Goal: Task Accomplishment & Management: Manage account settings

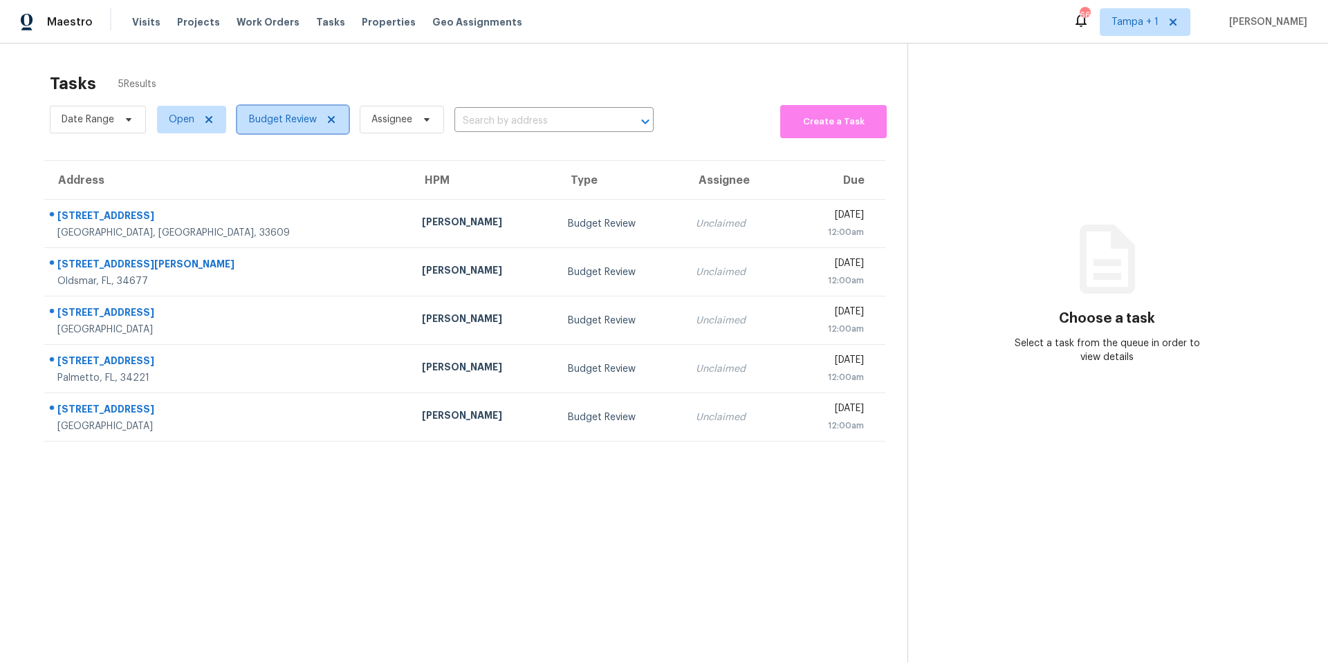
click at [285, 113] on span "Budget Review" at bounding box center [283, 120] width 68 height 14
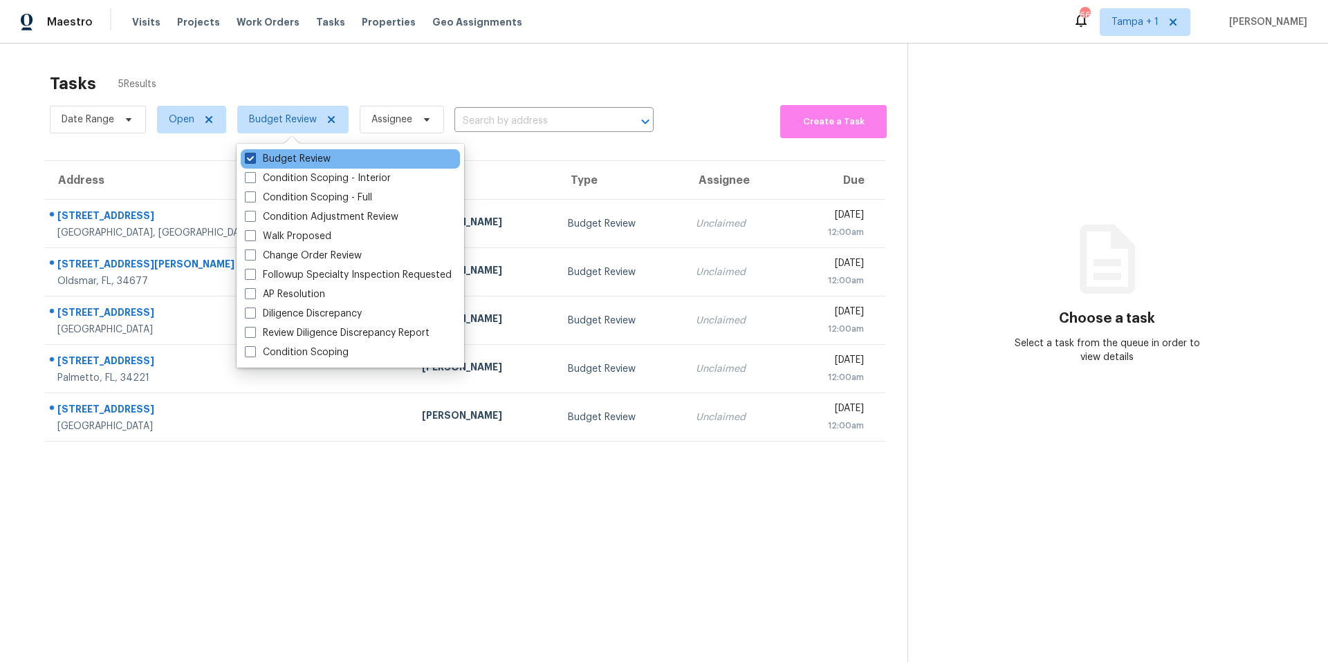
click at [268, 158] on label "Budget Review" at bounding box center [288, 159] width 86 height 14
click at [254, 158] on input "Budget Review" at bounding box center [249, 156] width 9 height 9
checkbox input "false"
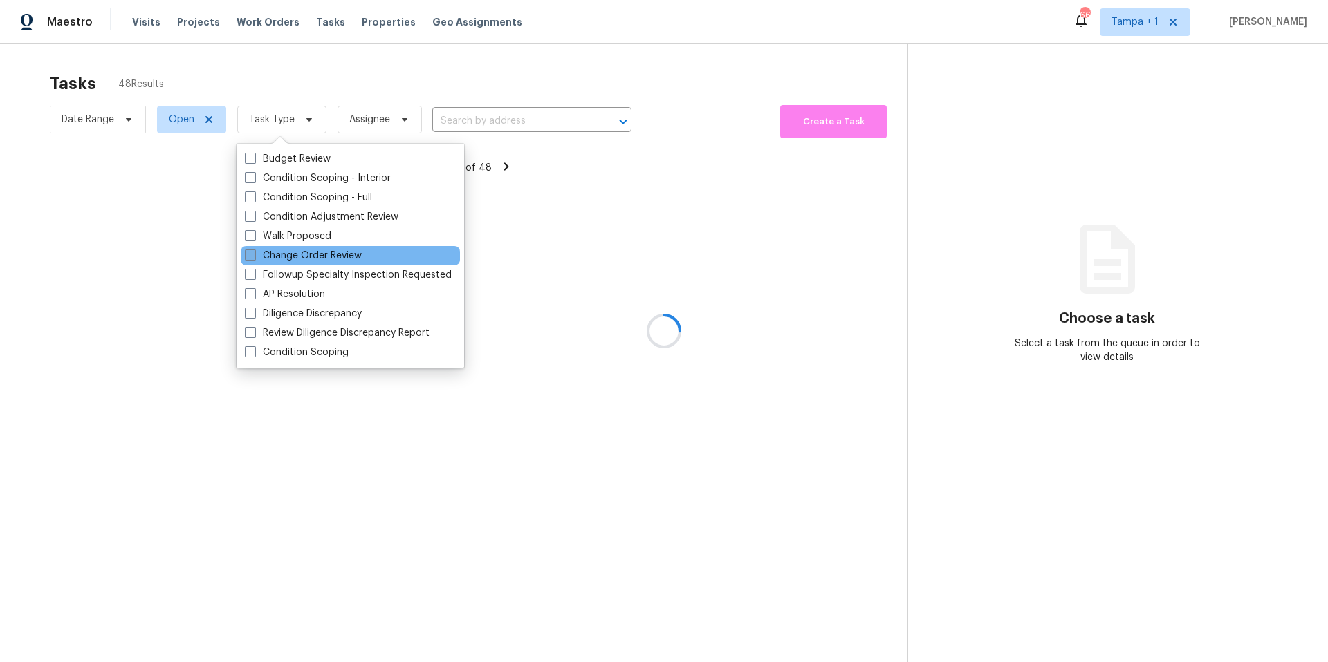
click at [297, 259] on label "Change Order Review" at bounding box center [303, 256] width 117 height 14
click at [254, 258] on input "Change Order Review" at bounding box center [249, 253] width 9 height 9
checkbox input "true"
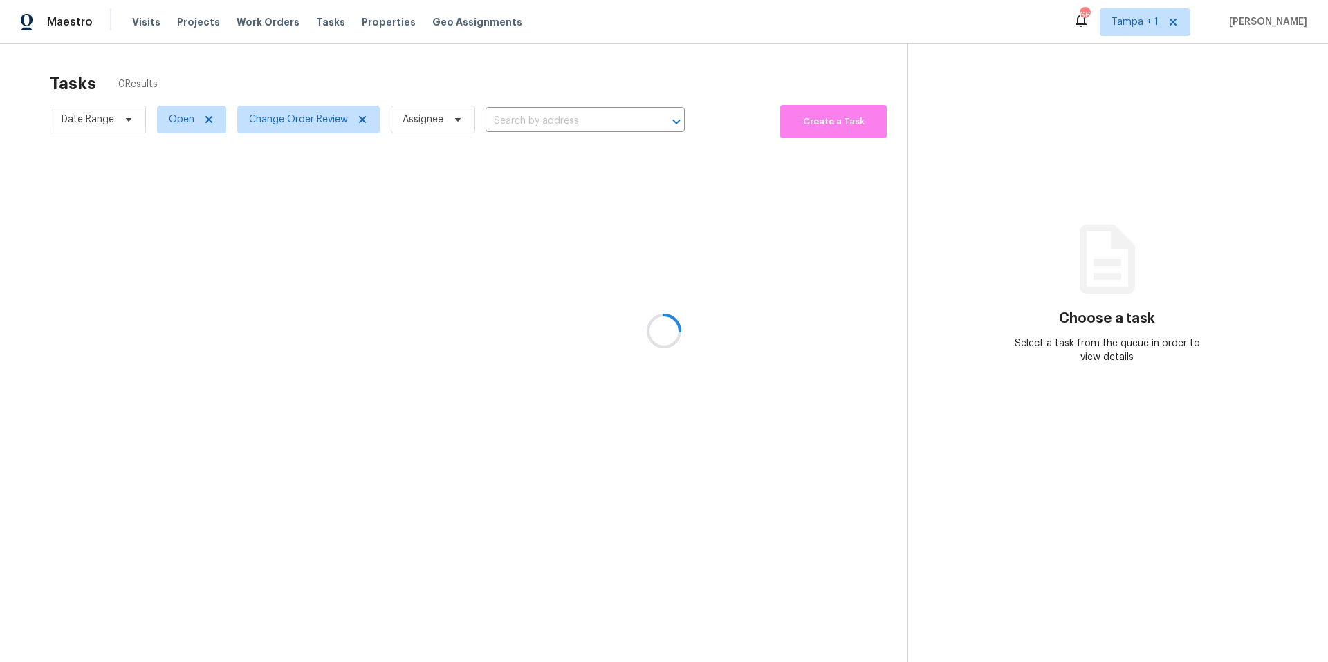
click at [528, 60] on div at bounding box center [664, 331] width 1328 height 662
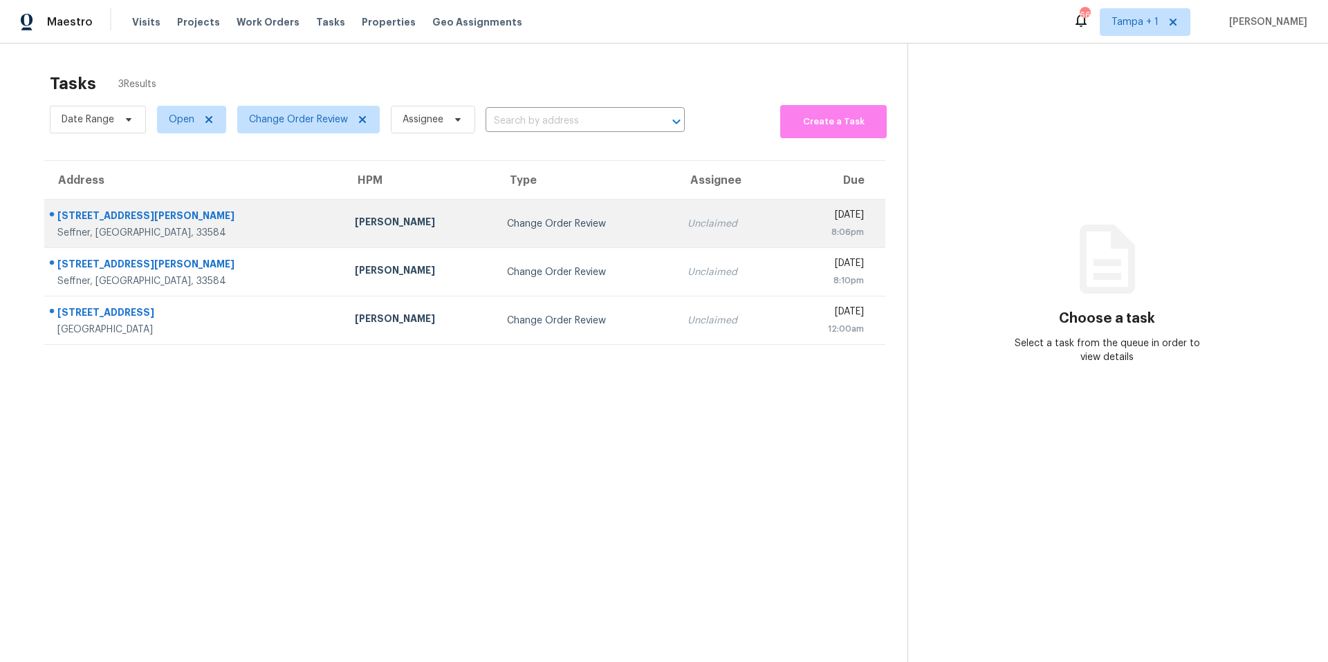
click at [355, 231] on div "Bobby Fortin" at bounding box center [420, 223] width 130 height 17
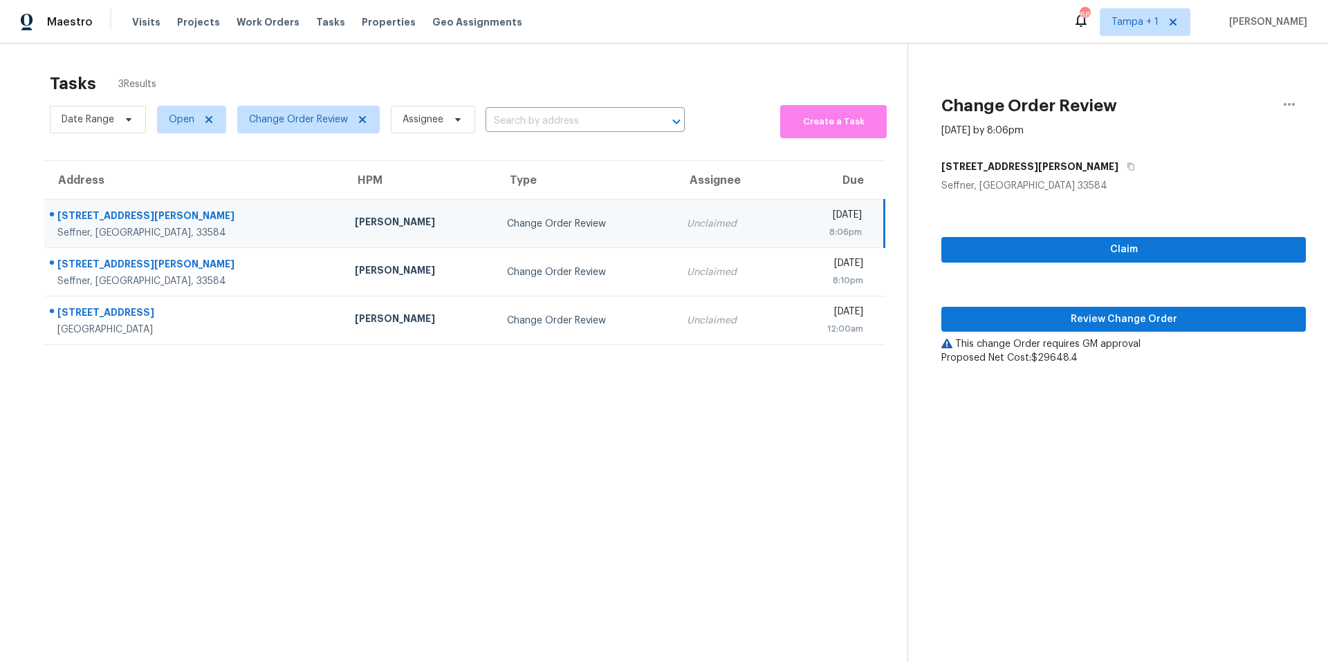
click at [1022, 336] on div "Claim Review Change Order This change Order requires GM approval Proposed Net C…" at bounding box center [1123, 279] width 364 height 172
click at [1028, 327] on span "Review Change Order" at bounding box center [1123, 319] width 342 height 17
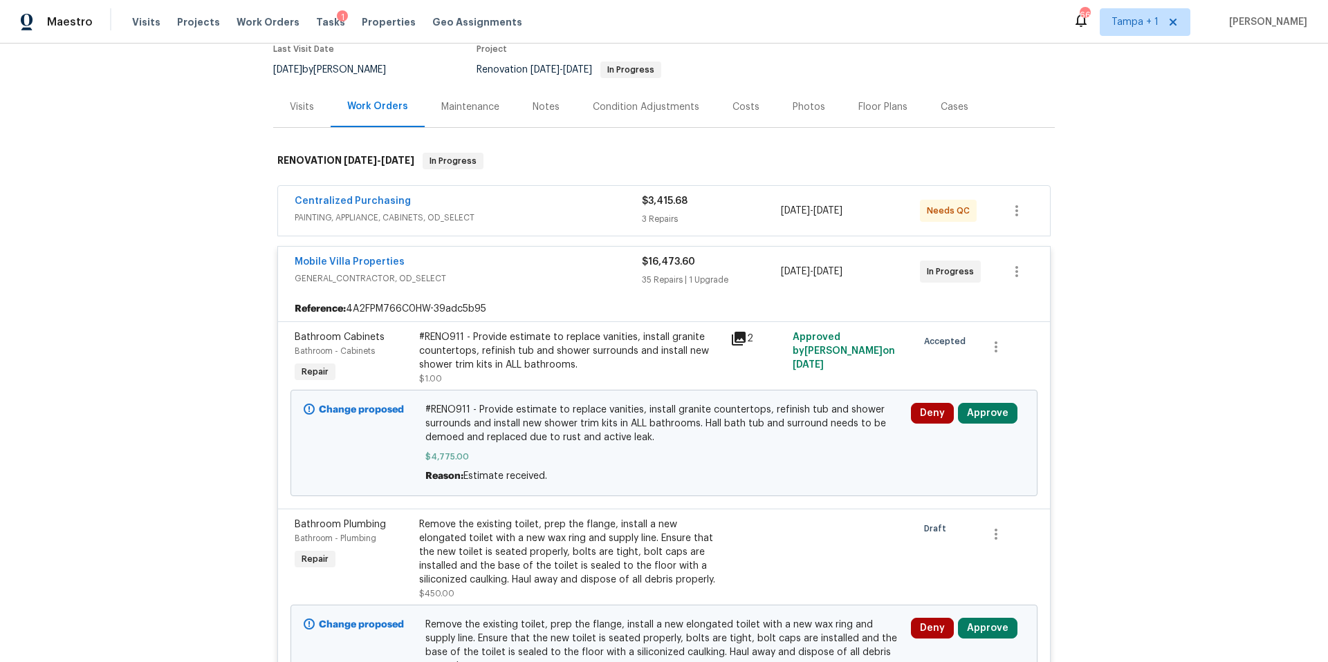
scroll to position [214, 0]
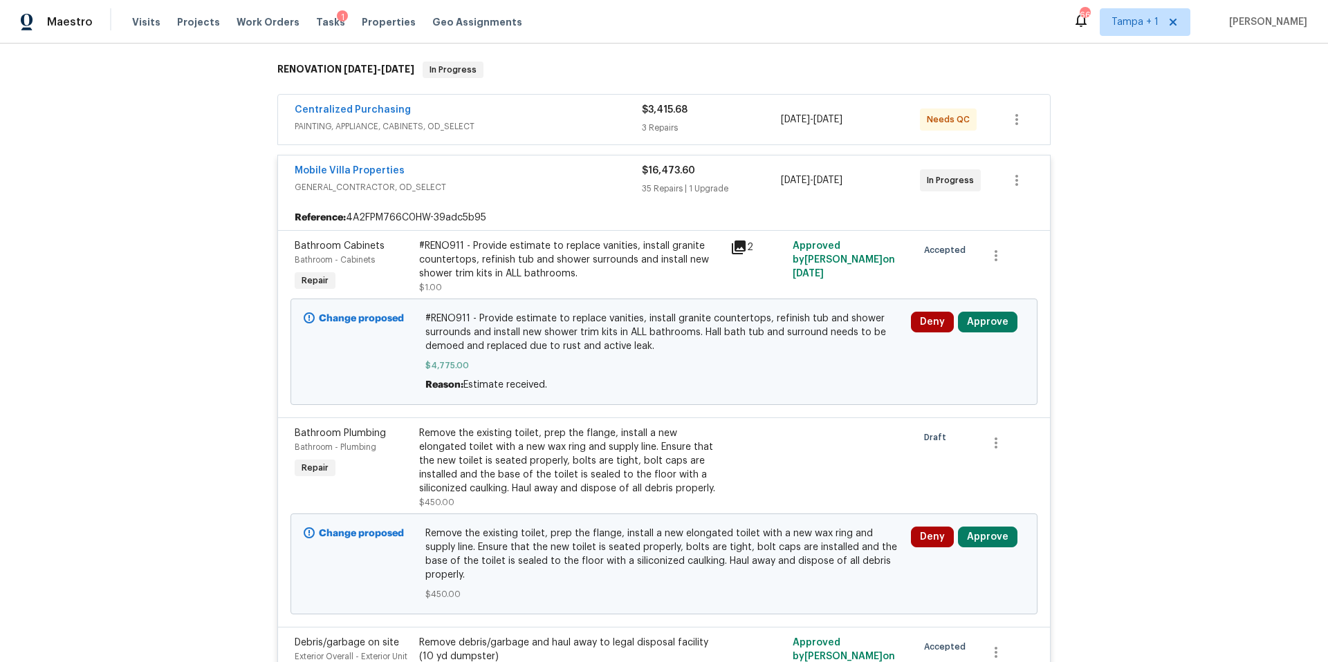
click at [602, 272] on div "#RENO911 - Provide estimate to replace vanities, install granite countertops, r…" at bounding box center [570, 259] width 303 height 41
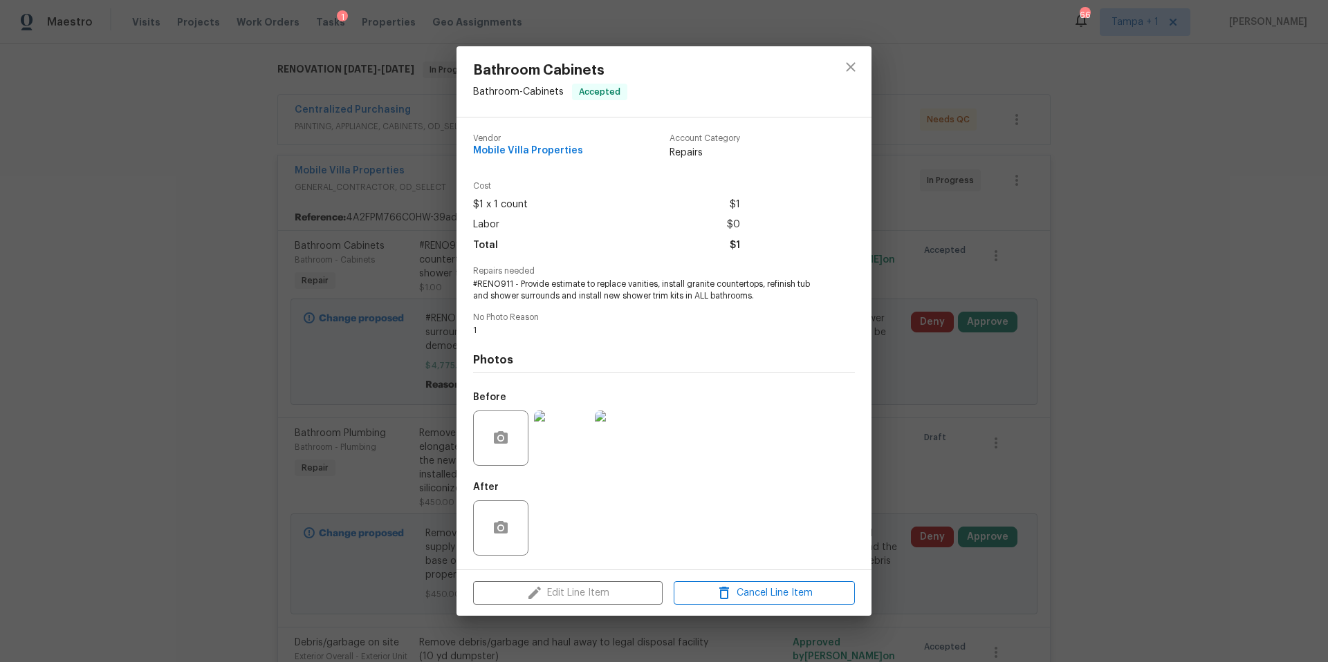
click at [560, 431] on img at bounding box center [561, 438] width 55 height 55
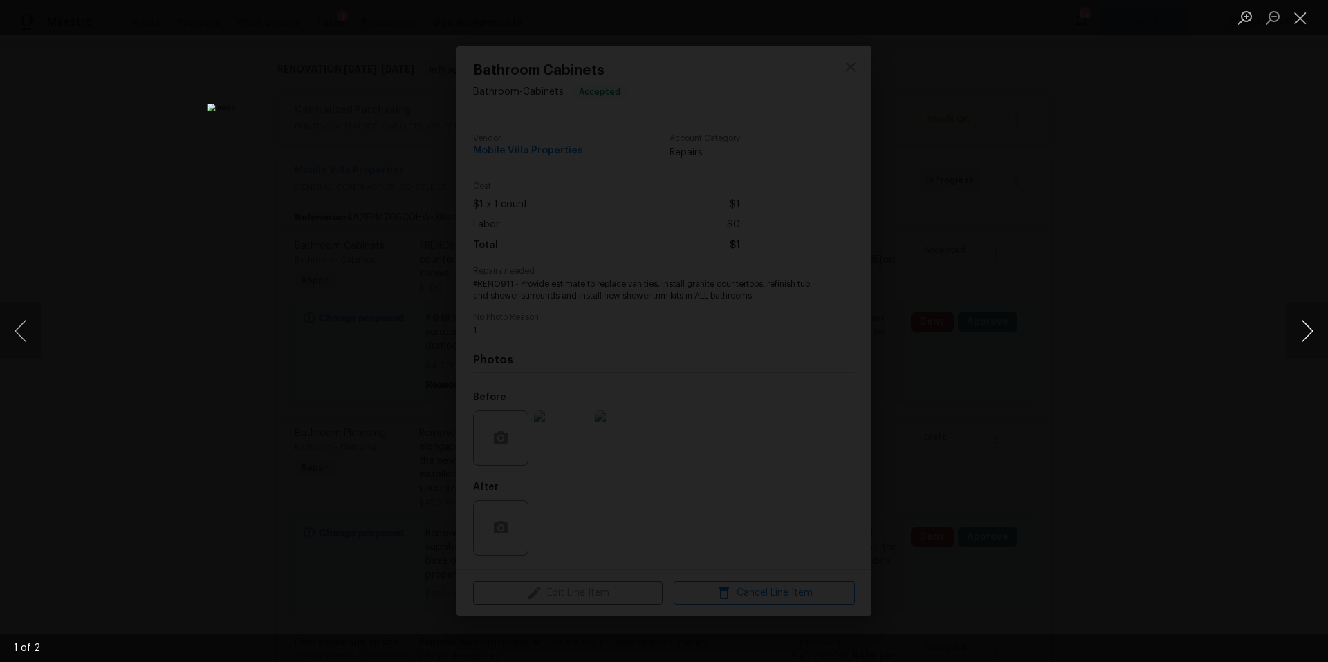
click at [1300, 331] on button "Next image" at bounding box center [1306, 331] width 41 height 55
click at [1300, 332] on button "Next image" at bounding box center [1306, 331] width 41 height 55
click at [1299, 12] on button "Close lightbox" at bounding box center [1300, 18] width 28 height 24
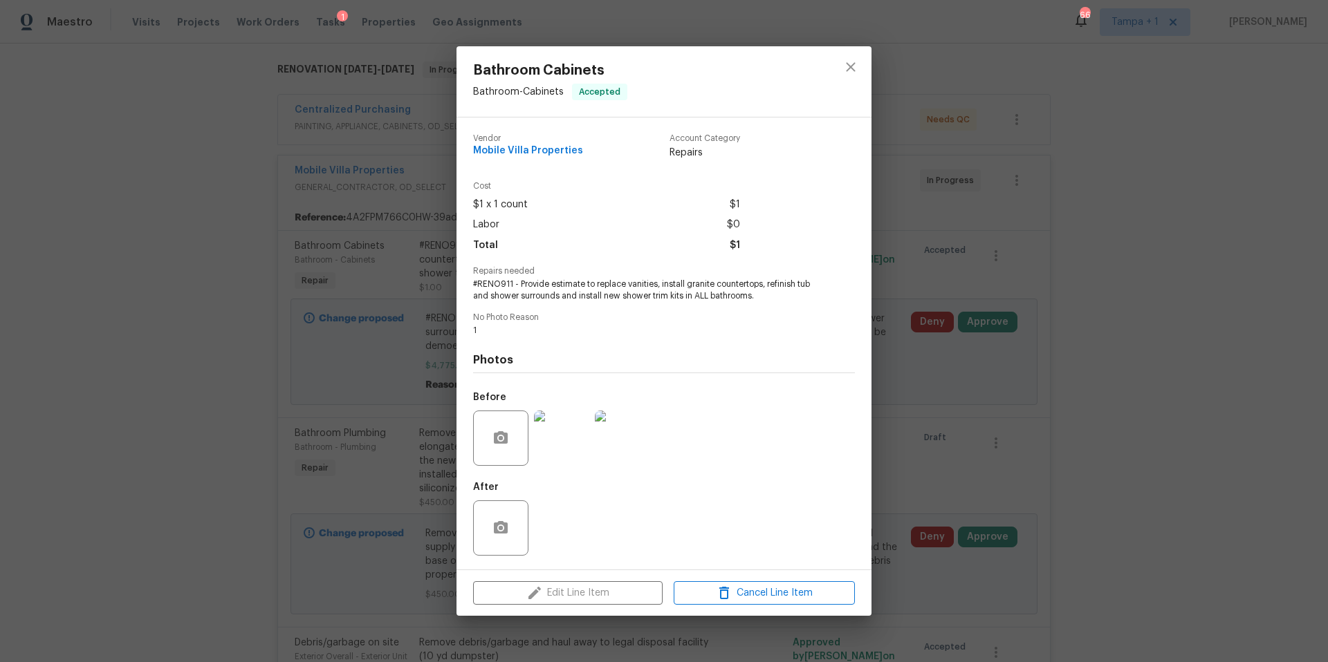
click at [254, 280] on div "Bathroom Cabinets Bathroom - Cabinets Accepted Vendor Mobile Villa Properties A…" at bounding box center [664, 331] width 1328 height 662
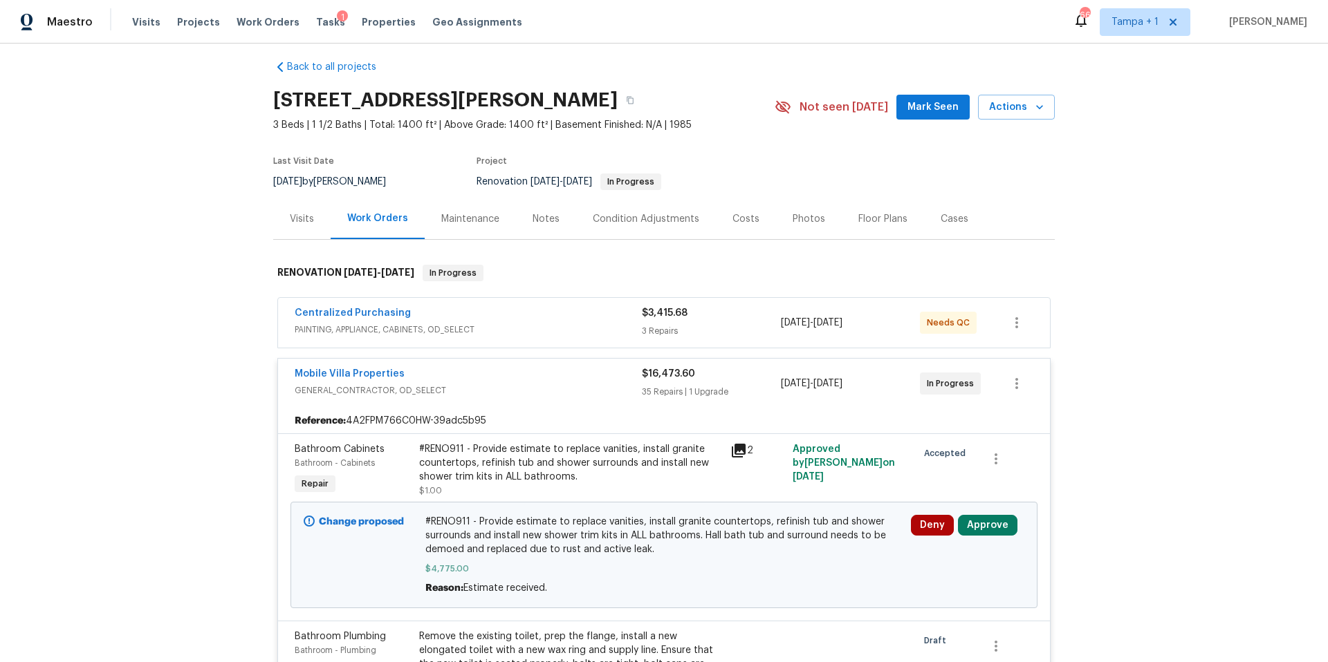
scroll to position [0, 0]
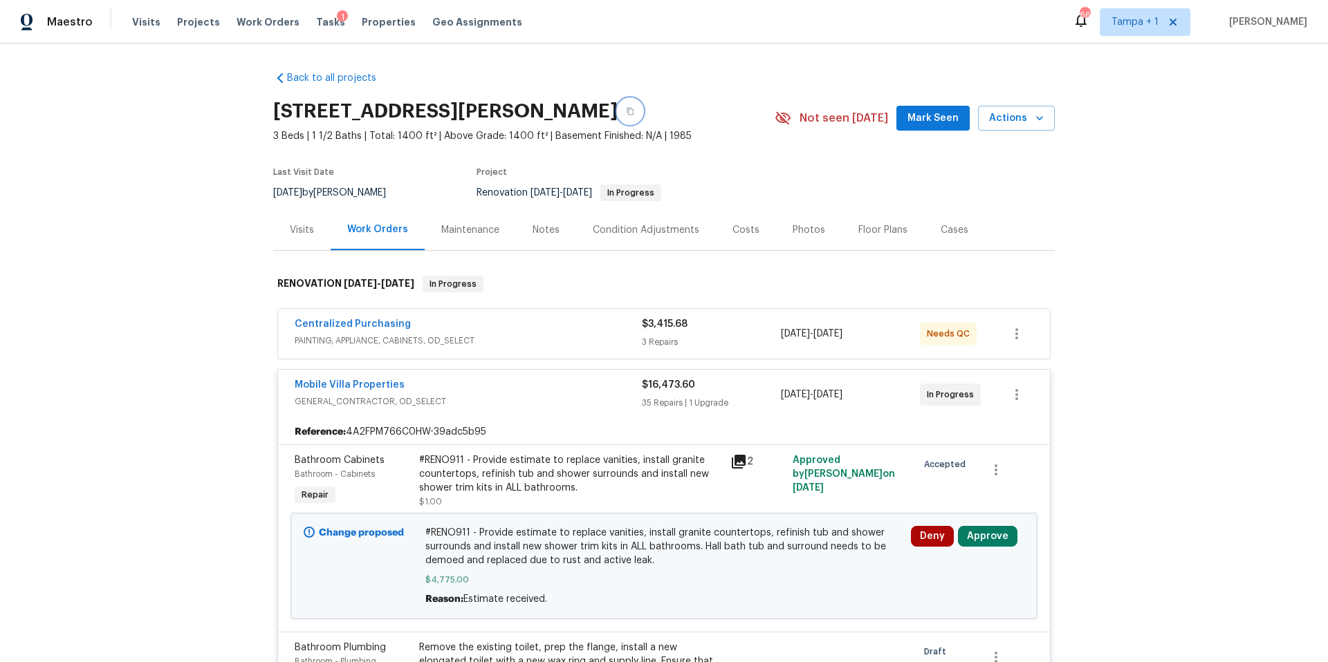
click at [626, 111] on icon "button" at bounding box center [630, 111] width 8 height 8
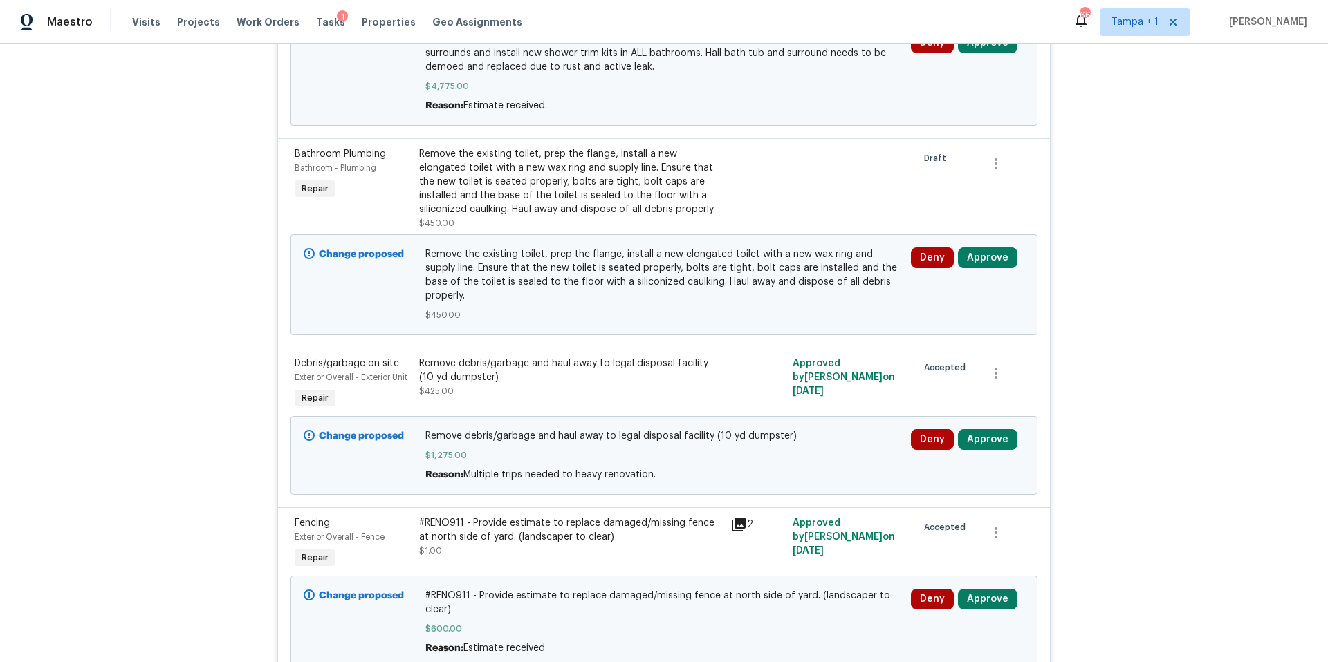
scroll to position [549, 0]
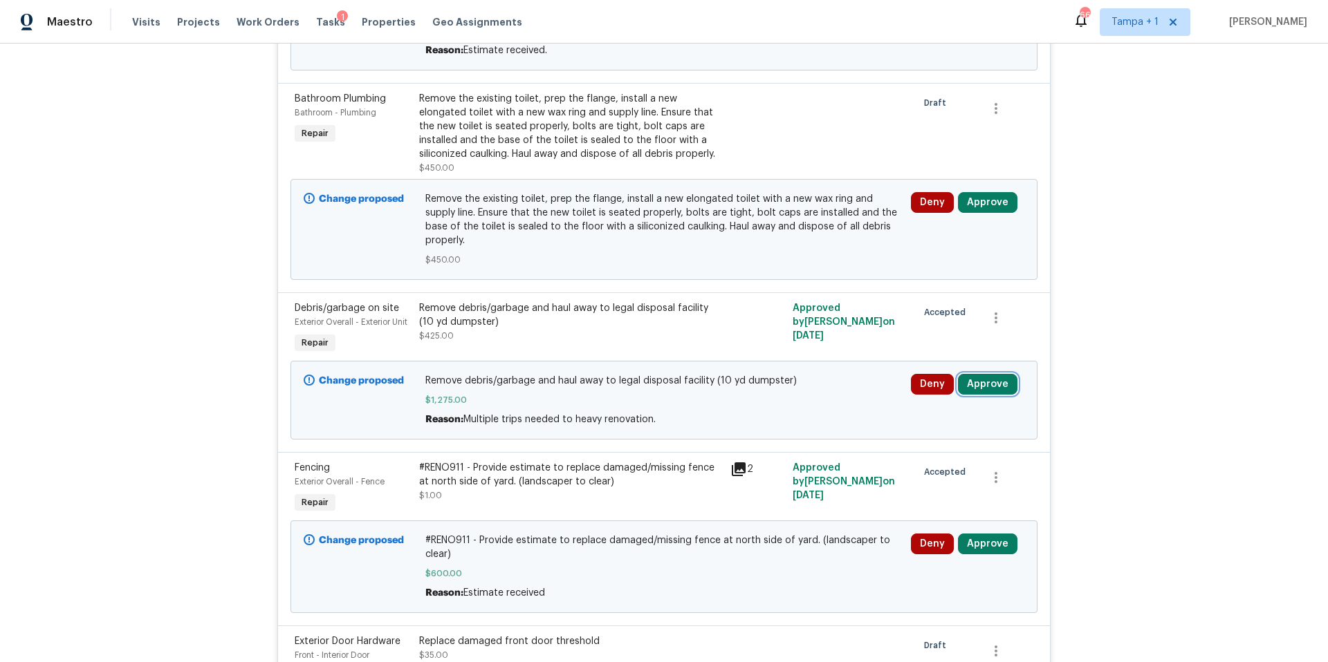
click at [1005, 374] on button "Approve" at bounding box center [987, 384] width 59 height 21
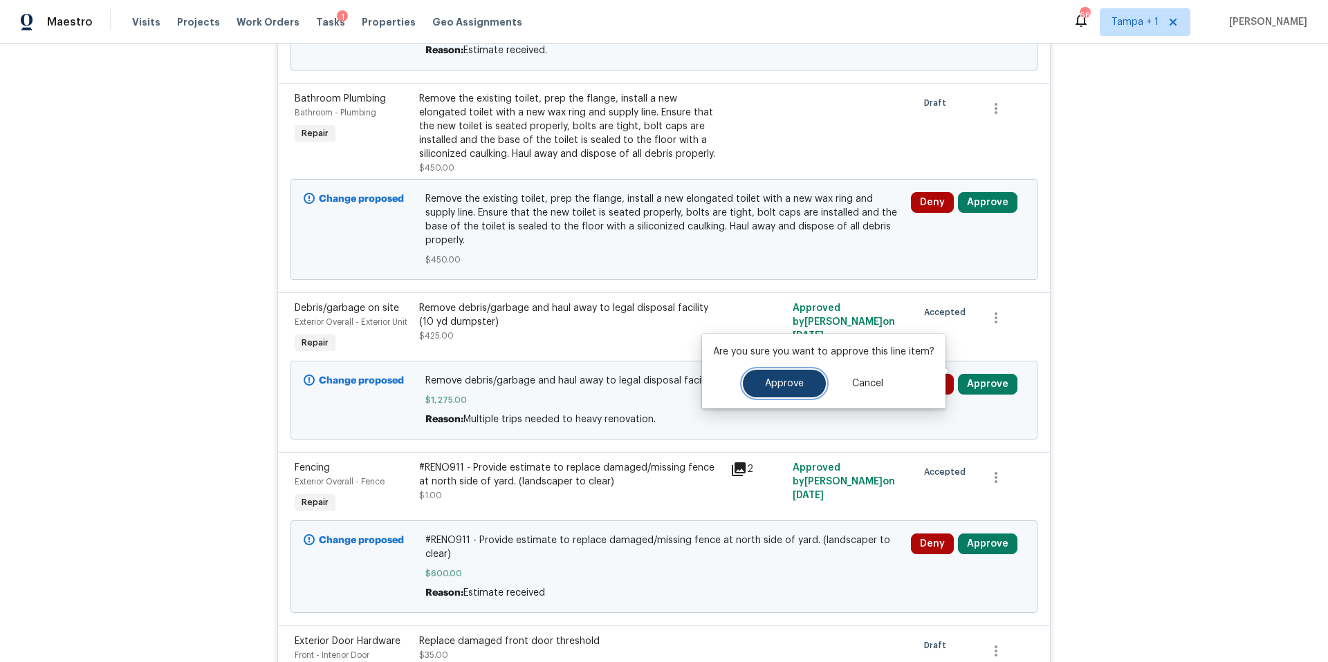
click at [794, 377] on button "Approve" at bounding box center [784, 384] width 83 height 28
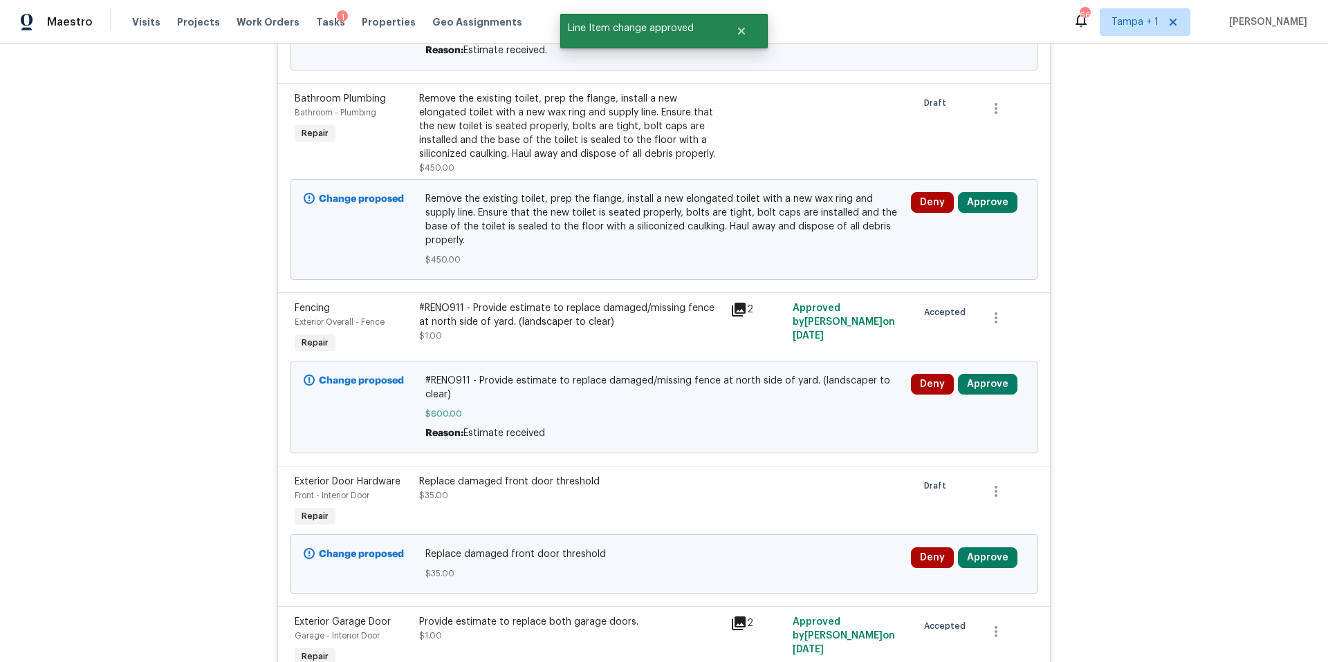
scroll to position [546, 0]
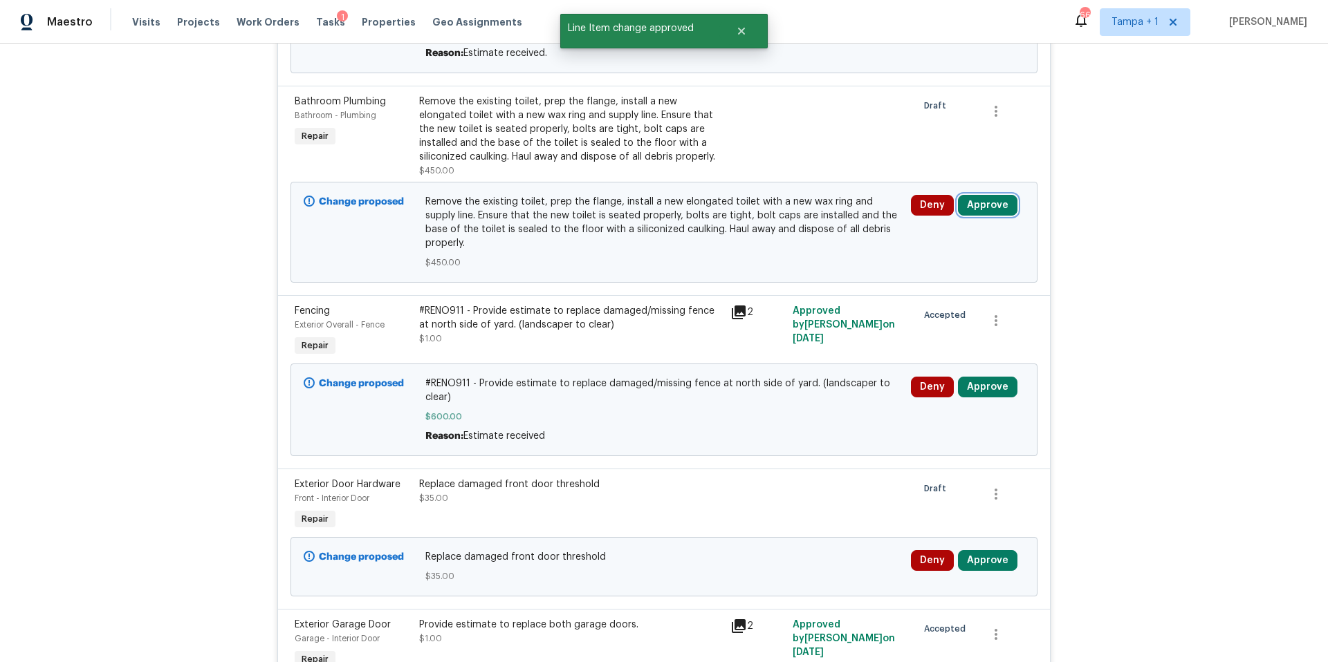
click at [980, 215] on button "Approve" at bounding box center [987, 205] width 59 height 21
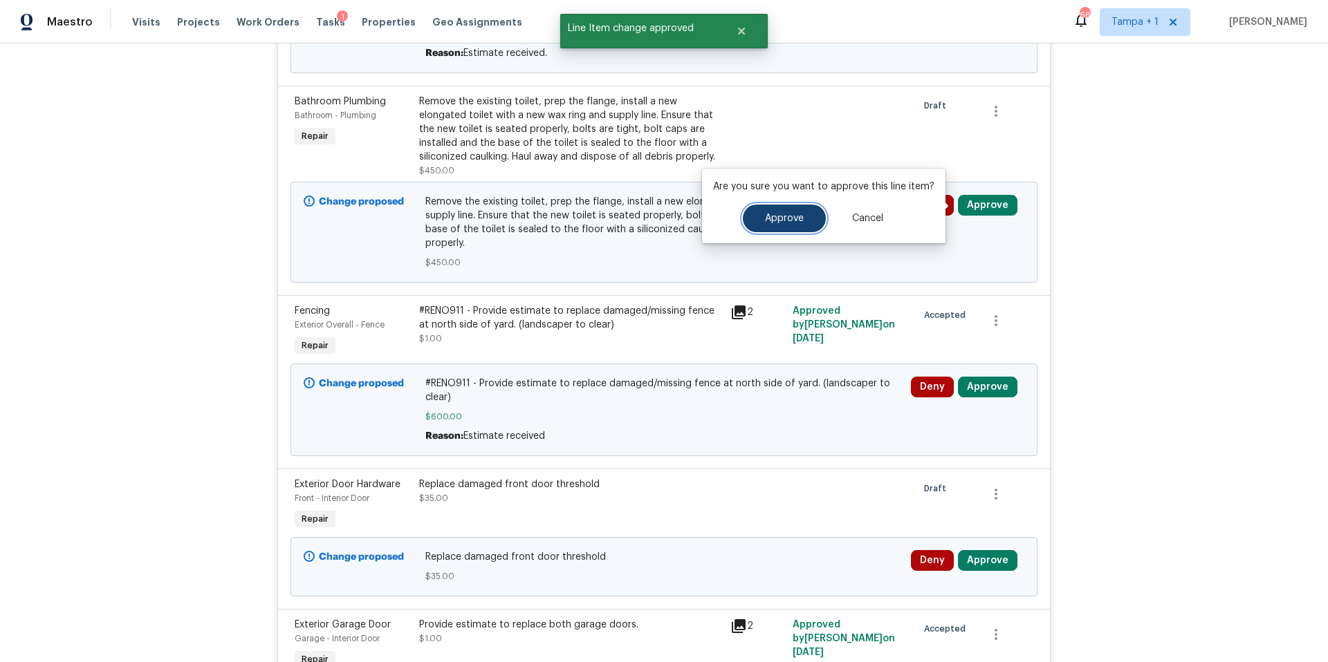
click at [805, 225] on button "Approve" at bounding box center [784, 219] width 83 height 28
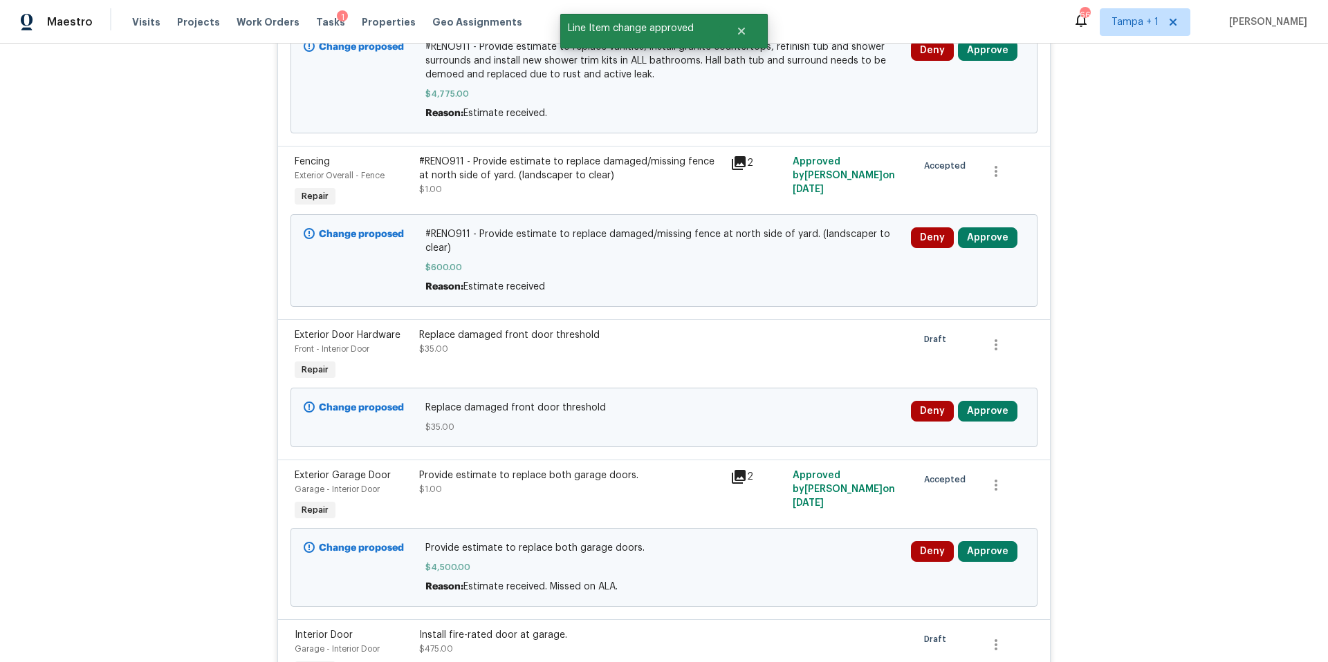
scroll to position [479, 0]
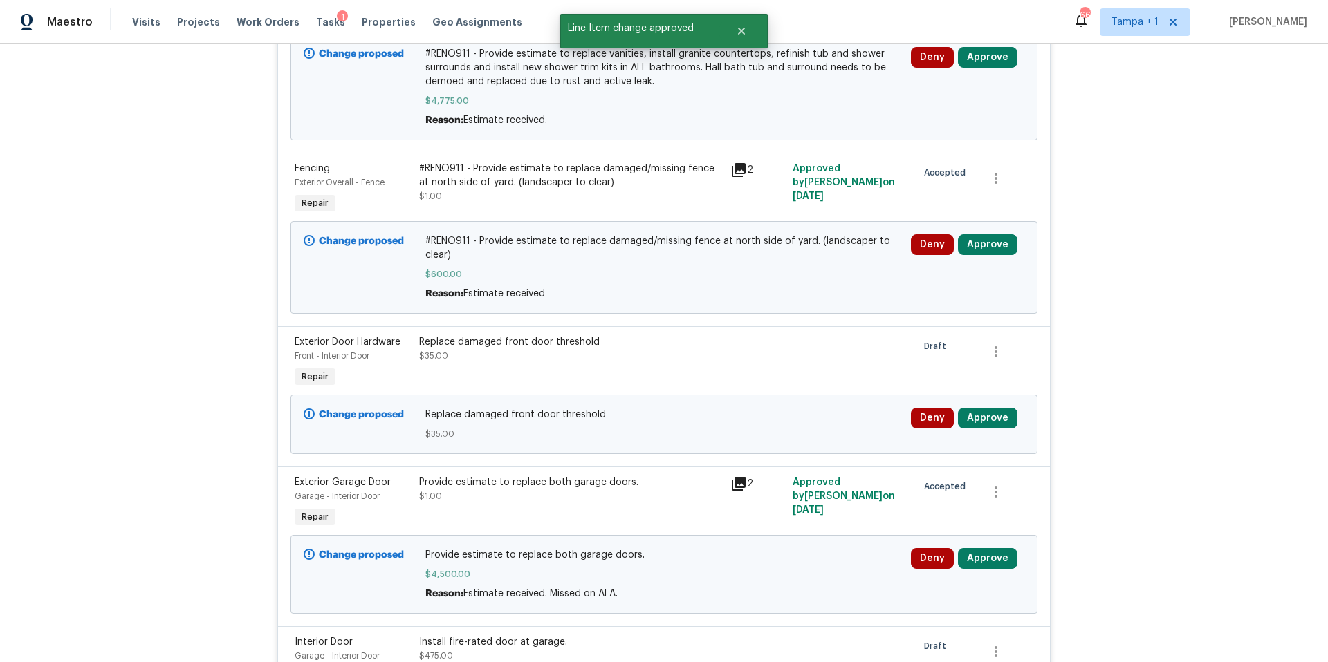
click at [987, 256] on div "Deny Approve" at bounding box center [968, 267] width 122 height 75
click at [988, 249] on button "Approve" at bounding box center [987, 244] width 59 height 21
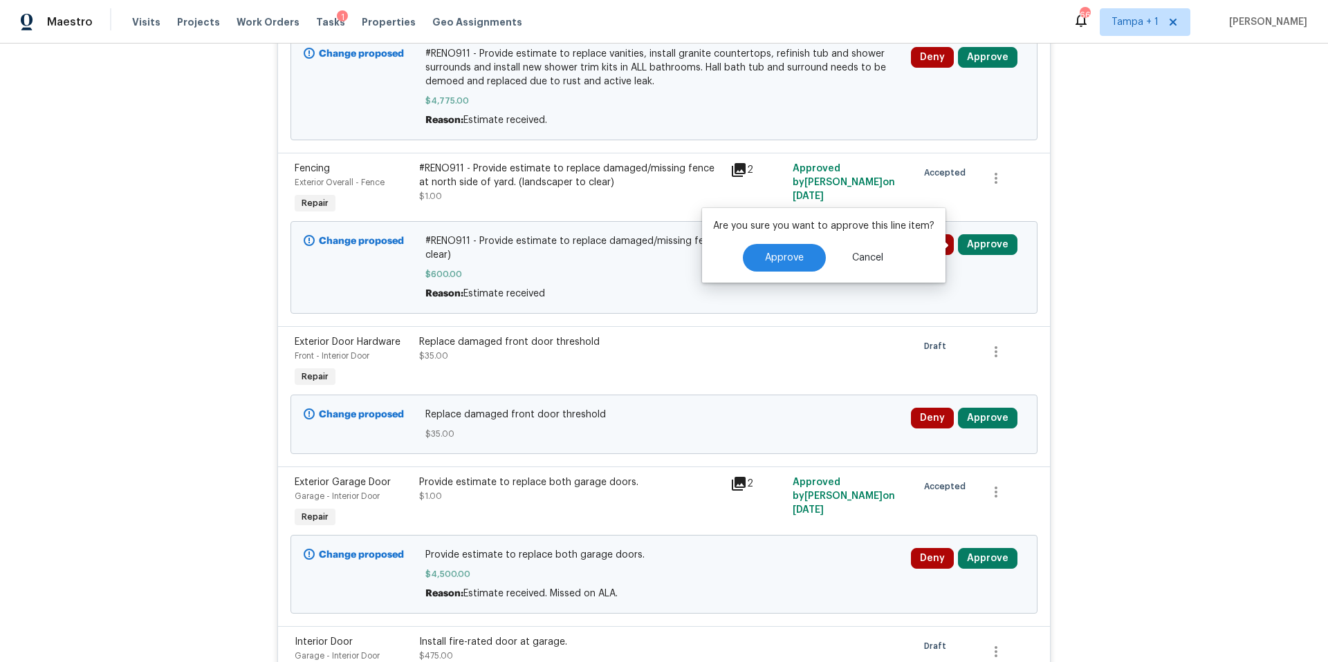
click at [737, 267] on div "Approve Cancel" at bounding box center [823, 258] width 221 height 28
click at [765, 259] on span "Approve" at bounding box center [784, 258] width 39 height 10
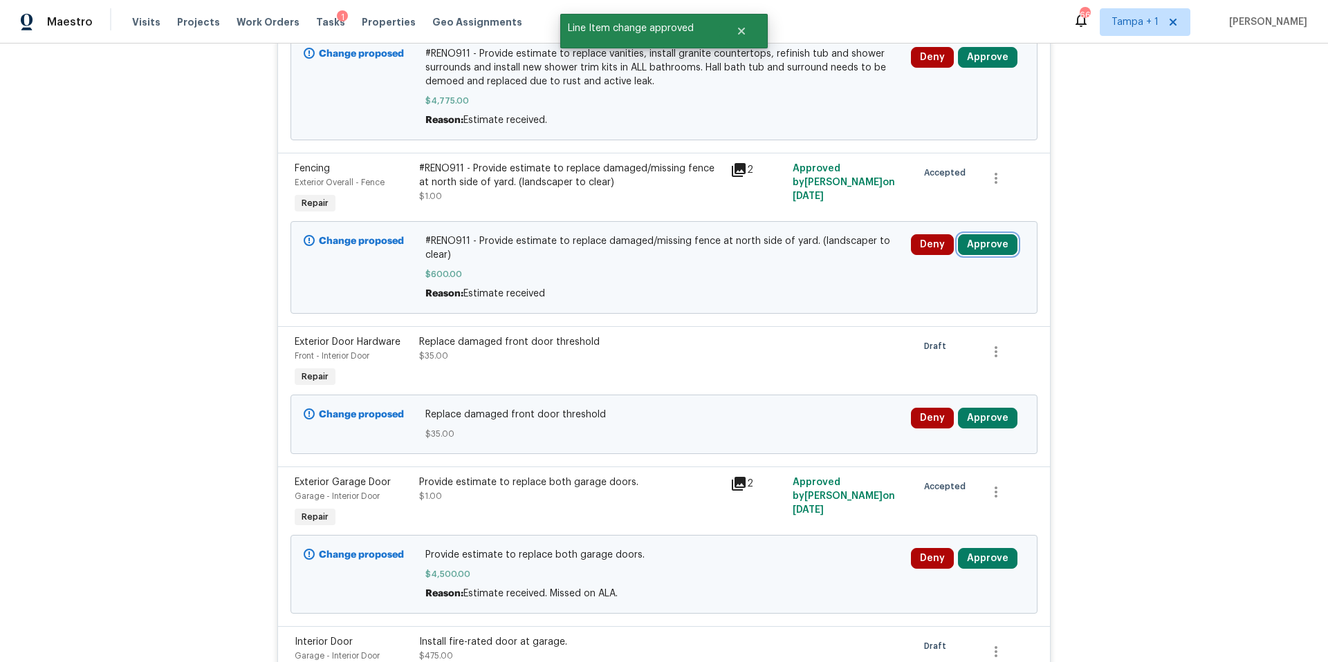
click at [988, 243] on button "Approve" at bounding box center [987, 244] width 59 height 21
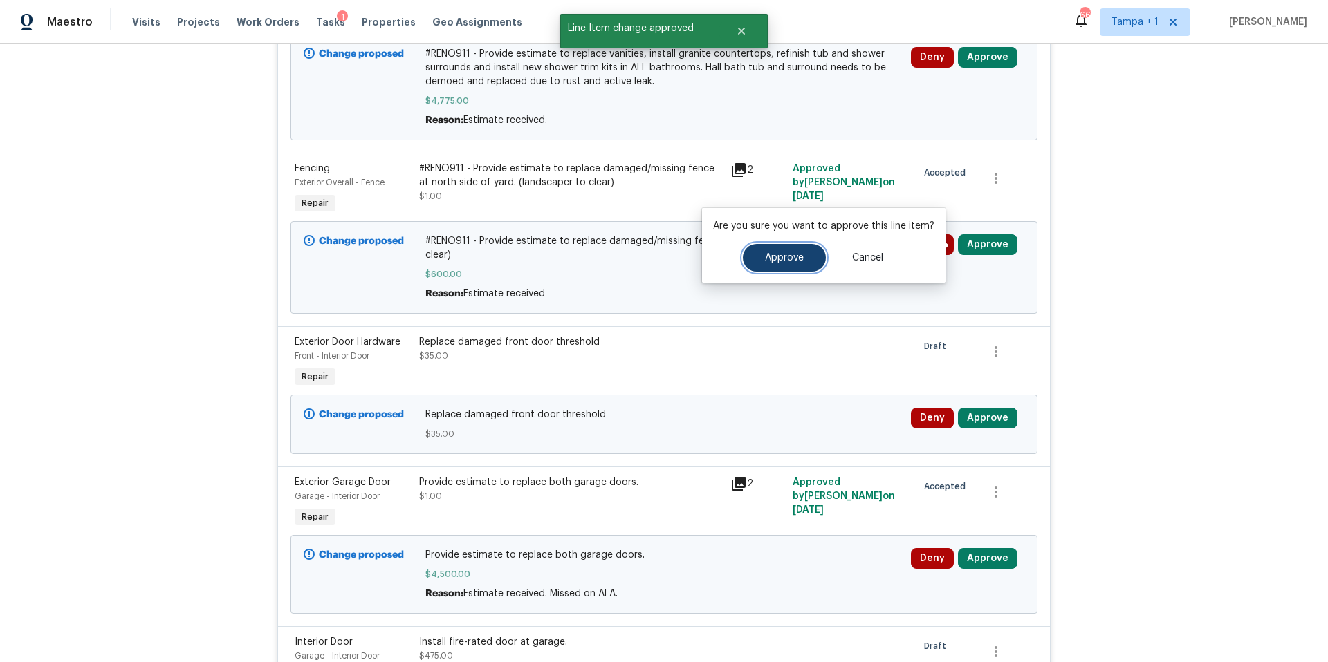
click at [769, 251] on button "Approve" at bounding box center [784, 258] width 83 height 28
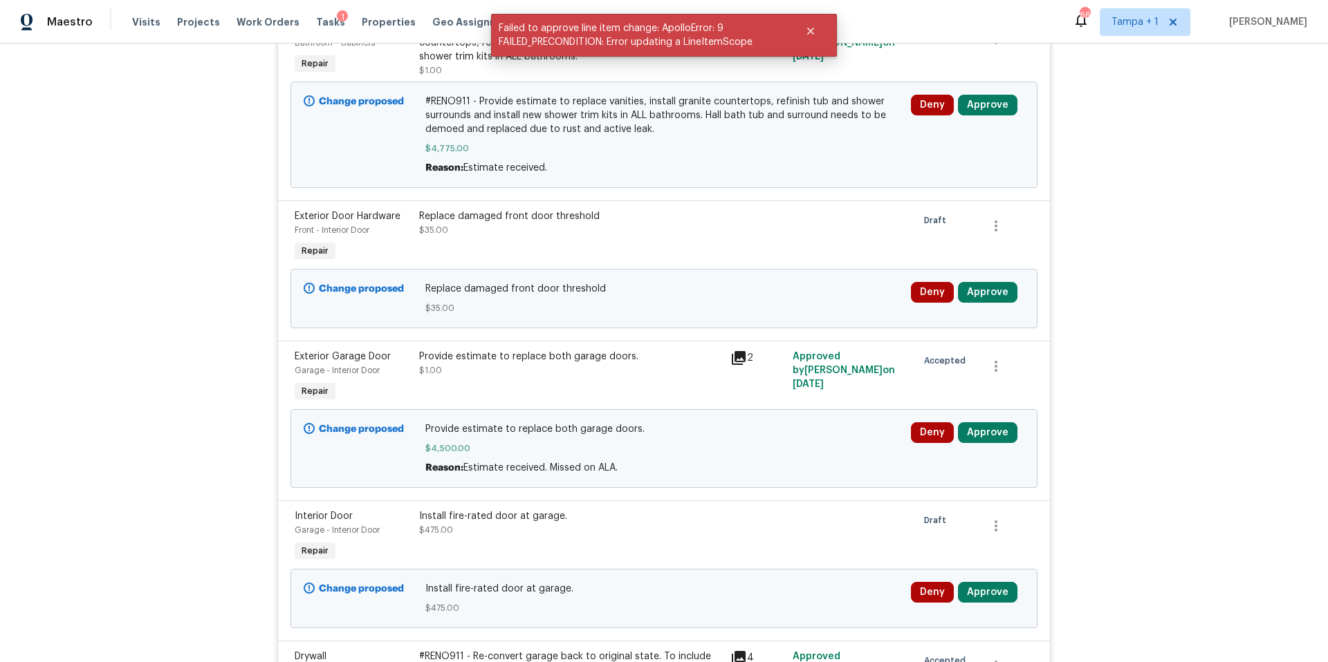
scroll to position [366, 0]
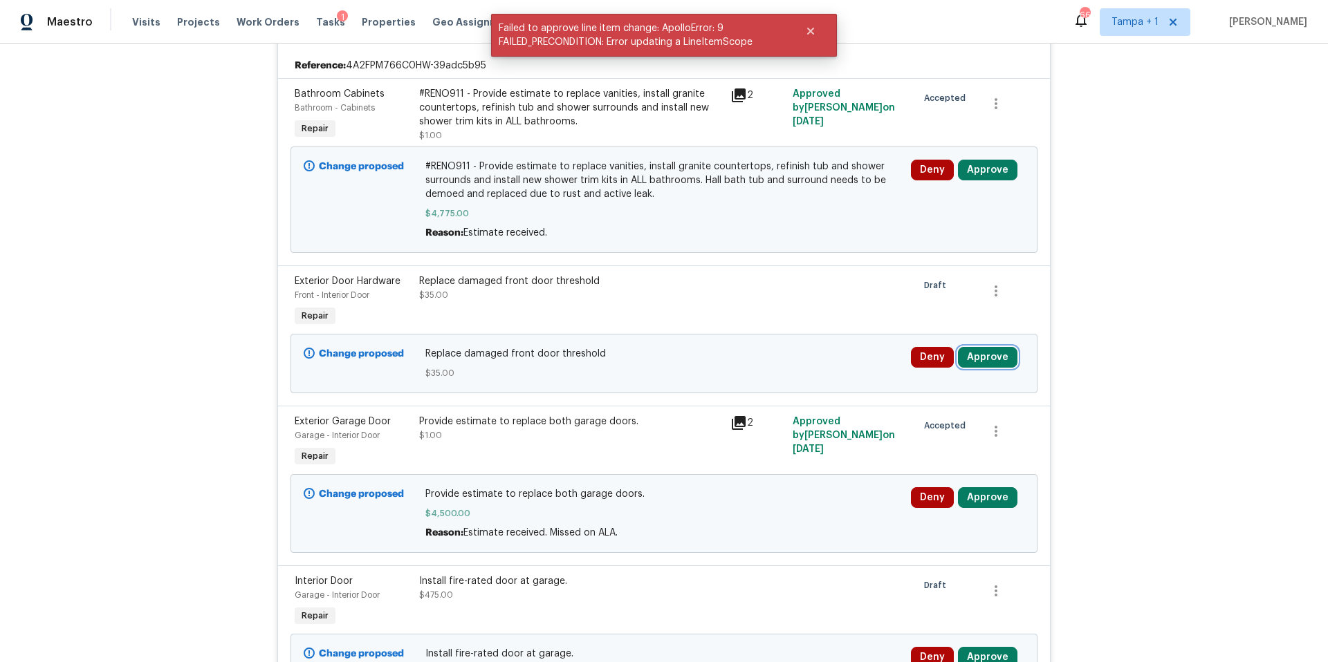
click at [1007, 353] on button "Approve" at bounding box center [987, 357] width 59 height 21
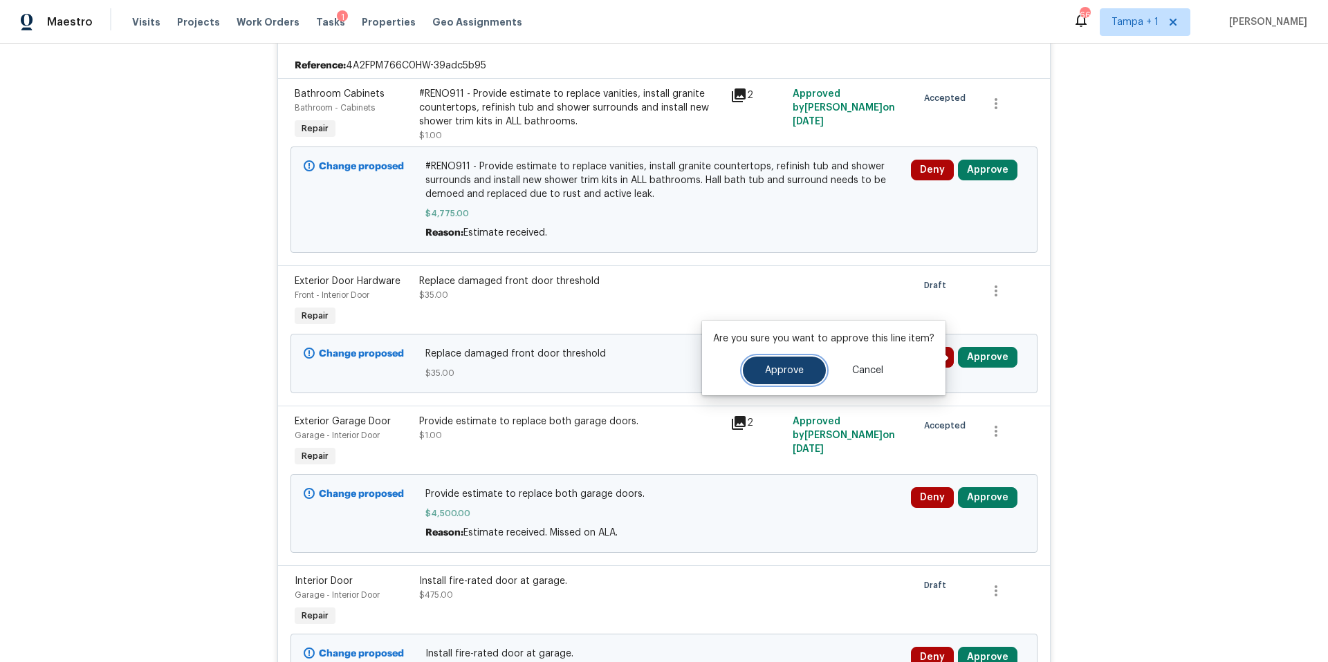
click at [767, 361] on button "Approve" at bounding box center [784, 371] width 83 height 28
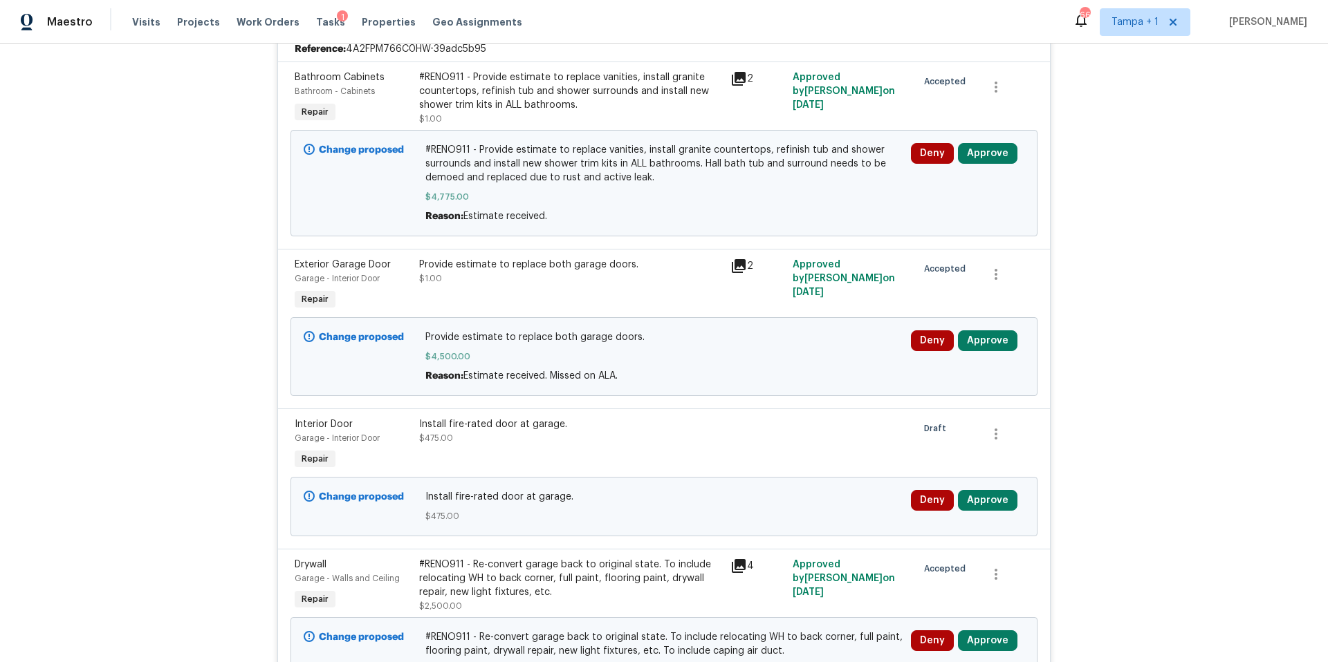
scroll to position [384, 0]
click at [736, 264] on icon at bounding box center [739, 266] width 14 height 14
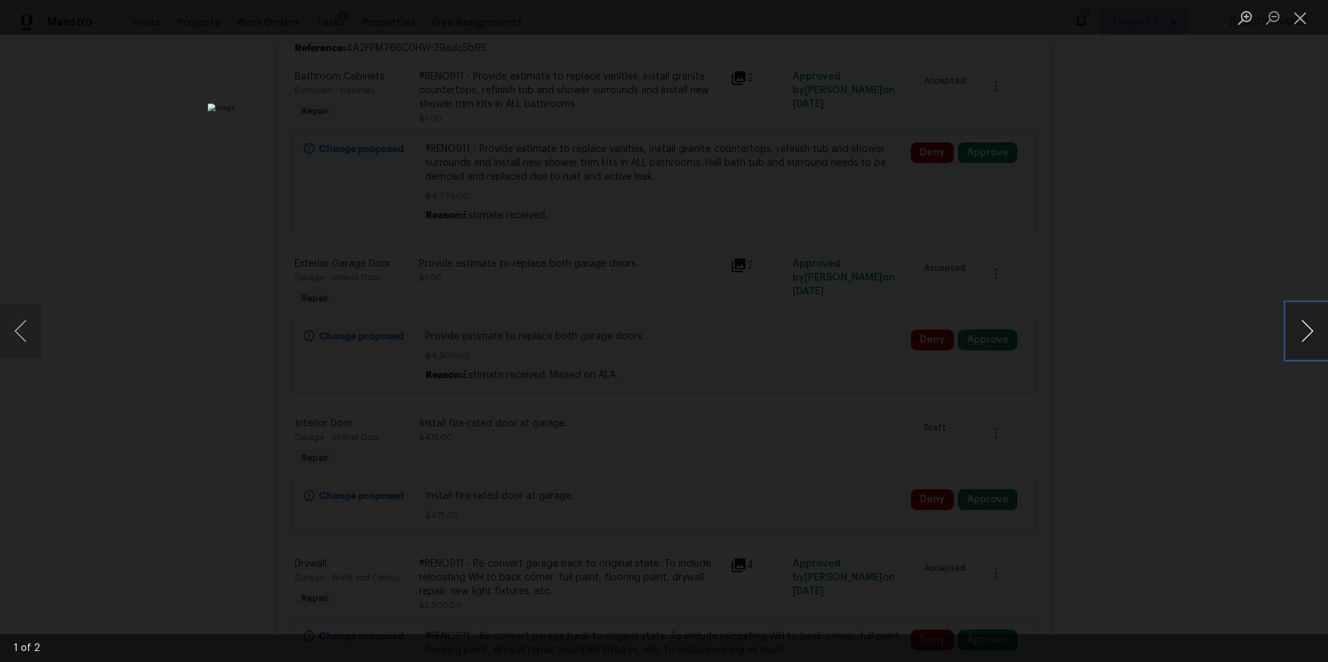
click at [1308, 333] on button "Next image" at bounding box center [1306, 331] width 41 height 55
click at [1301, 22] on button "Close lightbox" at bounding box center [1300, 18] width 28 height 24
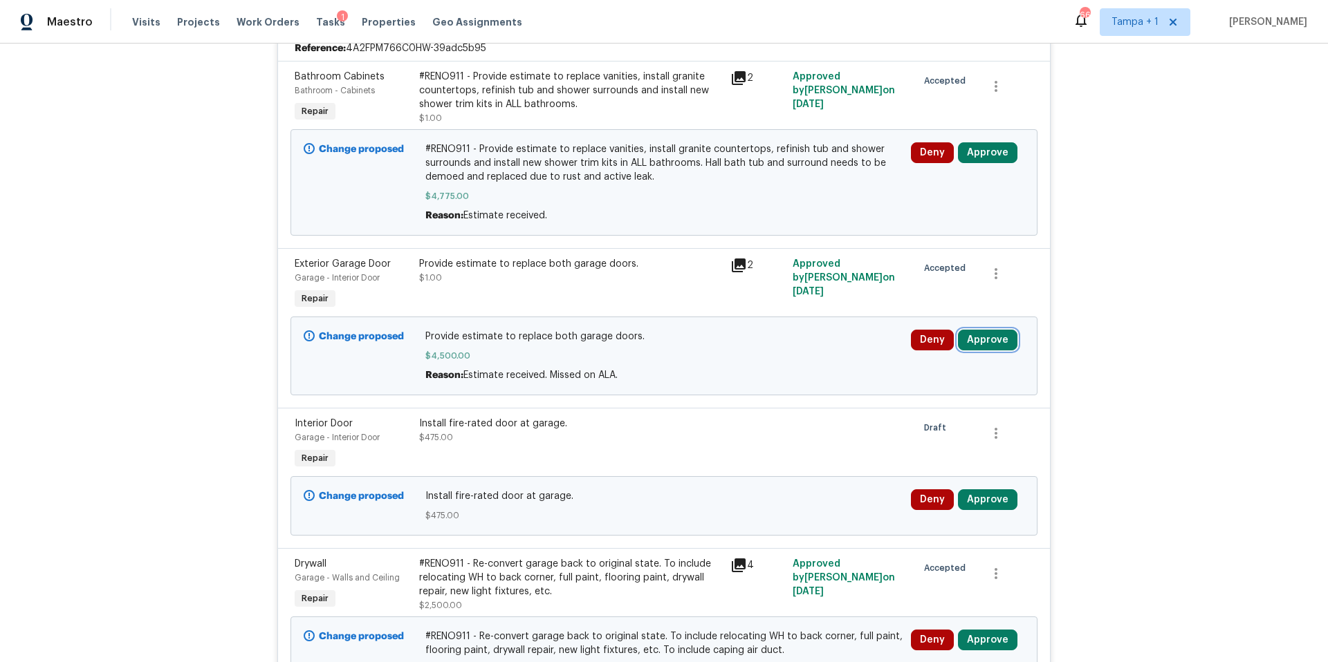
click at [972, 332] on button "Approve" at bounding box center [987, 340] width 59 height 21
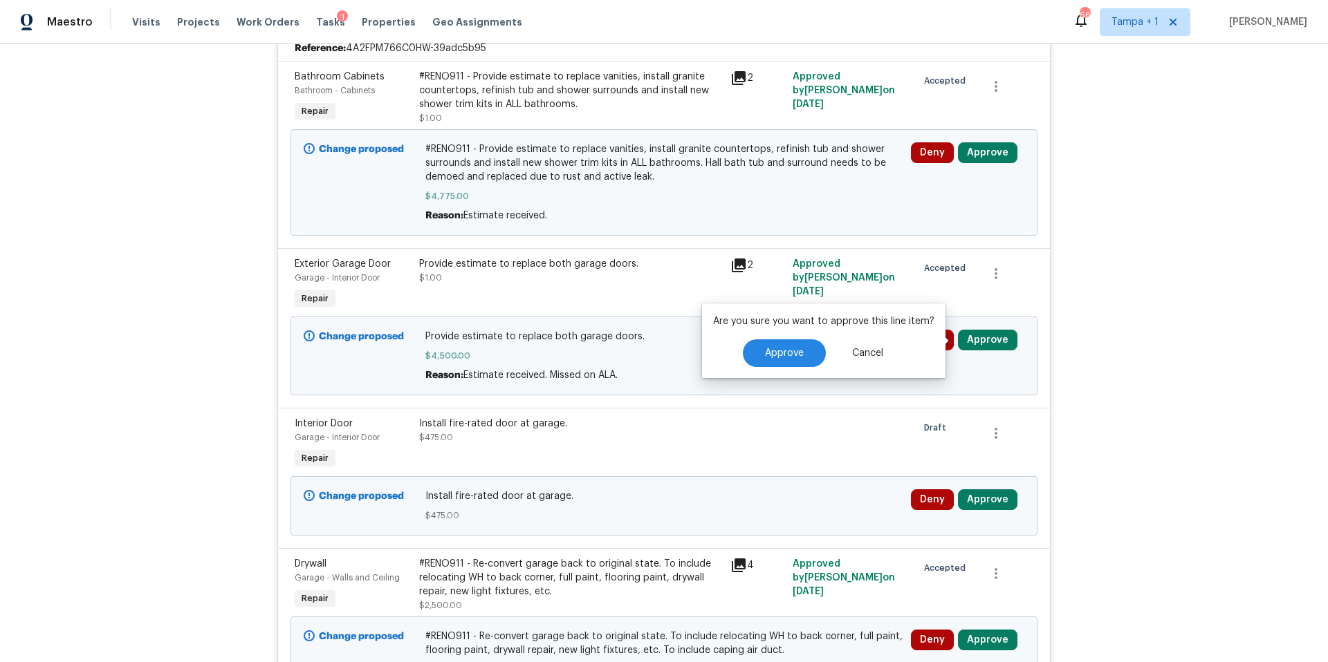
click at [734, 342] on div "Approve Cancel" at bounding box center [823, 354] width 221 height 28
click at [763, 344] on button "Approve" at bounding box center [784, 354] width 83 height 28
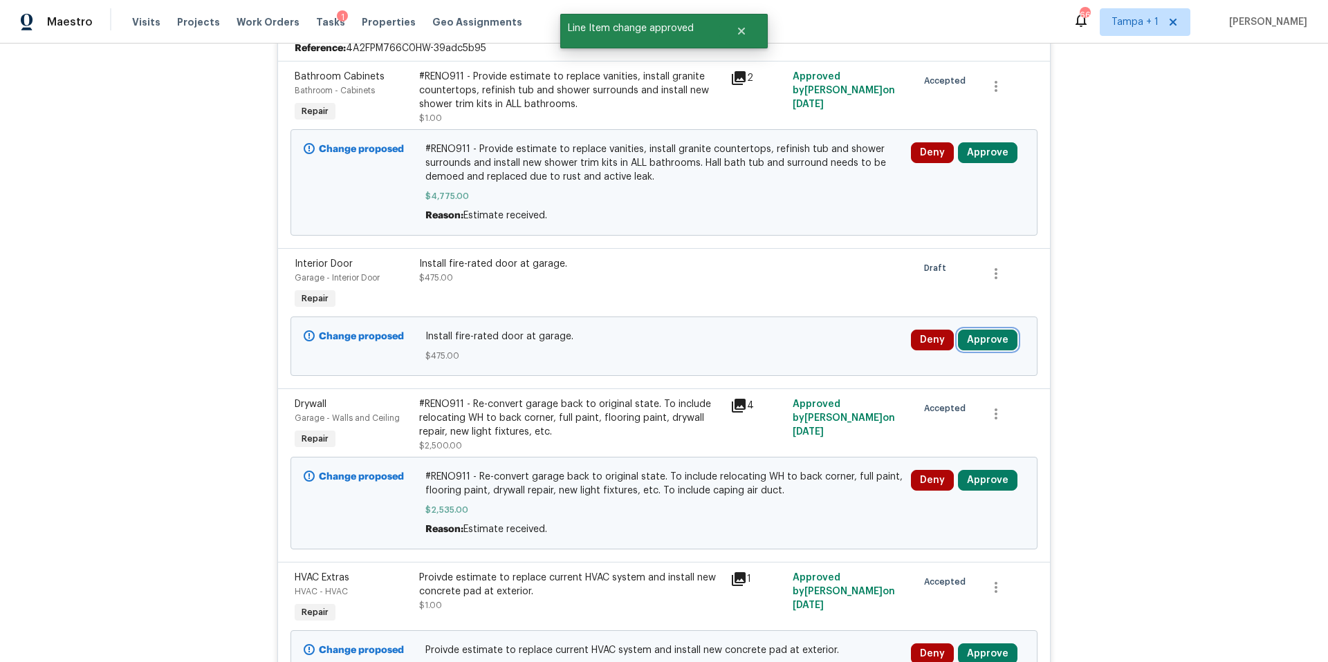
click at [980, 344] on button "Approve" at bounding box center [987, 340] width 59 height 21
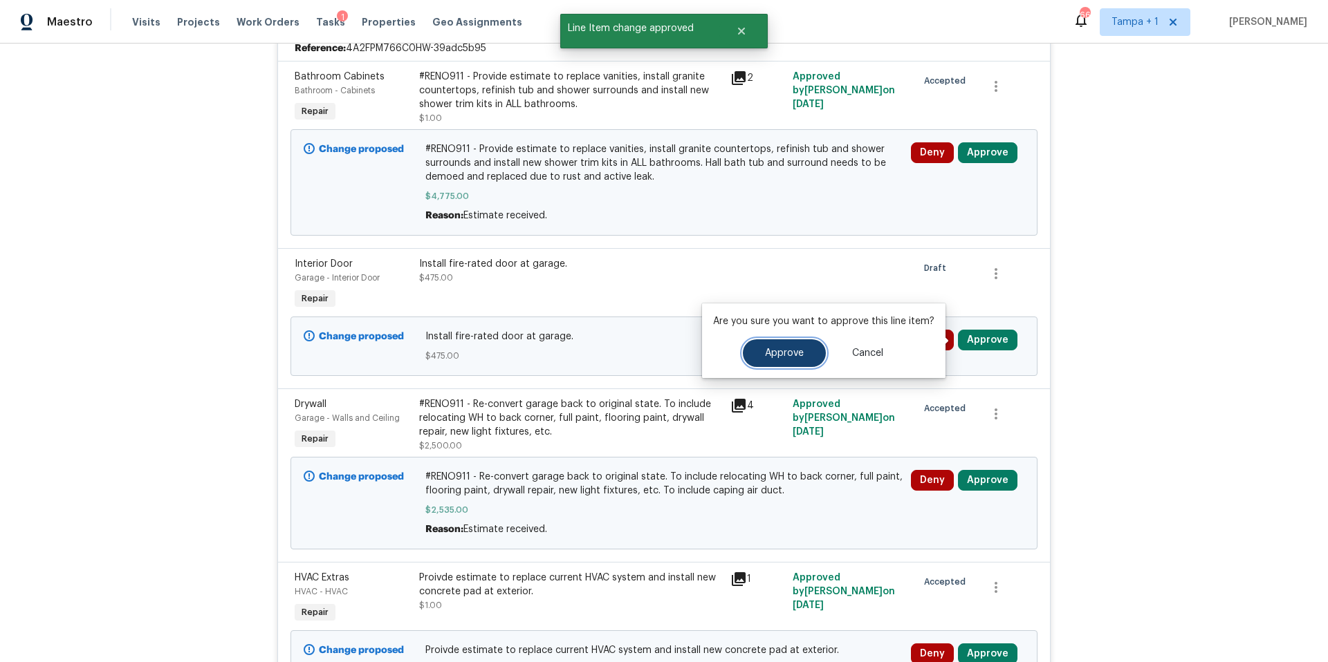
click at [770, 363] on button "Approve" at bounding box center [784, 354] width 83 height 28
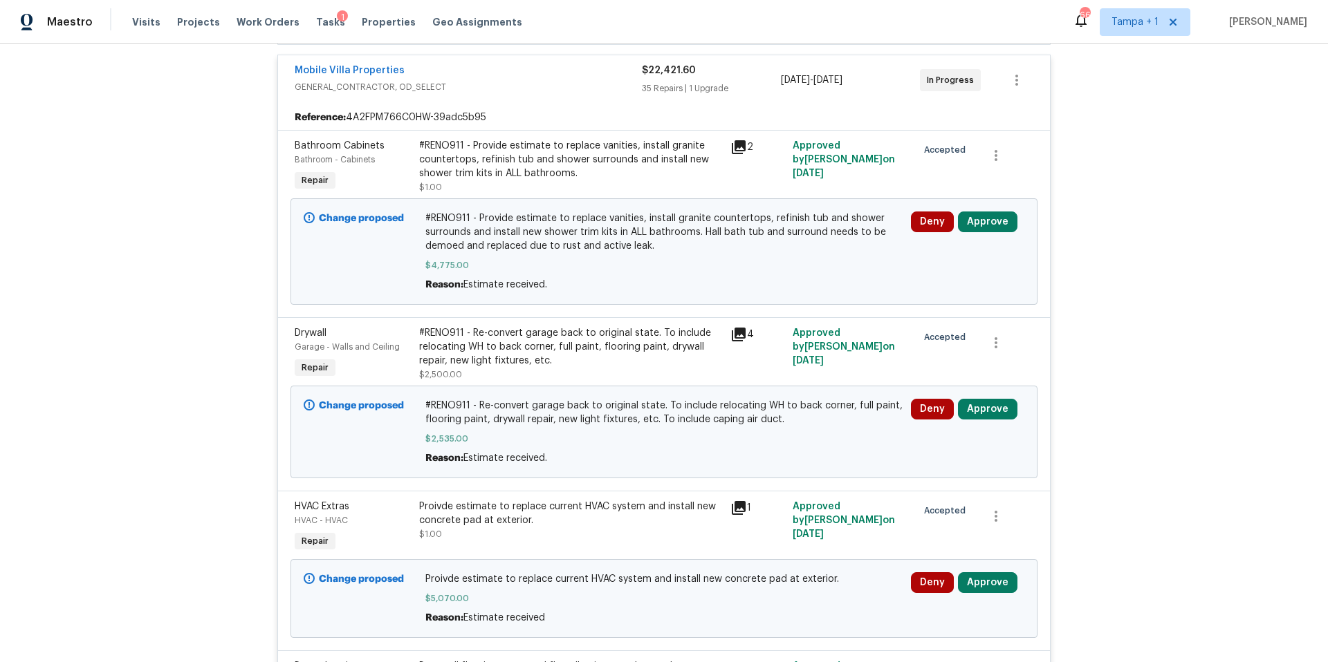
scroll to position [317, 0]
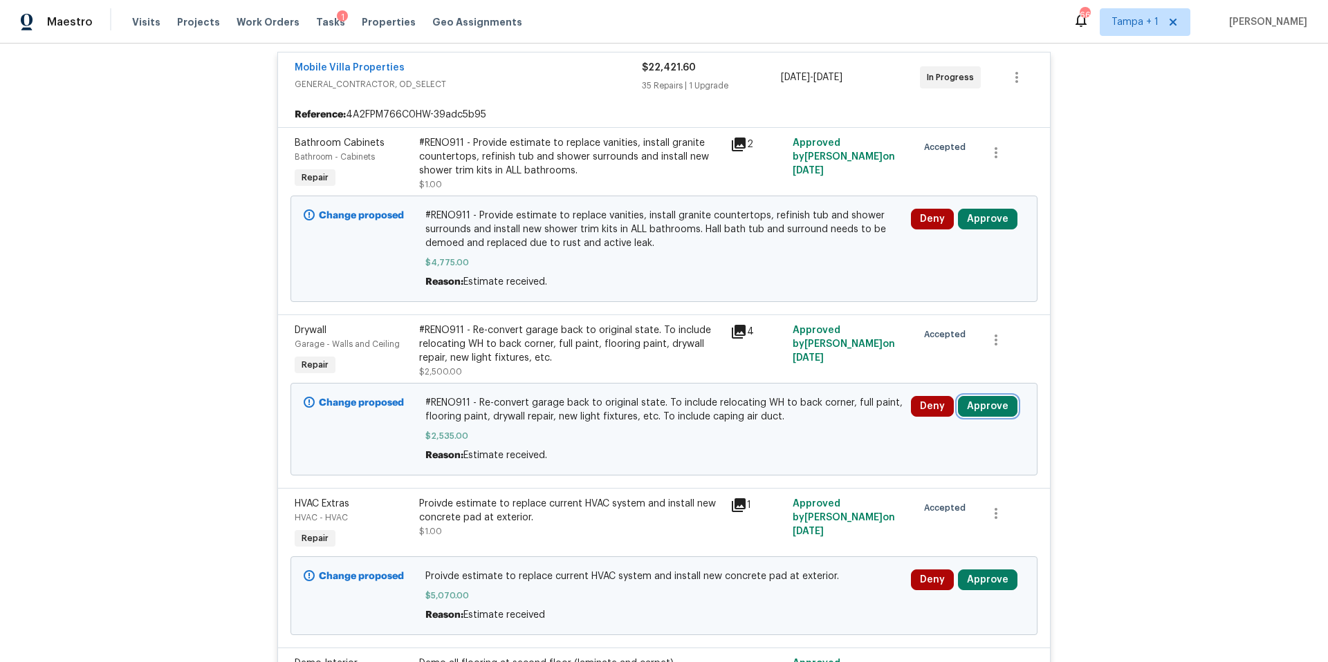
click at [984, 411] on button "Approve" at bounding box center [987, 406] width 59 height 21
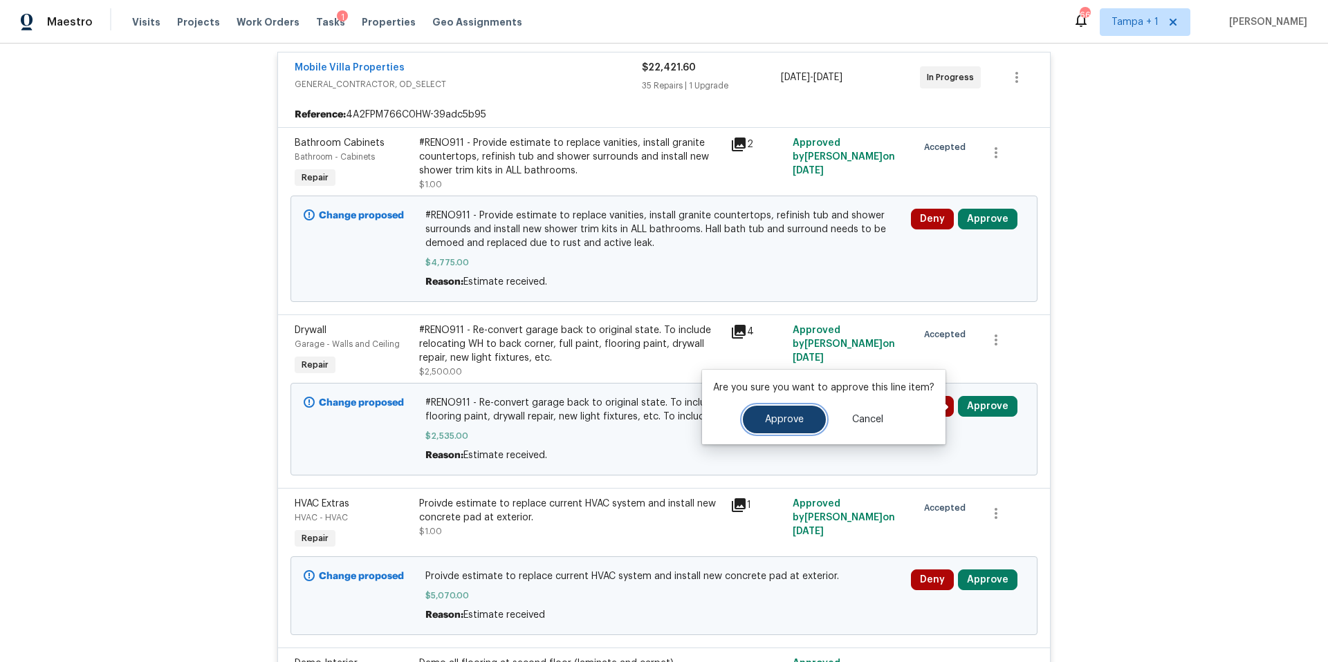
click at [810, 422] on button "Approve" at bounding box center [784, 420] width 83 height 28
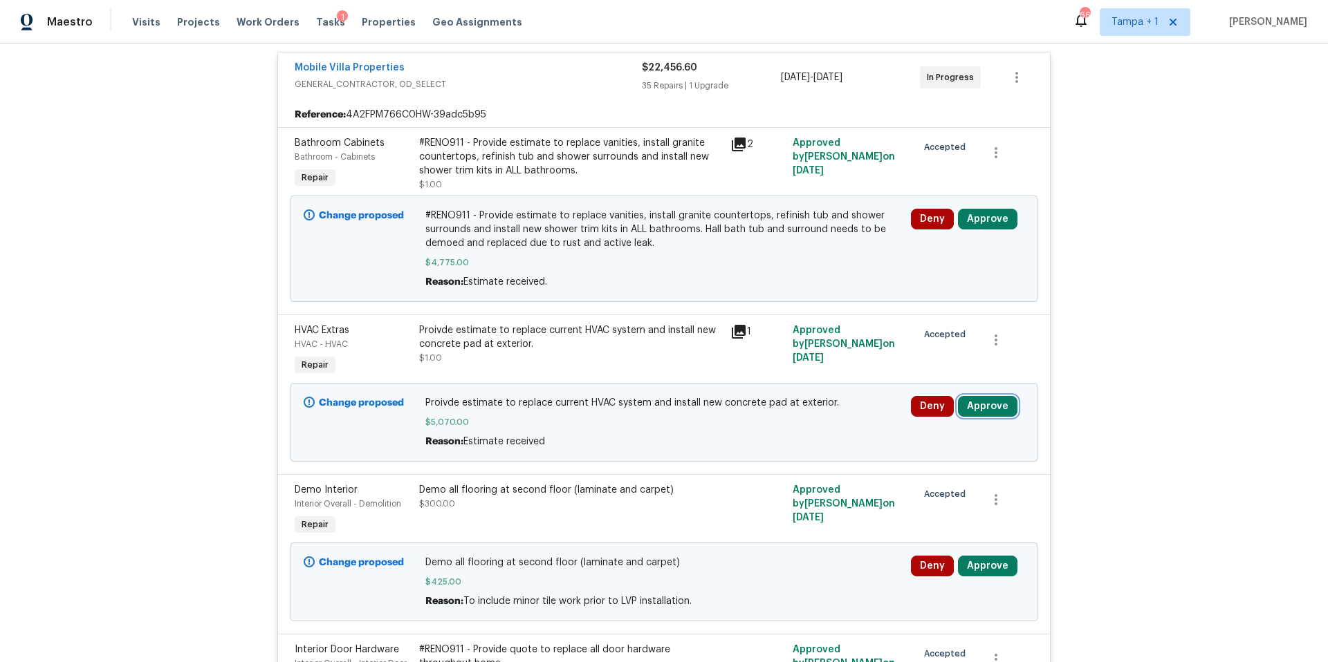
click at [970, 399] on button "Approve" at bounding box center [987, 406] width 59 height 21
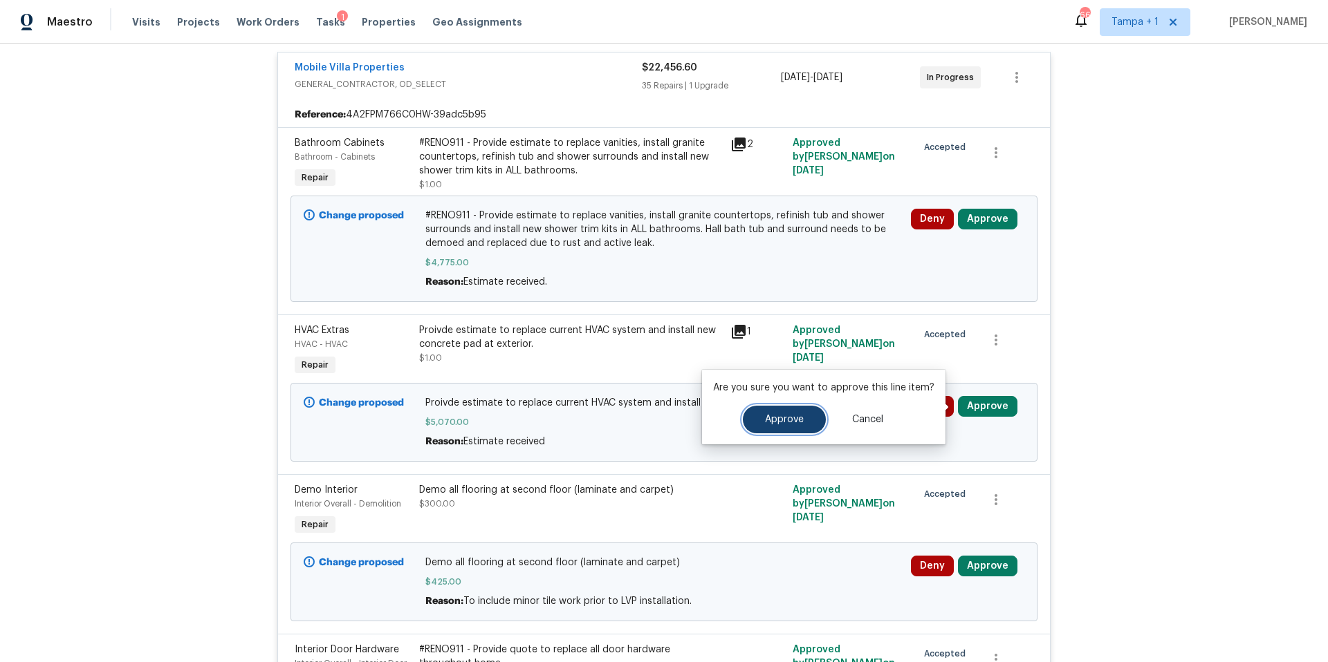
click at [781, 413] on button "Approve" at bounding box center [784, 420] width 83 height 28
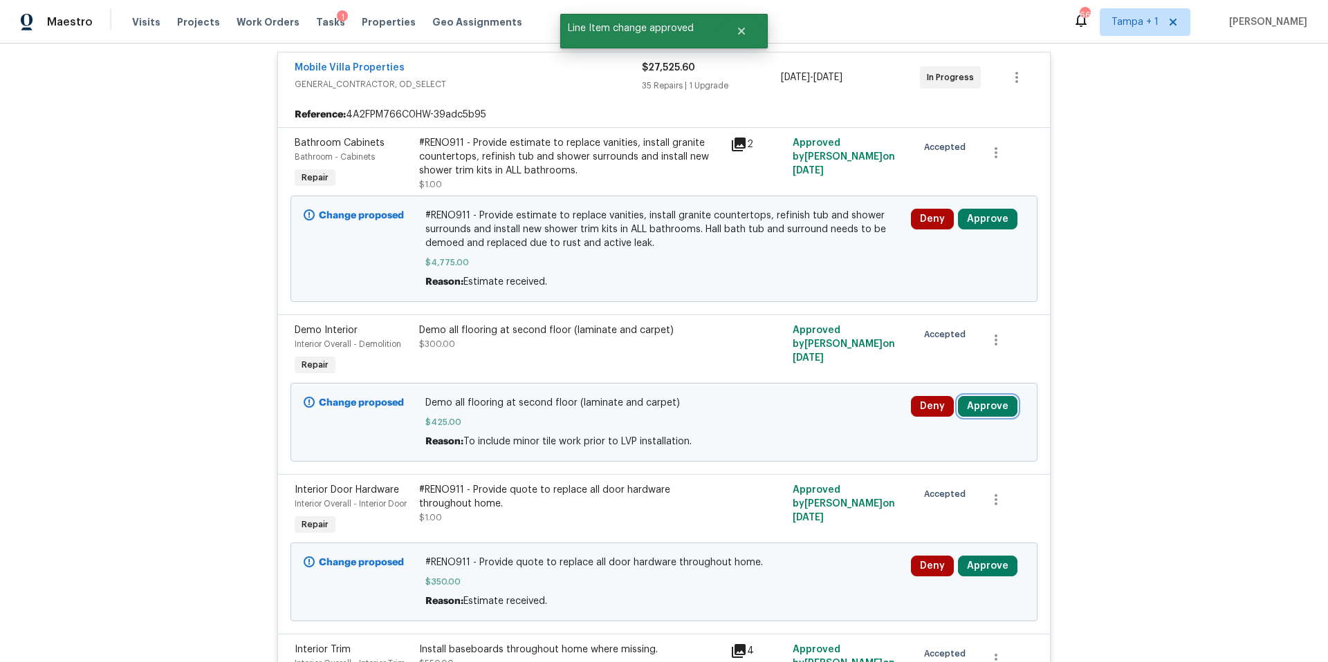
click at [1007, 411] on button "Approve" at bounding box center [987, 406] width 59 height 21
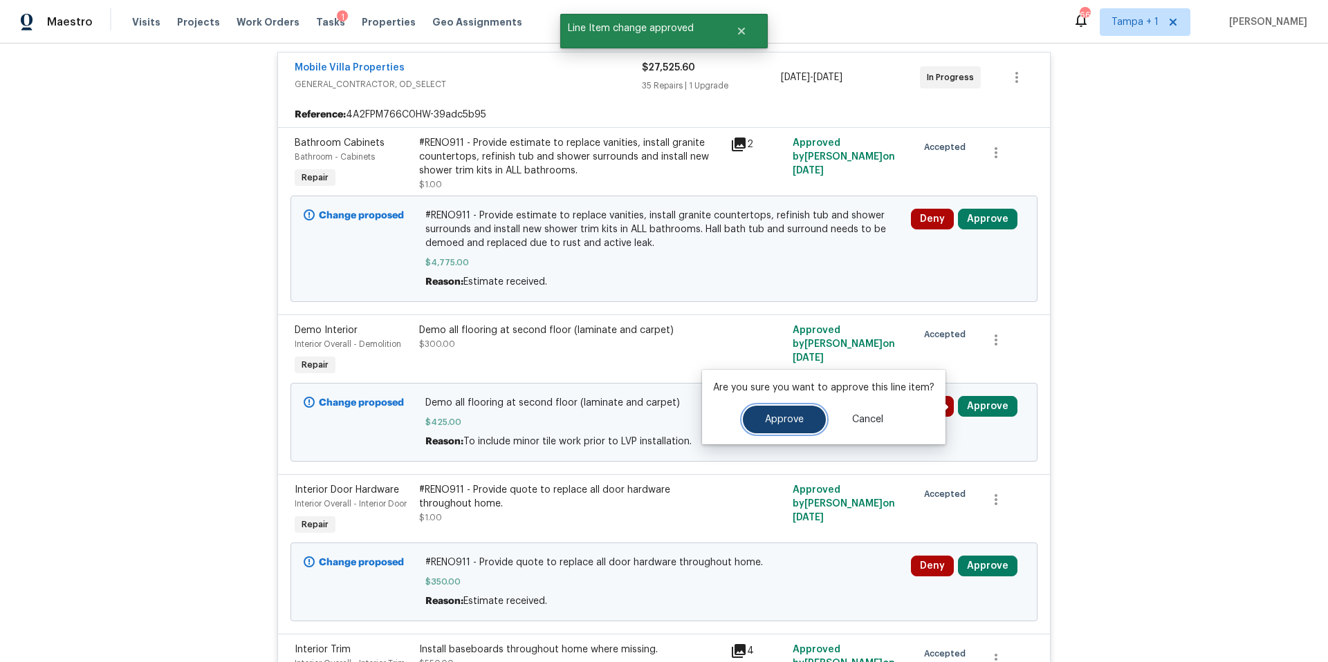
click at [810, 422] on button "Approve" at bounding box center [784, 420] width 83 height 28
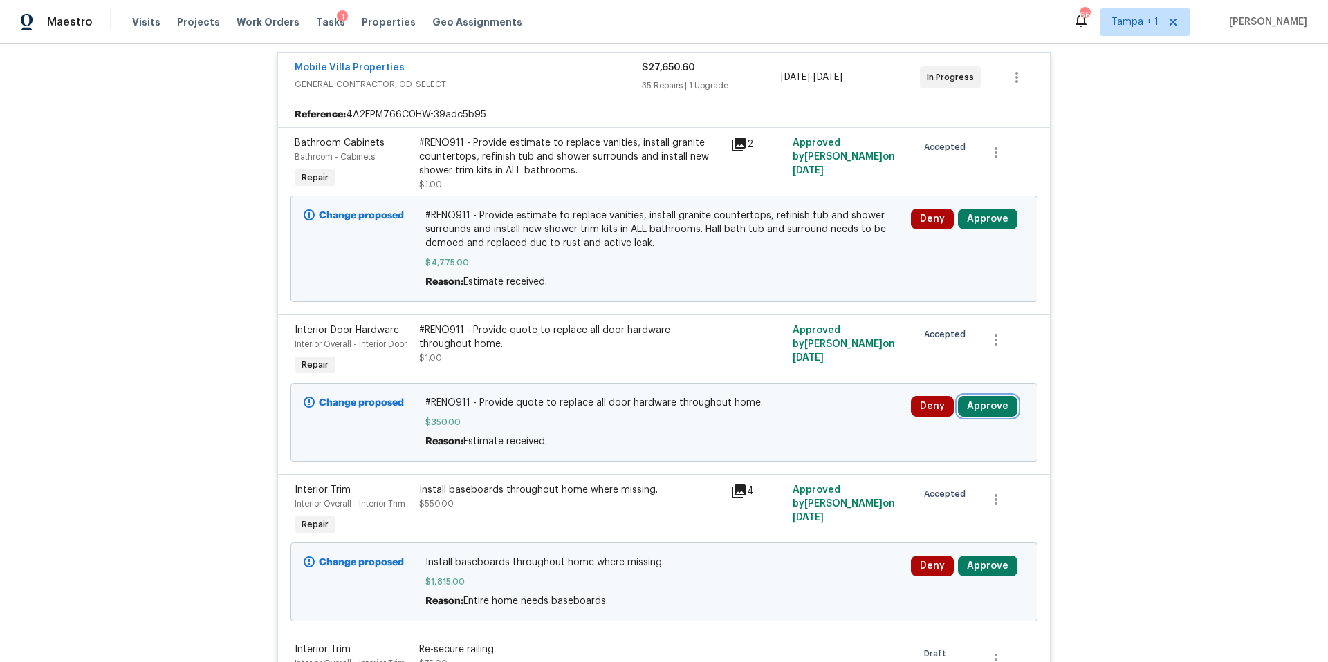
click at [985, 399] on button "Approve" at bounding box center [987, 406] width 59 height 21
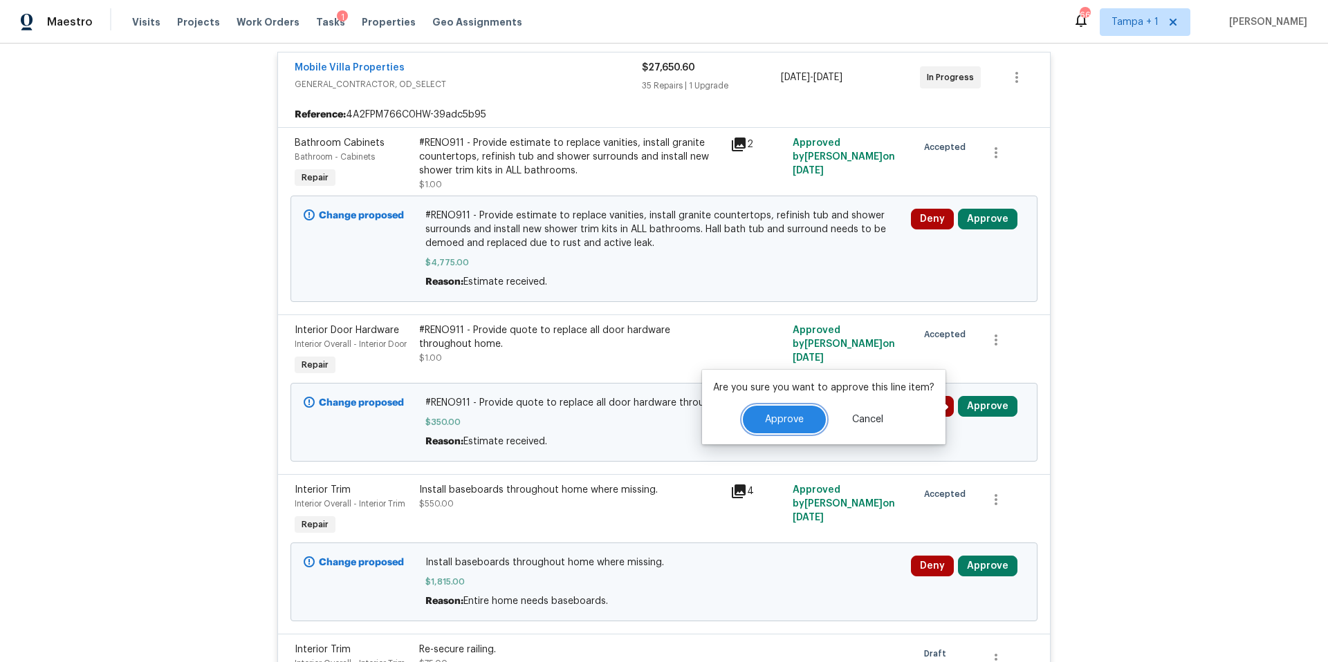
click at [786, 415] on span "Approve" at bounding box center [784, 420] width 39 height 10
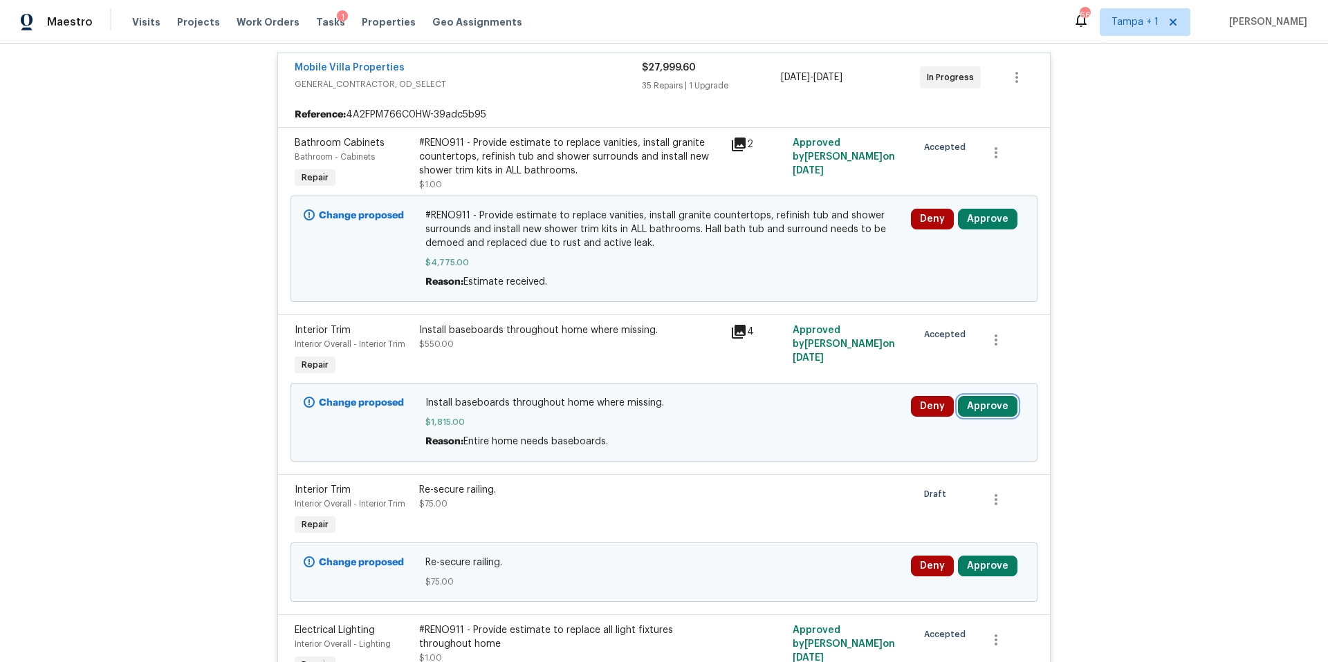
click at [992, 407] on button "Approve" at bounding box center [987, 406] width 59 height 21
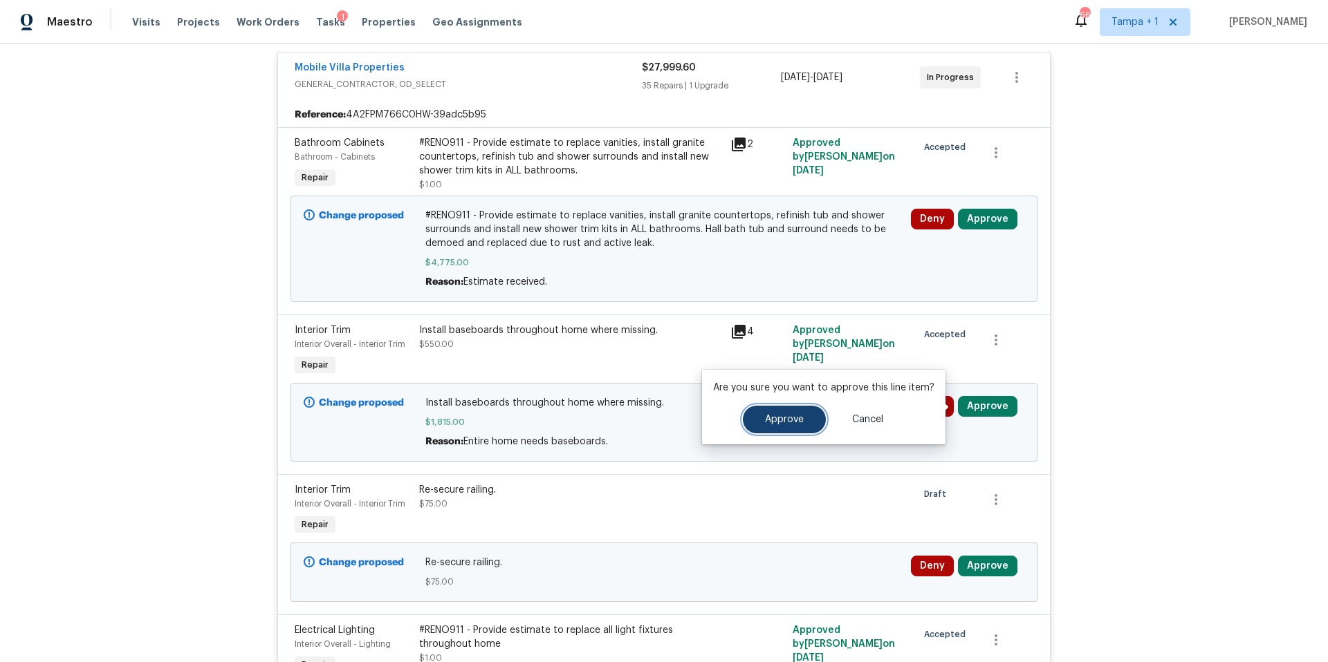
click at [785, 428] on button "Approve" at bounding box center [784, 420] width 83 height 28
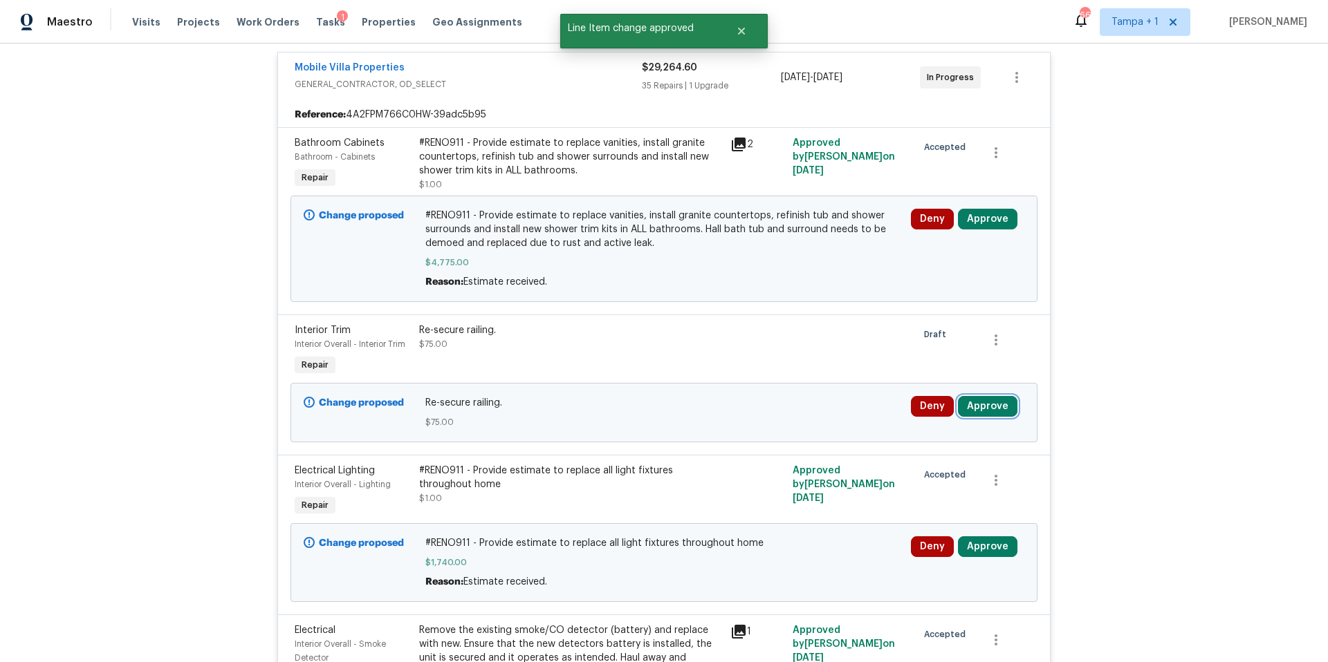
click at [1002, 405] on button "Approve" at bounding box center [987, 406] width 59 height 21
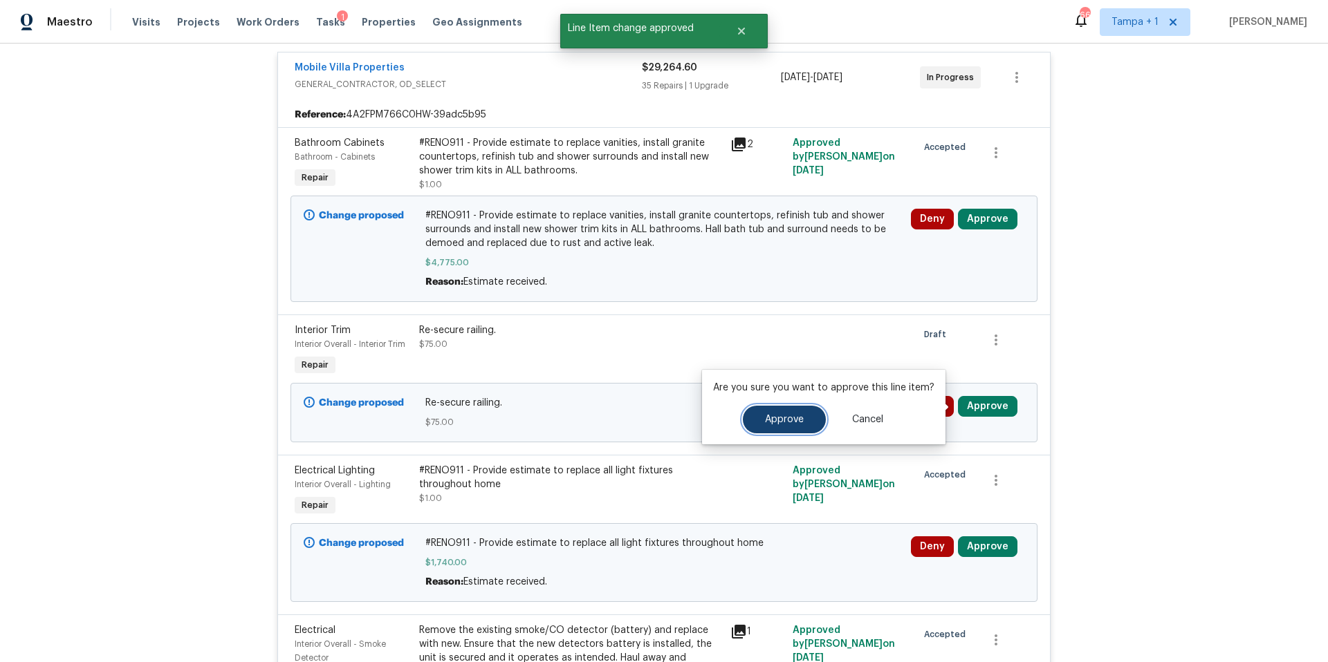
click at [765, 418] on span "Approve" at bounding box center [784, 420] width 39 height 10
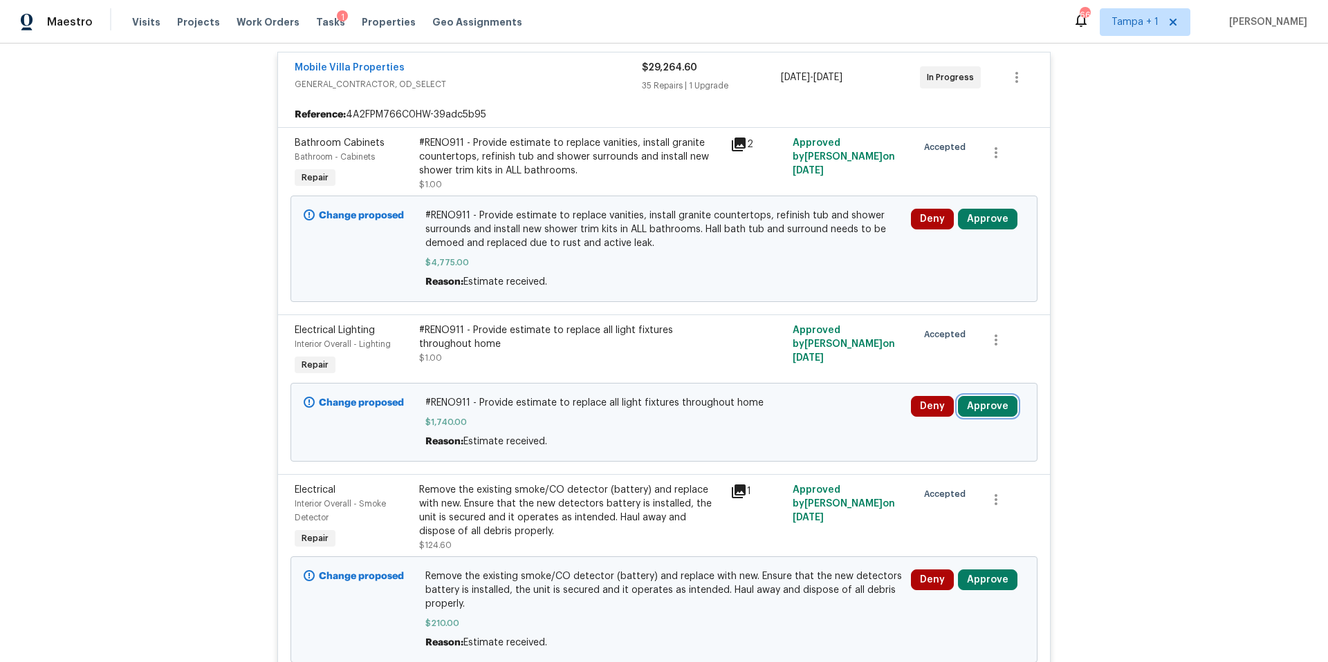
click at [1001, 409] on button "Approve" at bounding box center [987, 406] width 59 height 21
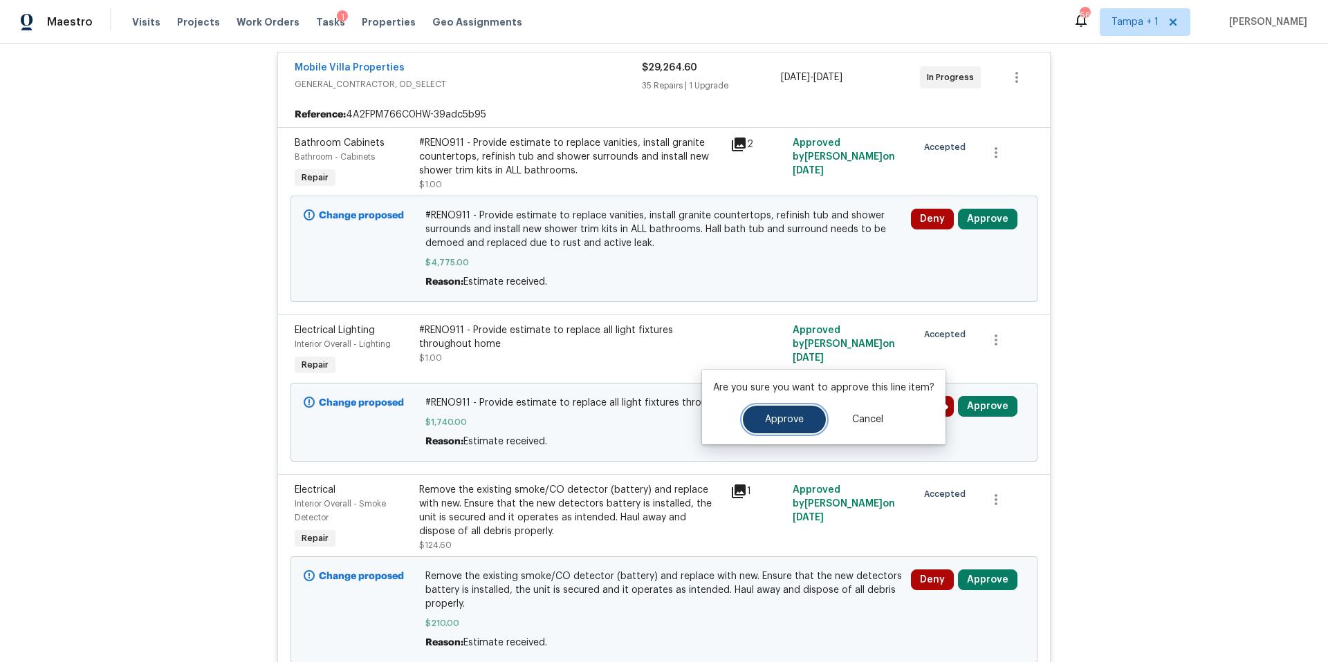
click at [797, 432] on button "Approve" at bounding box center [784, 420] width 83 height 28
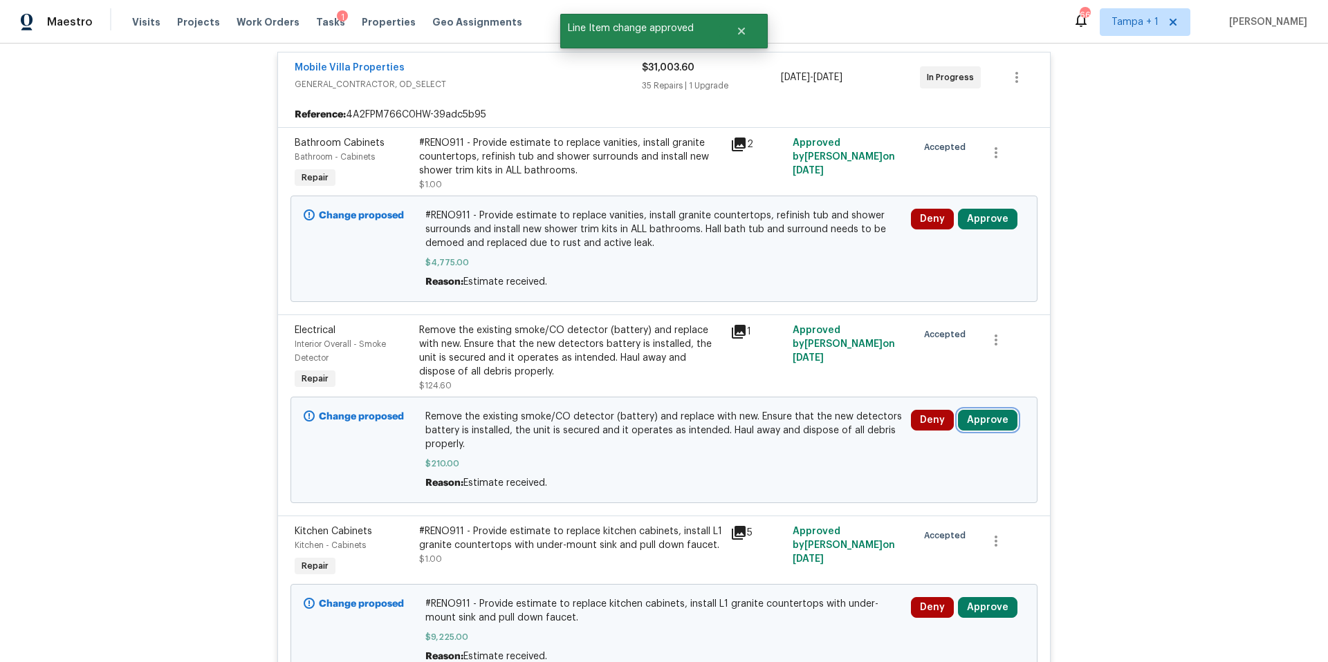
click at [992, 422] on button "Approve" at bounding box center [987, 420] width 59 height 21
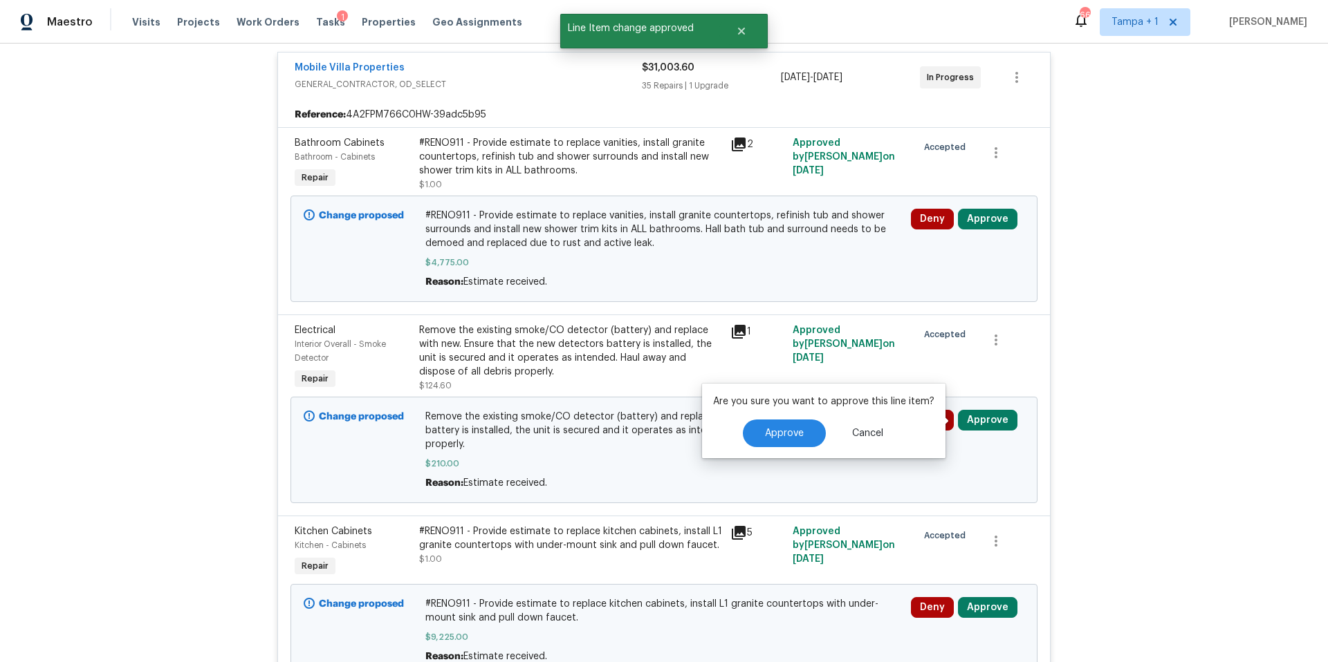
click at [735, 429] on div "Approve Cancel" at bounding box center [823, 434] width 221 height 28
click at [745, 436] on button "Approve" at bounding box center [784, 434] width 83 height 28
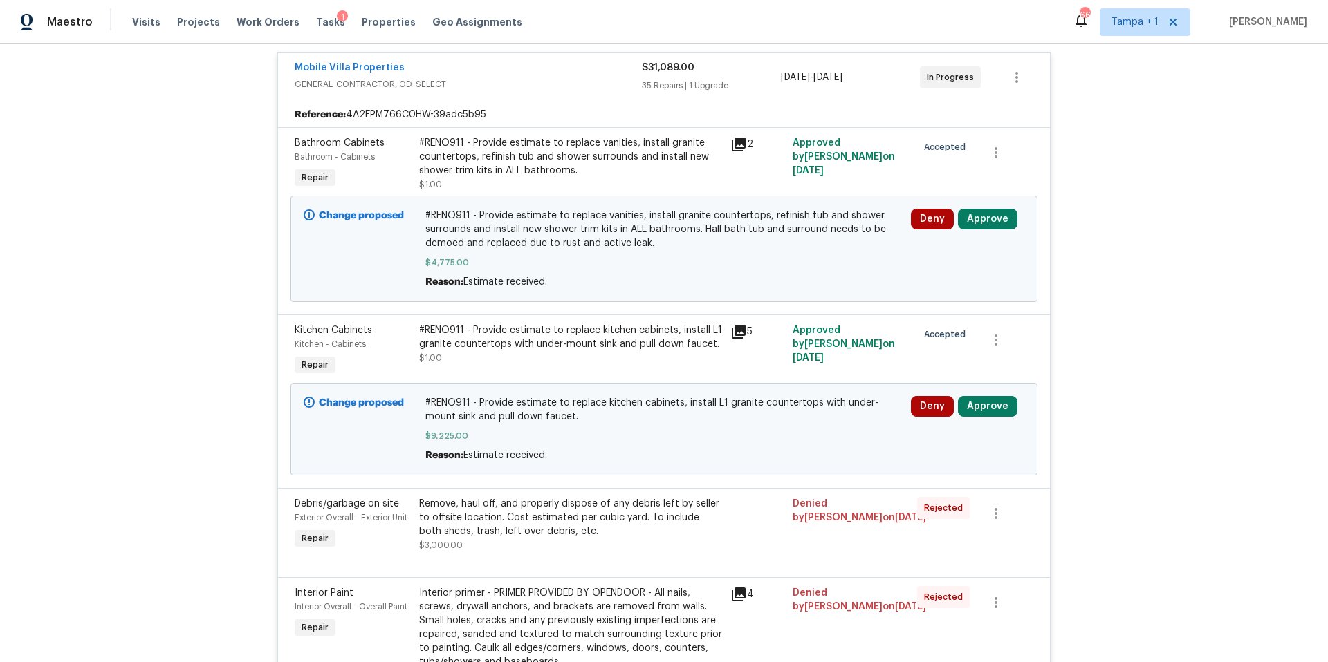
click at [739, 331] on icon at bounding box center [739, 332] width 14 height 14
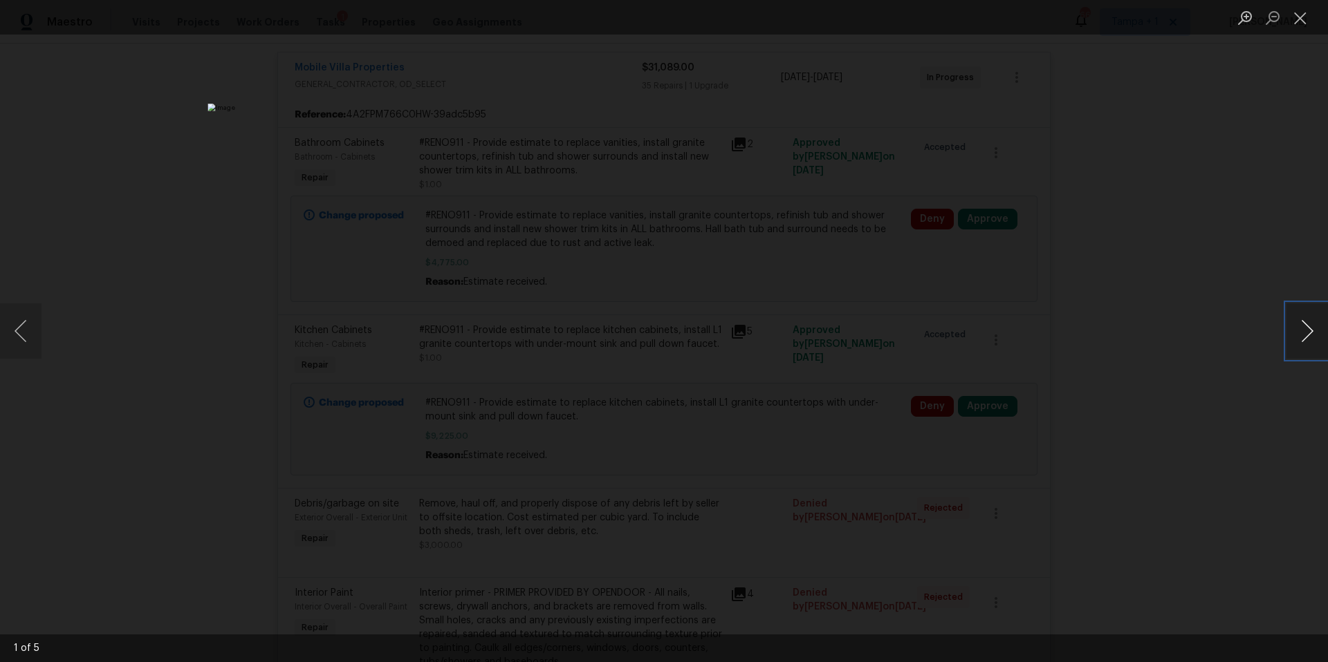
click at [1311, 337] on button "Next image" at bounding box center [1306, 331] width 41 height 55
click at [1308, 15] on button "Close lightbox" at bounding box center [1300, 18] width 28 height 24
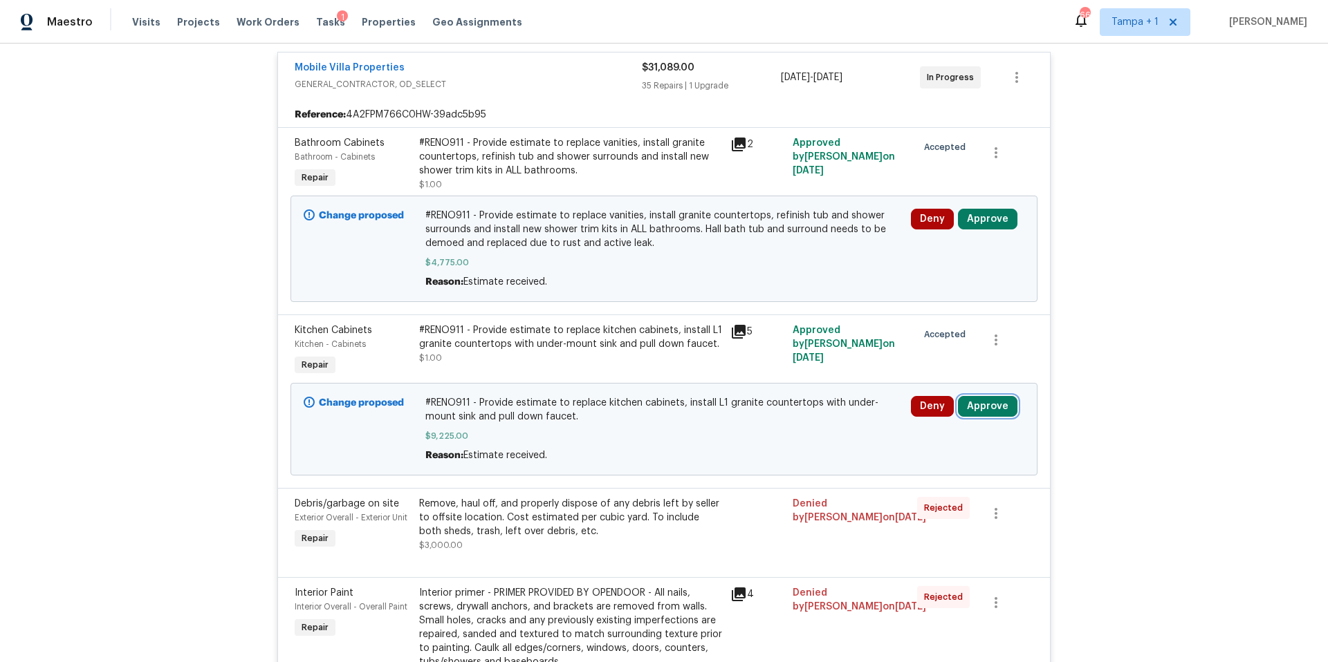
click at [995, 400] on button "Approve" at bounding box center [987, 406] width 59 height 21
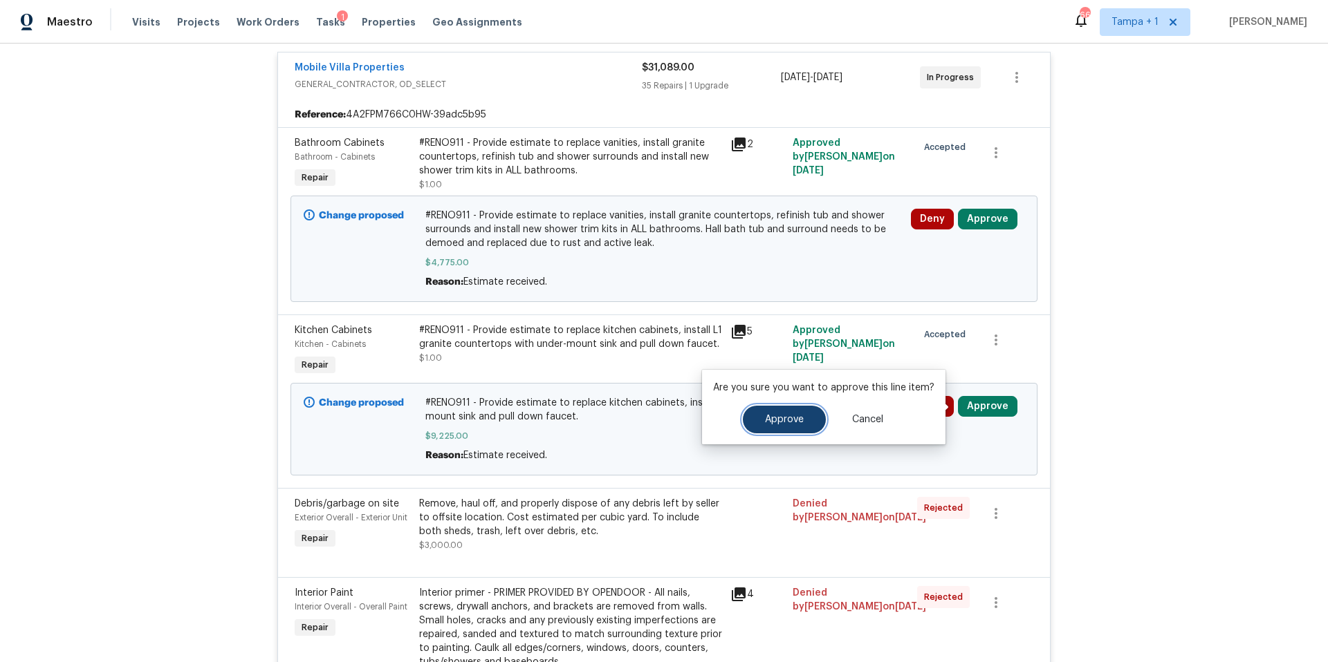
click at [806, 416] on button "Approve" at bounding box center [784, 420] width 83 height 28
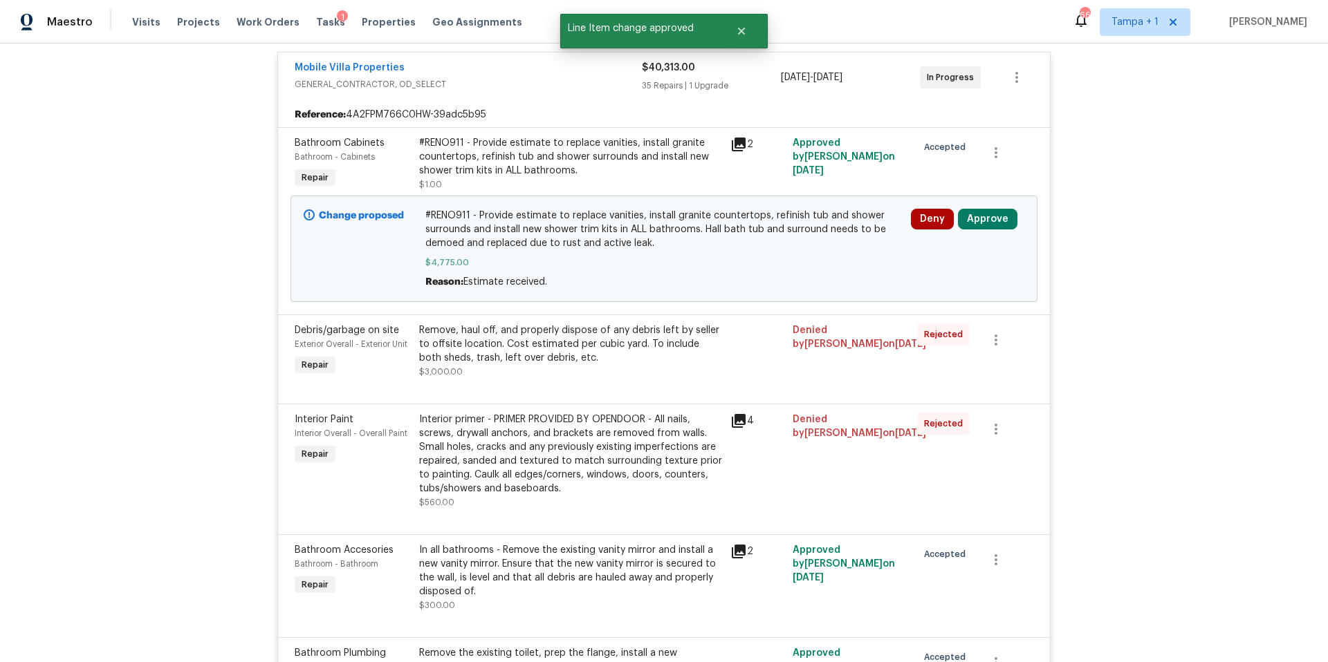
scroll to position [68, 0]
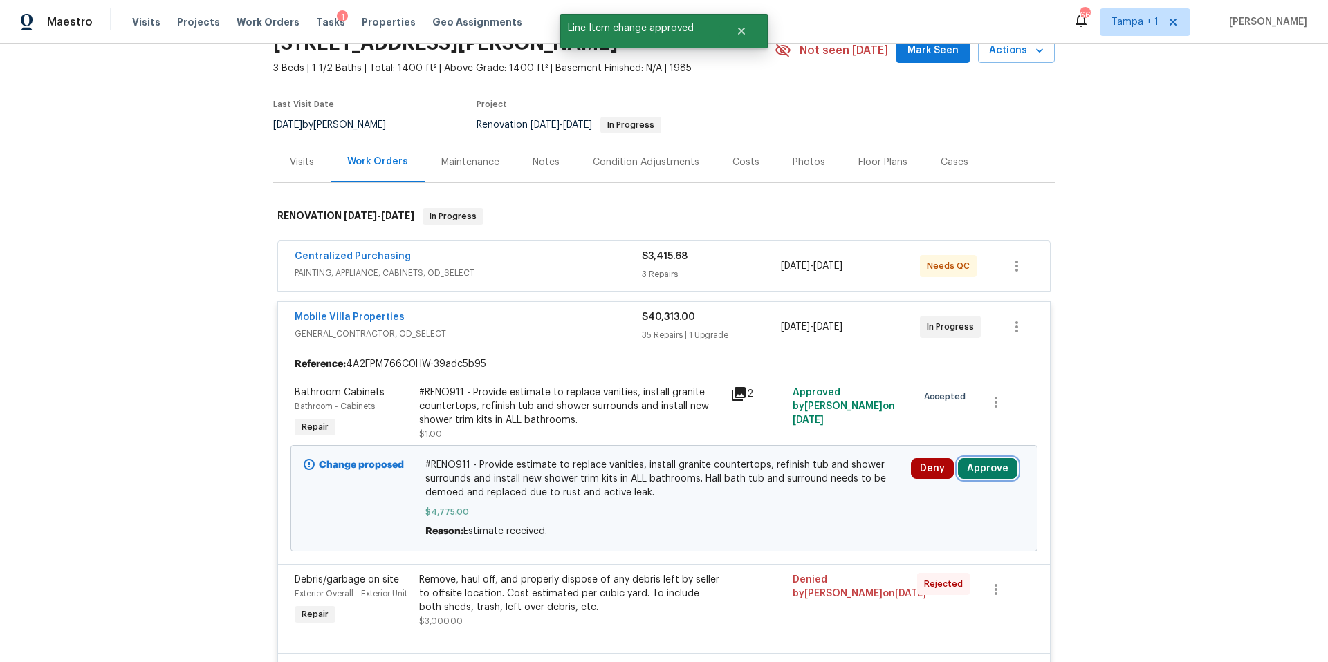
click at [998, 467] on button "Approve" at bounding box center [987, 468] width 59 height 21
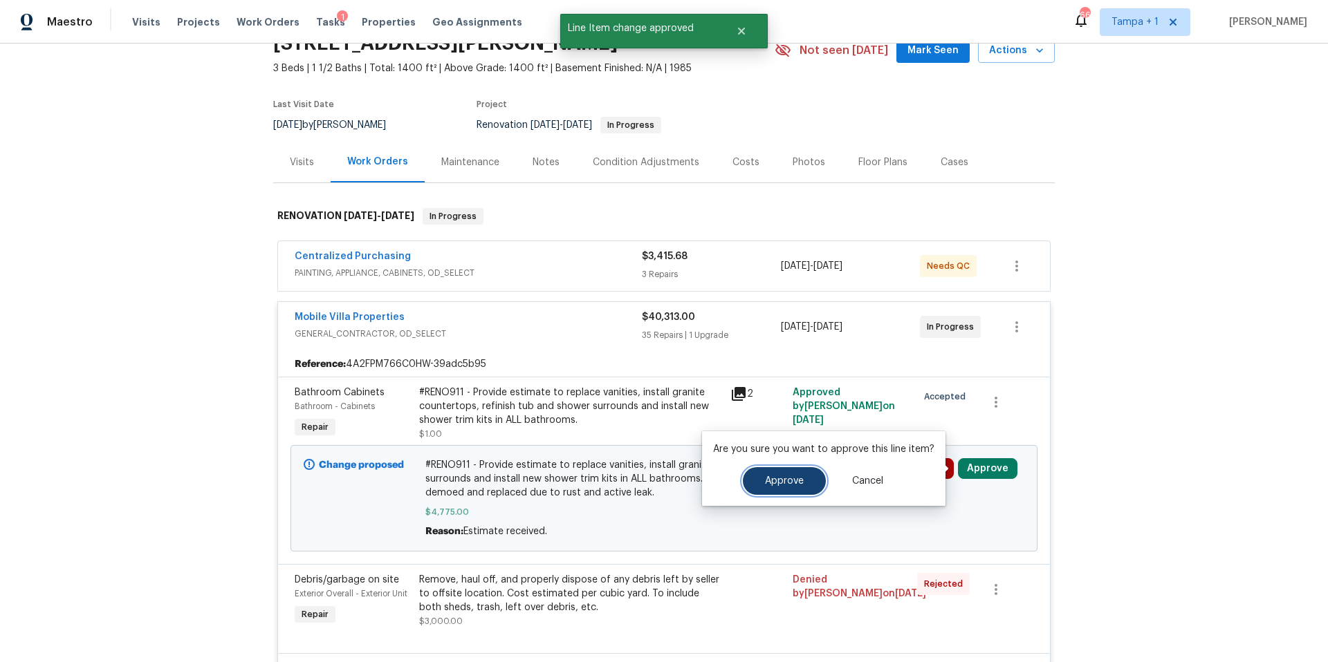
click at [818, 475] on button "Approve" at bounding box center [784, 481] width 83 height 28
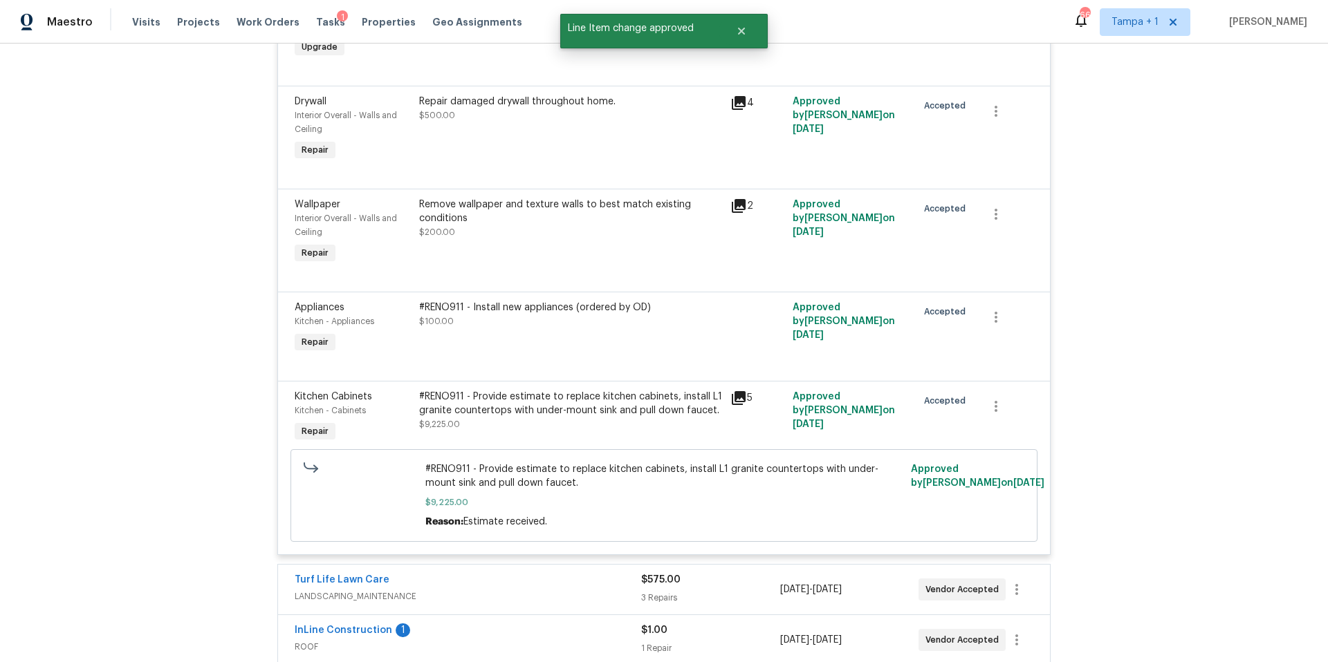
scroll to position [5037, 0]
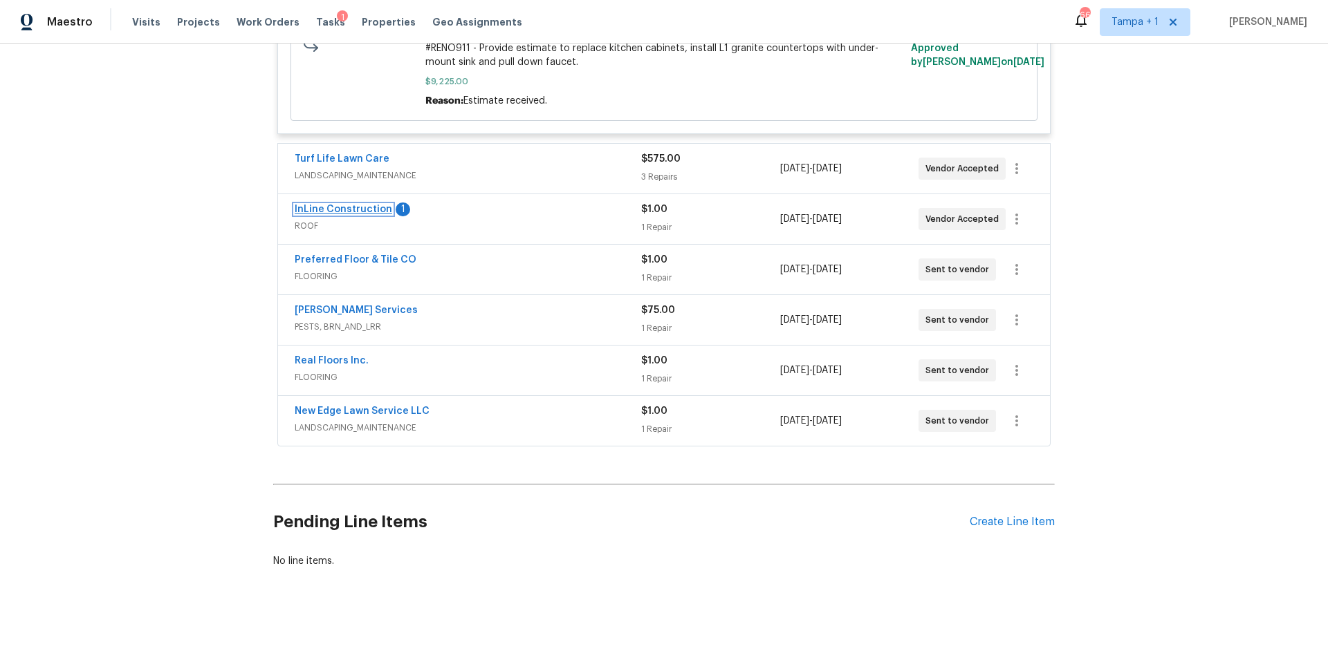
click at [342, 205] on link "InLine Construction" at bounding box center [343, 210] width 97 height 10
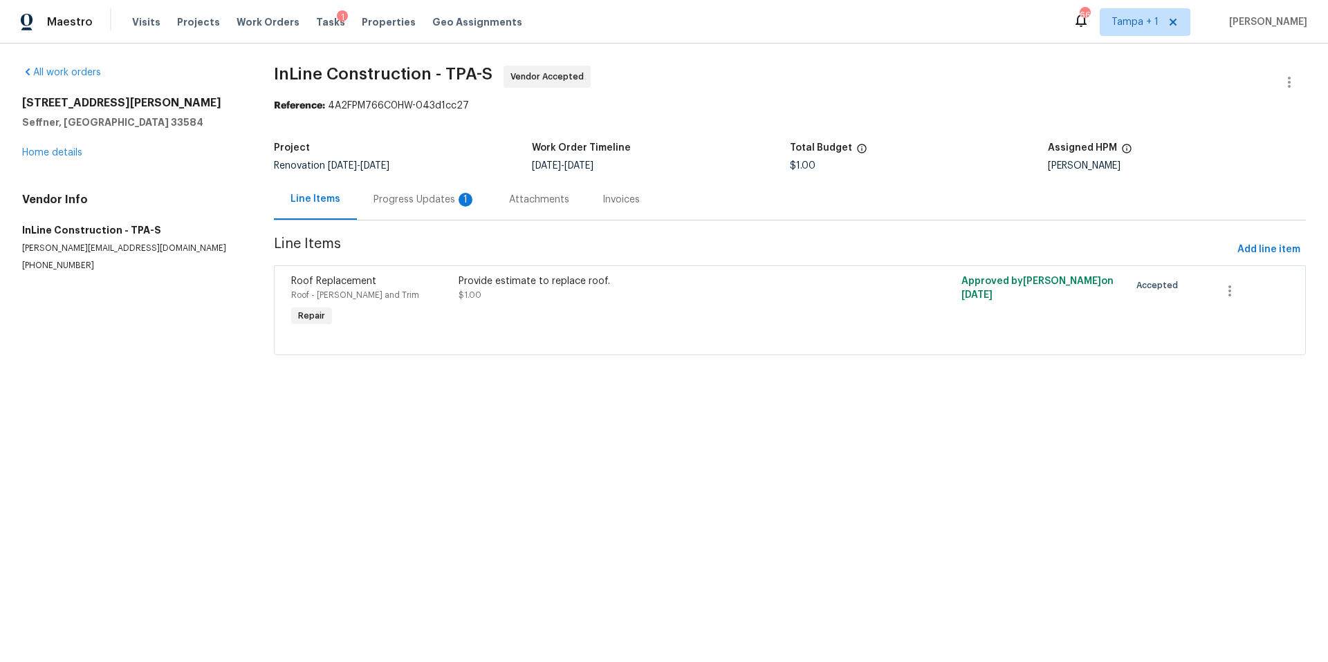
click at [373, 198] on div "Progress Updates 1" at bounding box center [424, 200] width 102 height 14
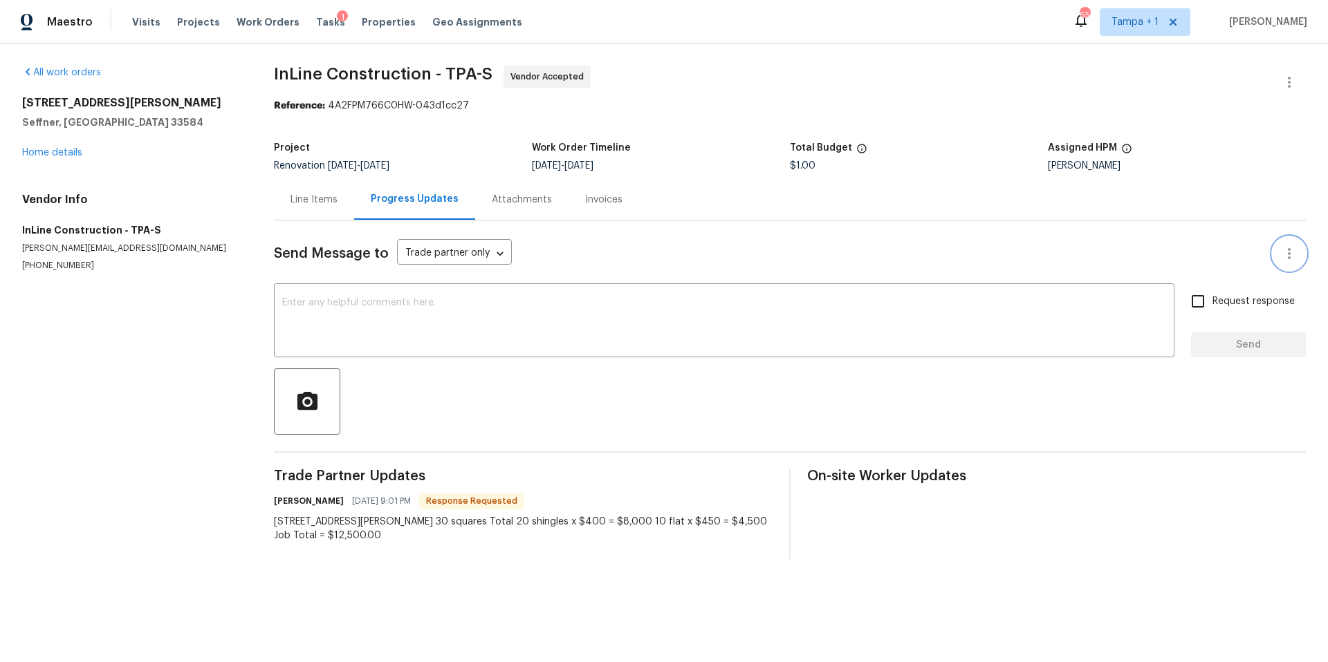
click at [1282, 252] on icon "button" at bounding box center [1289, 253] width 17 height 17
click at [1280, 252] on li "Mark messages as unseen" at bounding box center [1247, 254] width 141 height 23
click at [67, 150] on link "Home details" at bounding box center [52, 153] width 60 height 10
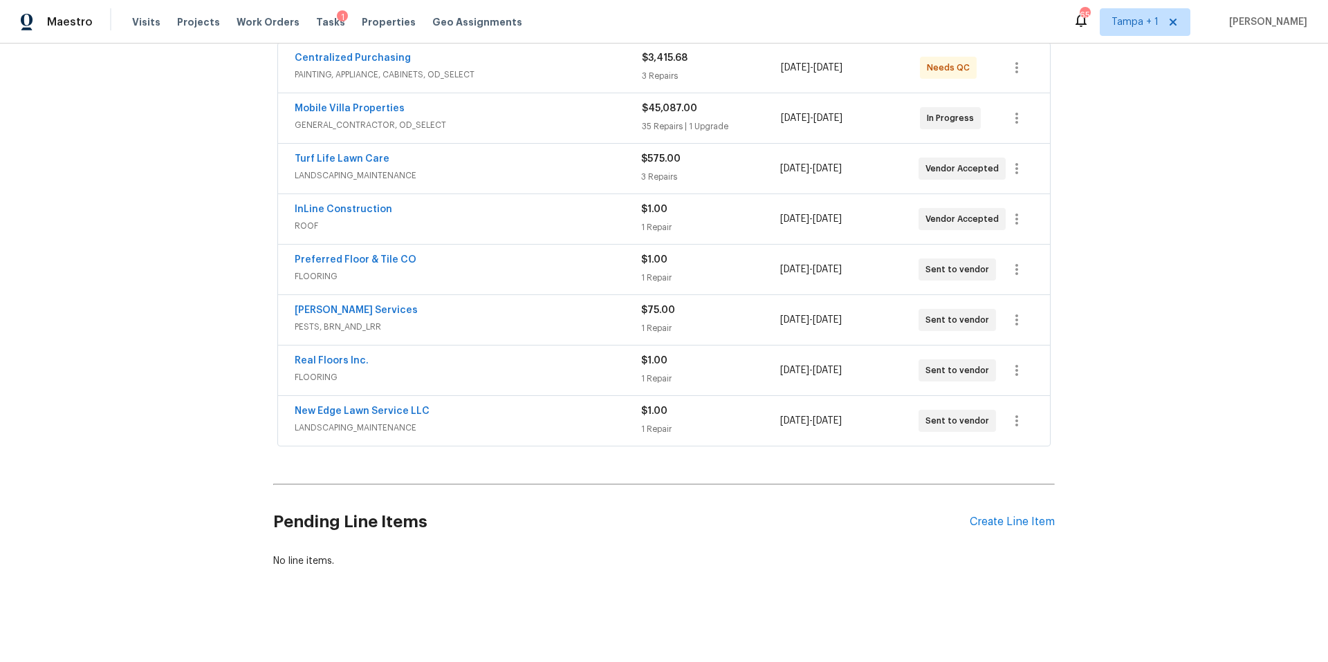
scroll to position [277, 0]
click at [450, 254] on div "Preferred Floor & Tile CO" at bounding box center [468, 261] width 346 height 17
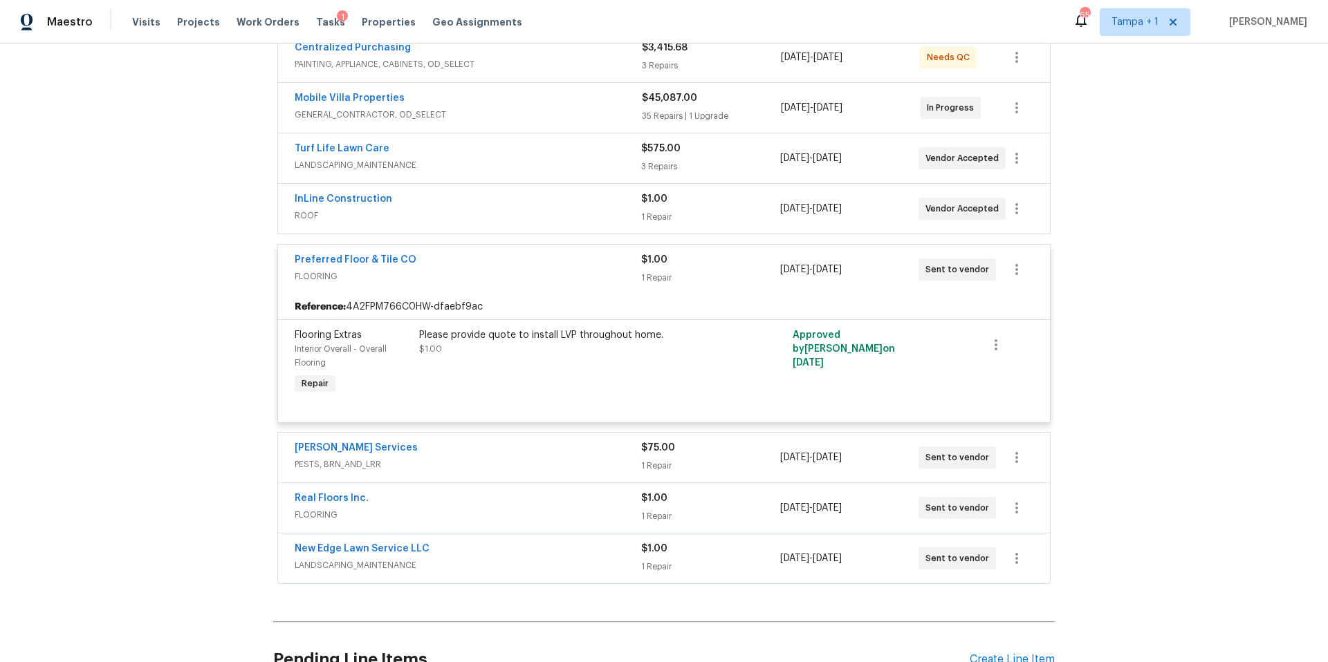
click at [469, 259] on div "Preferred Floor & Tile CO" at bounding box center [468, 261] width 346 height 17
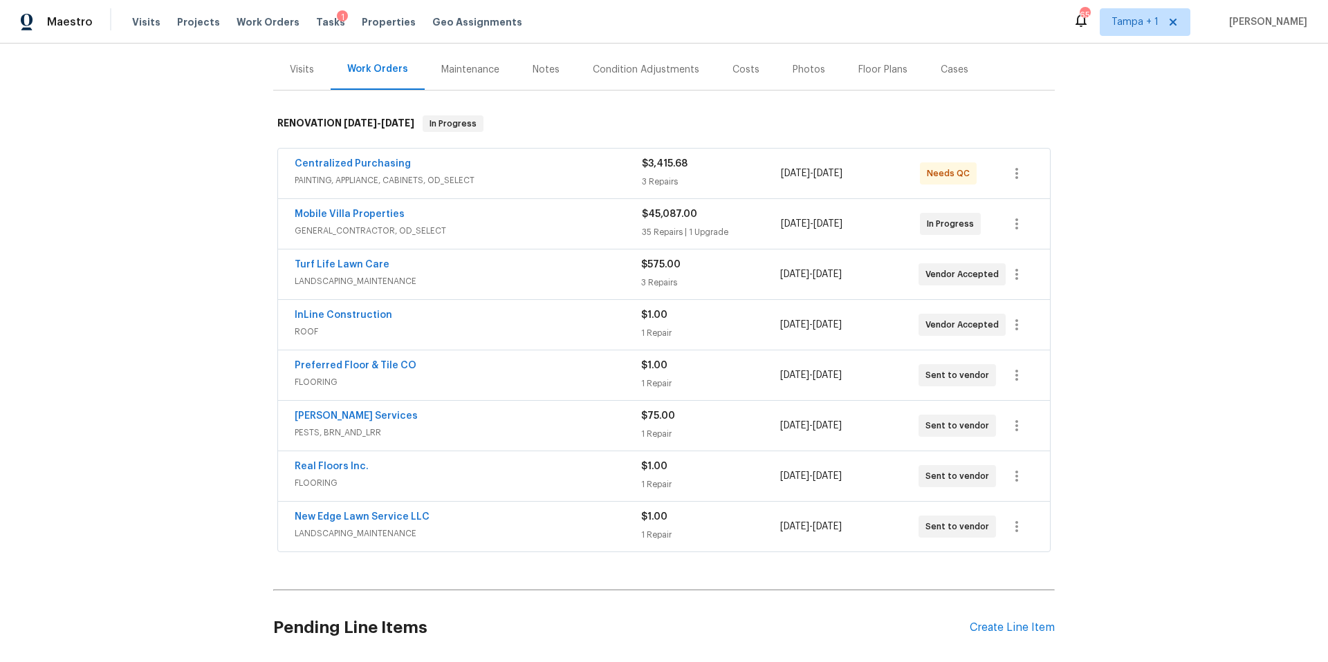
scroll to position [0, 0]
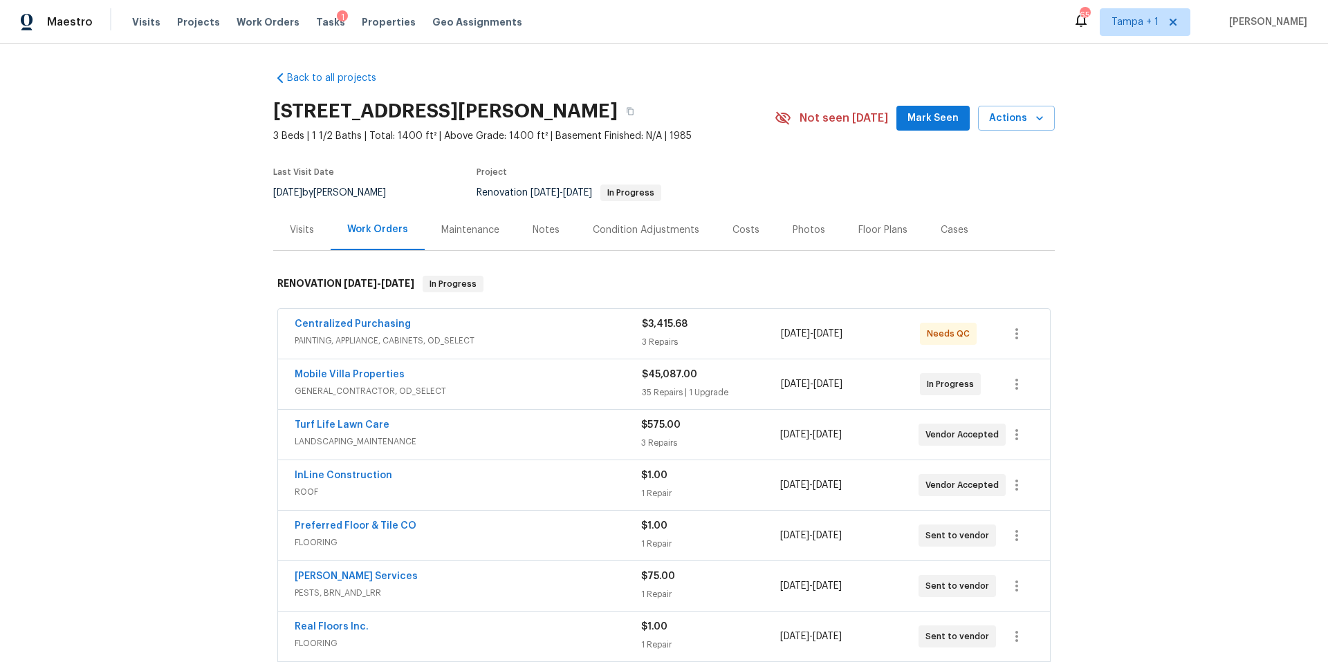
click at [716, 234] on div "Costs" at bounding box center [746, 230] width 60 height 41
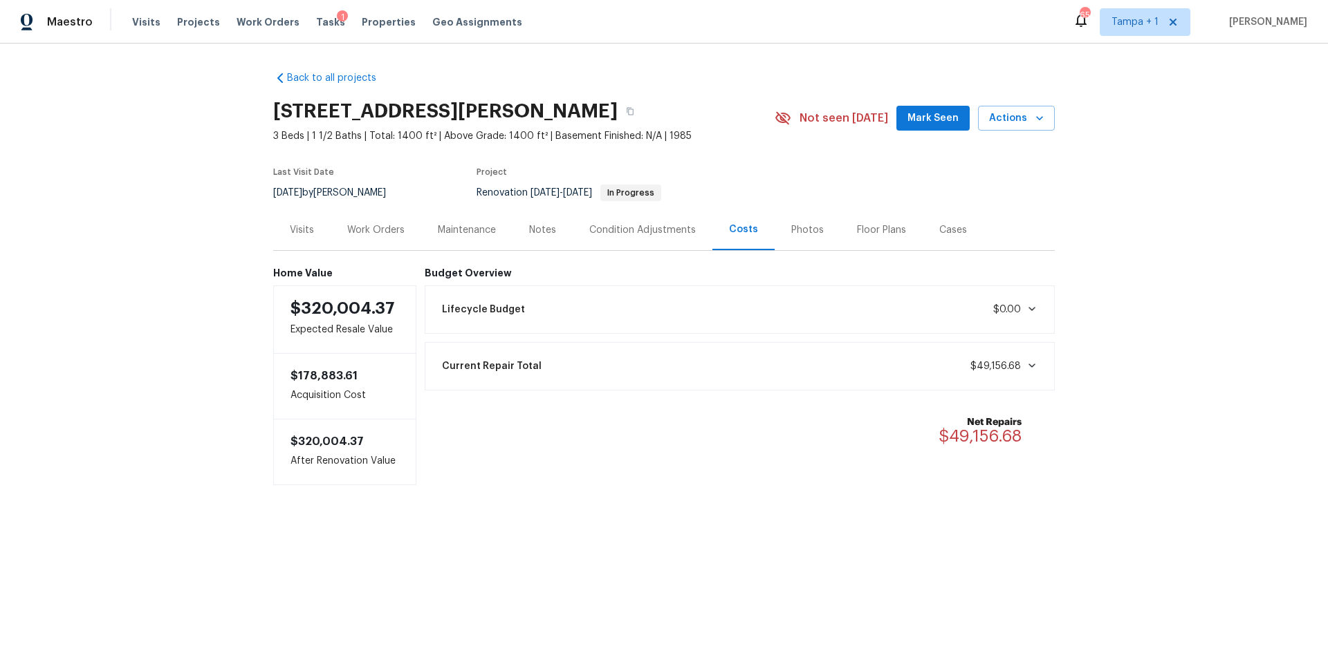
drag, startPoint x: 362, startPoint y: 223, endPoint x: 335, endPoint y: 239, distance: 31.0
click at [361, 223] on div "Work Orders" at bounding box center [375, 230] width 57 height 14
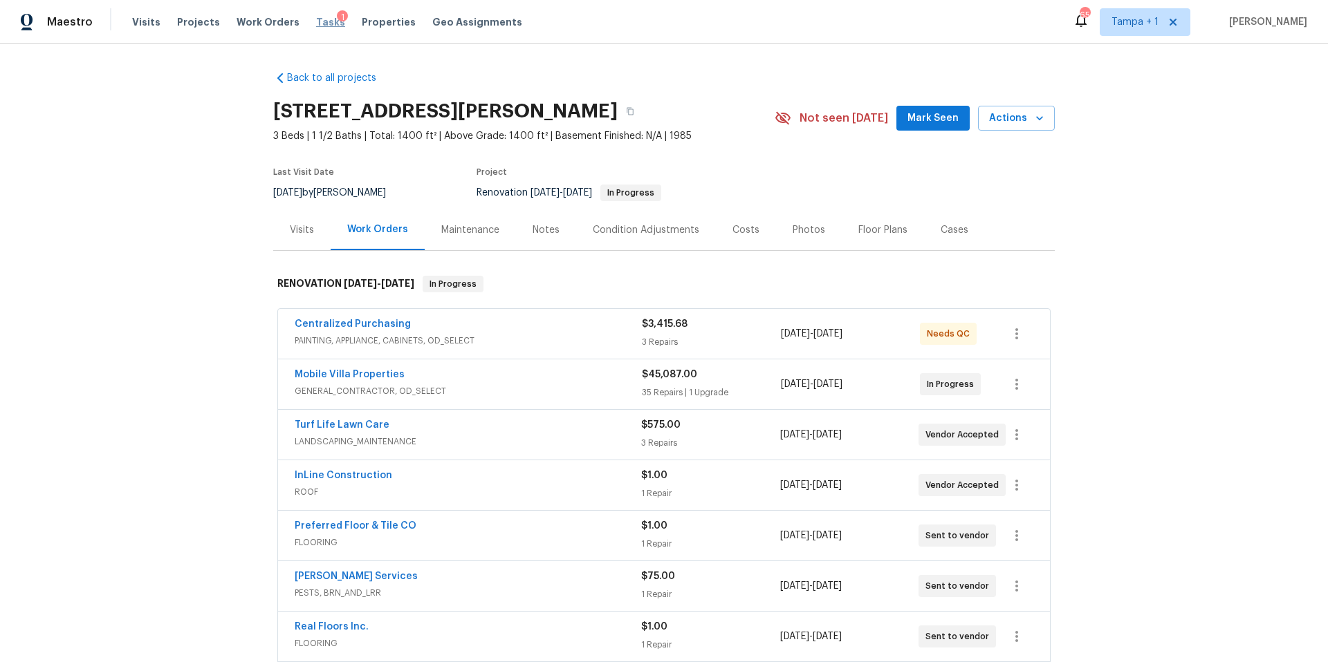
click at [316, 22] on span "Tasks" at bounding box center [330, 22] width 29 height 10
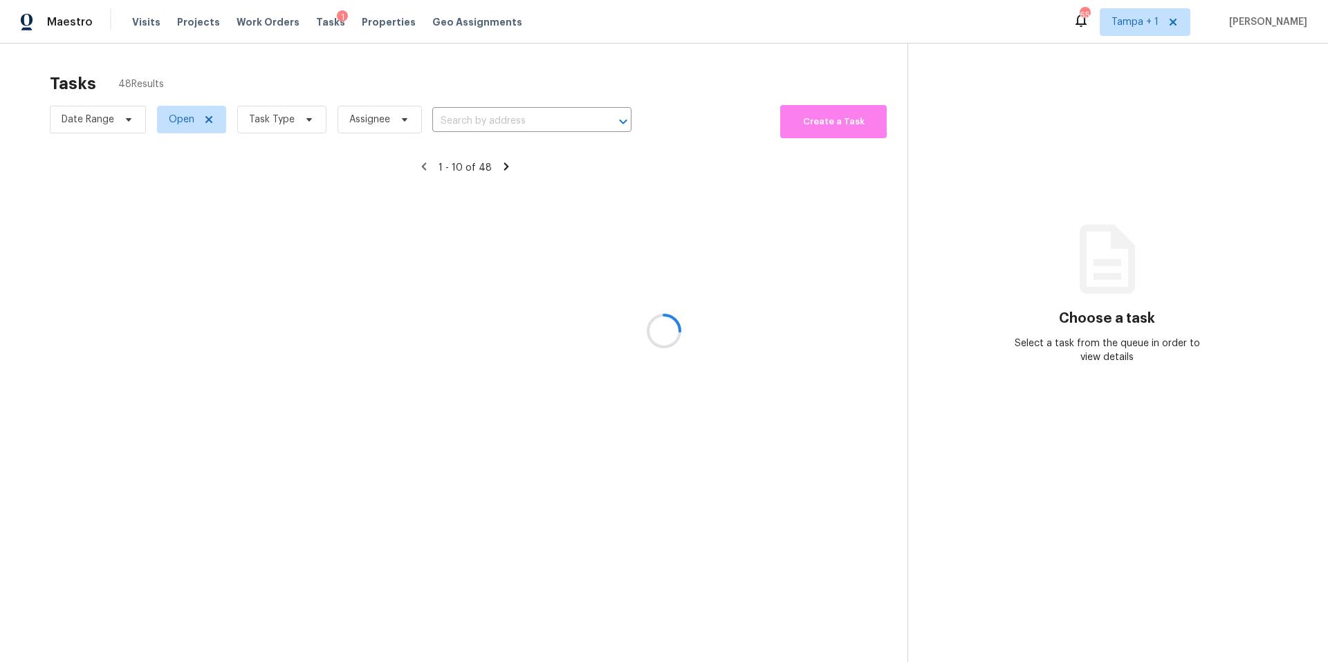
click at [257, 119] on div at bounding box center [664, 331] width 1328 height 662
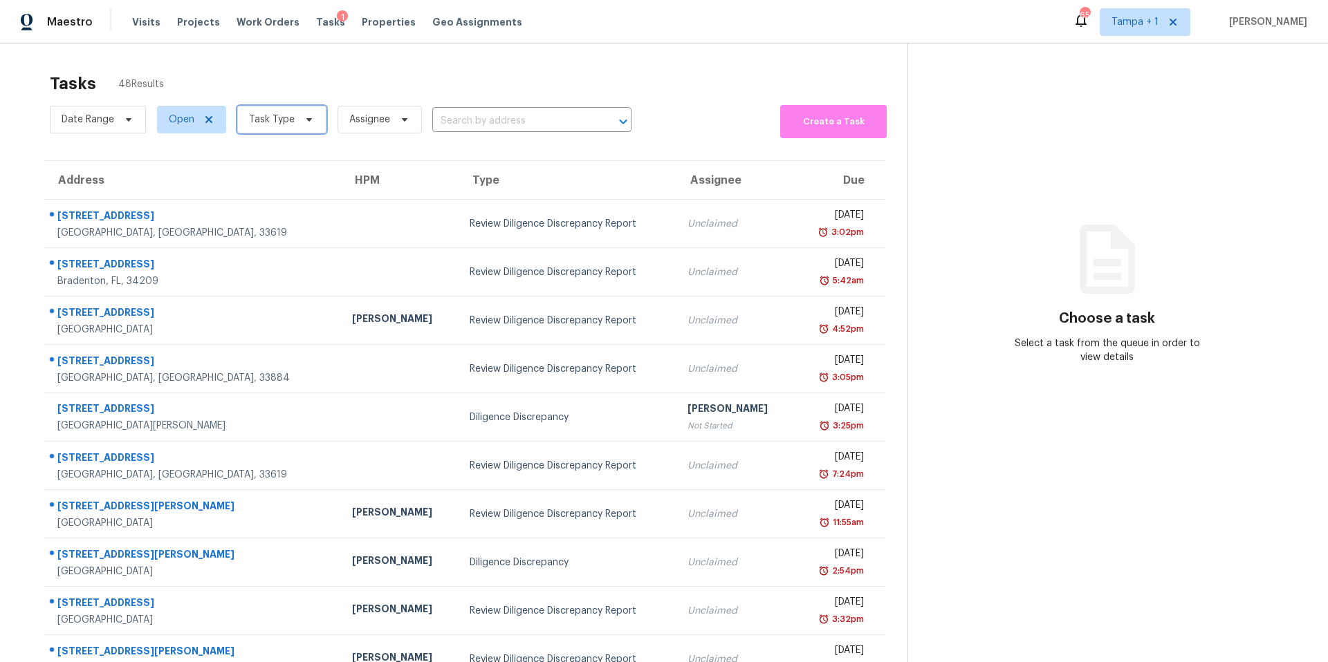
click at [257, 119] on span "Task Type" at bounding box center [272, 120] width 46 height 14
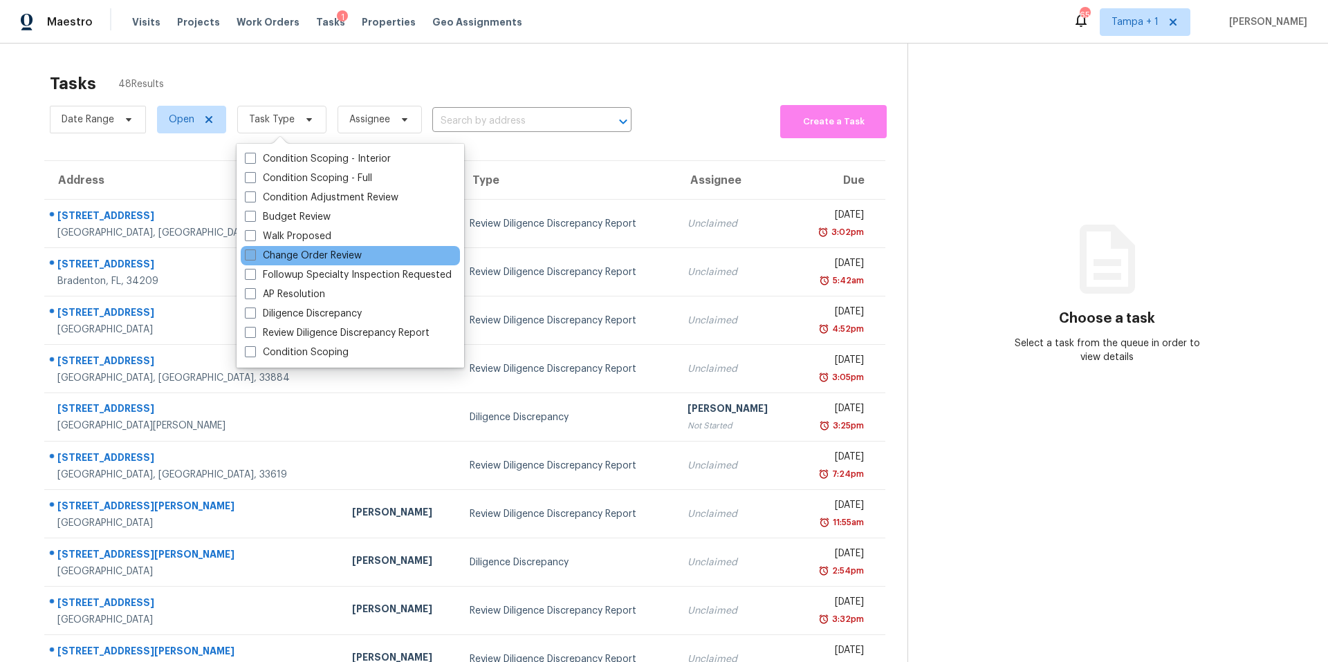
click at [276, 257] on label "Change Order Review" at bounding box center [303, 256] width 117 height 14
click at [254, 257] on input "Change Order Review" at bounding box center [249, 253] width 9 height 9
checkbox input "true"
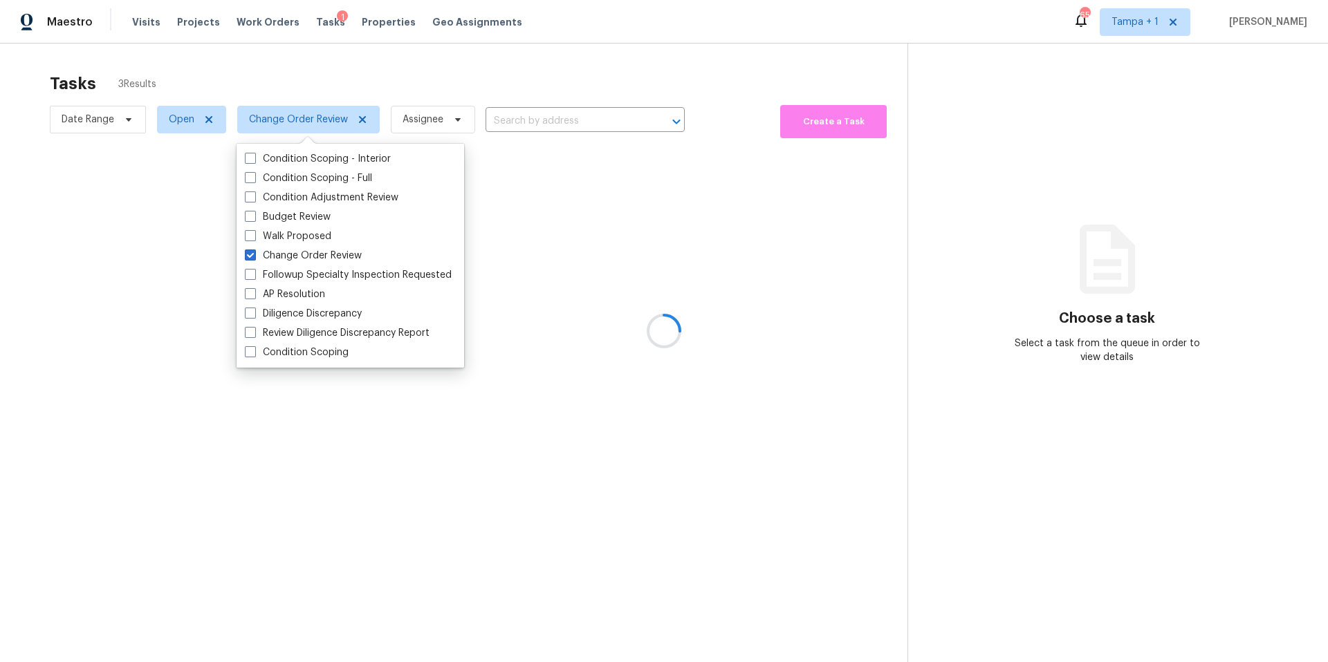
click at [485, 95] on div at bounding box center [664, 331] width 1328 height 662
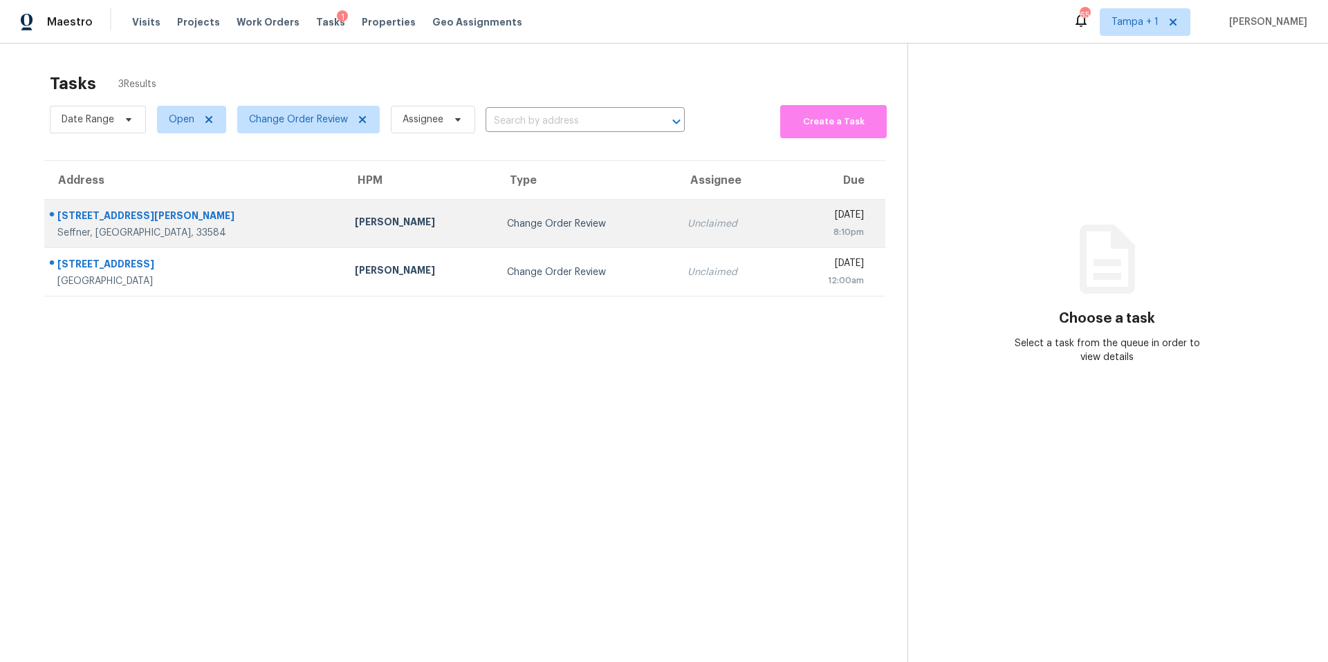
click at [344, 239] on td "[PERSON_NAME]" at bounding box center [420, 224] width 152 height 48
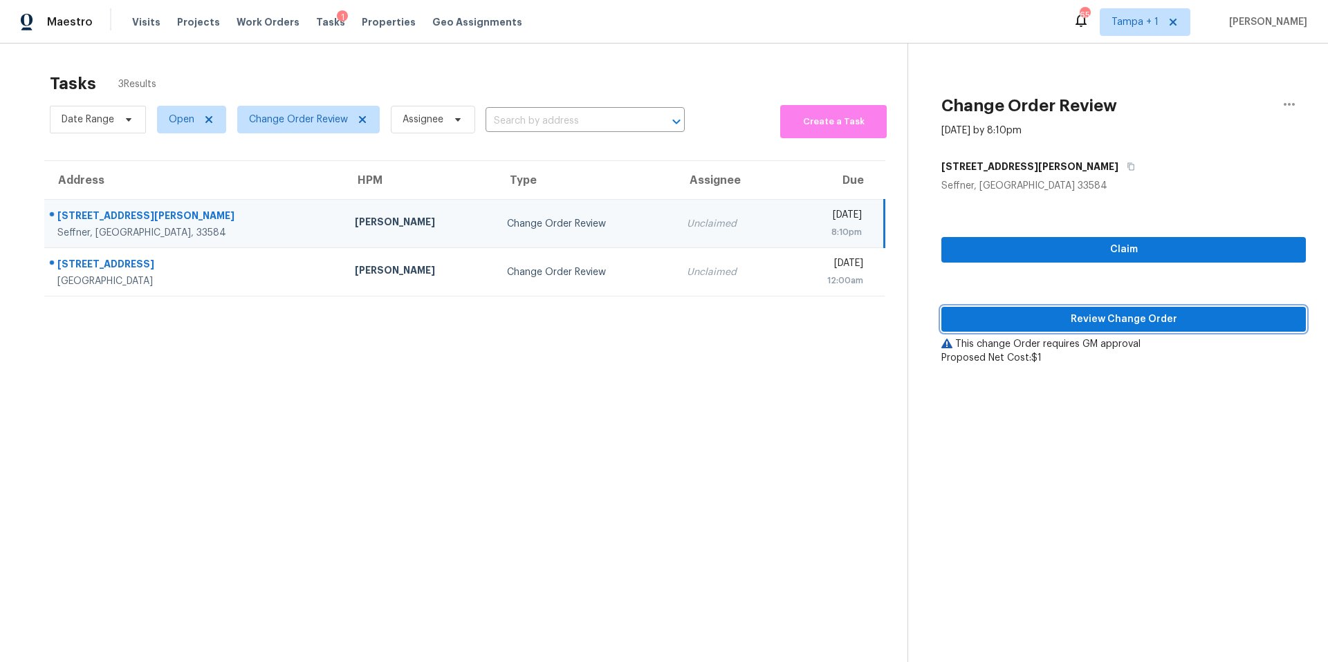
click at [1016, 323] on span "Review Change Order" at bounding box center [1123, 319] width 342 height 17
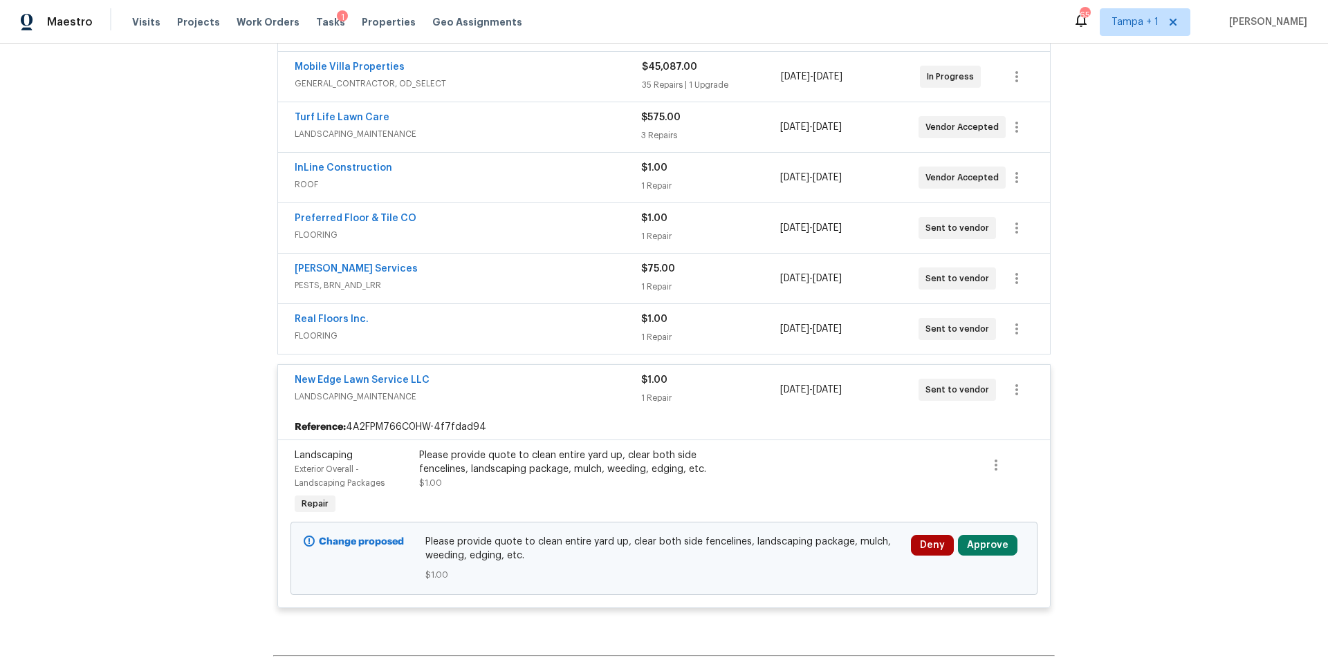
scroll to position [372, 0]
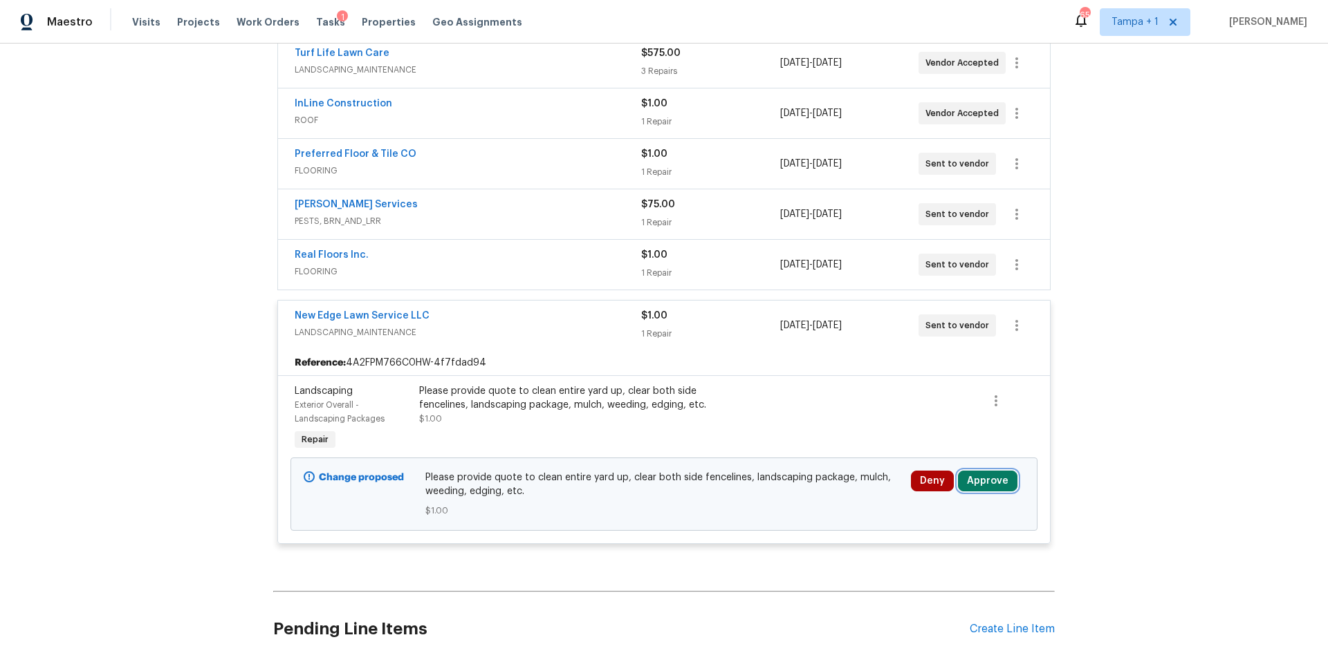
click at [976, 474] on button "Approve" at bounding box center [987, 481] width 59 height 21
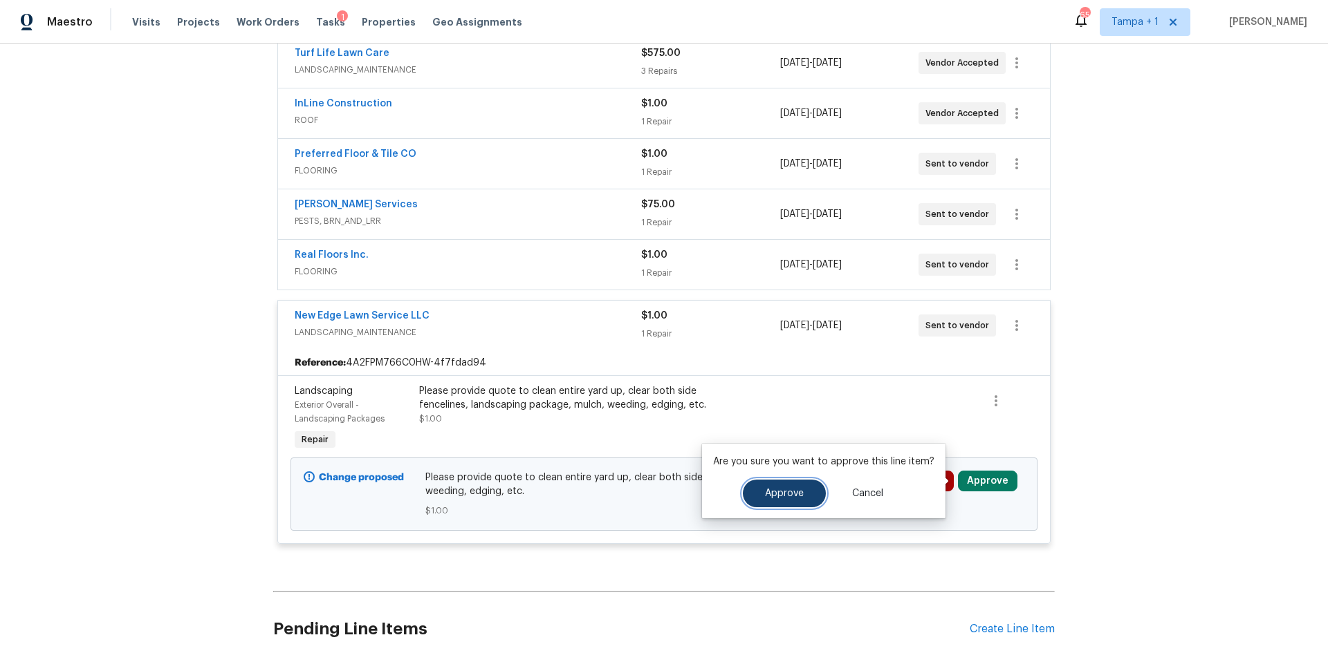
click at [779, 496] on span "Approve" at bounding box center [784, 494] width 39 height 10
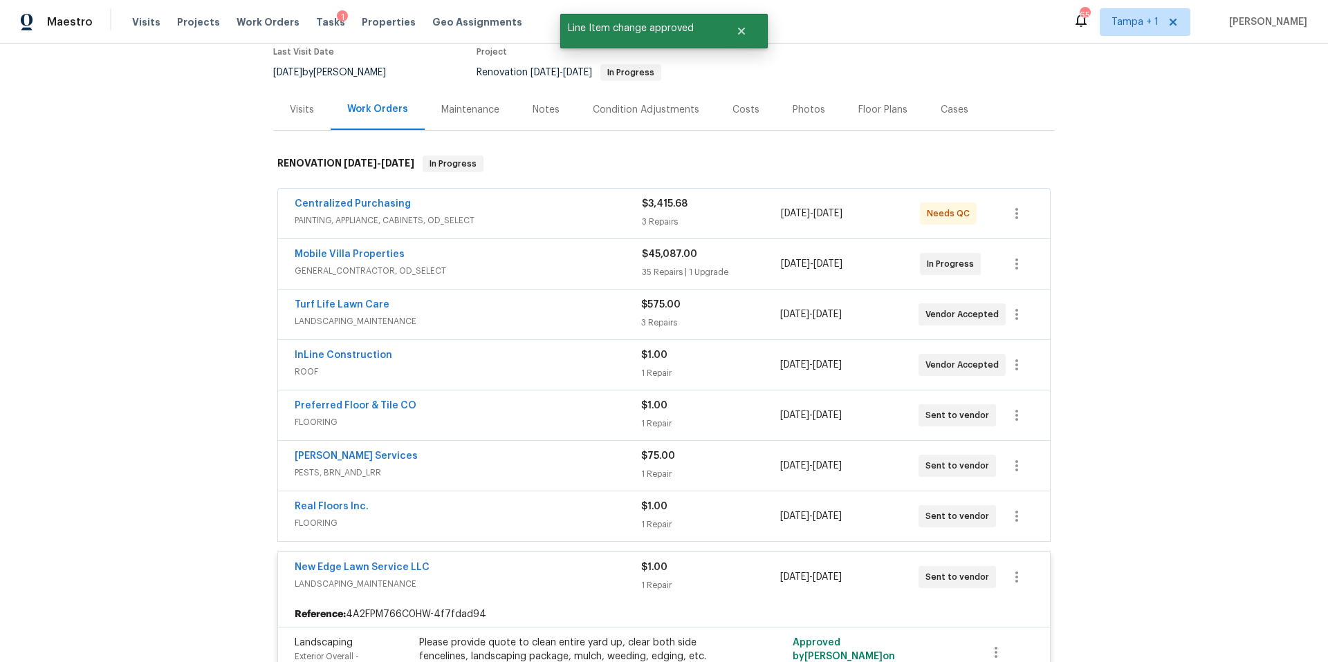
scroll to position [121, 0]
click at [452, 296] on div "Turf Life Lawn Care LANDSCAPING_MAINTENANCE $575.00 3 Repairs 8/11/2025 - 8/20/…" at bounding box center [664, 314] width 772 height 50
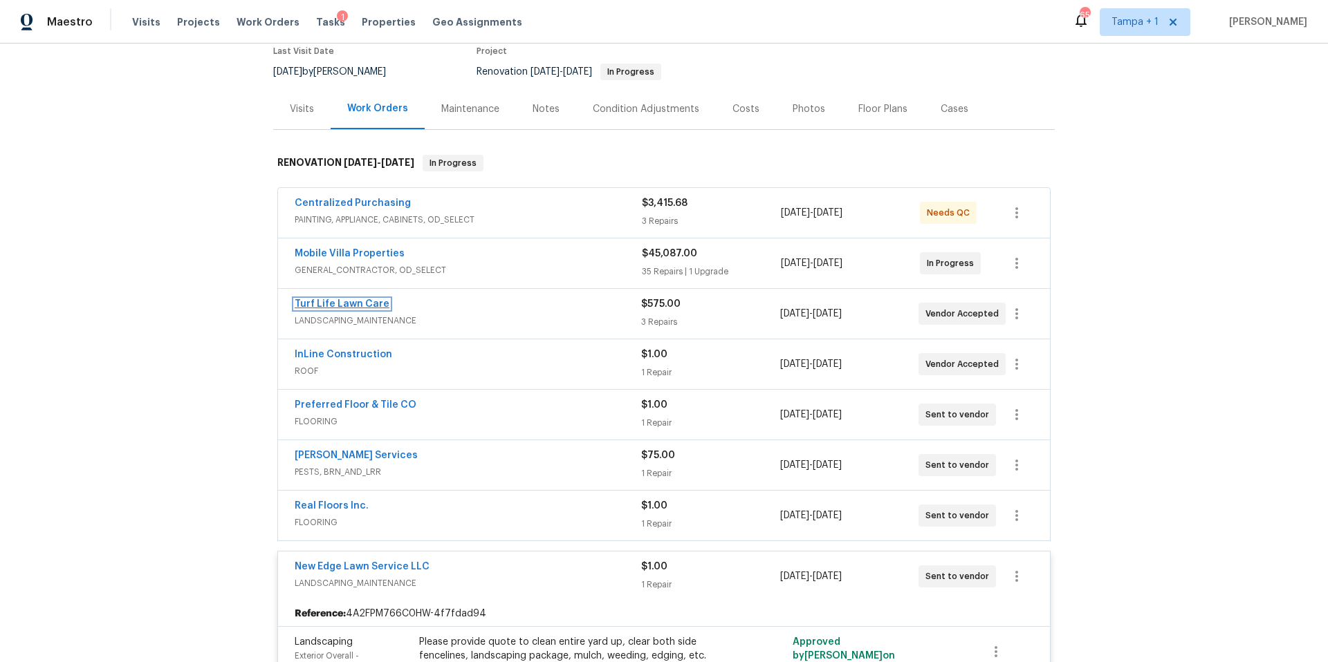
click at [338, 304] on link "Turf Life Lawn Care" at bounding box center [342, 304] width 95 height 10
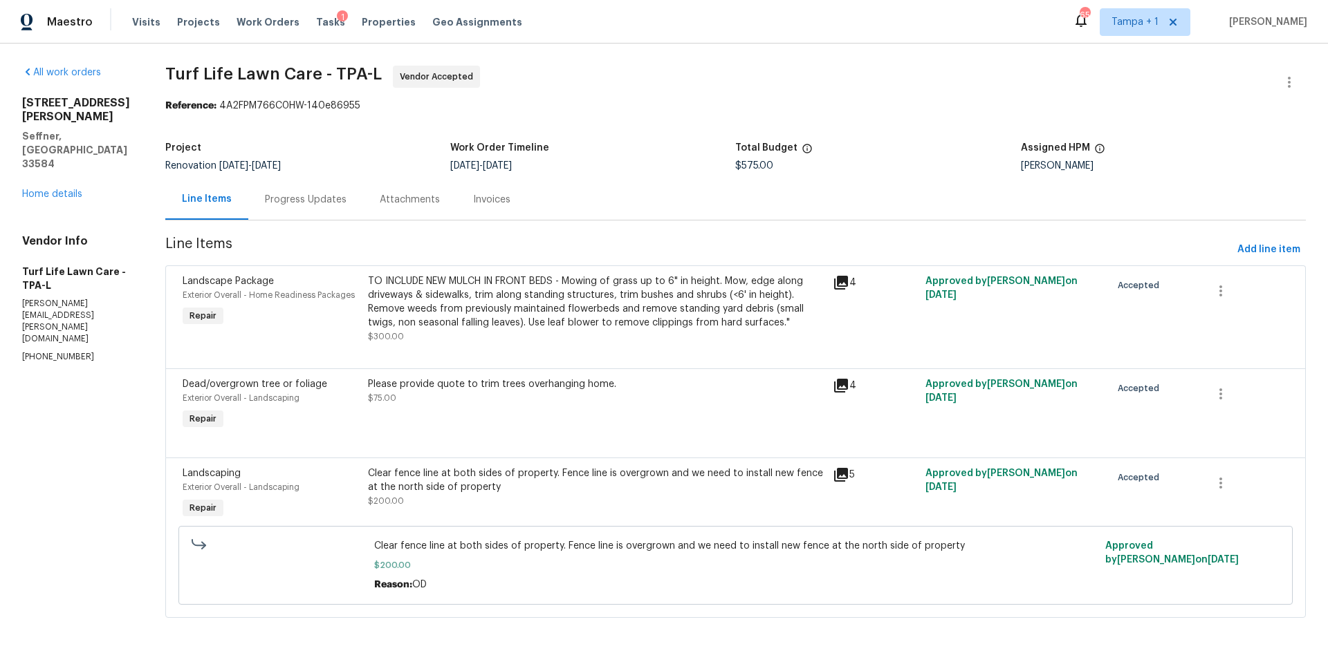
click at [316, 187] on div "Progress Updates" at bounding box center [305, 199] width 115 height 41
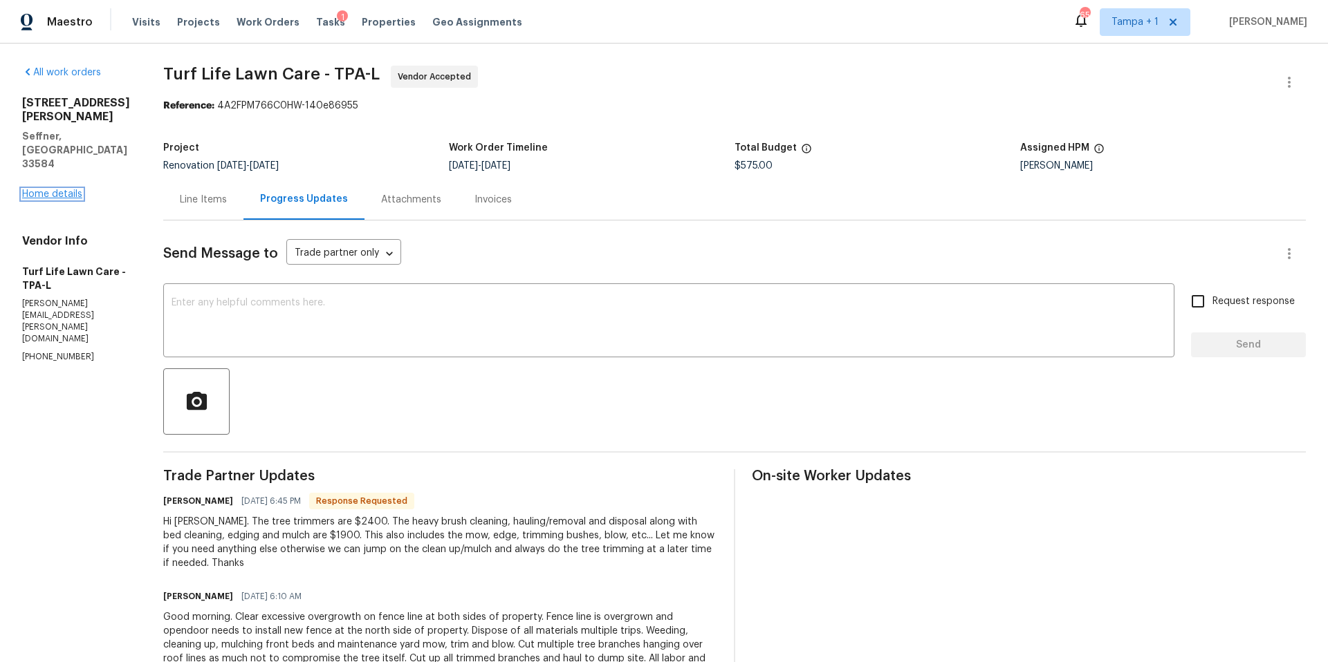
click at [37, 189] on link "Home details" at bounding box center [52, 194] width 60 height 10
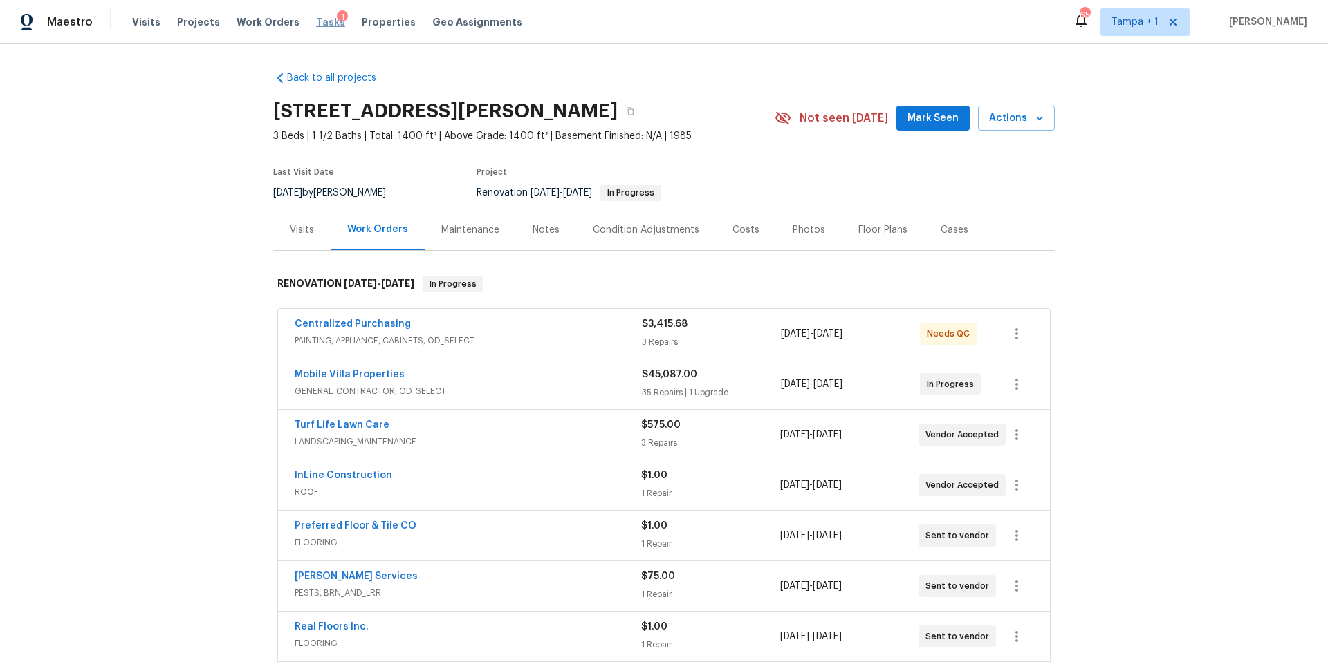
click at [320, 26] on span "Tasks" at bounding box center [330, 22] width 29 height 10
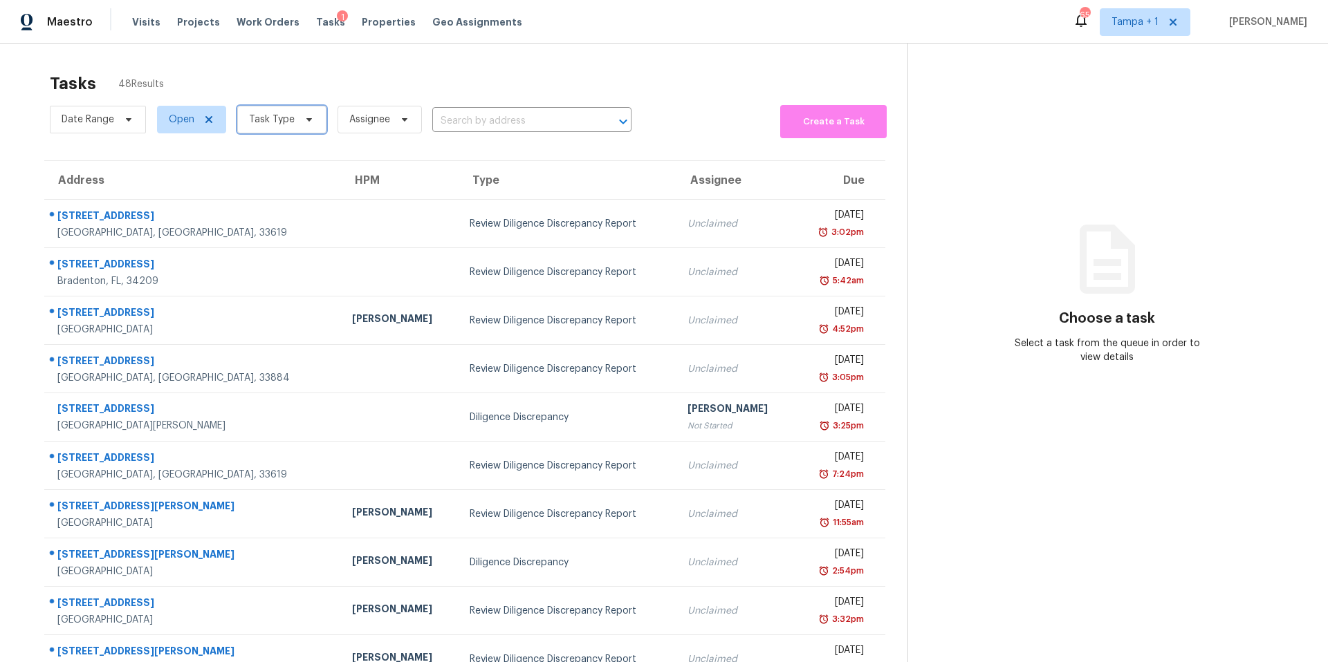
click at [258, 124] on span "Task Type" at bounding box center [272, 120] width 46 height 14
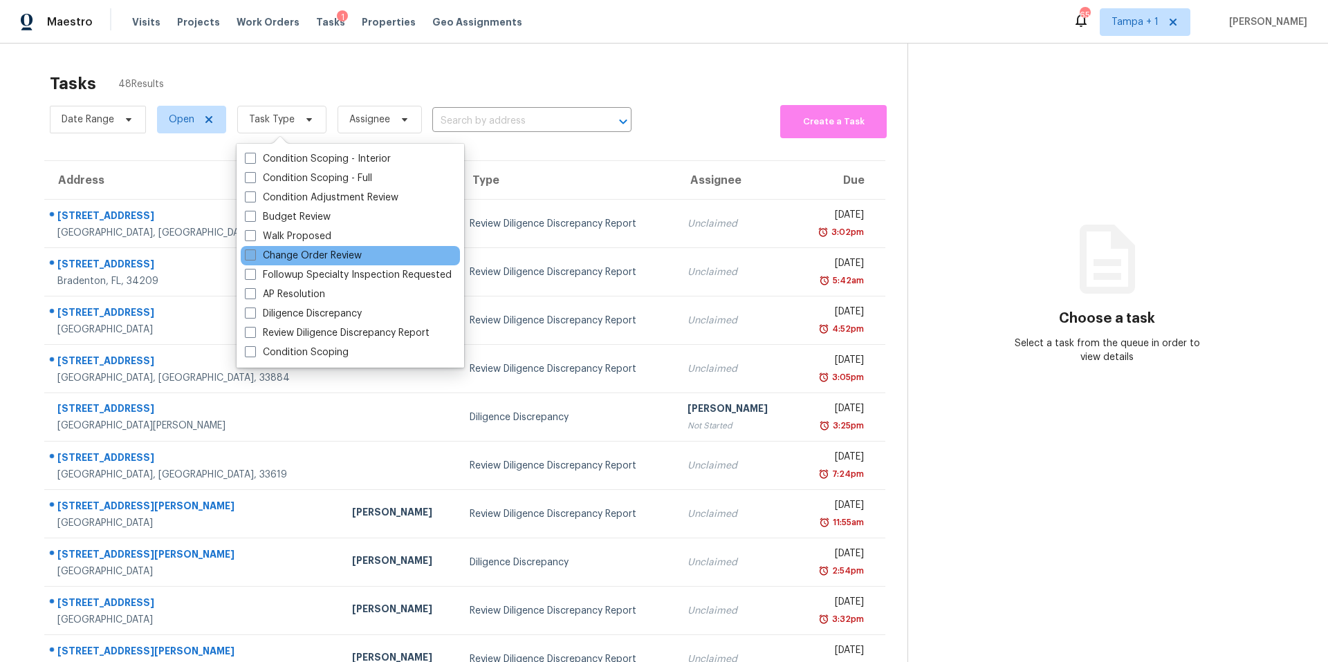
click at [268, 256] on label "Change Order Review" at bounding box center [303, 256] width 117 height 14
click at [254, 256] on input "Change Order Review" at bounding box center [249, 253] width 9 height 9
checkbox input "true"
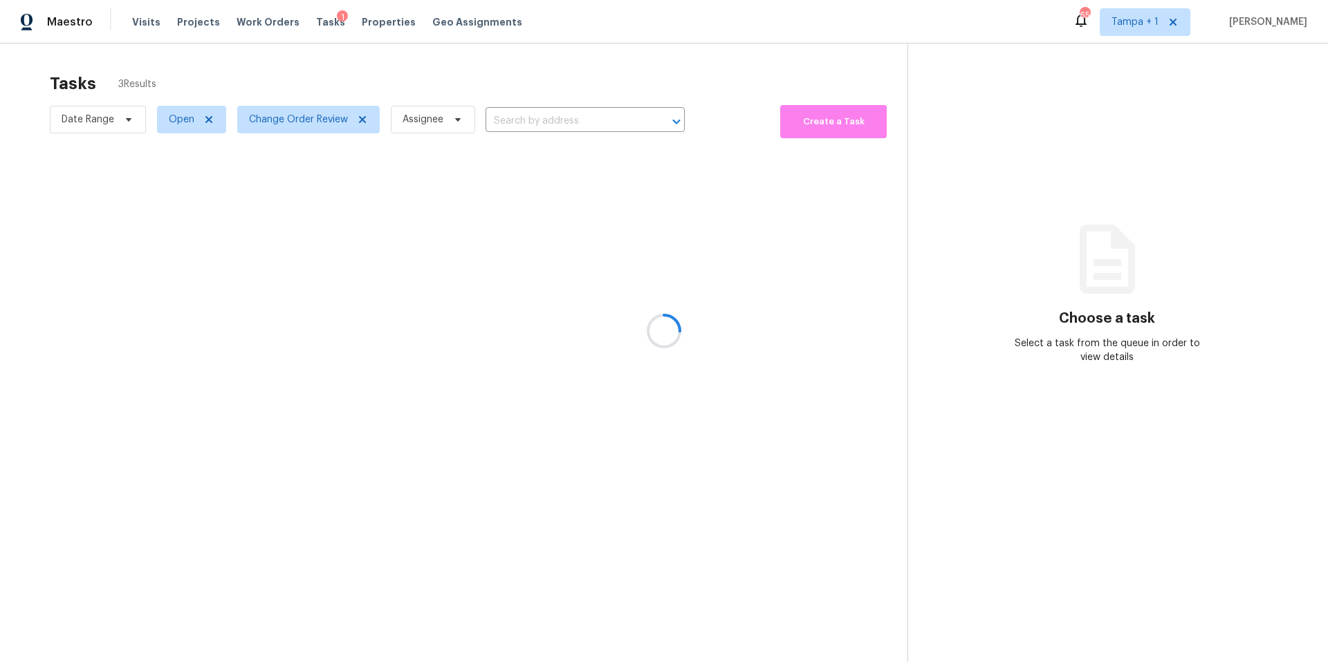
click at [422, 87] on div at bounding box center [664, 331] width 1328 height 662
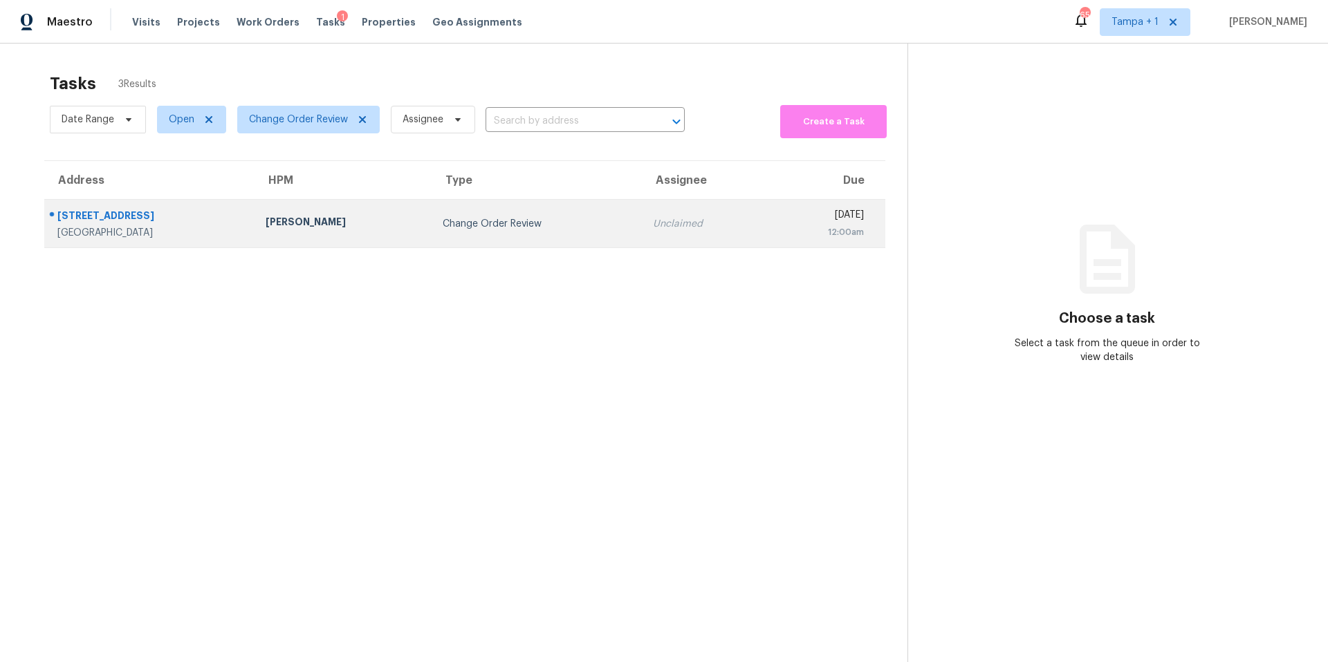
click at [306, 245] on td "Nick Christian" at bounding box center [343, 224] width 178 height 48
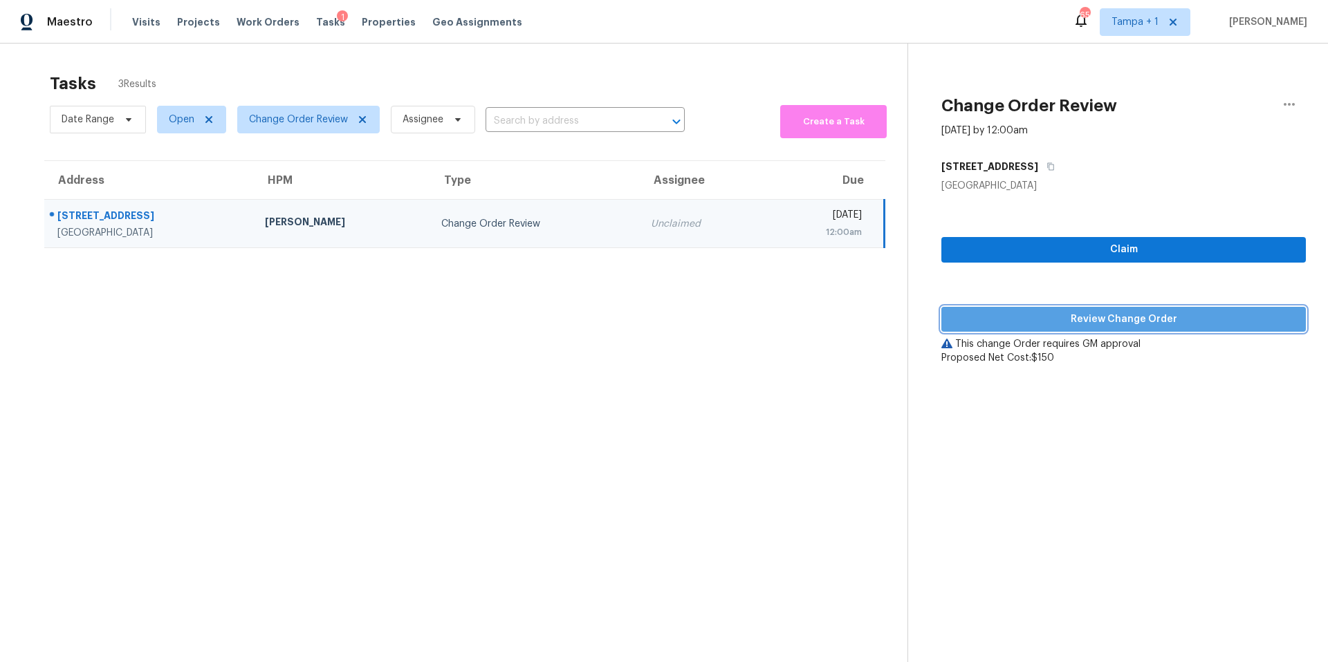
click at [1000, 322] on span "Review Change Order" at bounding box center [1123, 319] width 342 height 17
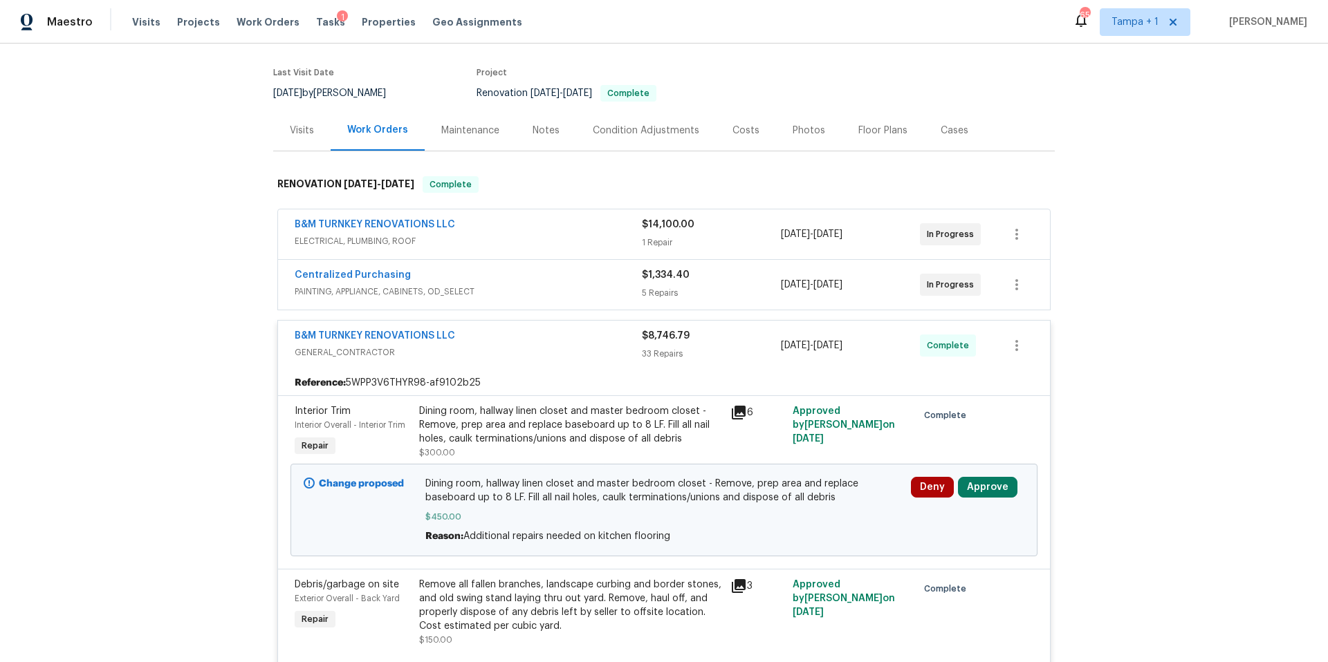
scroll to position [118, 0]
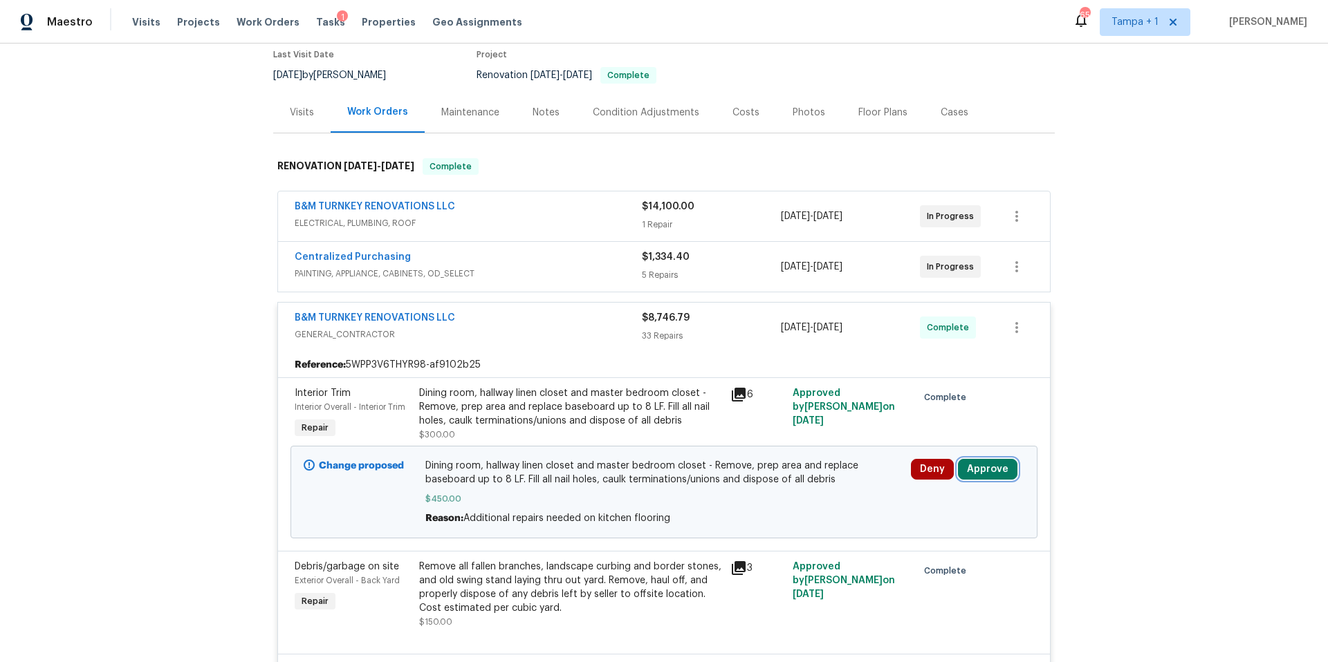
click at [984, 464] on button "Approve" at bounding box center [987, 469] width 59 height 21
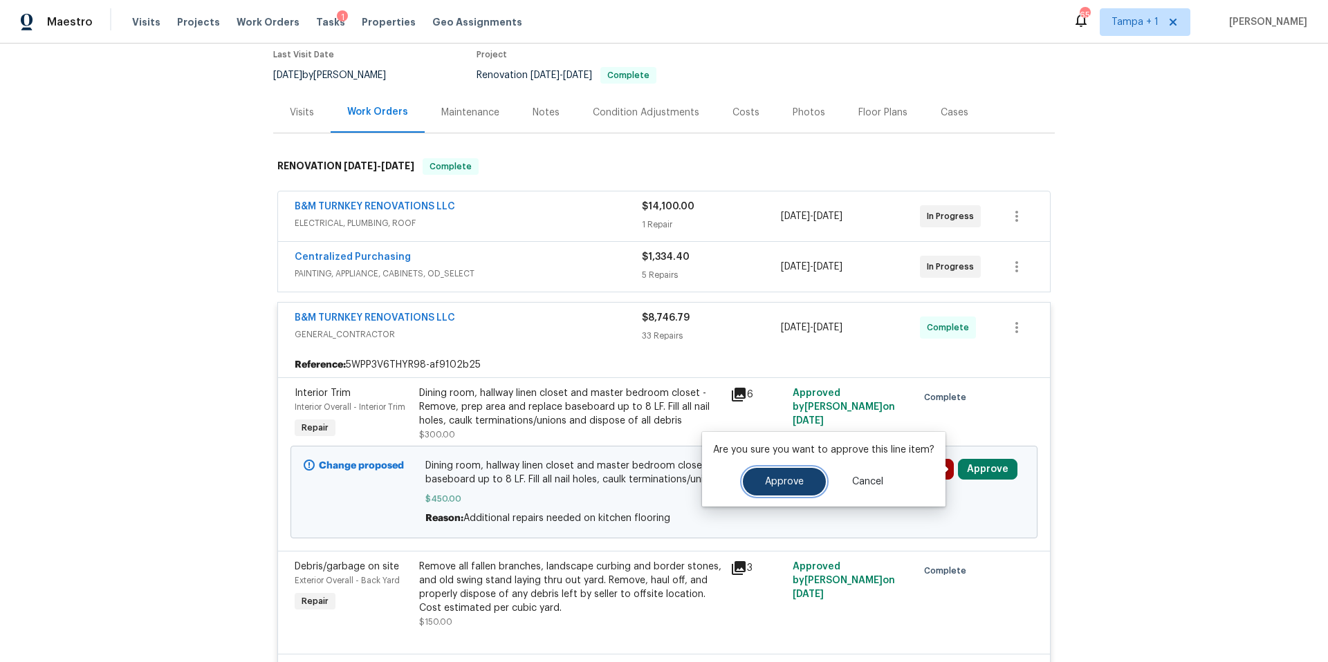
click at [801, 482] on button "Approve" at bounding box center [784, 482] width 83 height 28
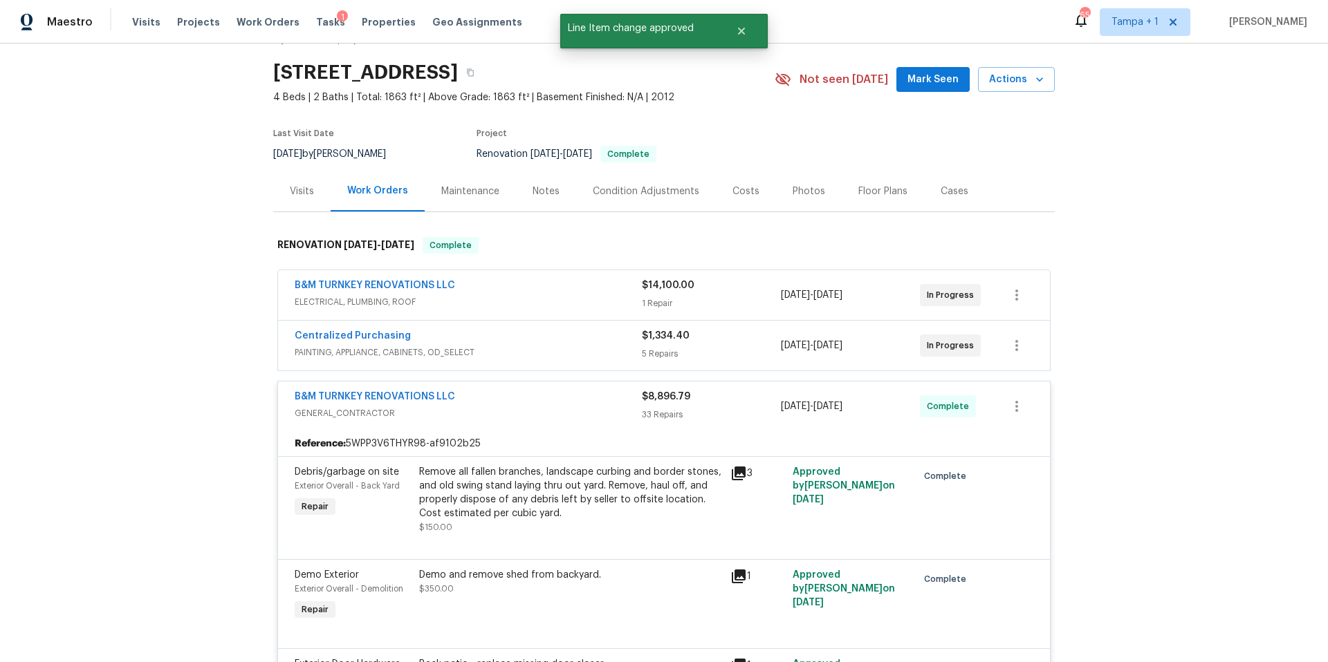
scroll to position [0, 0]
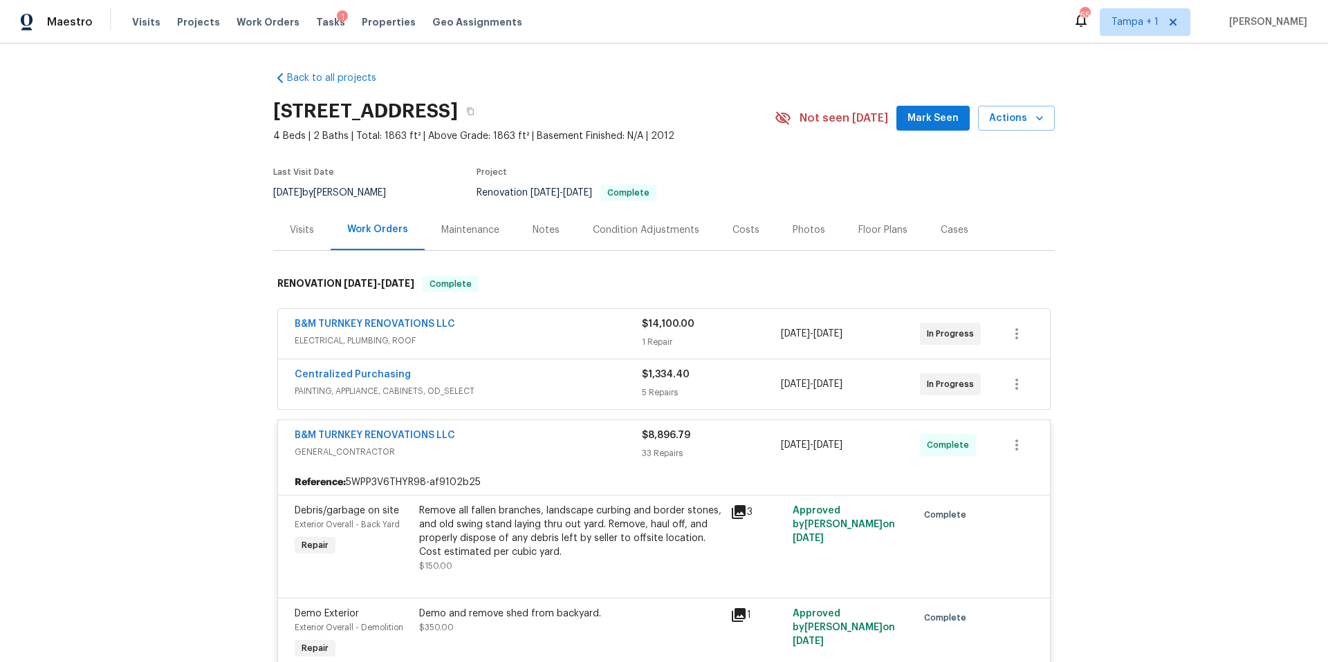
click at [756, 222] on div "Costs" at bounding box center [746, 230] width 60 height 41
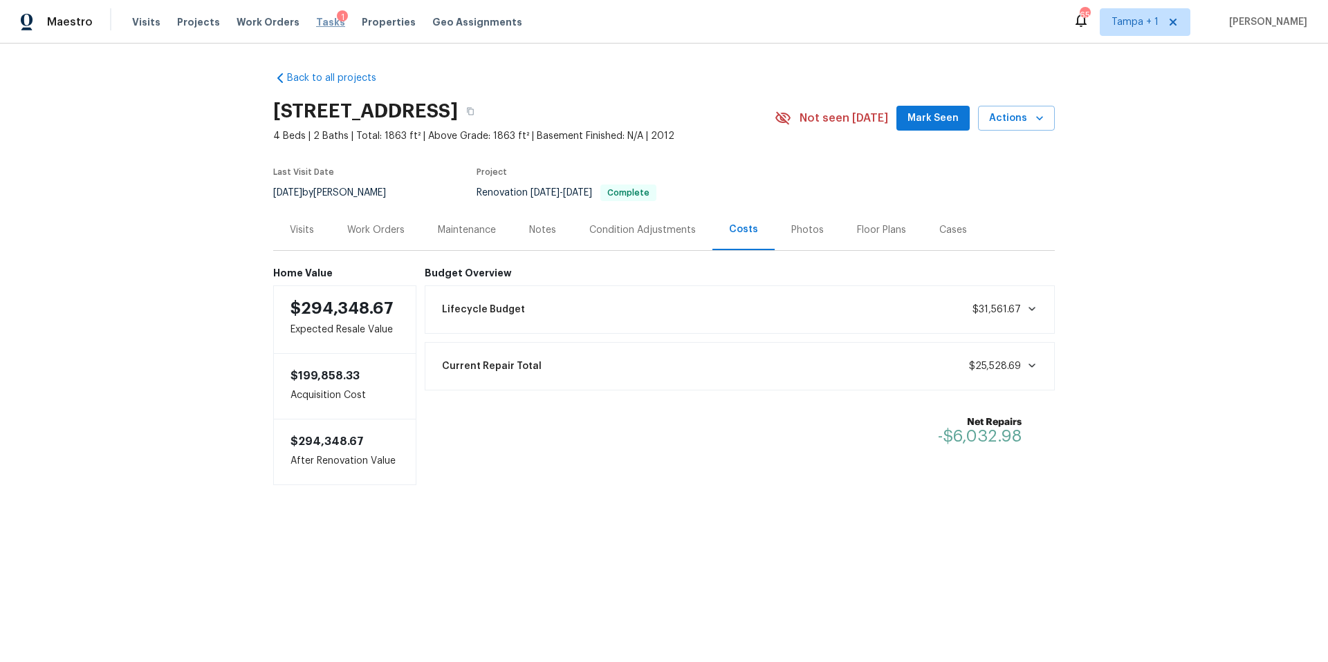
click at [316, 24] on span "Tasks" at bounding box center [330, 22] width 29 height 10
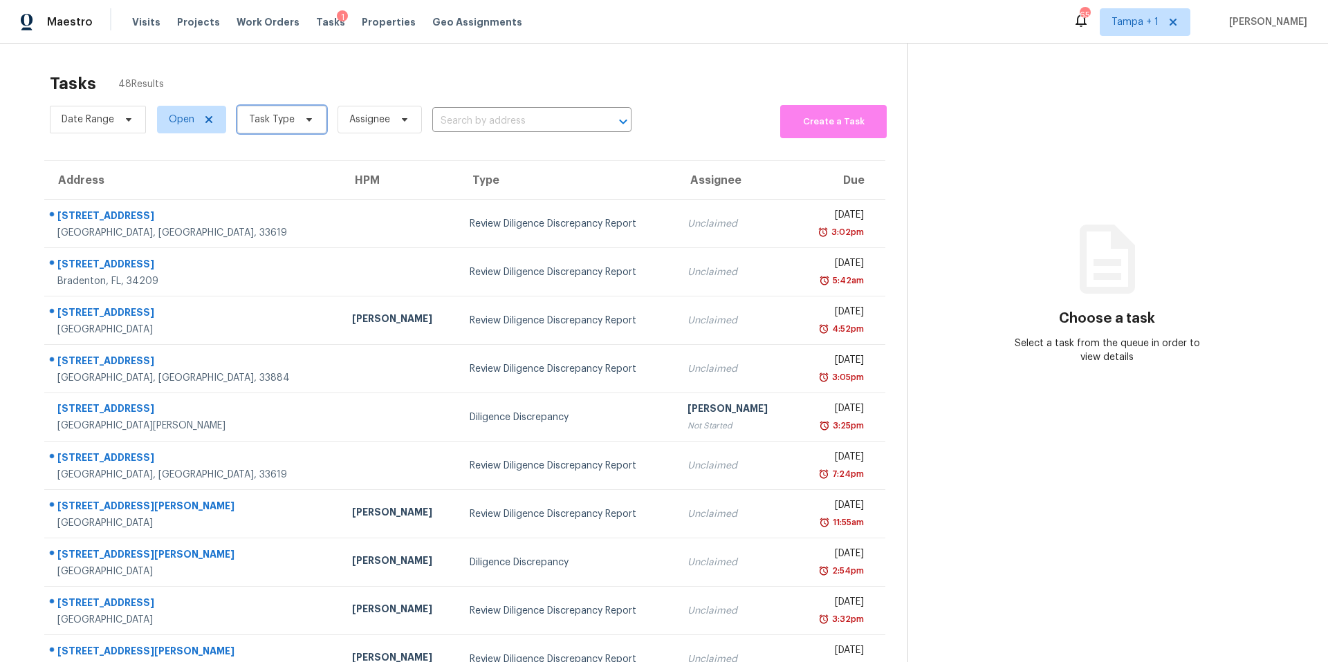
click at [275, 123] on span "Task Type" at bounding box center [272, 120] width 46 height 14
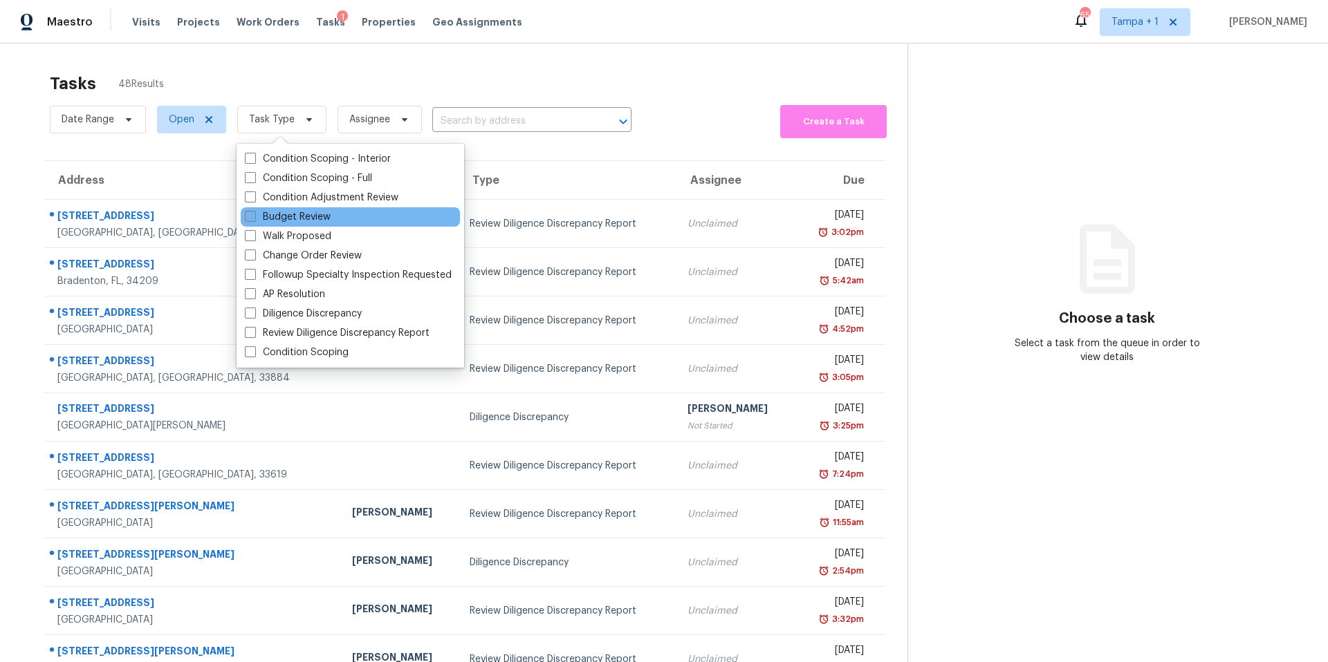
click at [292, 223] on label "Budget Review" at bounding box center [288, 217] width 86 height 14
click at [254, 219] on input "Budget Review" at bounding box center [249, 214] width 9 height 9
checkbox input "true"
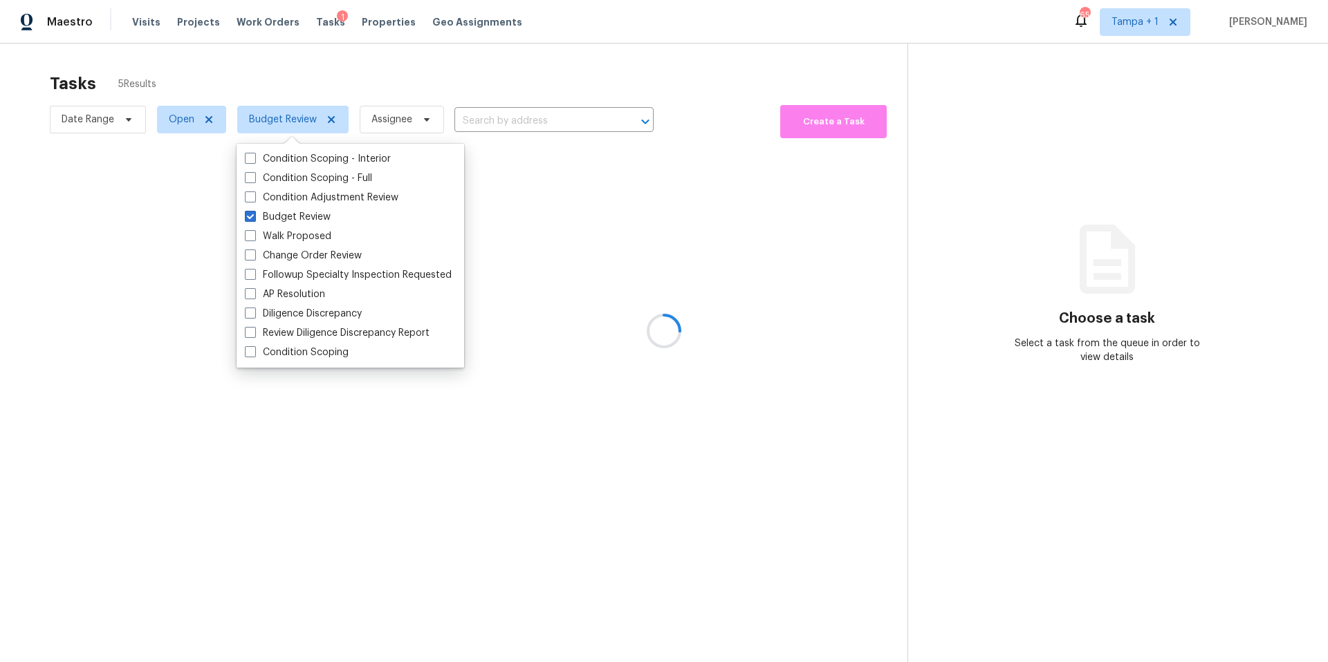
click at [493, 80] on div at bounding box center [664, 331] width 1328 height 662
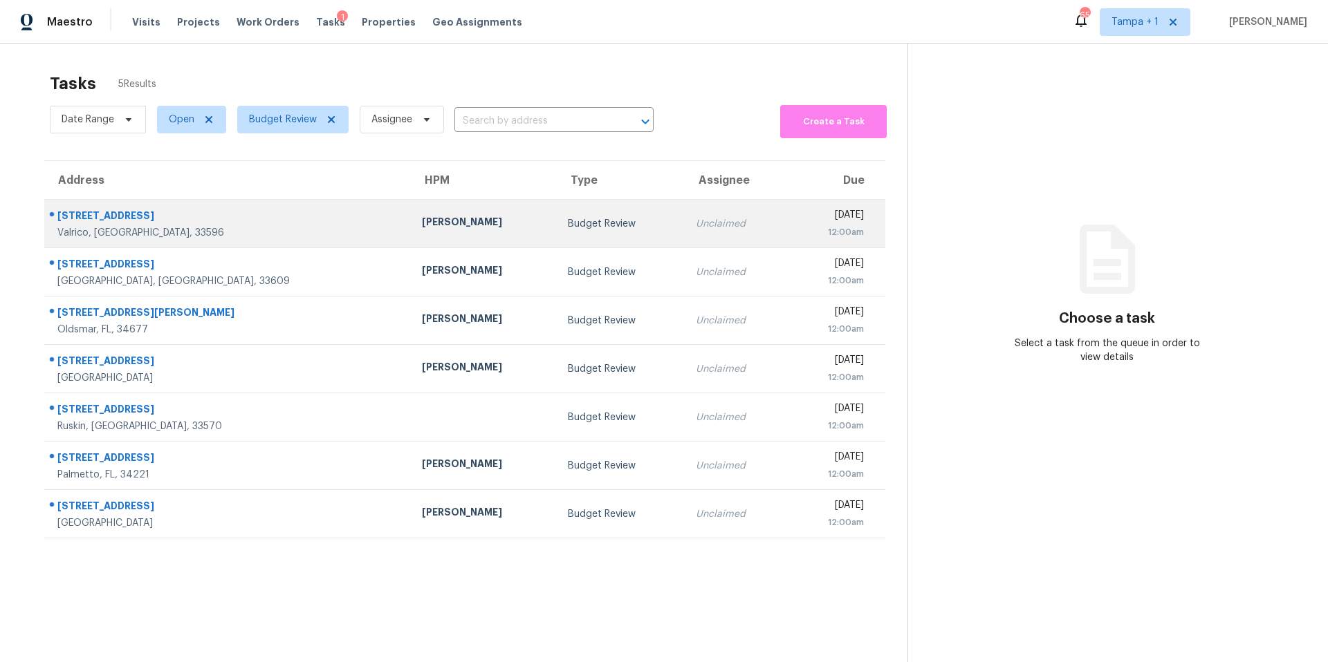
click at [422, 230] on div "[PERSON_NAME]" at bounding box center [484, 223] width 124 height 17
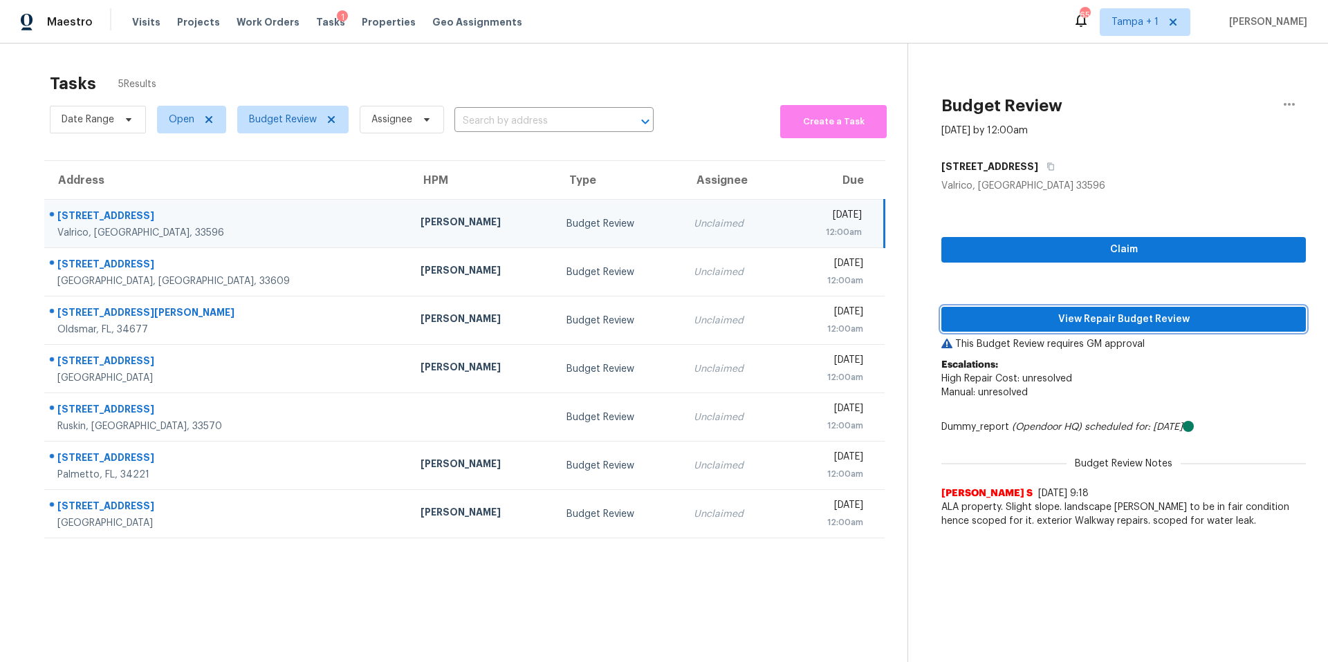
click at [1225, 318] on span "View Repair Budget Review" at bounding box center [1123, 319] width 342 height 17
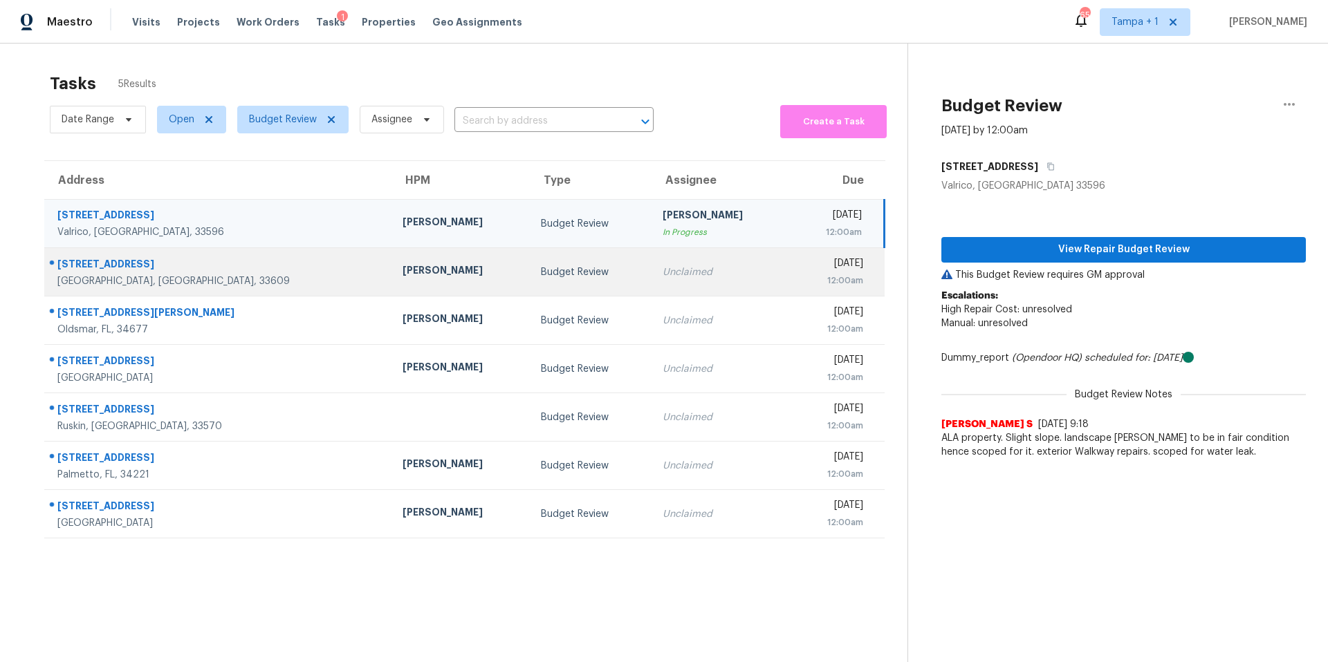
click at [406, 266] on td "Bobby Fortin" at bounding box center [460, 272] width 138 height 48
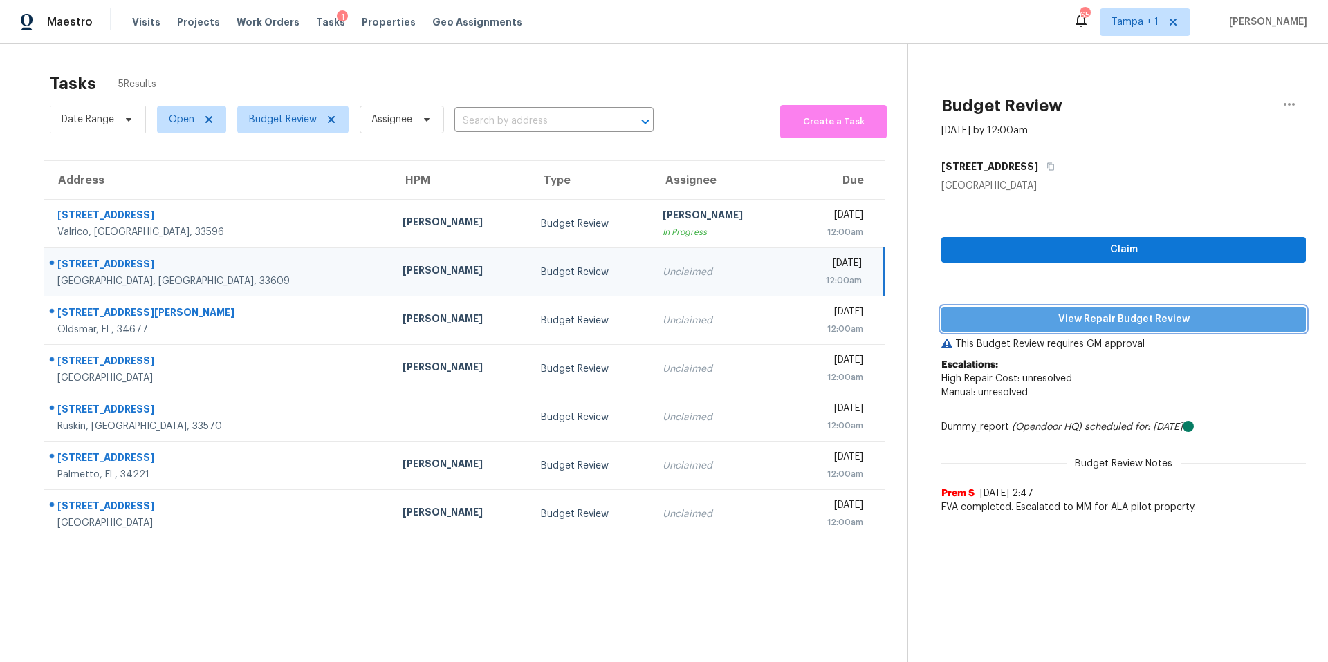
click at [1072, 326] on span "View Repair Budget Review" at bounding box center [1123, 319] width 342 height 17
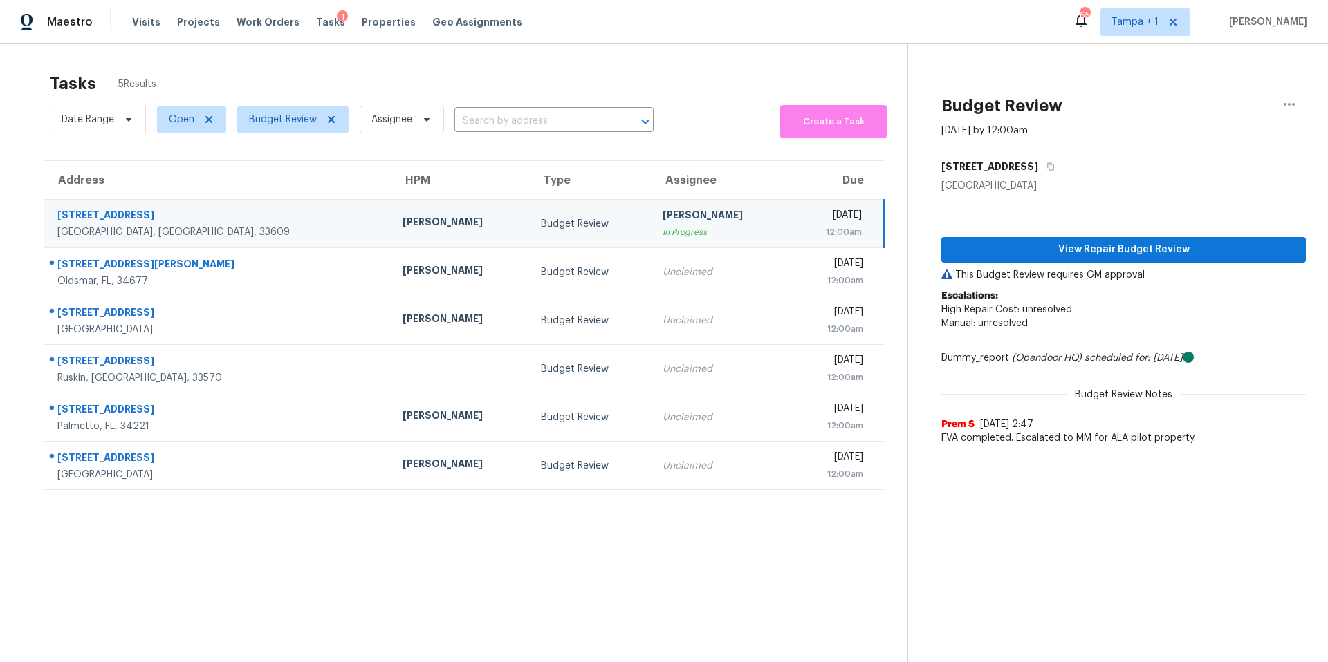
click at [391, 241] on td "Bobby Fortin" at bounding box center [460, 224] width 138 height 48
click at [402, 230] on div "Bobby Fortin" at bounding box center [460, 223] width 116 height 17
click at [1019, 241] on button "View Repair Budget Review" at bounding box center [1123, 250] width 364 height 26
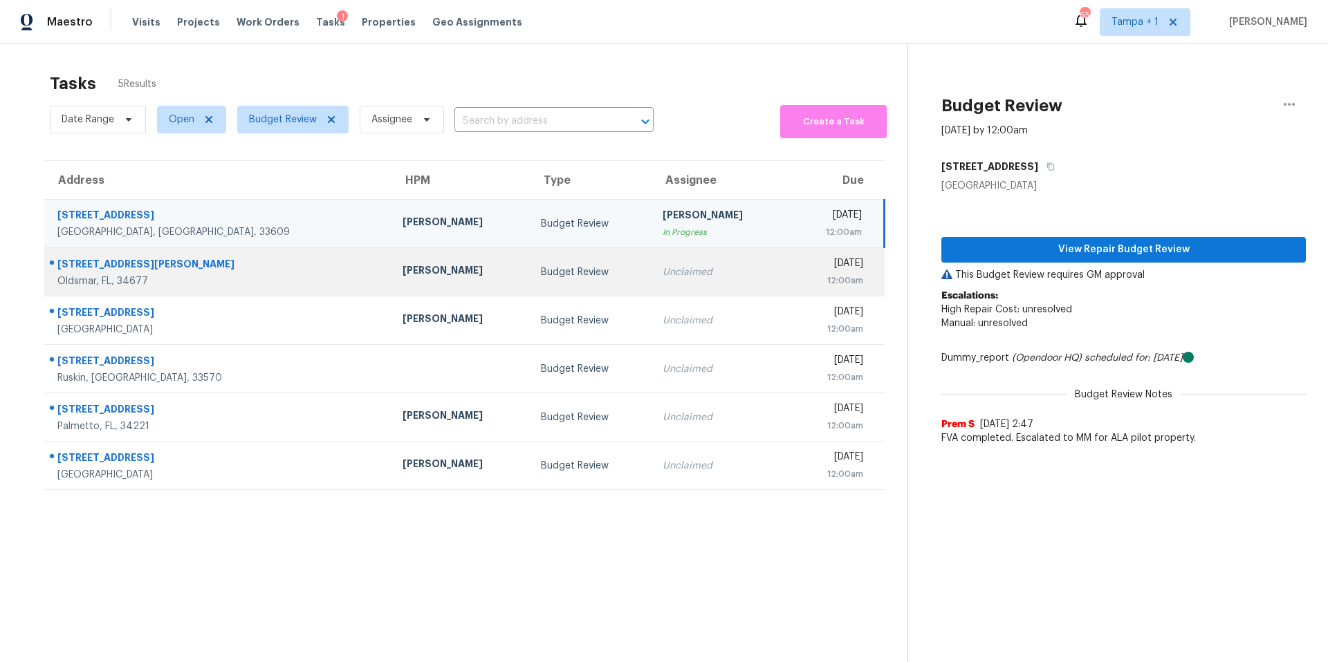
click at [258, 290] on td "80 Poole Pl Oldsmar, FL, 34677" at bounding box center [217, 272] width 347 height 48
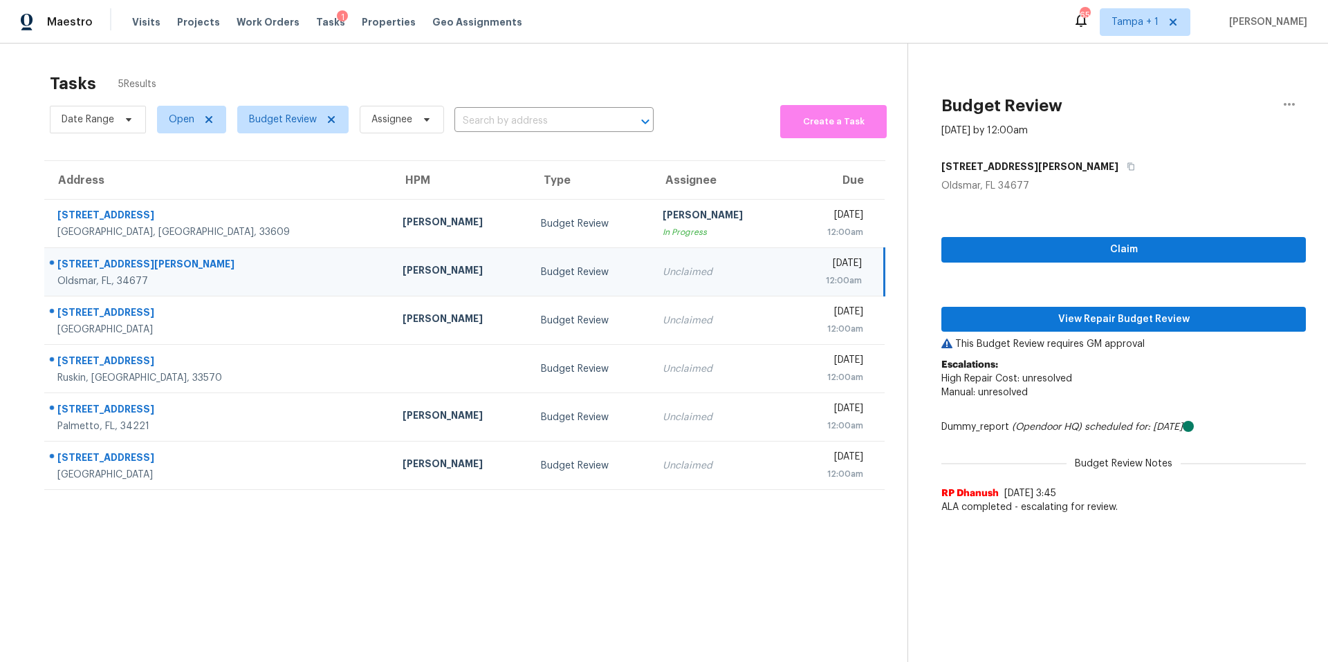
click at [1017, 334] on div "Claim View Repair Budget Review This Budget Review requires GM approval Escalat…" at bounding box center [1123, 357] width 364 height 328
click at [1025, 328] on button "View Repair Budget Review" at bounding box center [1123, 320] width 364 height 26
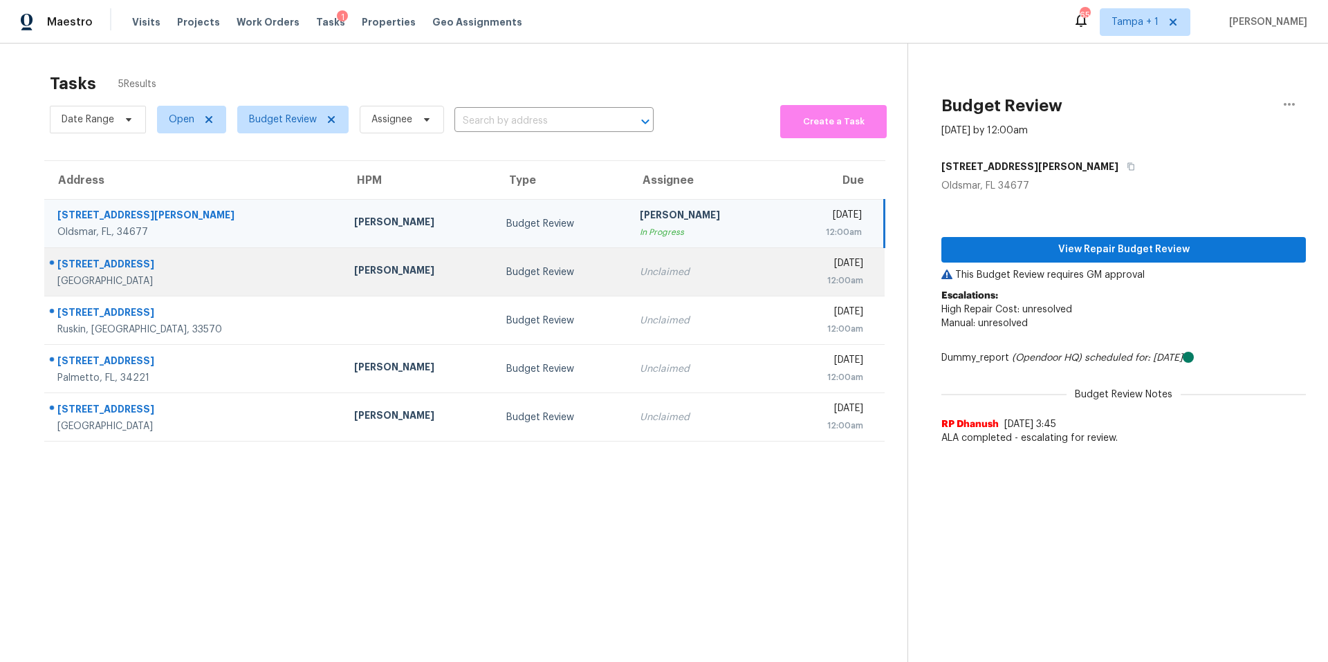
click at [354, 276] on div "[PERSON_NAME]" at bounding box center [419, 271] width 130 height 17
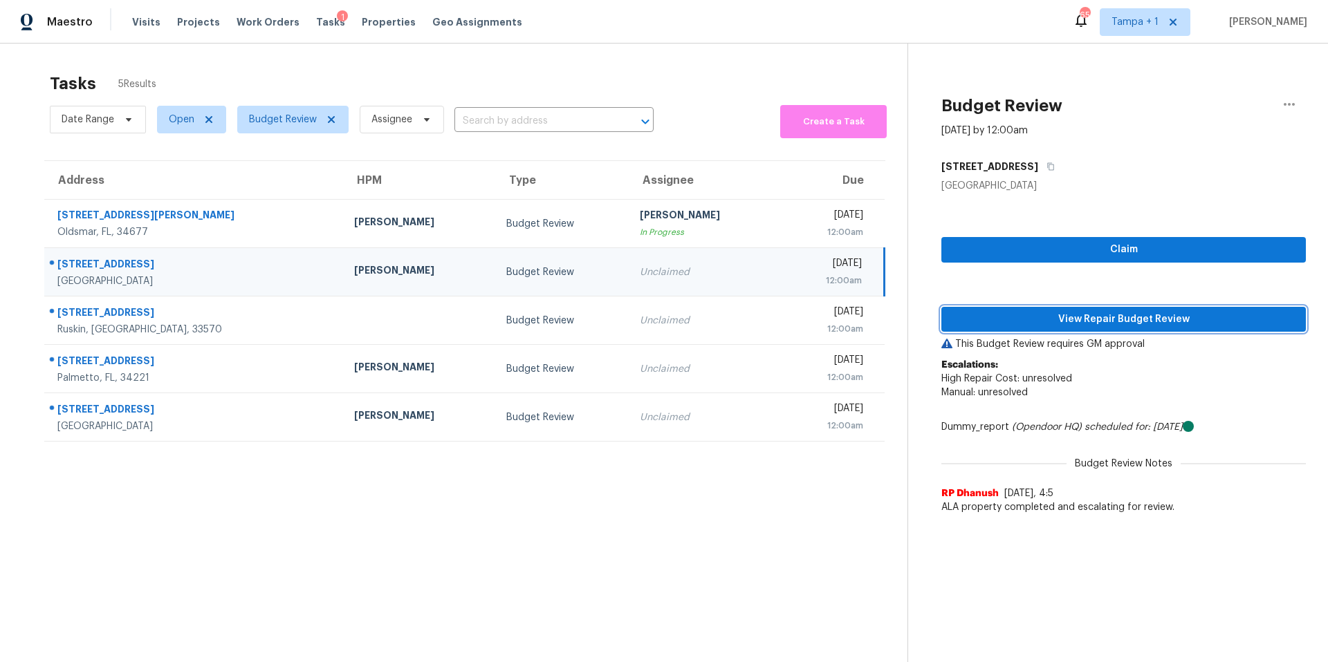
click at [1008, 313] on span "View Repair Budget Review" at bounding box center [1123, 319] width 342 height 17
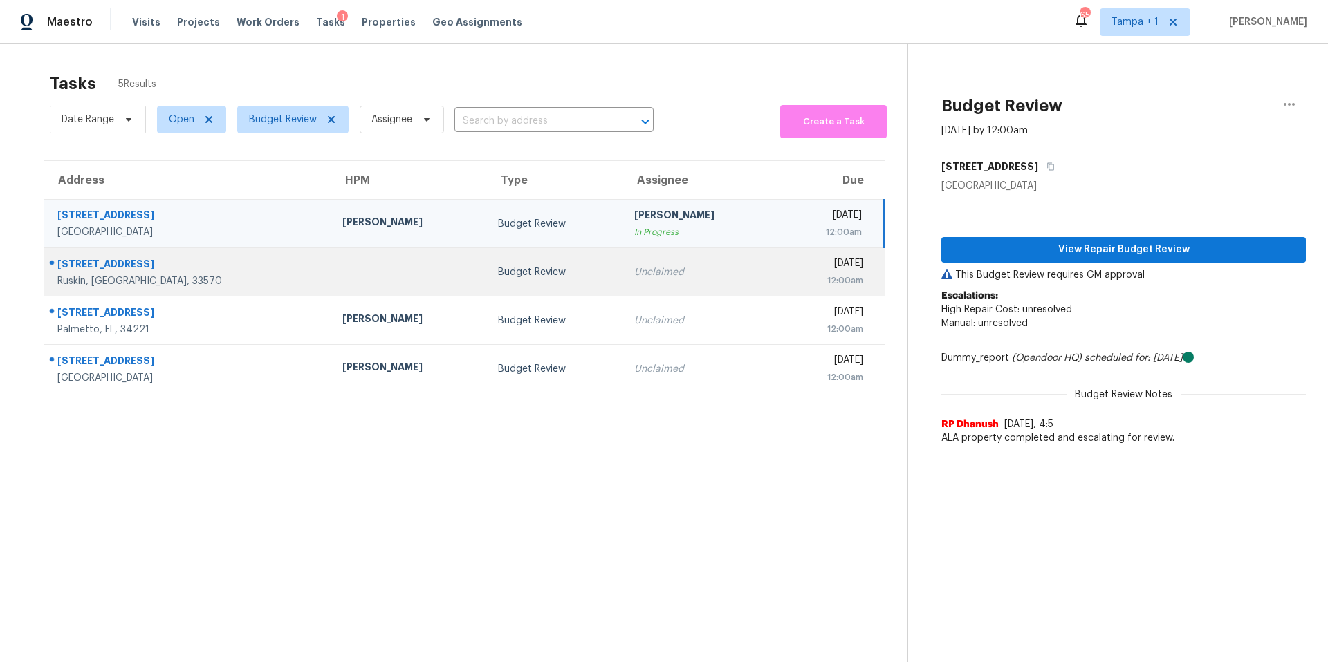
click at [368, 284] on td at bounding box center [409, 272] width 156 height 48
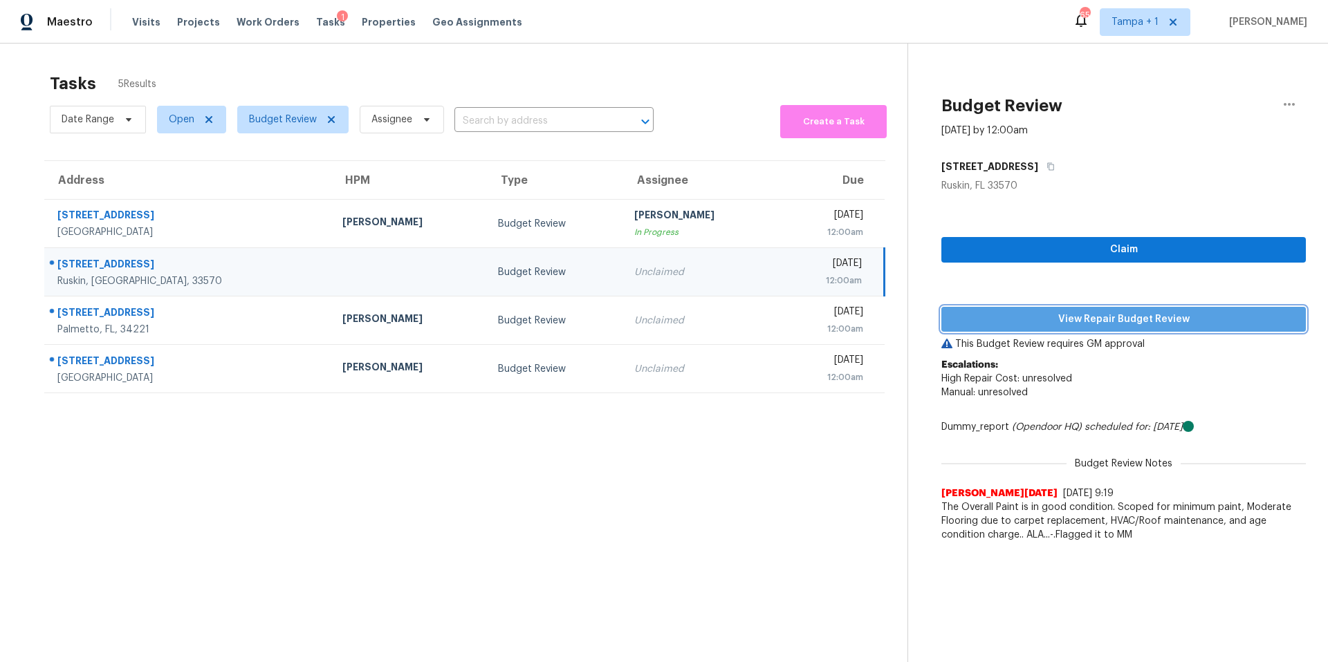
click at [1027, 325] on span "View Repair Budget Review" at bounding box center [1123, 319] width 342 height 17
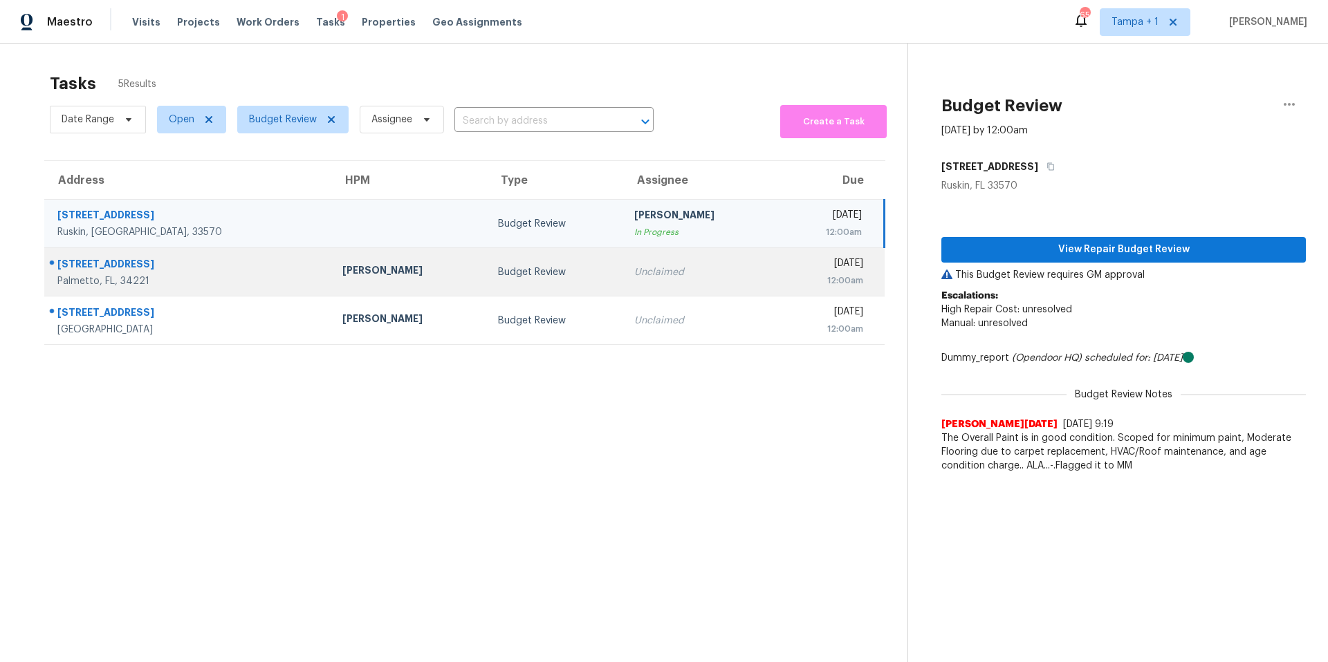
click at [342, 280] on div "Naomi Ferreira" at bounding box center [408, 271] width 133 height 17
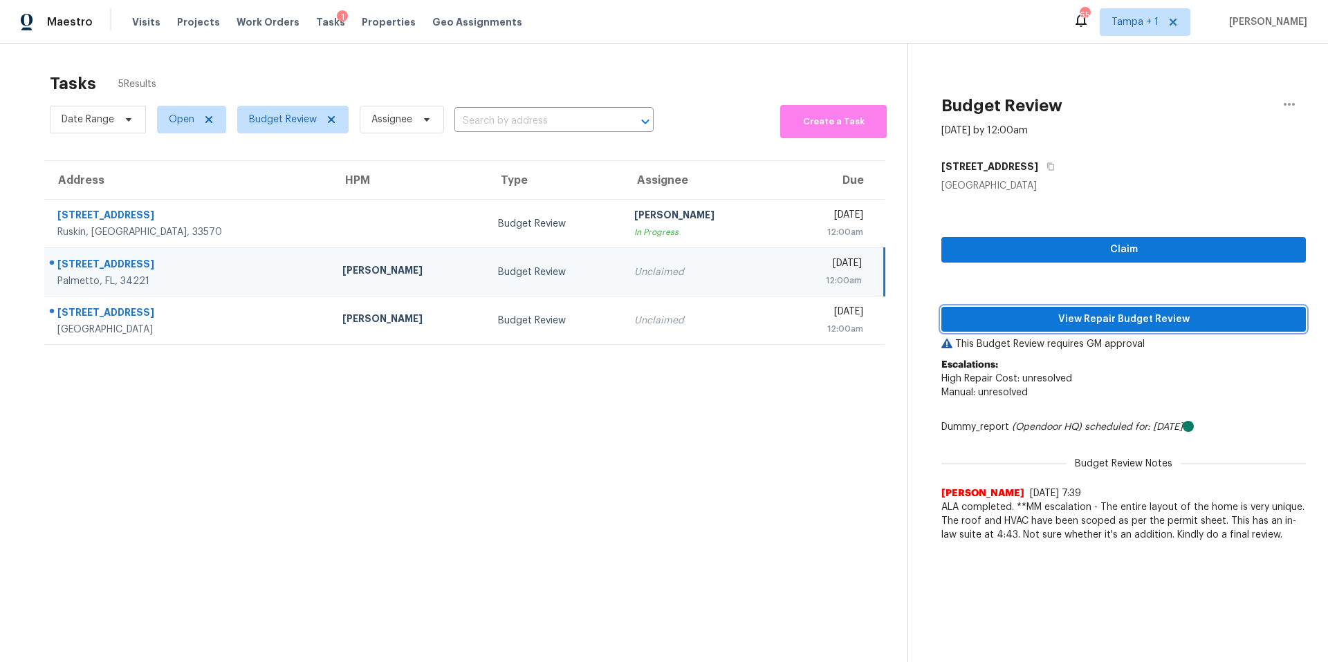
click at [1086, 313] on span "View Repair Budget Review" at bounding box center [1123, 319] width 342 height 17
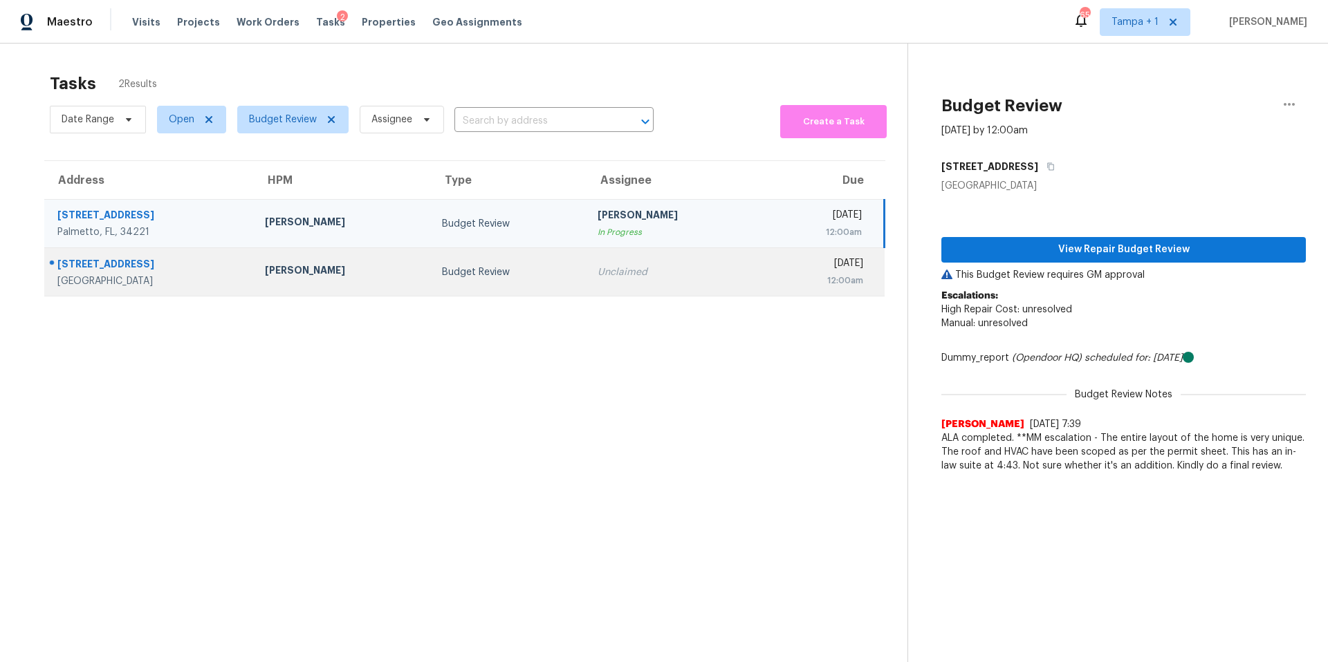
click at [350, 261] on td "Mat Smith" at bounding box center [342, 272] width 177 height 48
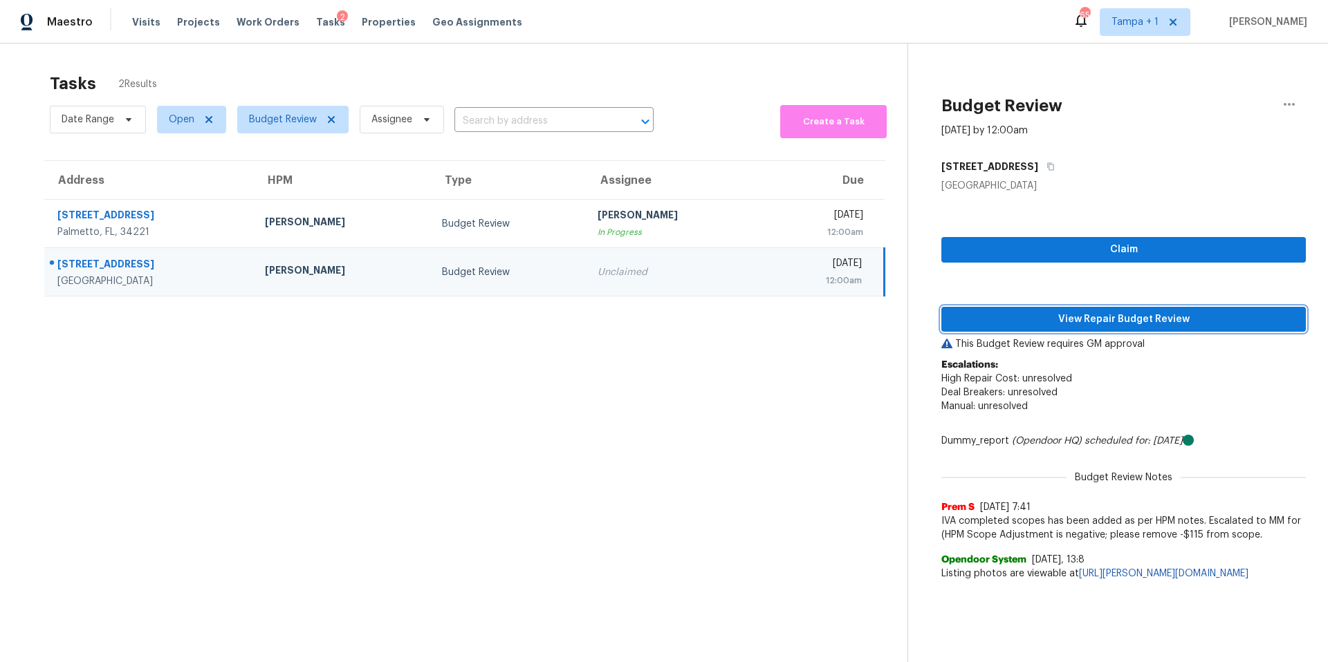
click at [1134, 308] on button "View Repair Budget Review" at bounding box center [1123, 320] width 364 height 26
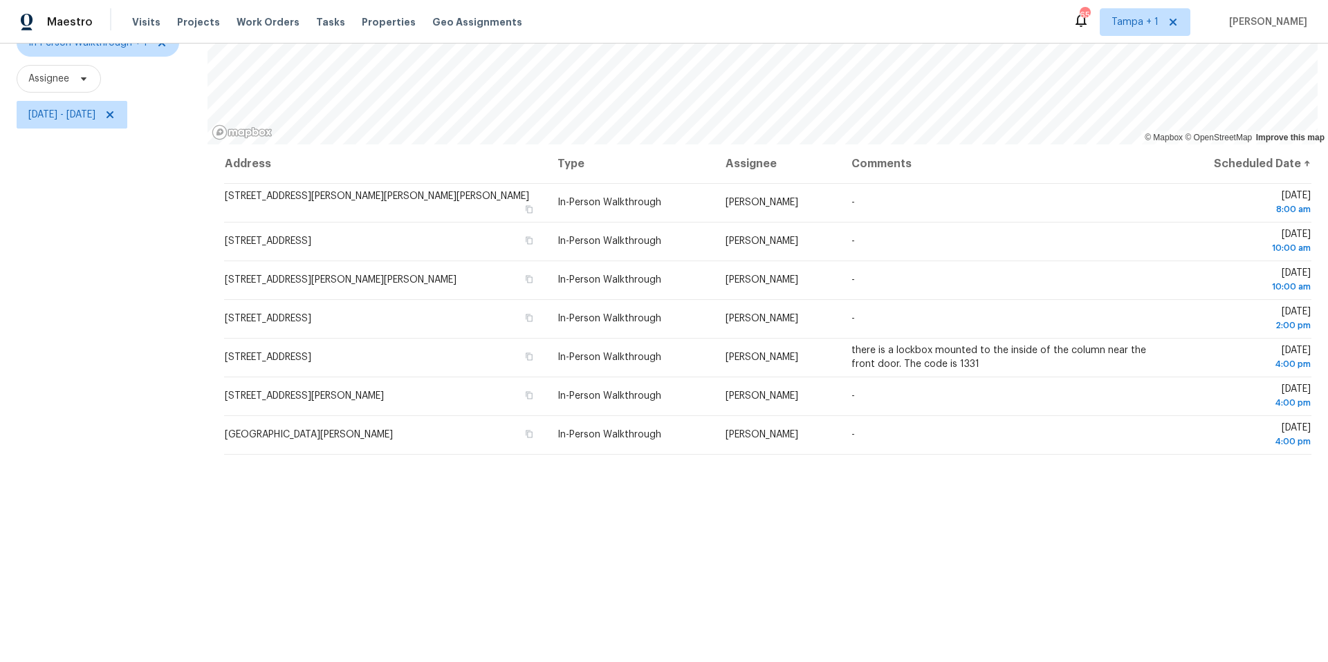
scroll to position [61, 0]
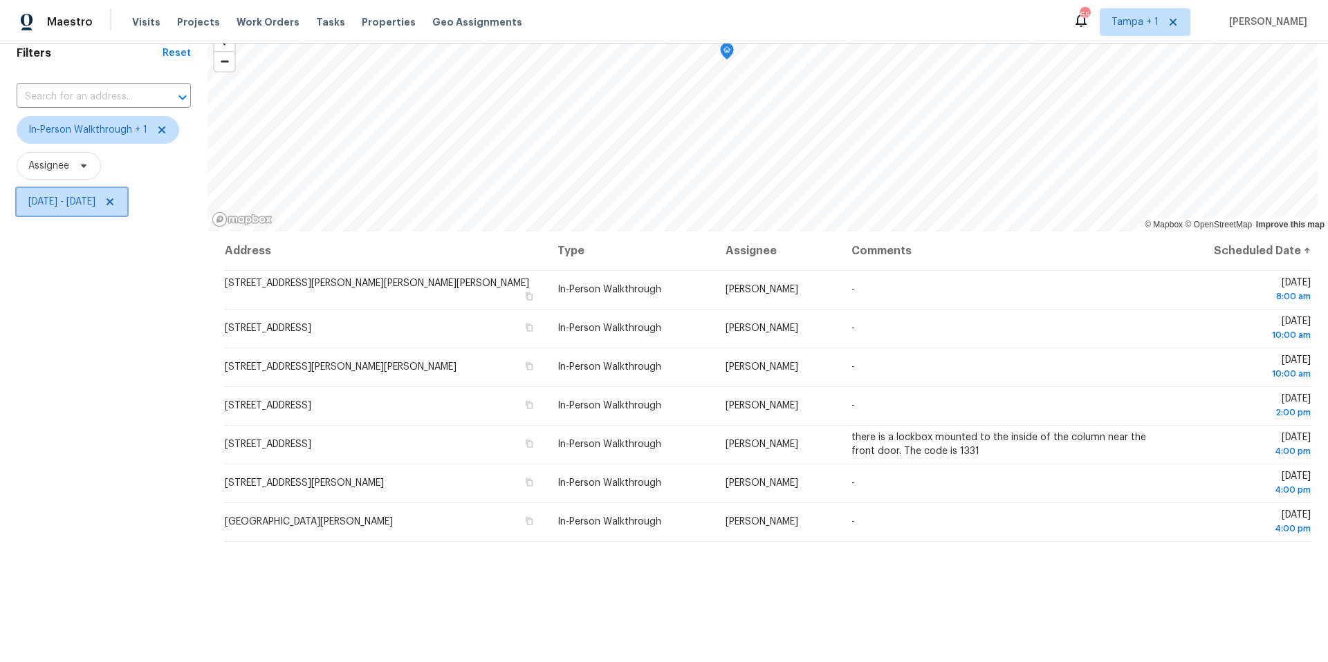
click at [63, 205] on span "Fri, Aug 15 - Fri, Aug 15" at bounding box center [61, 202] width 67 height 14
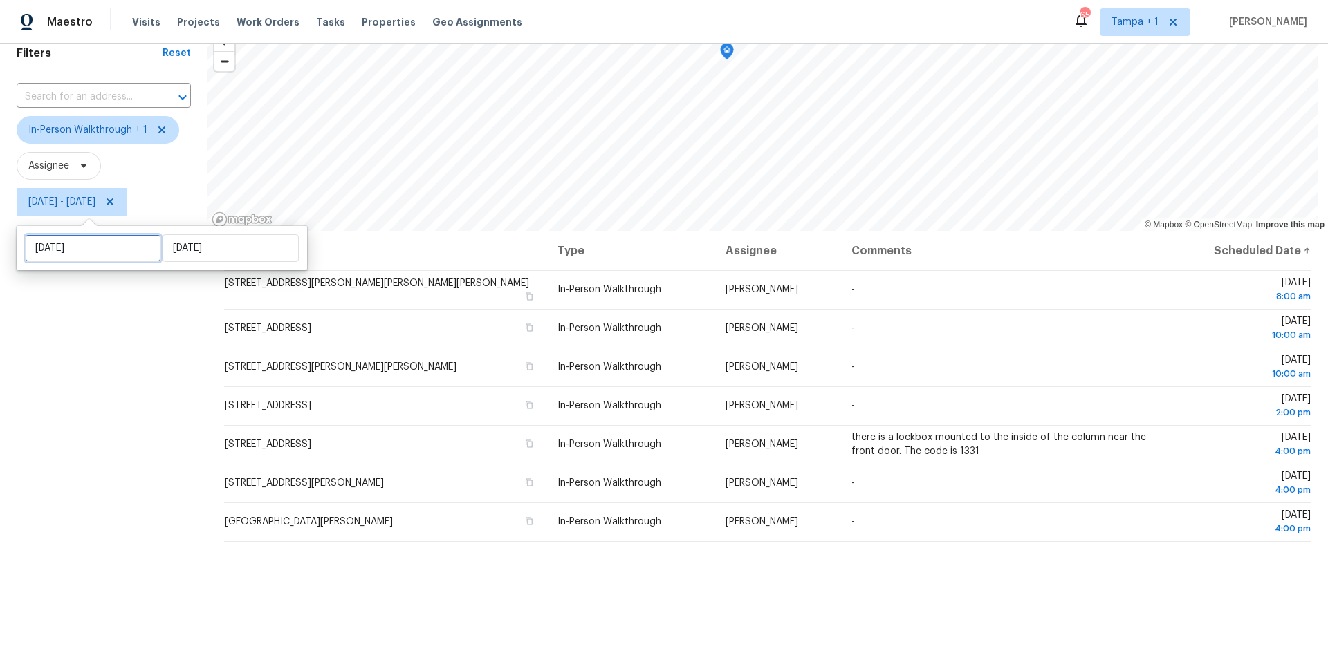
select select "7"
select select "2025"
select select "8"
select select "2025"
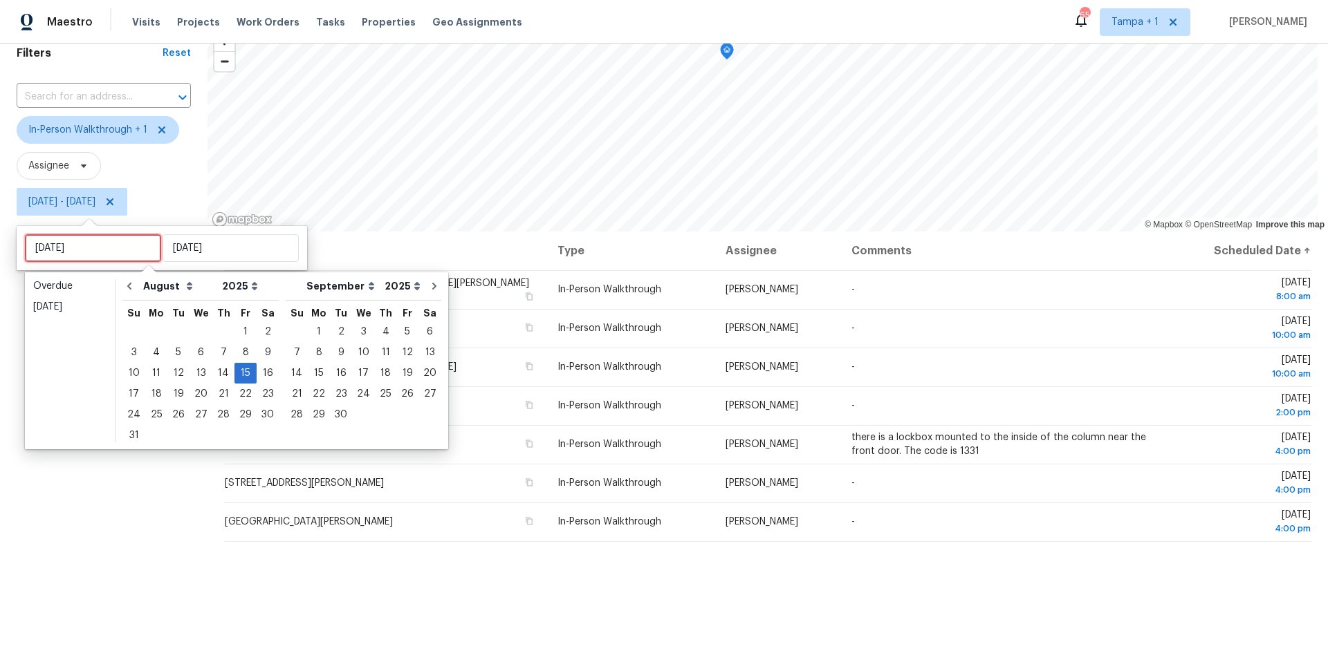
click at [96, 261] on input "Fri, Aug 15" at bounding box center [93, 248] width 136 height 28
type input "Mon, Aug 18"
click at [159, 389] on div "18" at bounding box center [156, 393] width 22 height 19
type input "Mon, Aug 18"
type input "Fri, Aug 15"
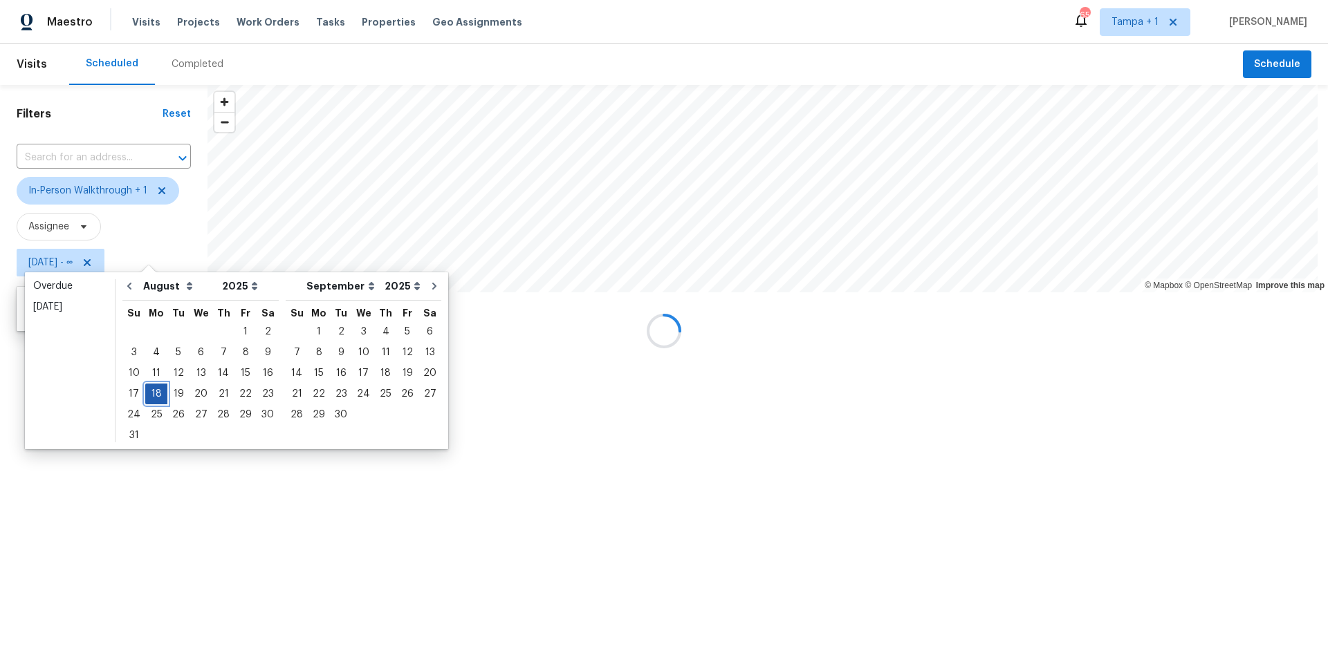
click at [159, 389] on div "18" at bounding box center [156, 393] width 22 height 19
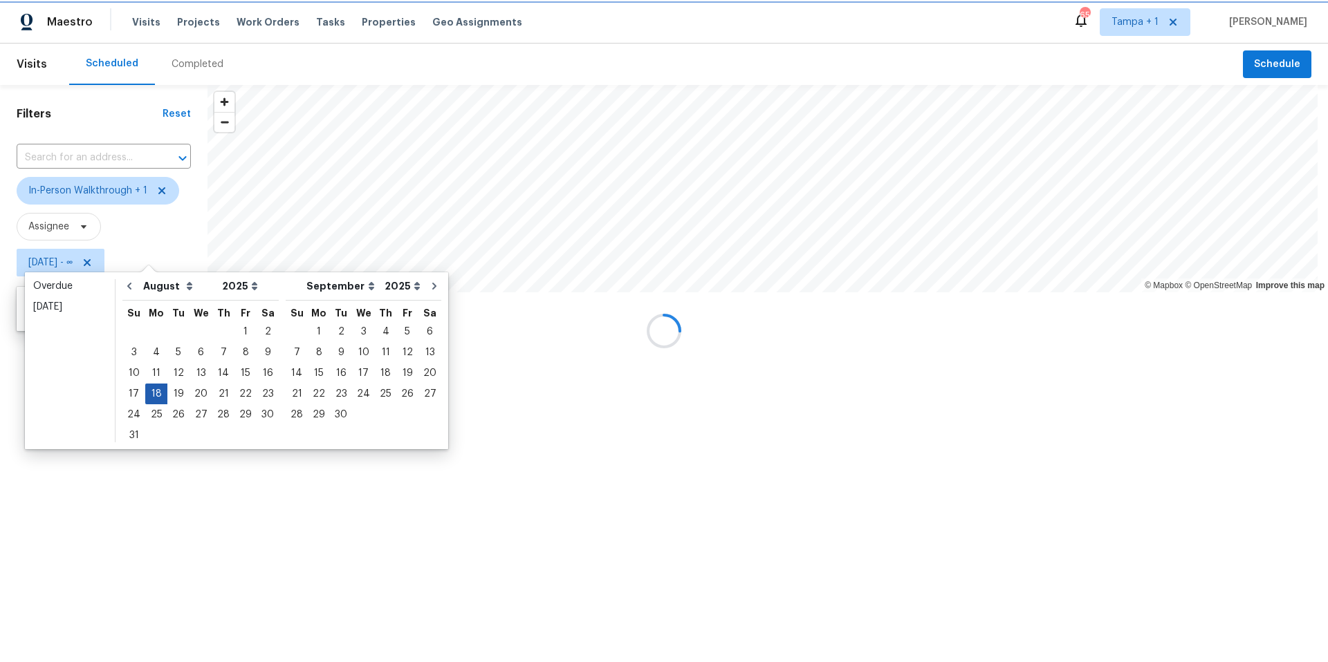
type input "Mon, Aug 18"
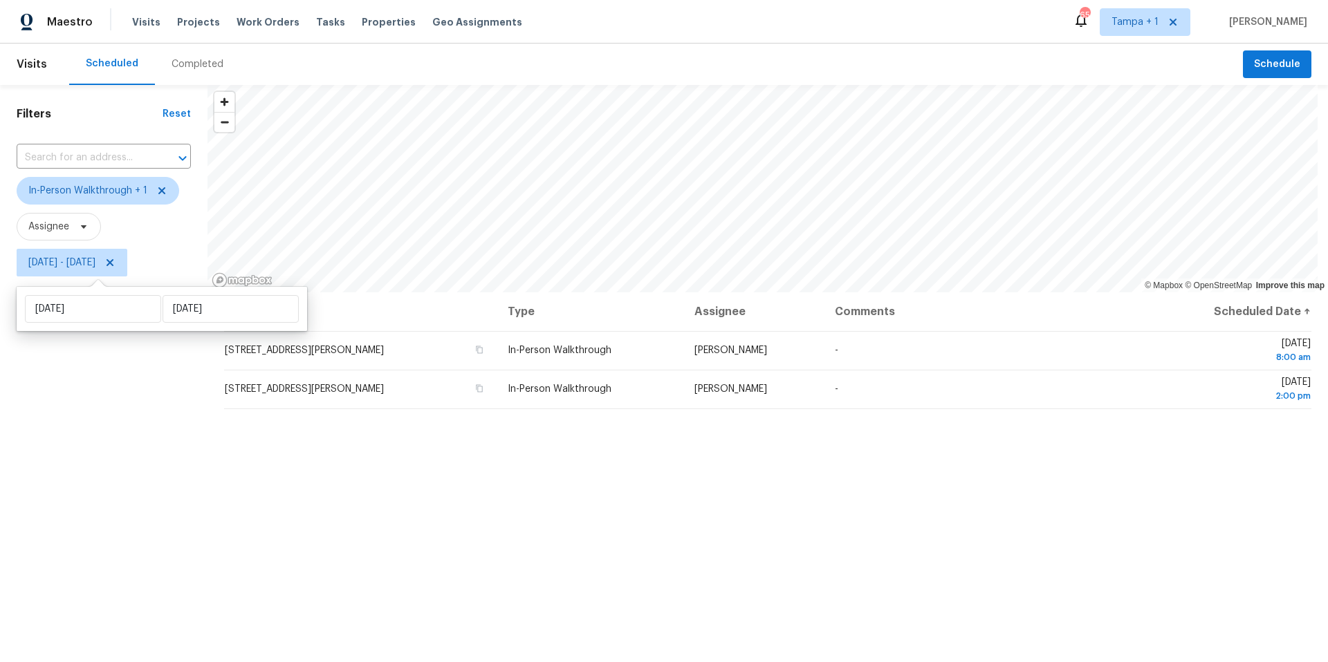
click at [140, 384] on div "Filters Reset ​ In-Person Walkthrough + 1 Assignee Mon, Aug 18 - Mon, Aug 18" at bounding box center [103, 453] width 207 height 737
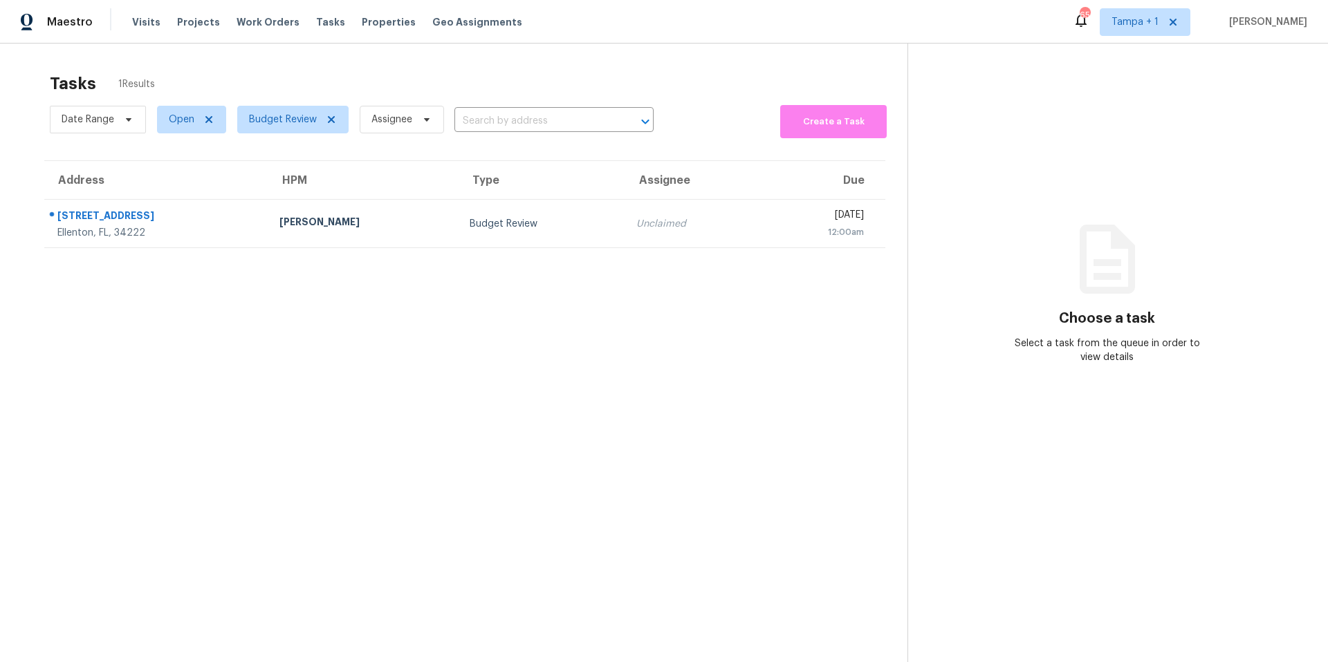
click at [329, 259] on section "Tasks 1 Results Date Range Open Budget Review Assignee ​ Create a Task Address …" at bounding box center [464, 386] width 885 height 640
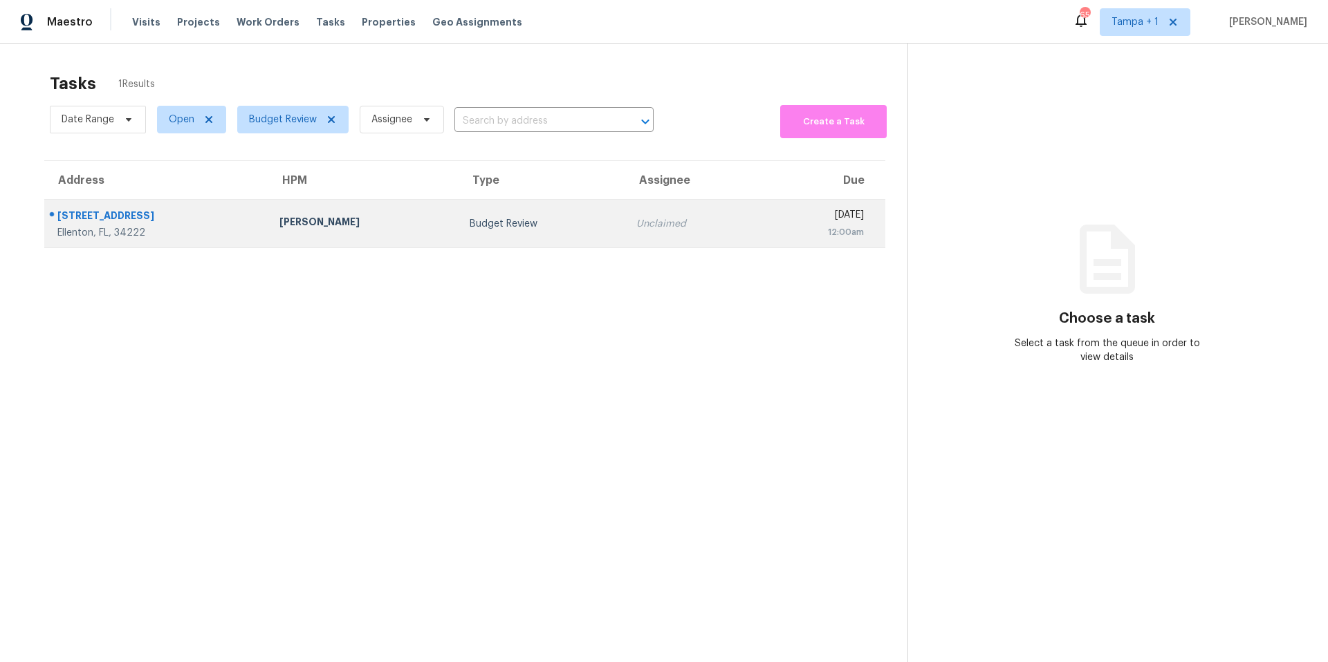
click at [360, 232] on td "[PERSON_NAME]" at bounding box center [362, 224] width 189 height 48
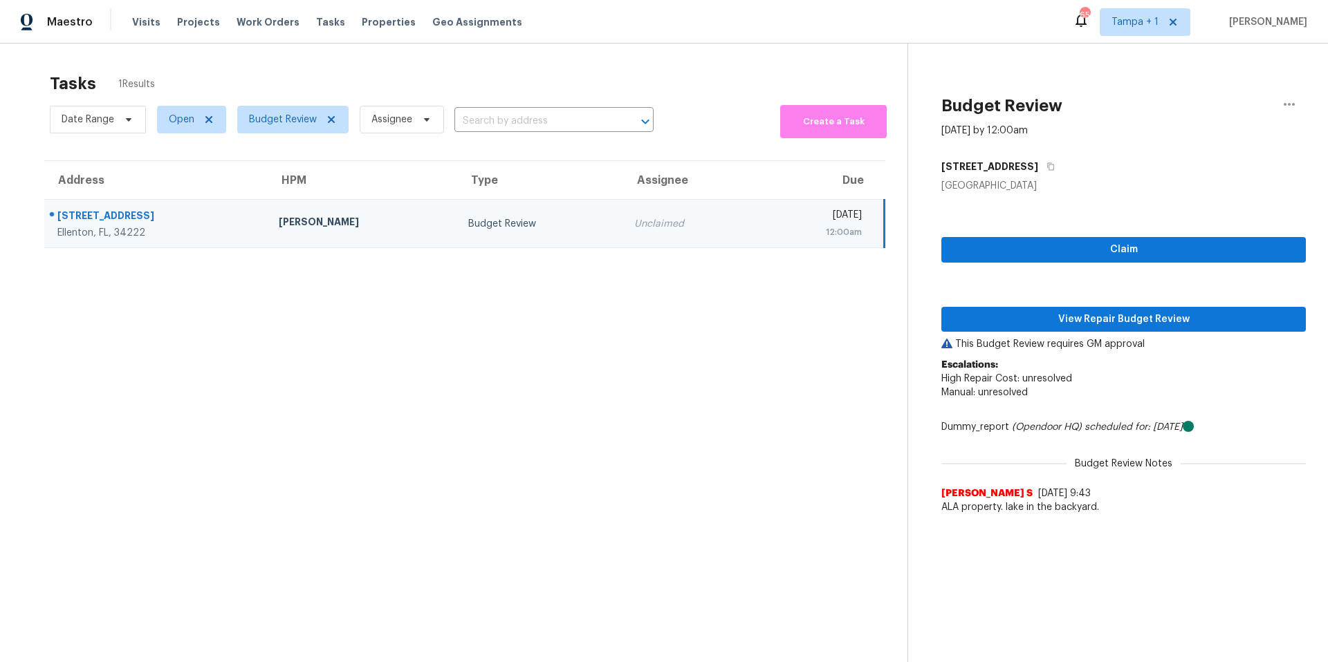
click at [346, 224] on div "[PERSON_NAME]" at bounding box center [362, 223] width 167 height 17
drag, startPoint x: 1046, startPoint y: 322, endPoint x: 1034, endPoint y: 322, distance: 11.8
click at [1045, 322] on span "View Repair Budget Review" at bounding box center [1123, 319] width 342 height 17
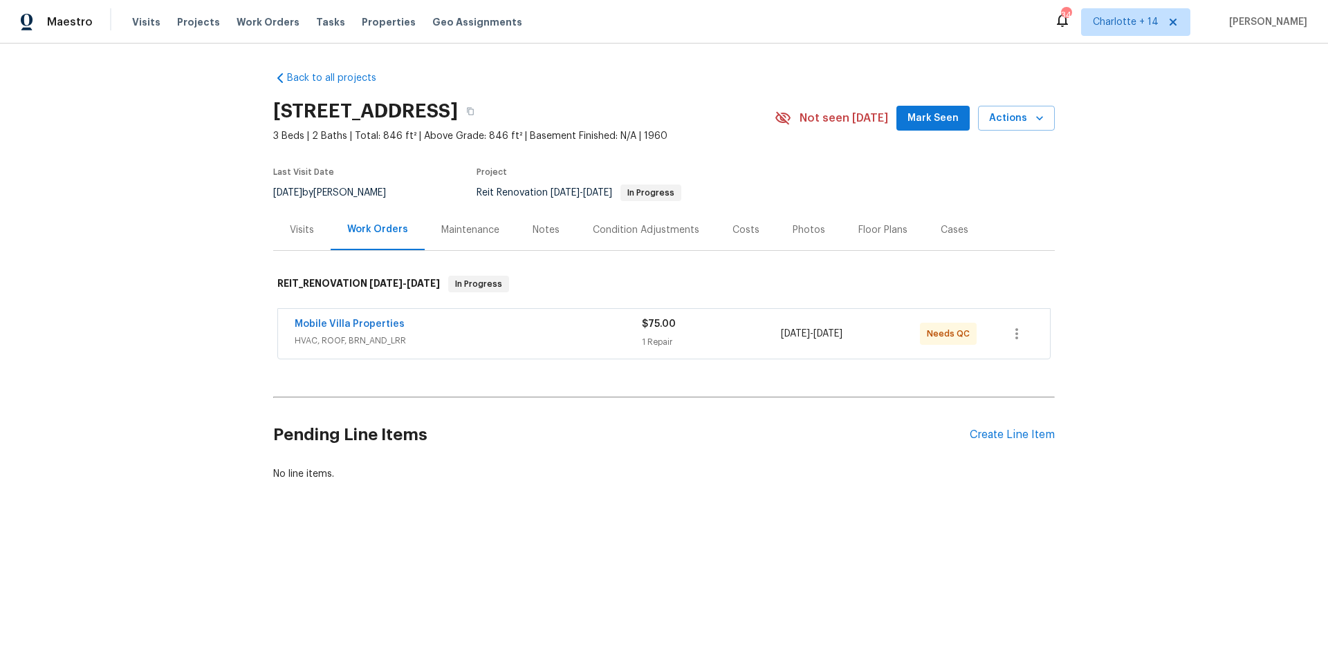
click at [455, 330] on div "Mobile Villa Properties" at bounding box center [468, 325] width 347 height 17
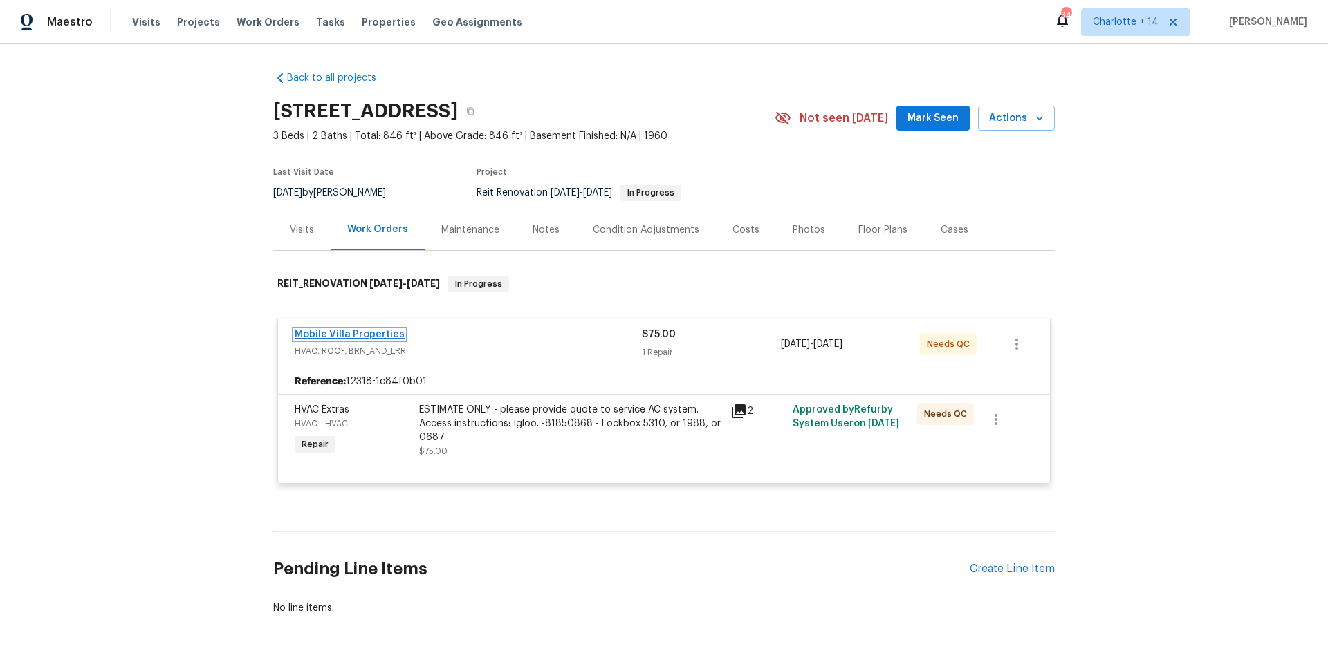
click at [316, 333] on link "Mobile Villa Properties" at bounding box center [350, 335] width 110 height 10
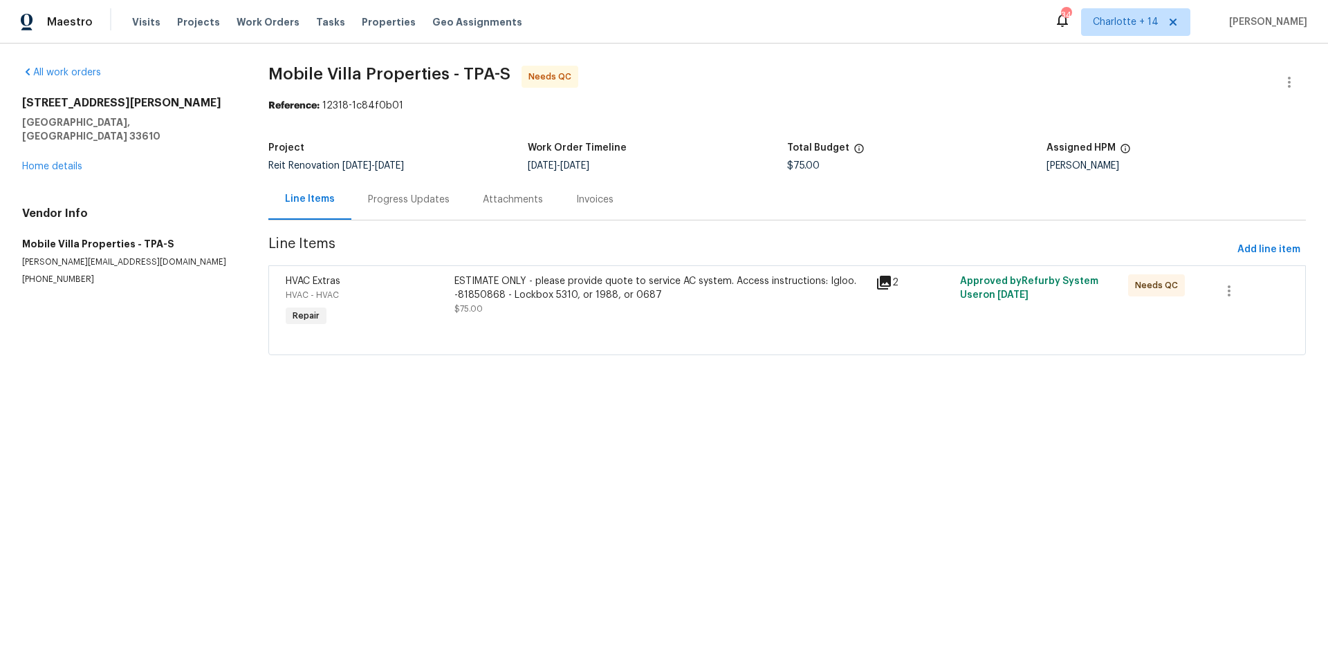
click at [398, 204] on div "Progress Updates" at bounding box center [409, 200] width 82 height 14
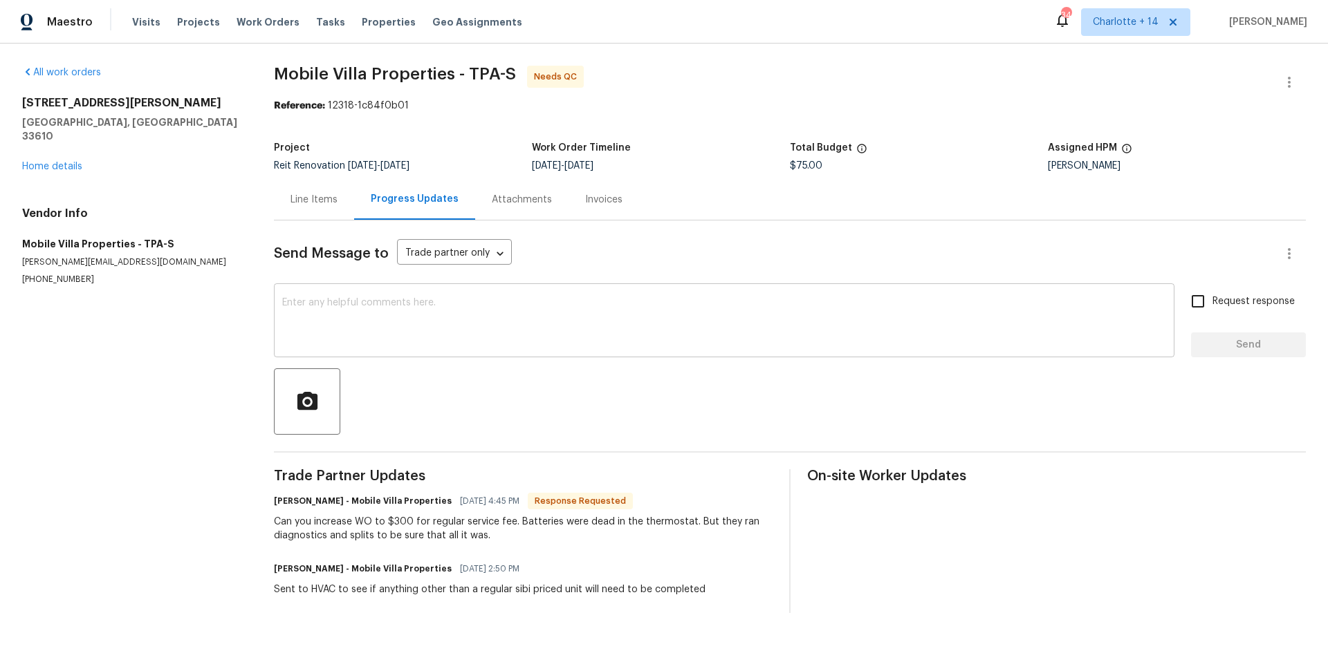
click at [635, 351] on div "x ​" at bounding box center [724, 322] width 900 height 71
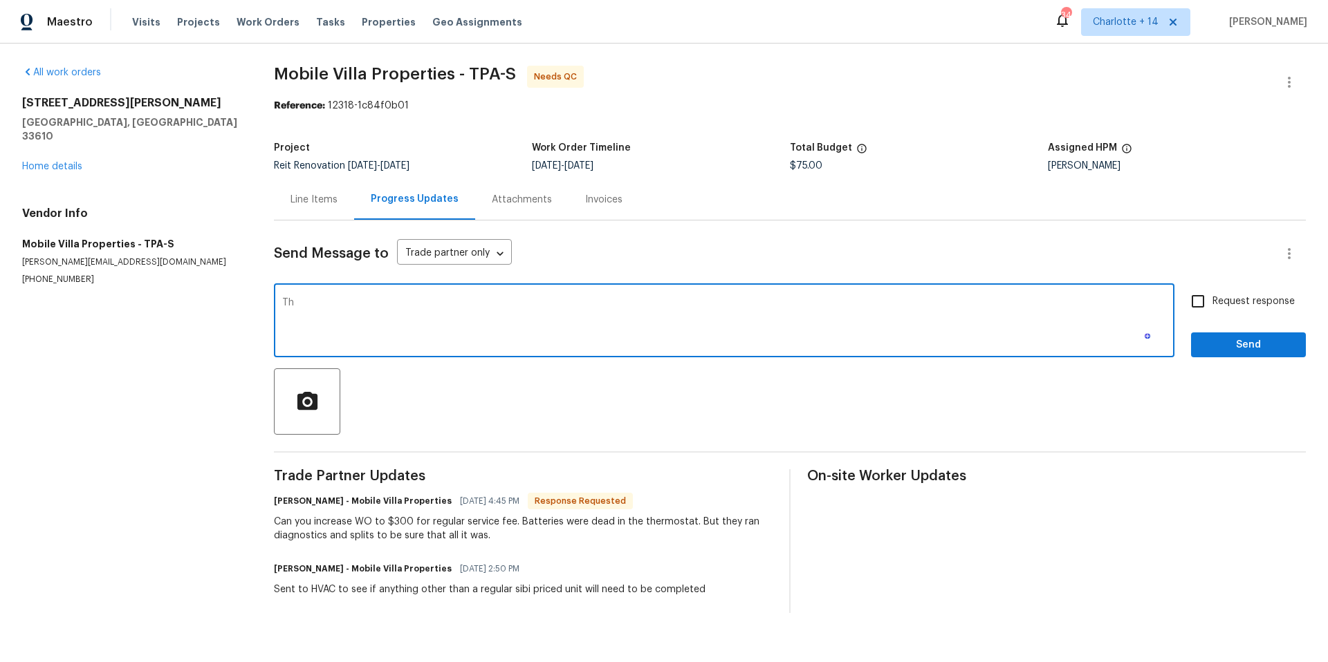
type textarea "T"
click at [44, 162] on link "Home details" at bounding box center [52, 167] width 60 height 10
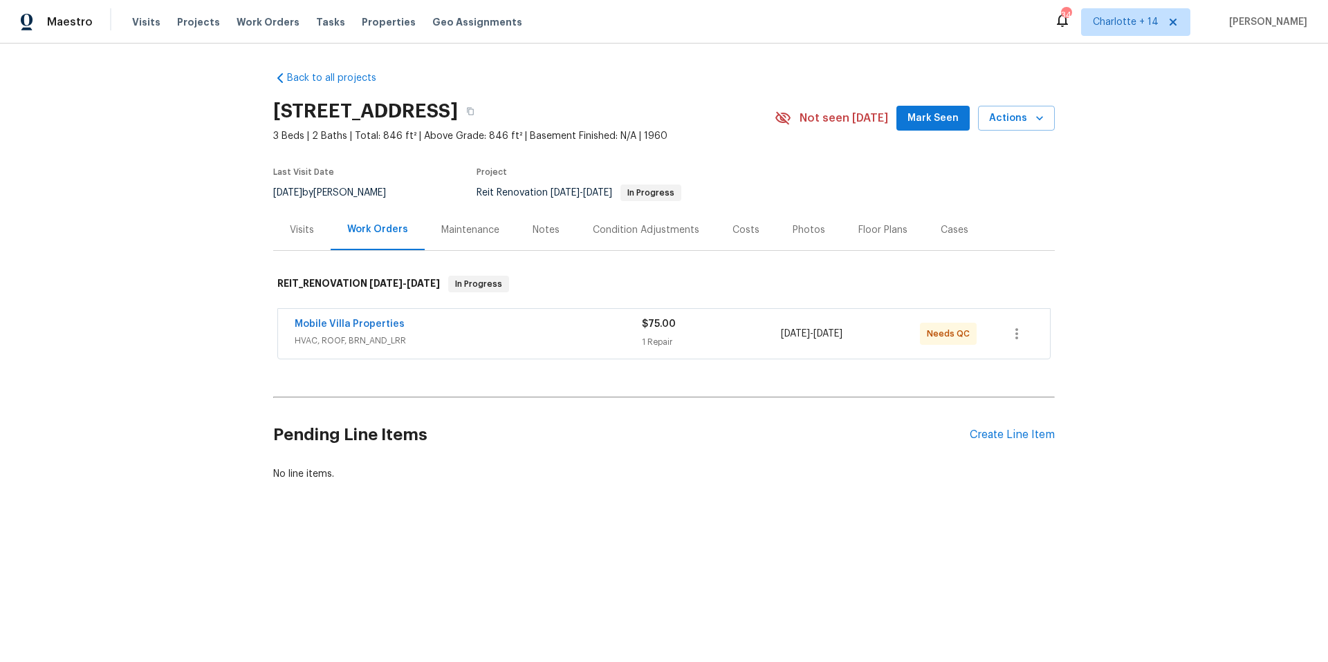
click at [438, 313] on div "Mobile Villa Properties HVAC, ROOF, BRN_AND_LRR $75.00 1 Repair [DATE] - [DATE]…" at bounding box center [664, 334] width 772 height 50
click at [420, 346] on span "HVAC, ROOF, BRN_AND_LRR" at bounding box center [468, 341] width 347 height 14
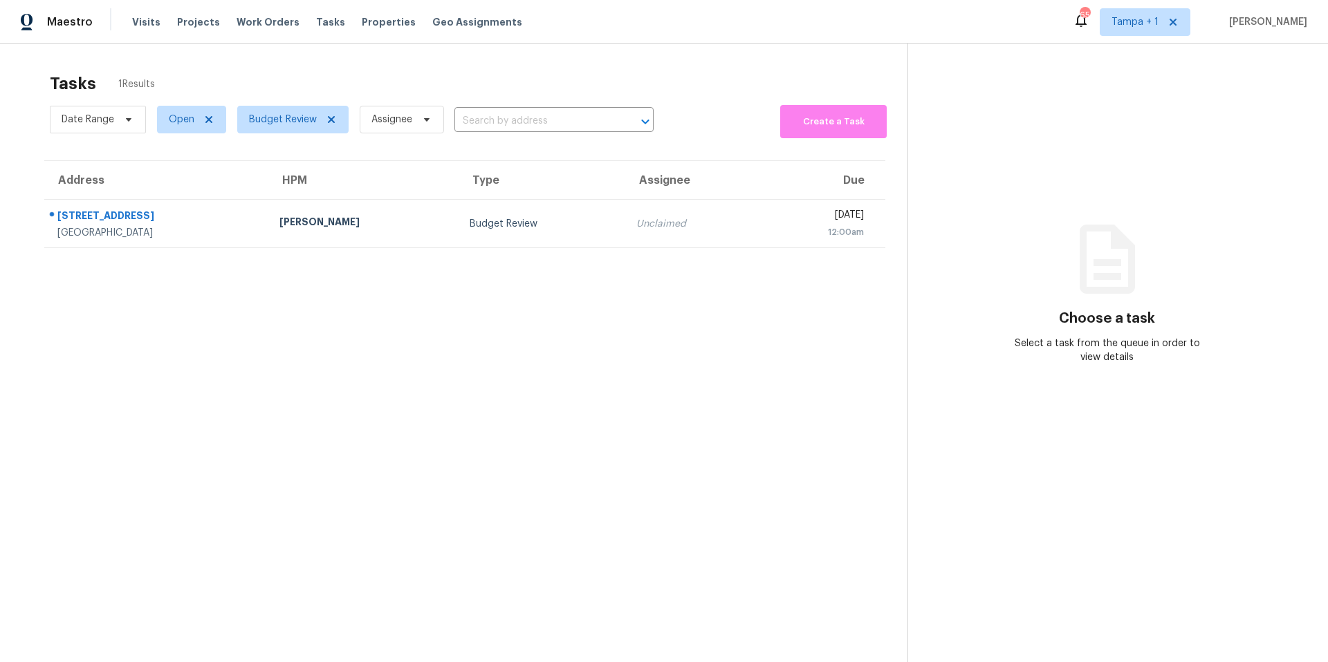
click at [248, 252] on section "Tasks 1 Results Date Range Open Budget Review Assignee ​ Create a Task Address …" at bounding box center [464, 386] width 885 height 640
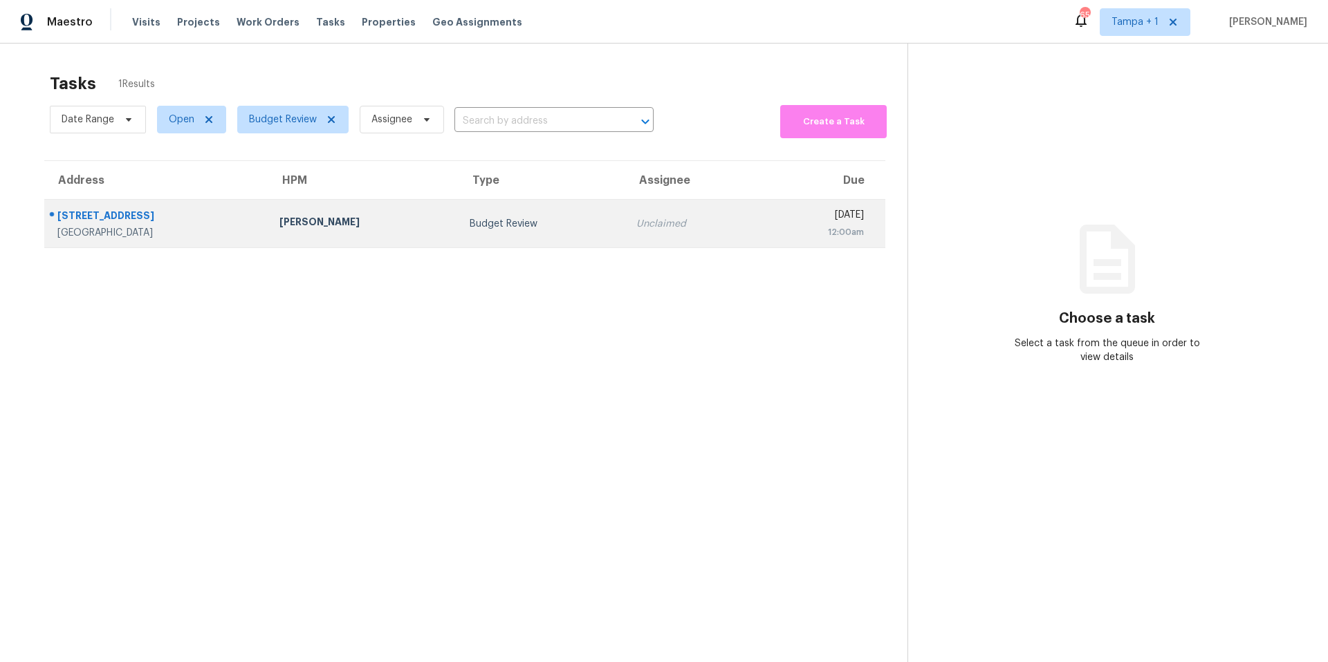
click at [268, 240] on td "Naomi Ferreira" at bounding box center [362, 224] width 189 height 48
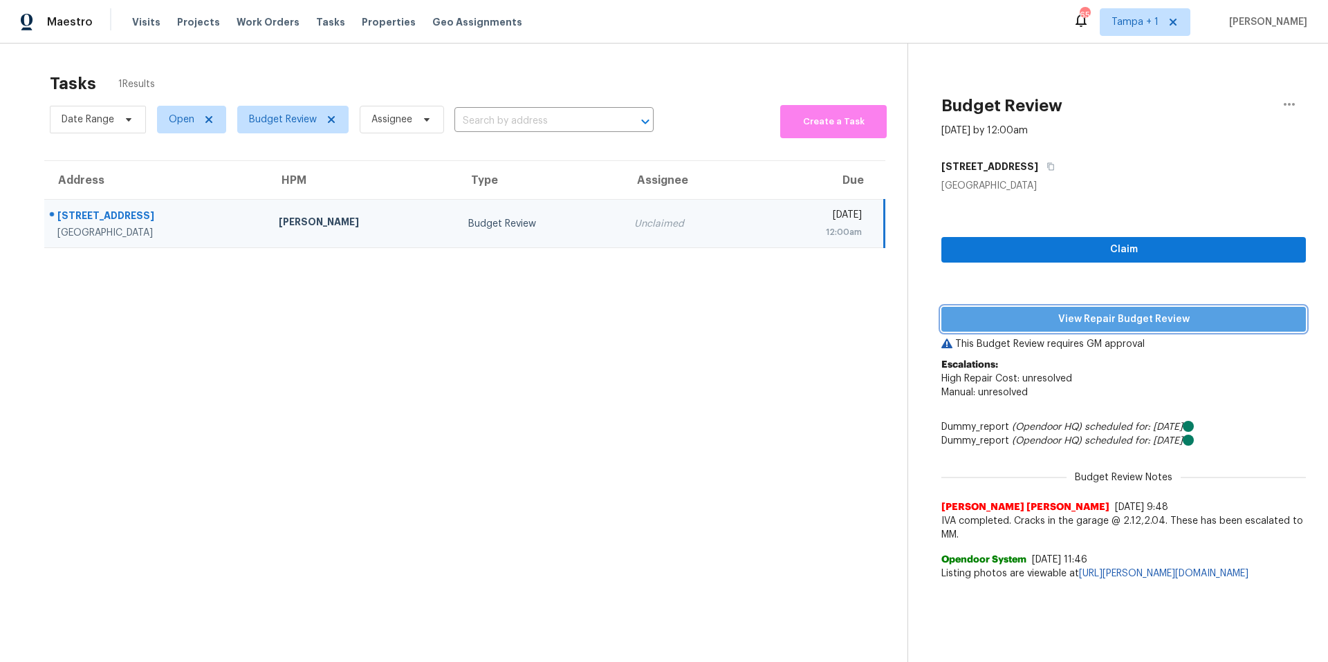
click at [1032, 322] on span "View Repair Budget Review" at bounding box center [1123, 319] width 342 height 17
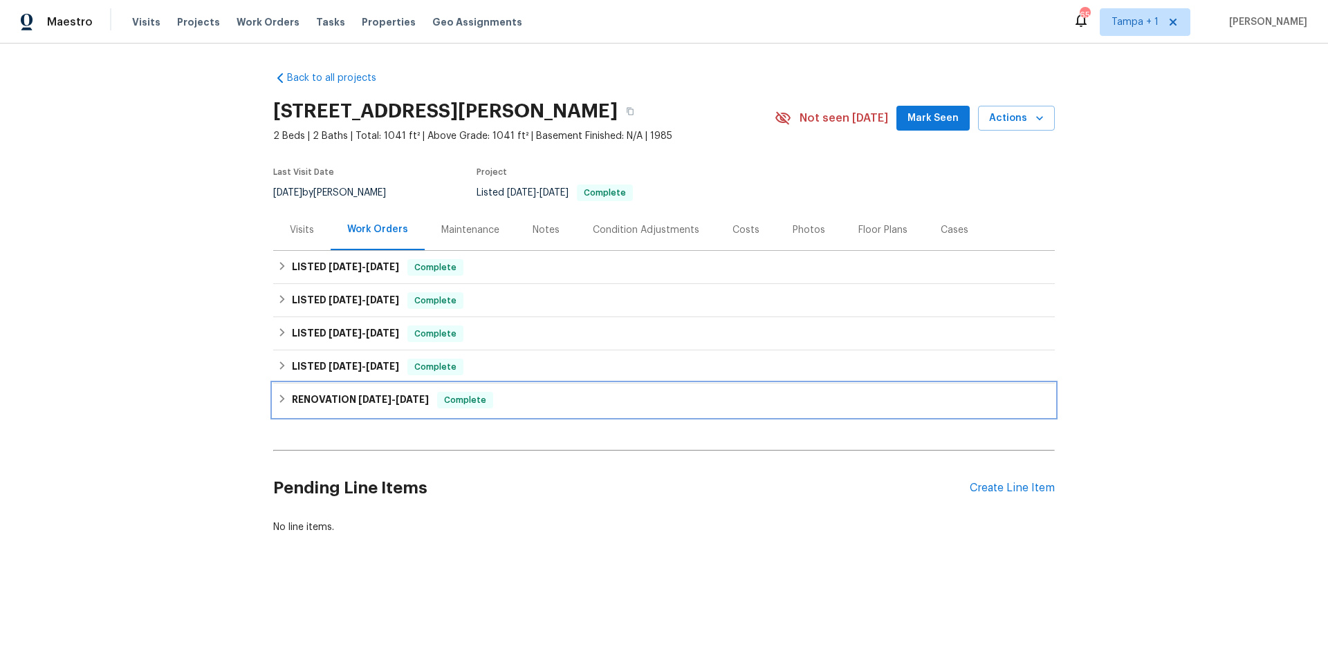
click at [351, 406] on h6 "RENOVATION 10/17/23 - 11/24/23" at bounding box center [360, 400] width 137 height 17
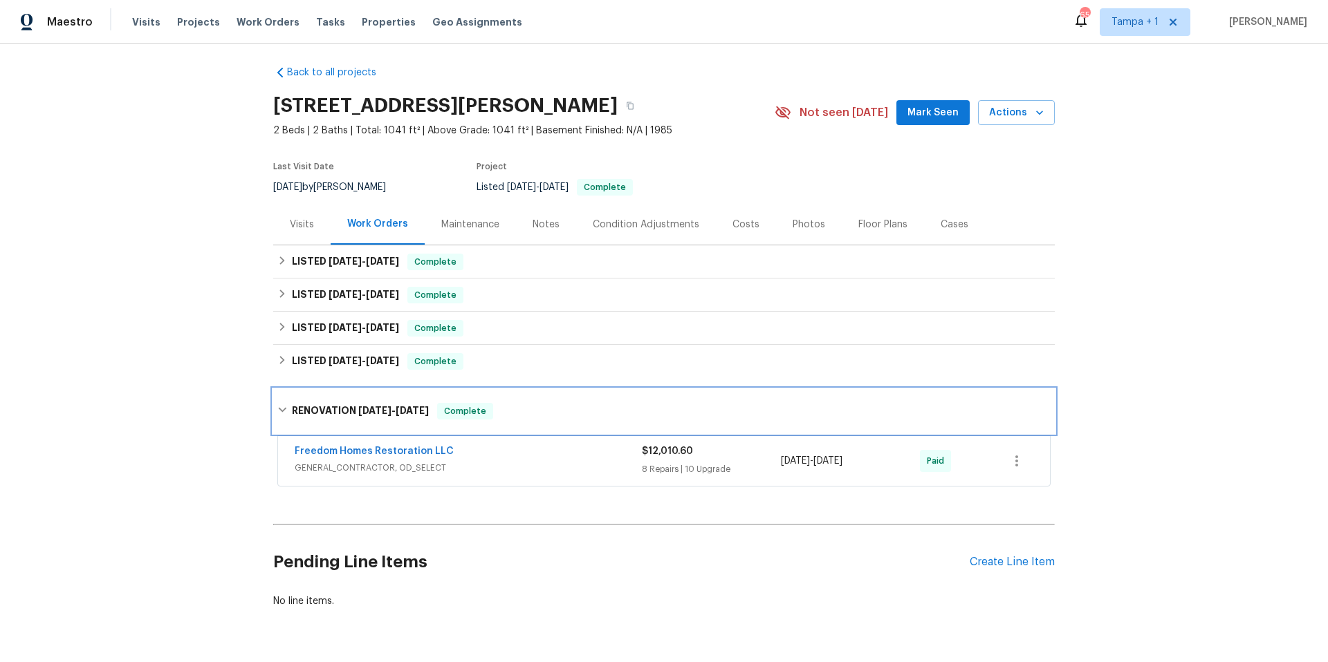
scroll to position [15, 0]
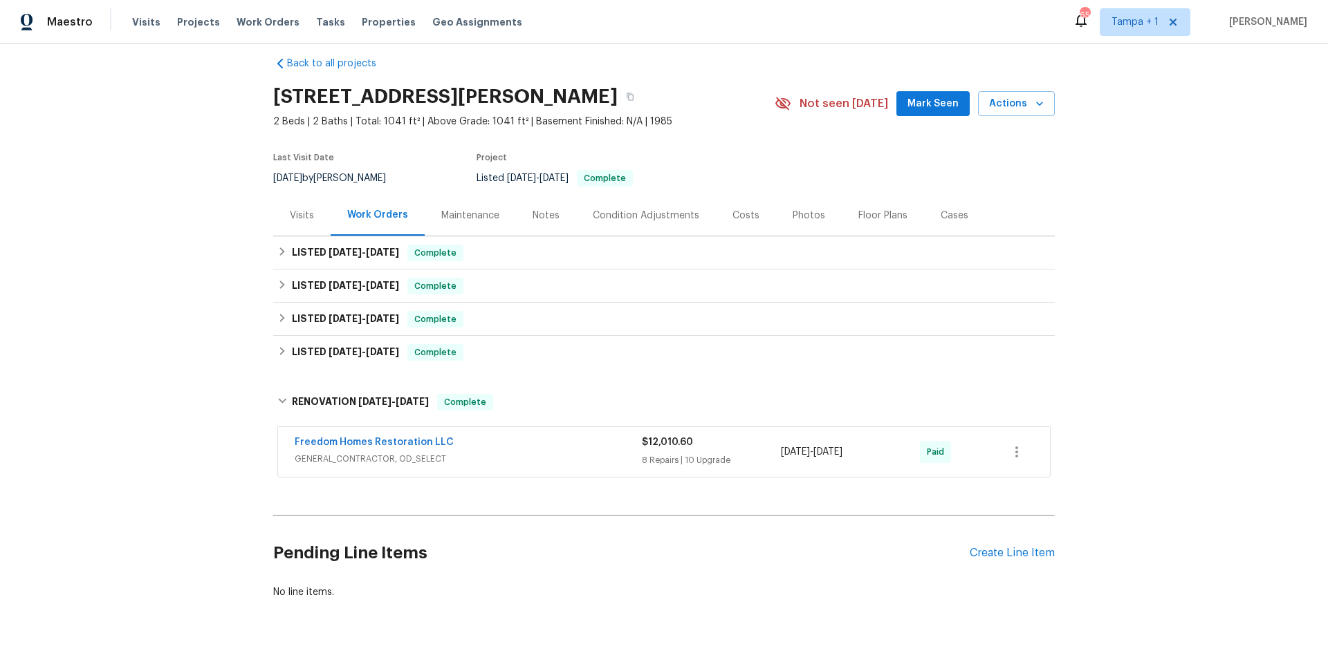
click at [543, 479] on div "Freedom Homes Restoration LLC GENERAL_CONTRACTOR, OD_SELECT $12,010.60 8 Repair…" at bounding box center [663, 453] width 781 height 57
click at [543, 461] on span "GENERAL_CONTRACTOR, OD_SELECT" at bounding box center [468, 459] width 347 height 14
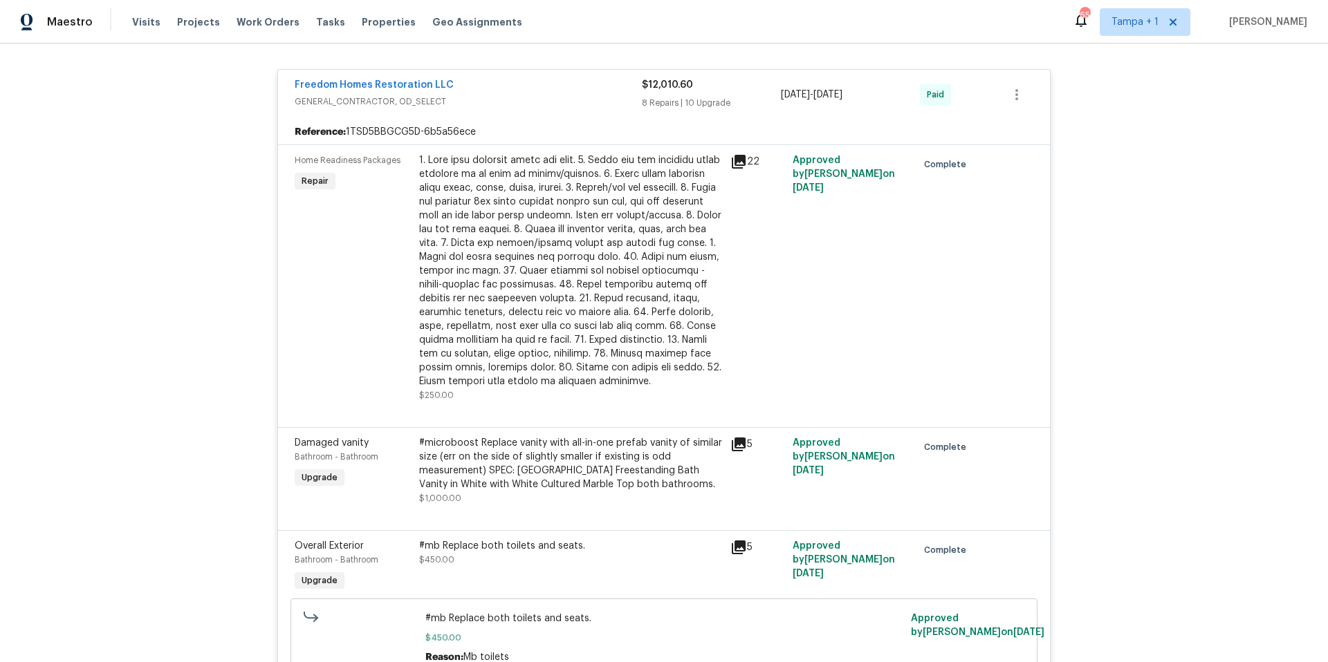
scroll to position [0, 0]
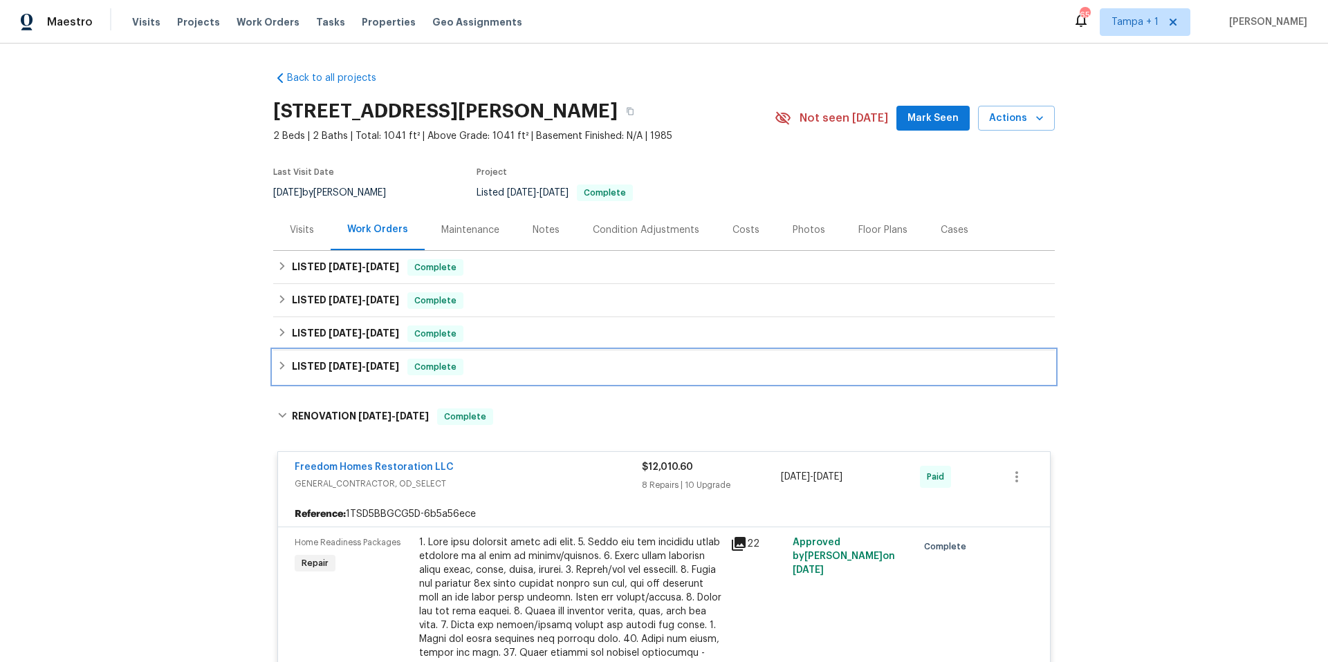
click at [354, 373] on h6 "LISTED 2/29/24 - 3/4/24" at bounding box center [345, 367] width 107 height 17
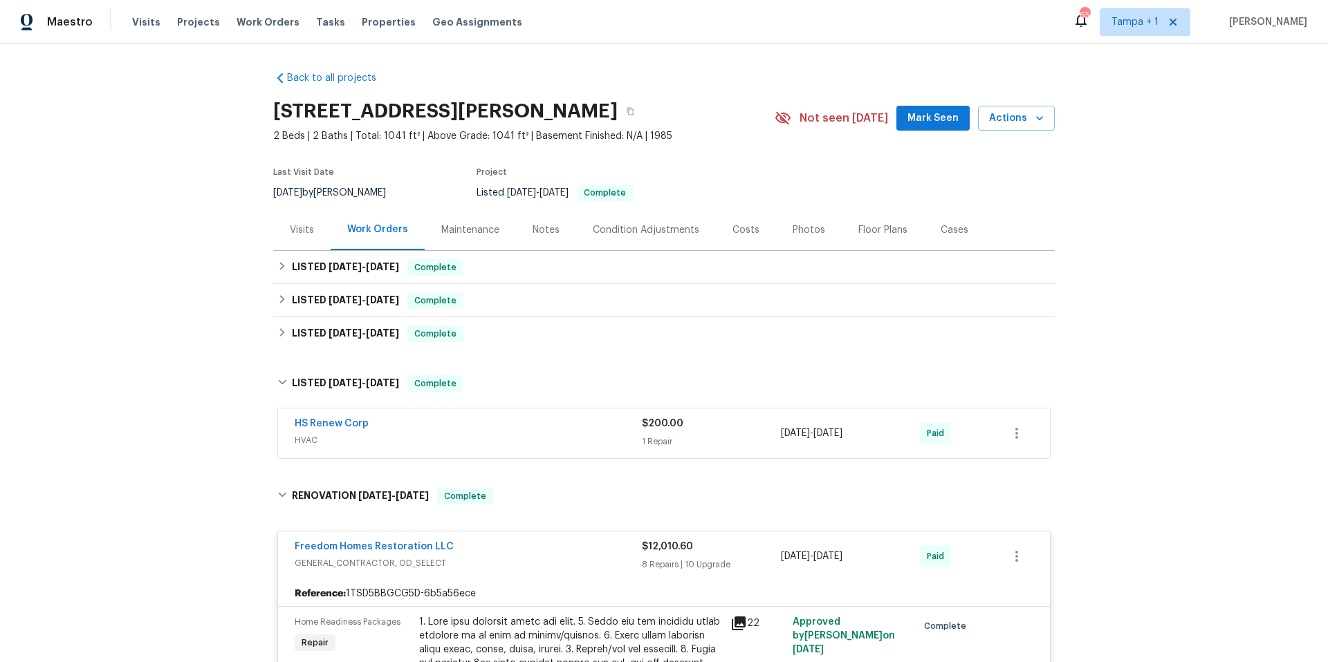
click at [546, 434] on span "HVAC" at bounding box center [468, 441] width 347 height 14
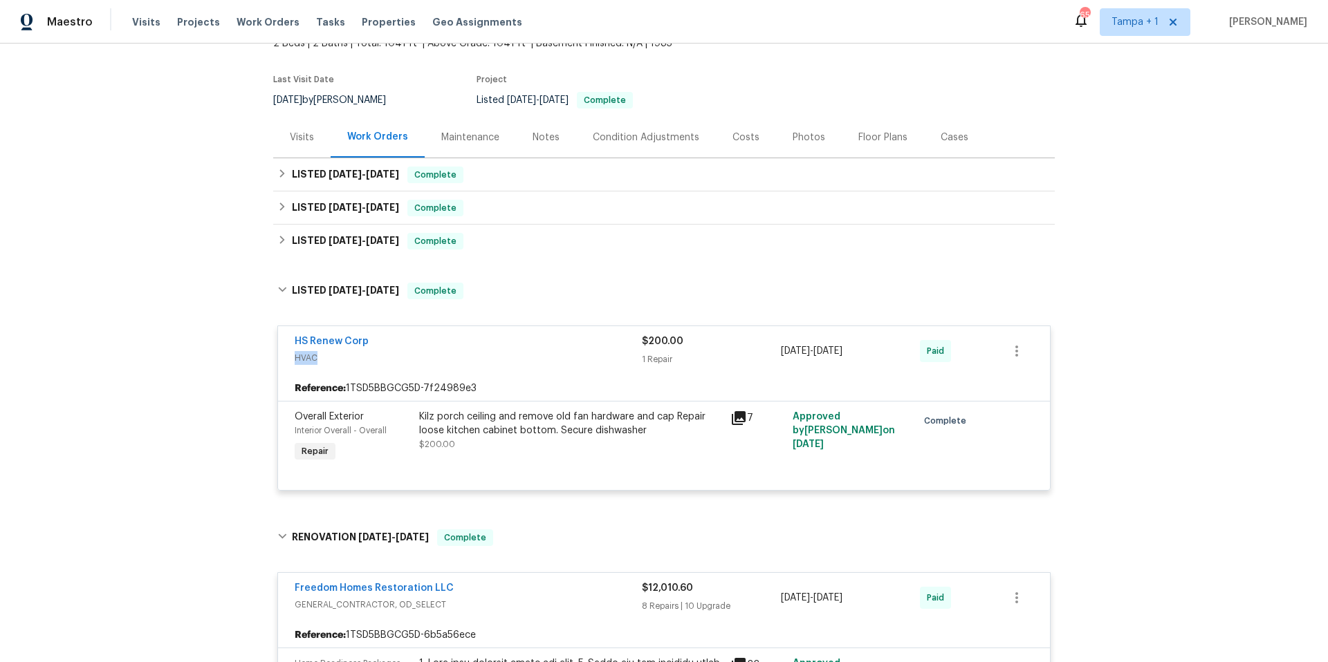
scroll to position [95, 0]
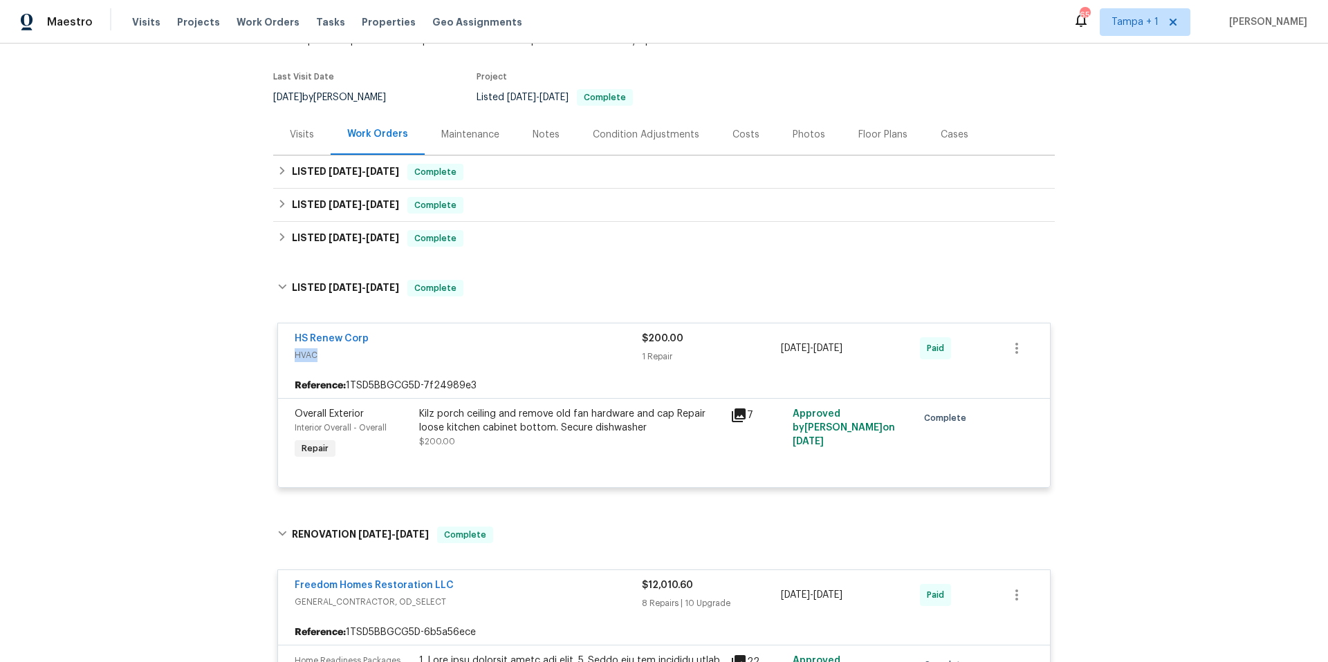
click at [730, 416] on icon at bounding box center [738, 415] width 17 height 17
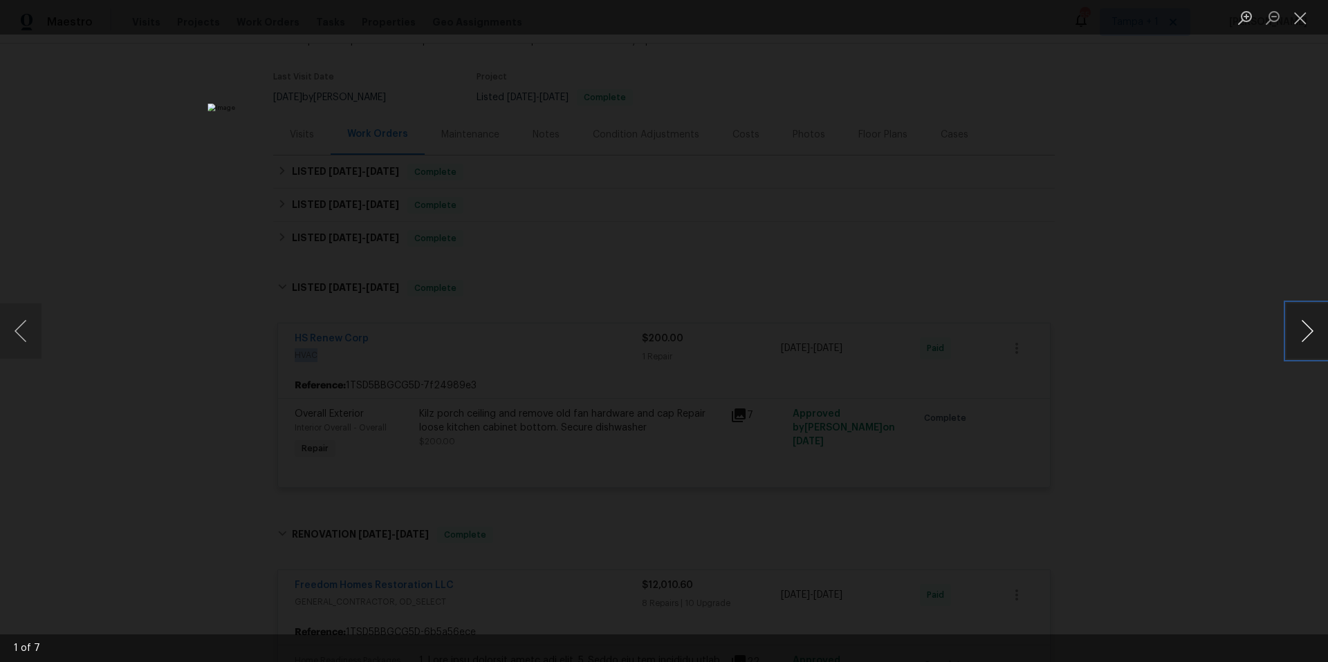
click at [1296, 331] on button "Next image" at bounding box center [1306, 331] width 41 height 55
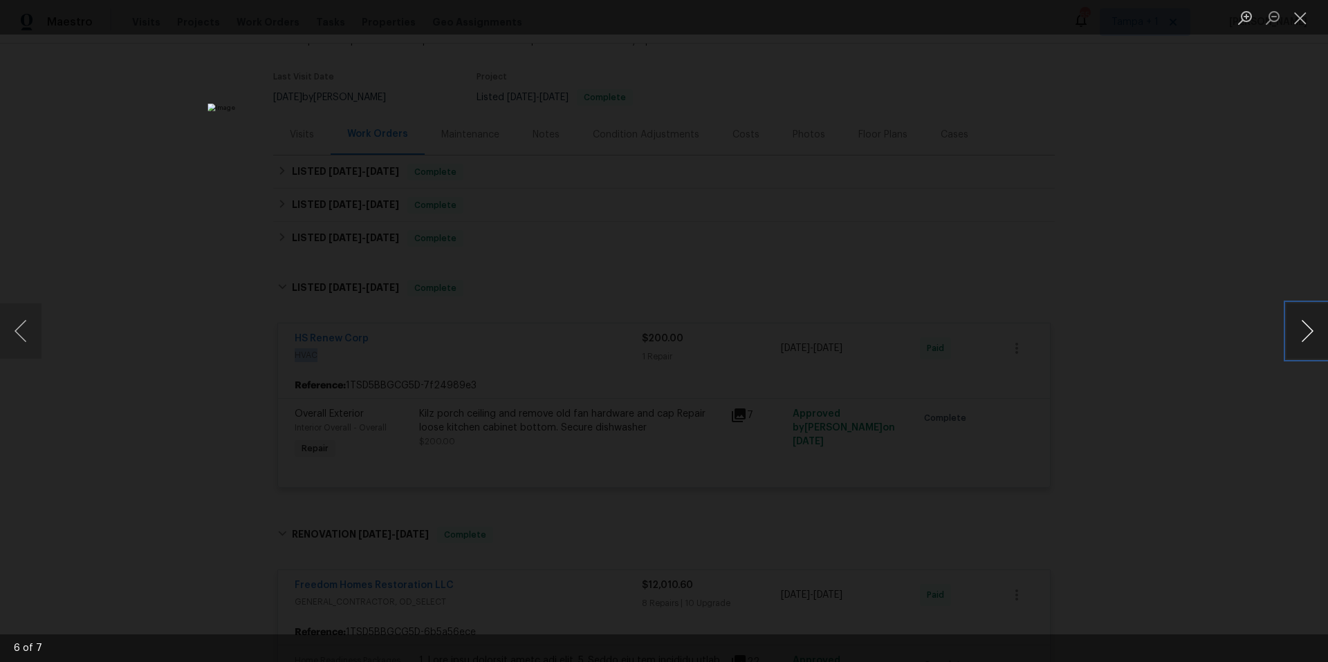
click at [1296, 331] on button "Next image" at bounding box center [1306, 331] width 41 height 55
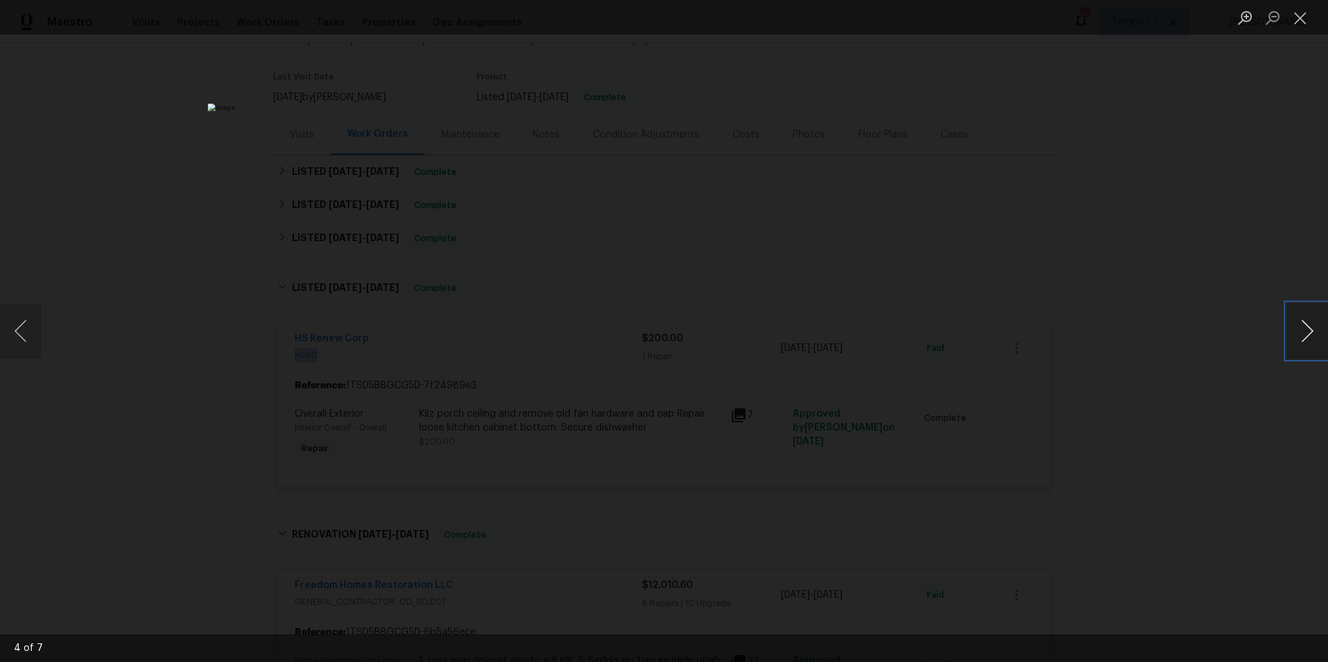
click at [1296, 331] on button "Next image" at bounding box center [1306, 331] width 41 height 55
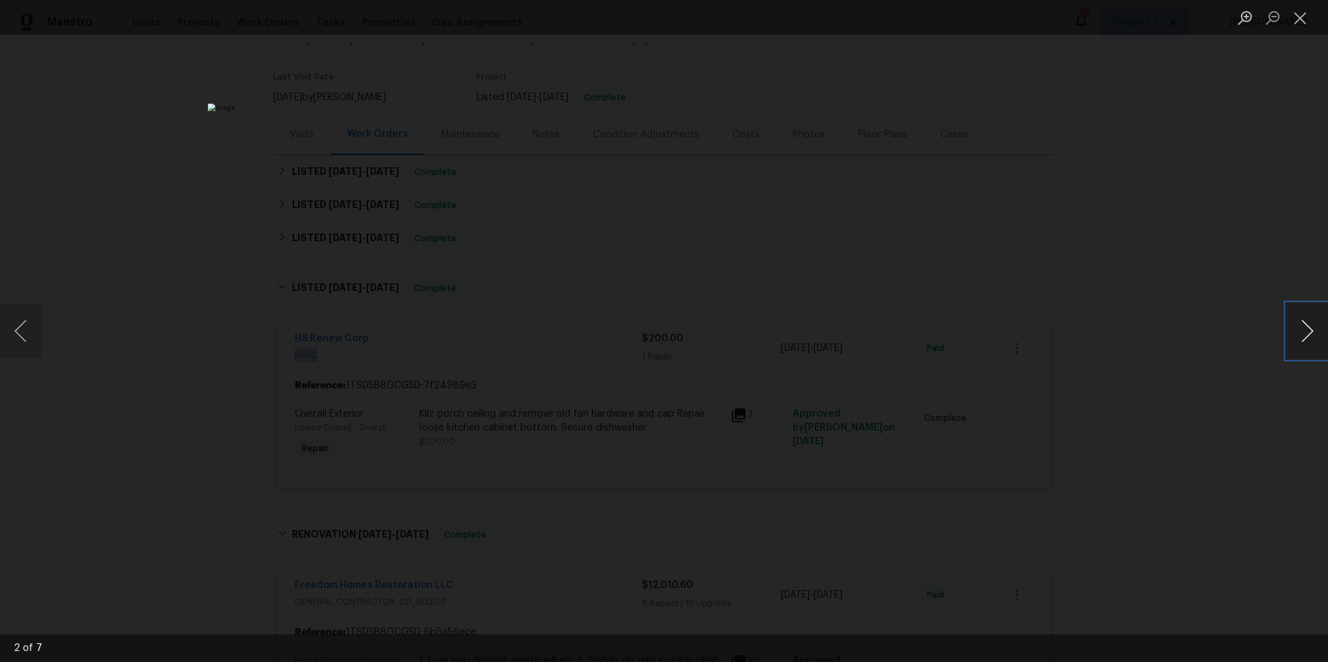
click at [1296, 331] on button "Next image" at bounding box center [1306, 331] width 41 height 55
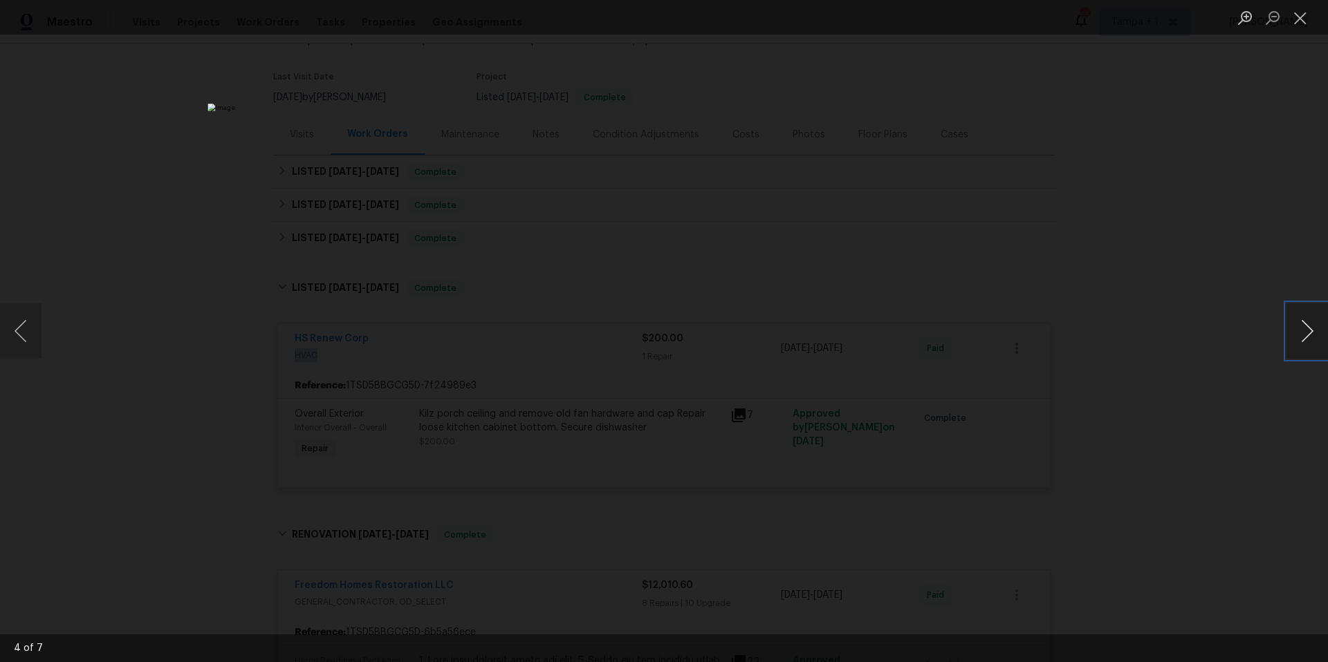
click at [1296, 331] on button "Next image" at bounding box center [1306, 331] width 41 height 55
click at [1308, 25] on button "Close lightbox" at bounding box center [1300, 18] width 28 height 24
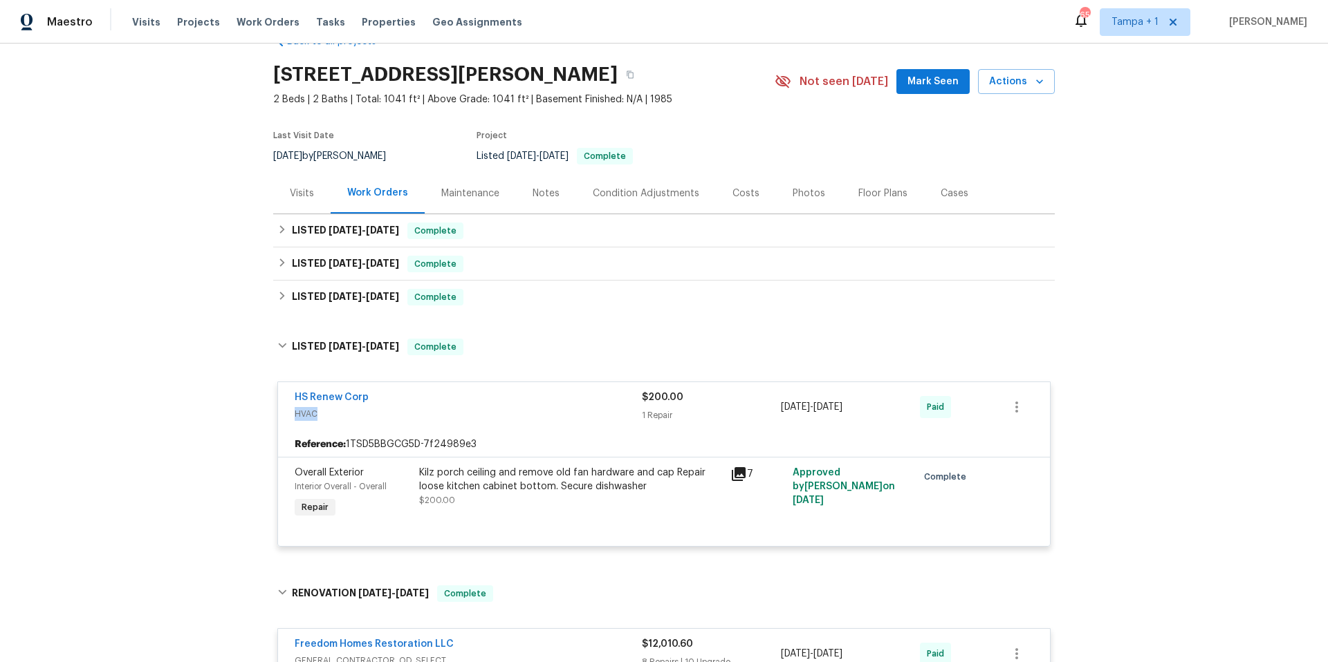
scroll to position [26, 0]
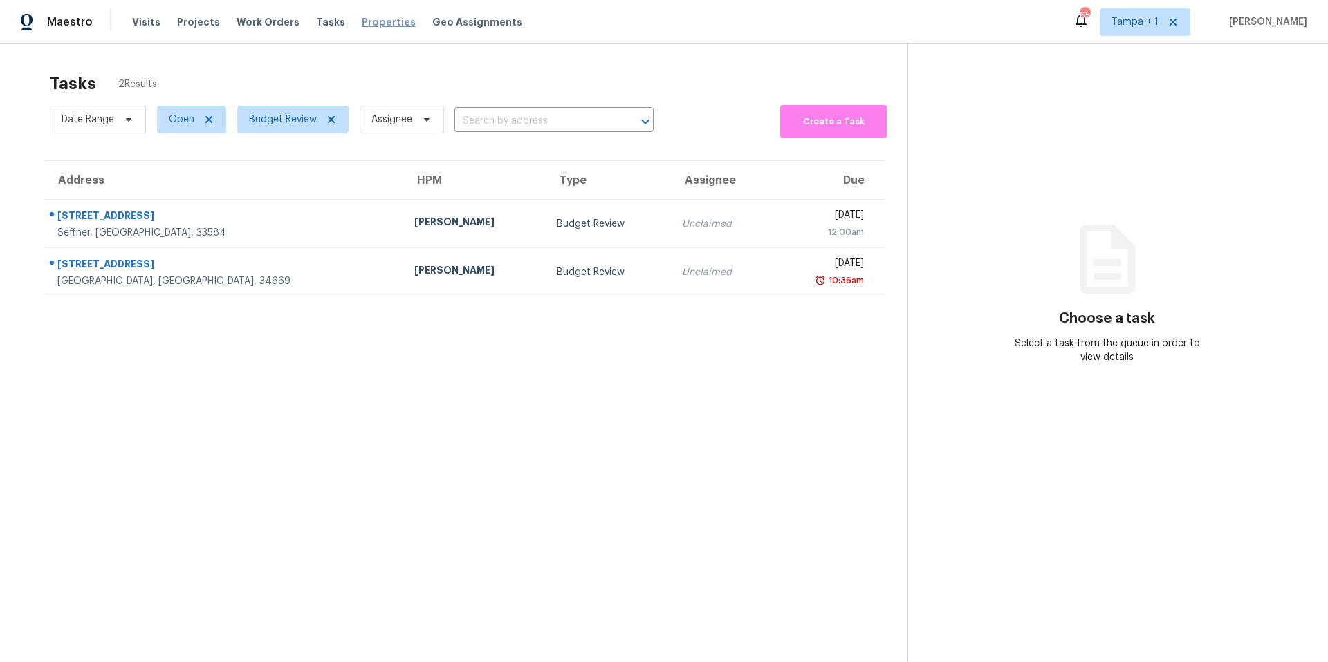
click at [376, 28] on span "Properties" at bounding box center [389, 22] width 54 height 14
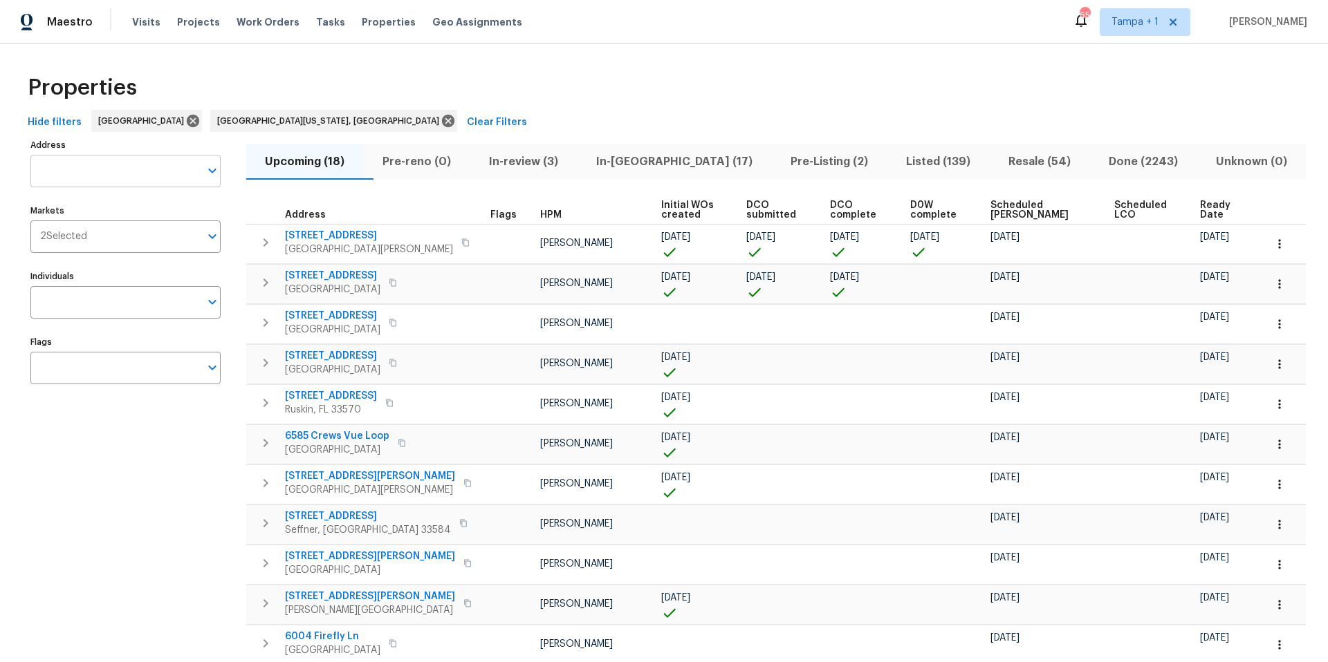
click at [127, 160] on input "Address" at bounding box center [114, 171] width 169 height 32
type input "3444 97th ln"
click at [113, 203] on li "3444 97th Ln E Palmetto FL 34221" at bounding box center [125, 207] width 190 height 23
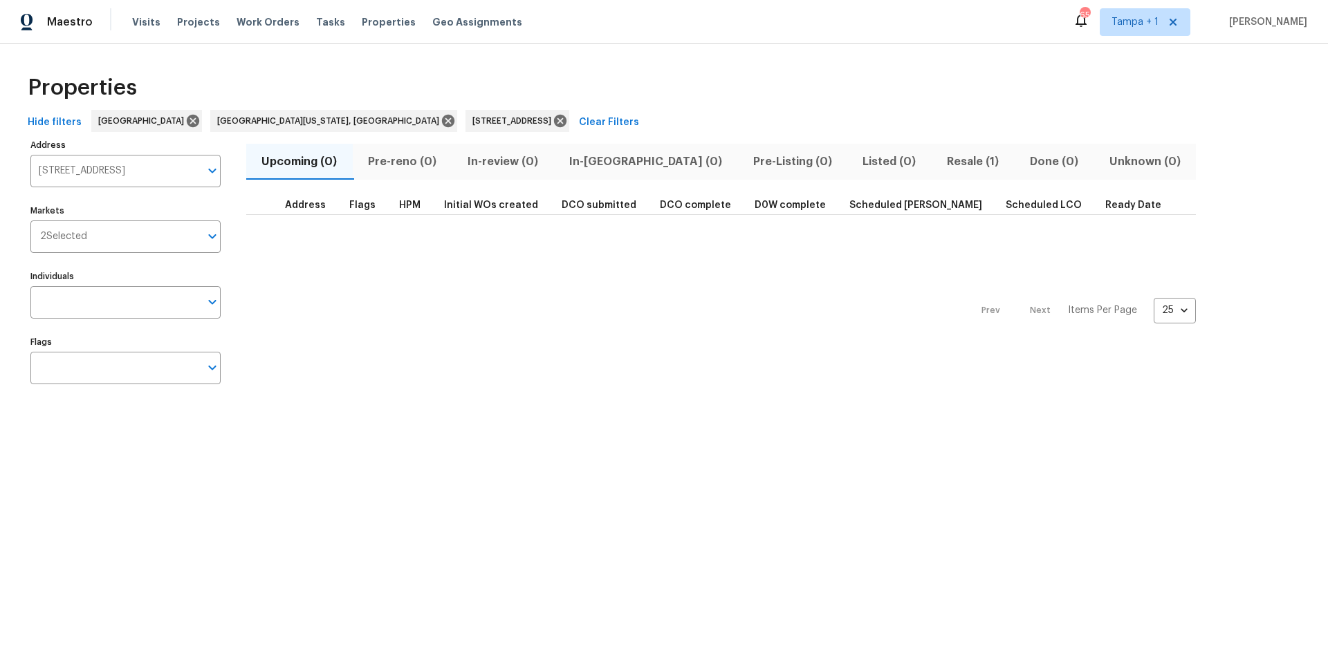
click at [940, 167] on span "Resale (1)" at bounding box center [973, 161] width 66 height 19
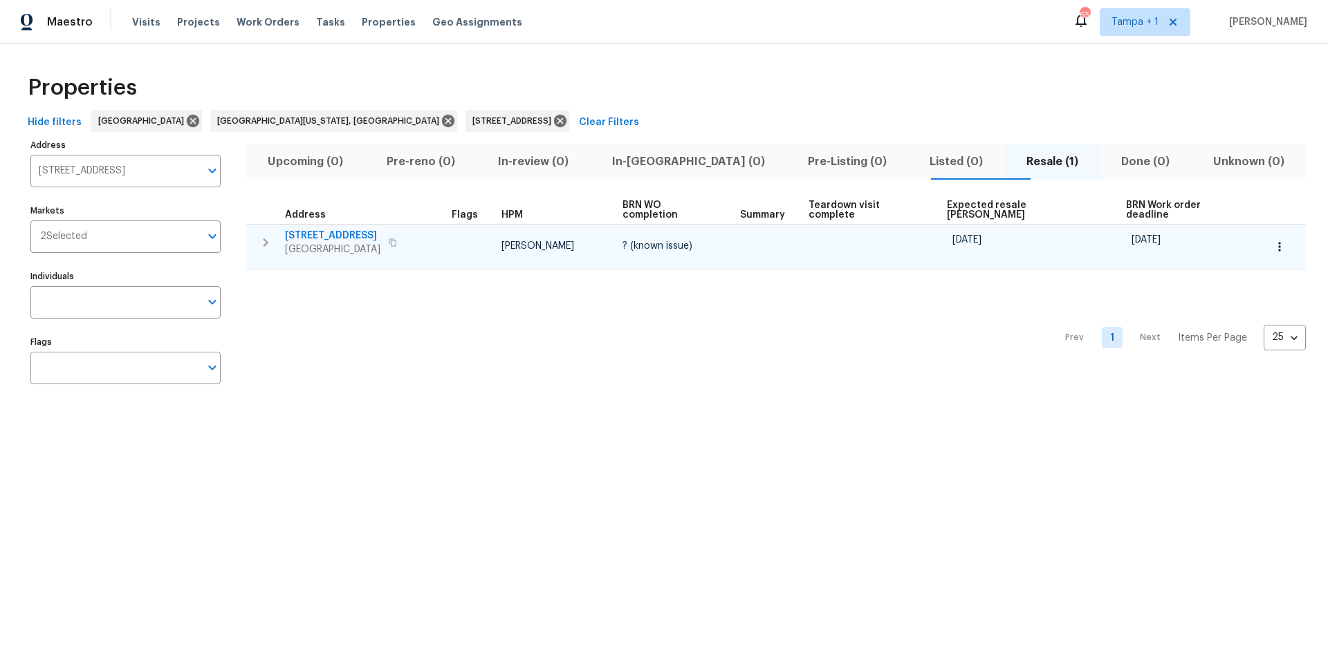
click at [319, 229] on span "3444 97th Ln E" at bounding box center [332, 236] width 95 height 14
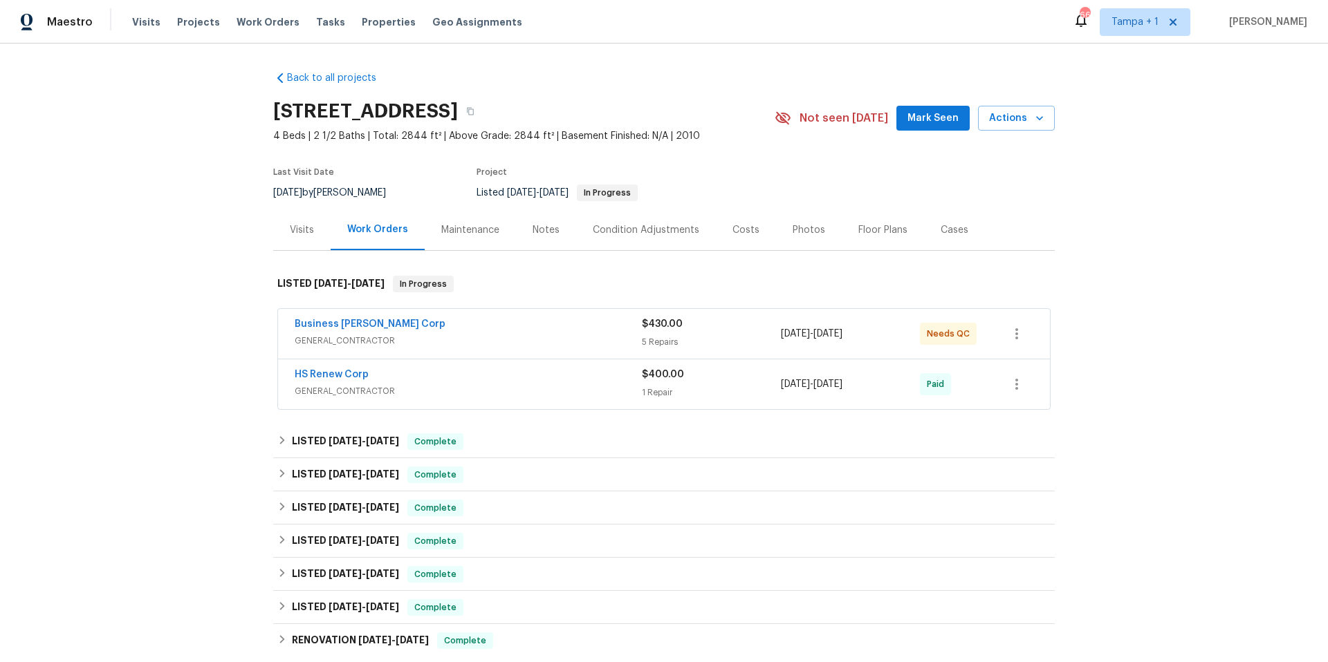
click at [499, 383] on div "HS Renew Corp" at bounding box center [468, 376] width 347 height 17
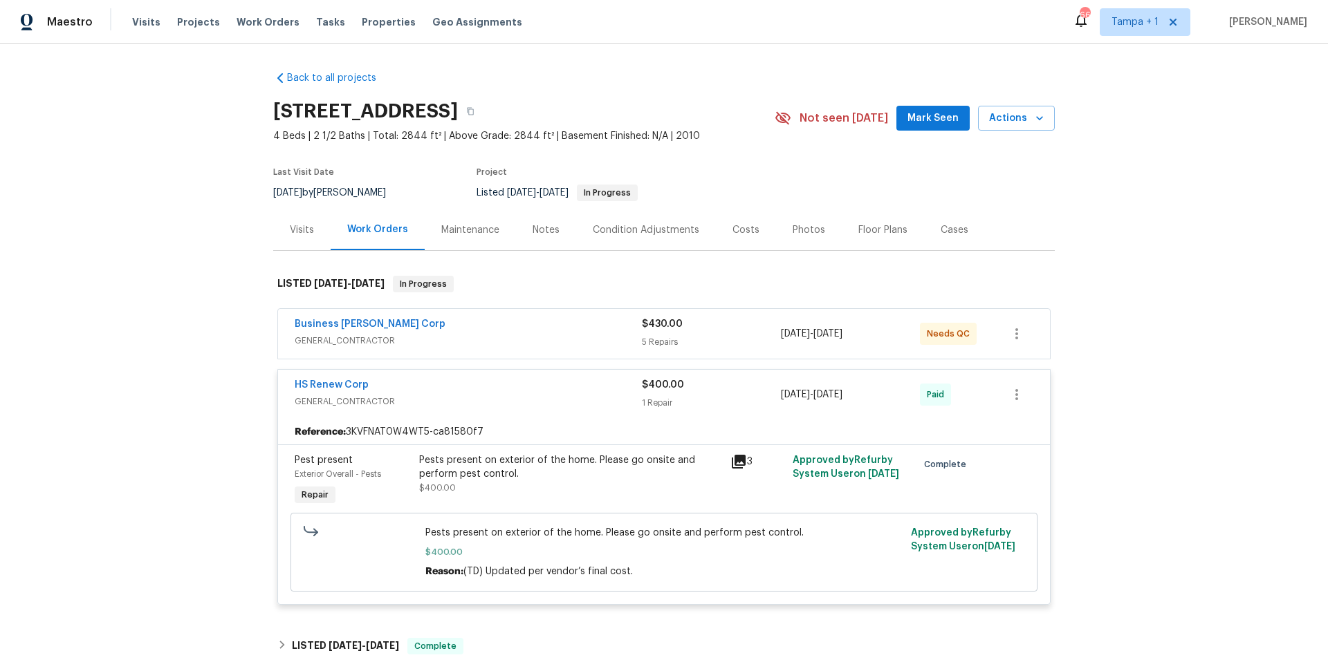
click at [499, 383] on div "HS Renew Corp" at bounding box center [468, 386] width 347 height 17
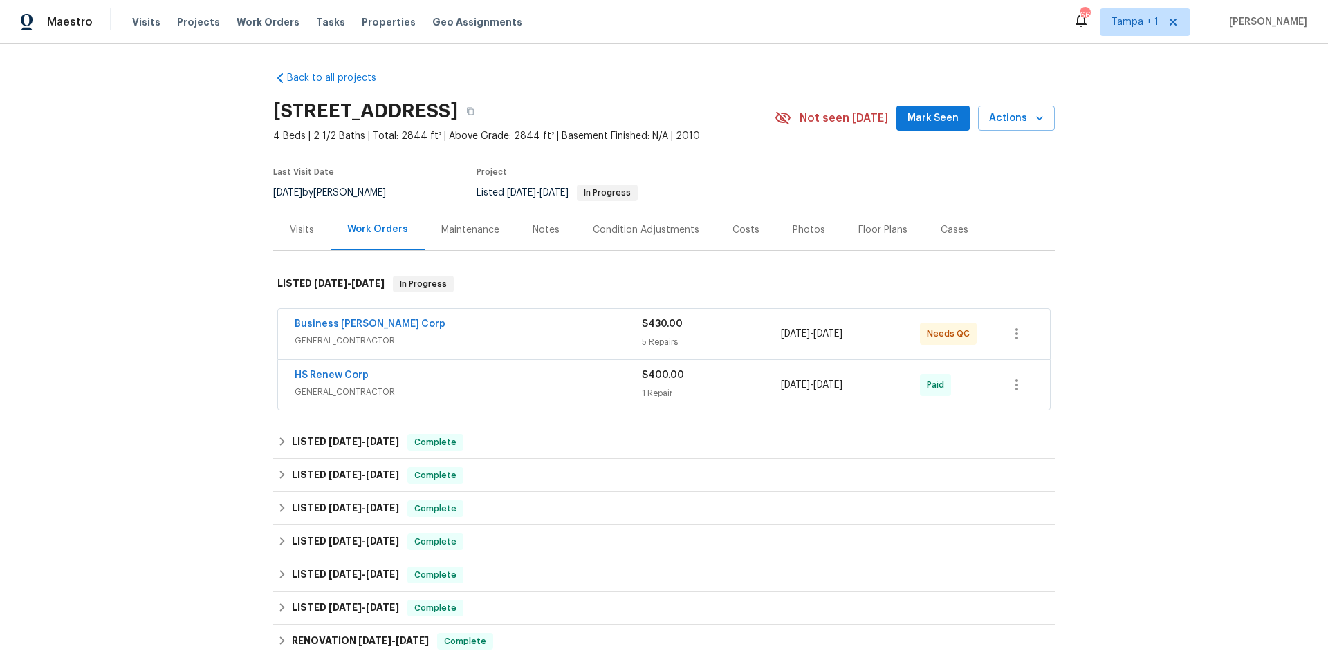
click at [546, 306] on div "Business Morel Corp GENERAL_CONTRACTOR $430.00 5 Repairs 7/31/2025 - 8/5/2025 N…" at bounding box center [663, 360] width 781 height 109
click at [543, 320] on div "Business Morel Corp" at bounding box center [468, 325] width 347 height 17
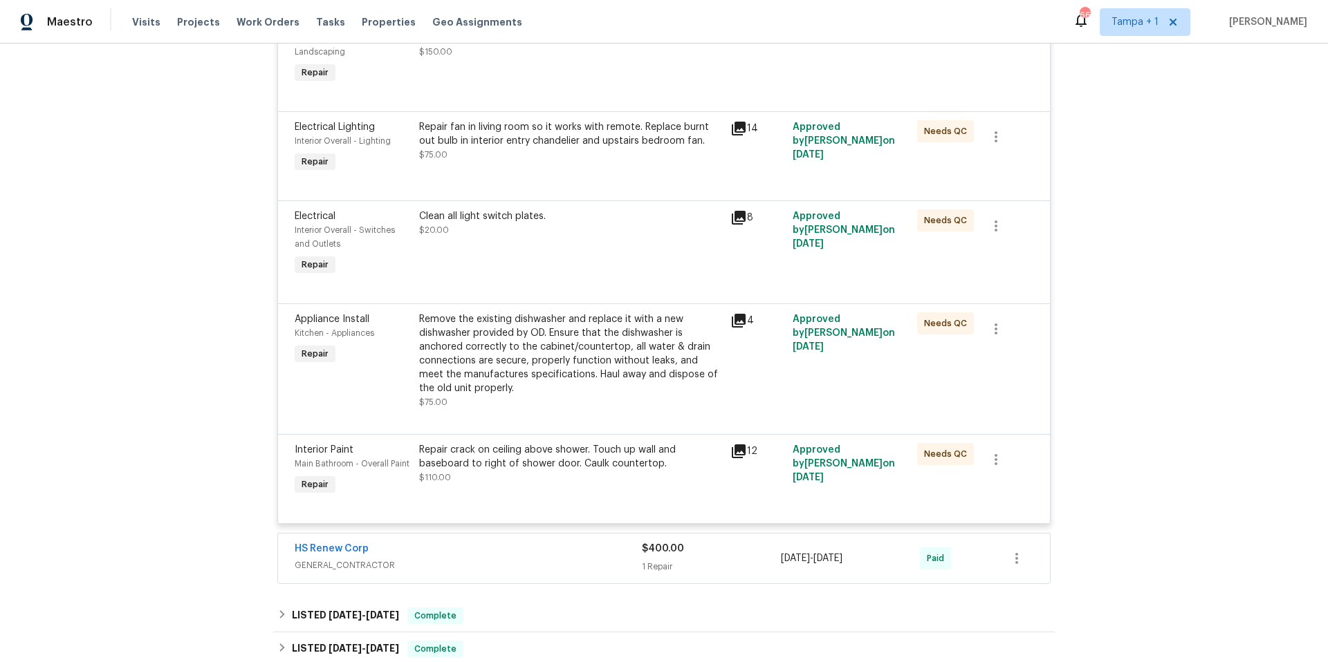
scroll to position [667, 0]
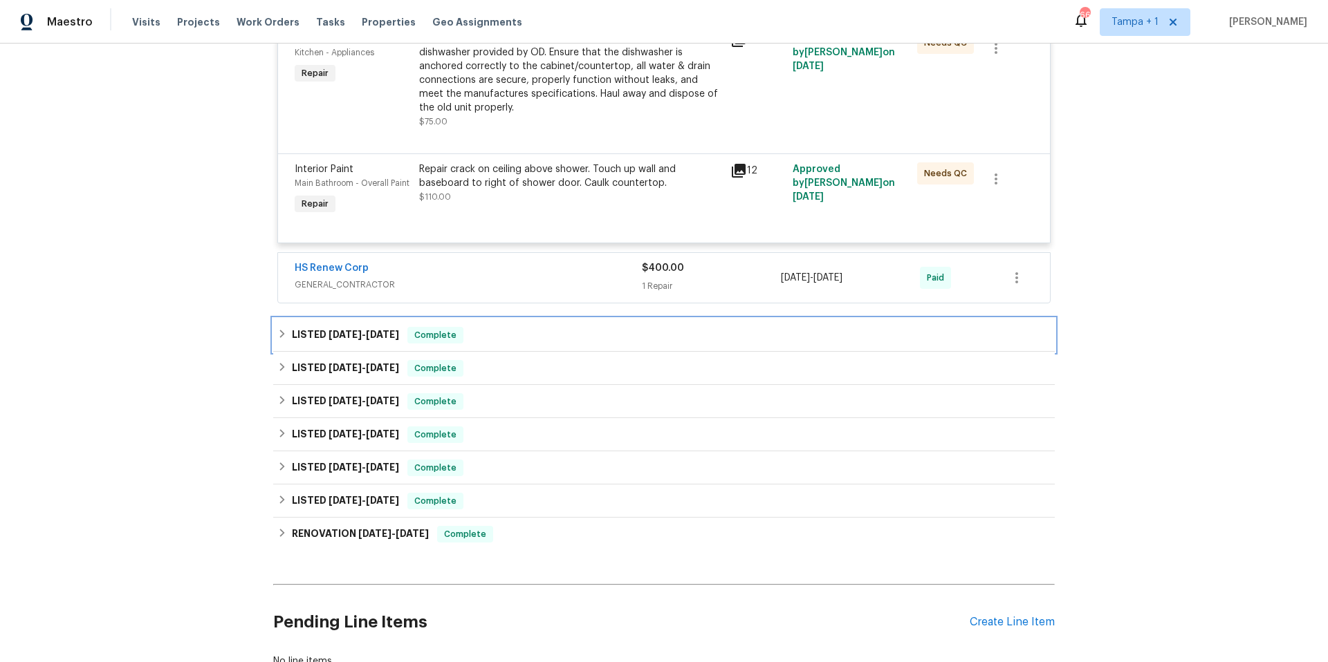
click at [532, 328] on div "LISTED 5/29/25 - 7/1/25 Complete" at bounding box center [663, 335] width 773 height 17
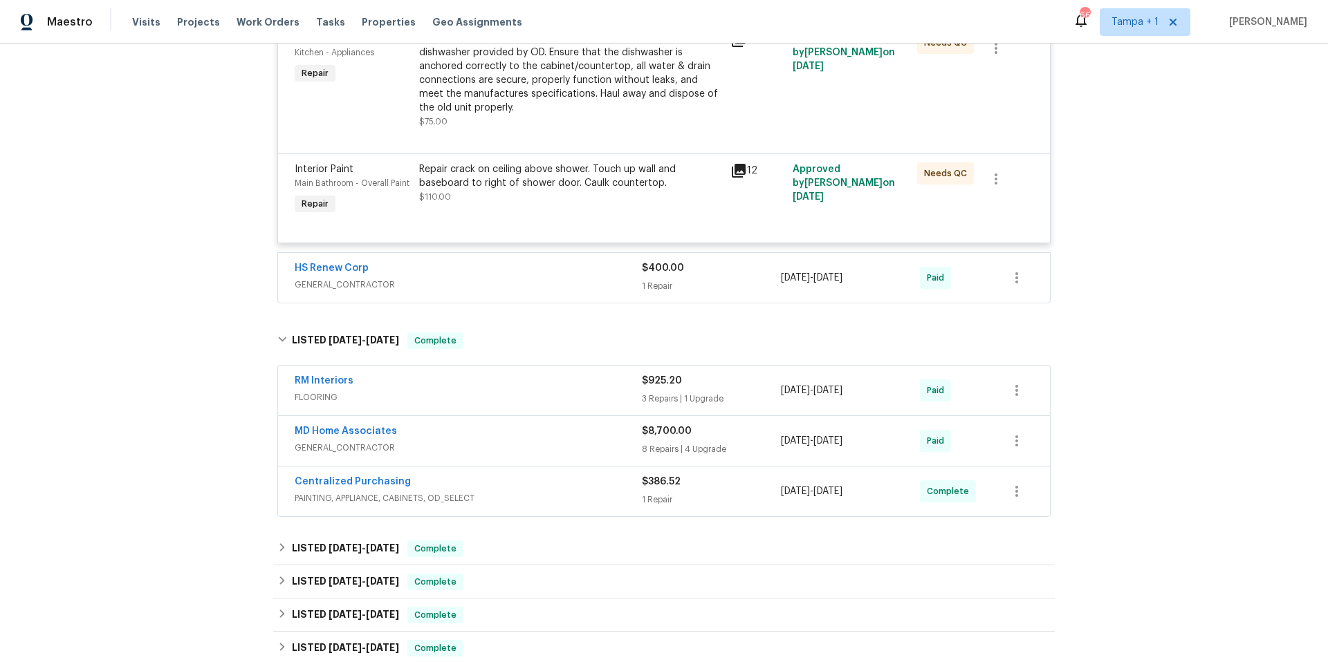
click at [537, 441] on span "GENERAL_CONTRACTOR" at bounding box center [468, 448] width 347 height 14
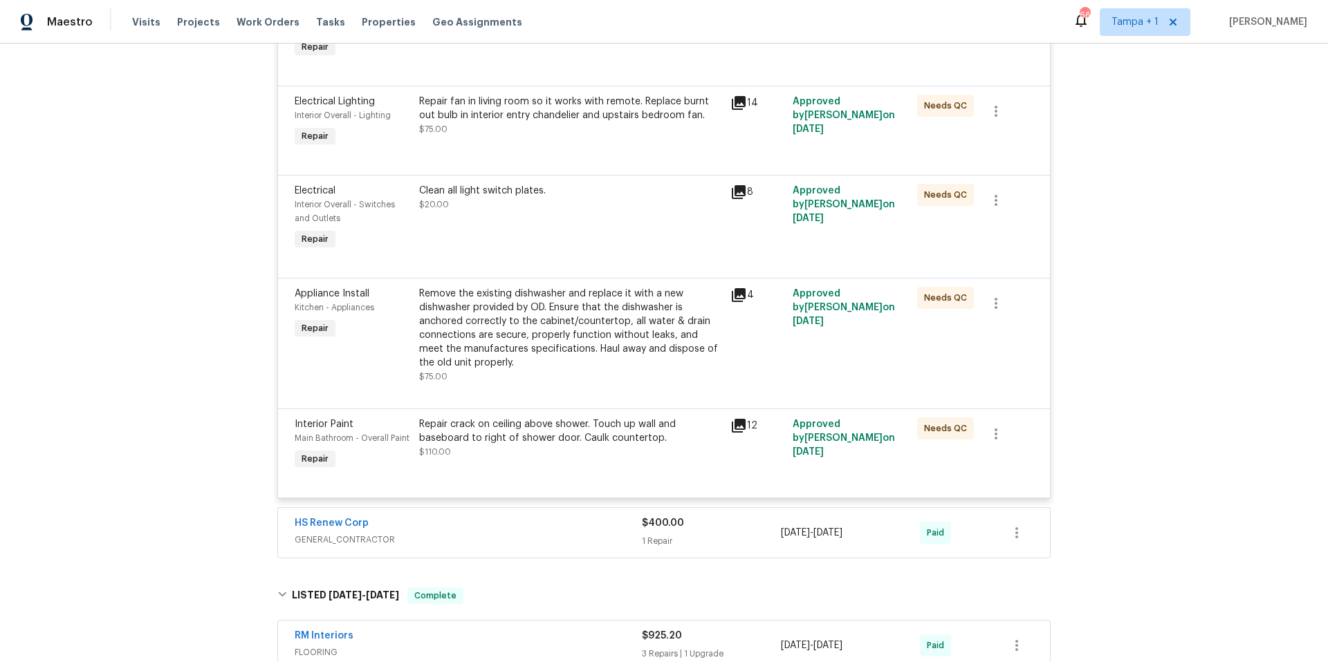
scroll to position [0, 0]
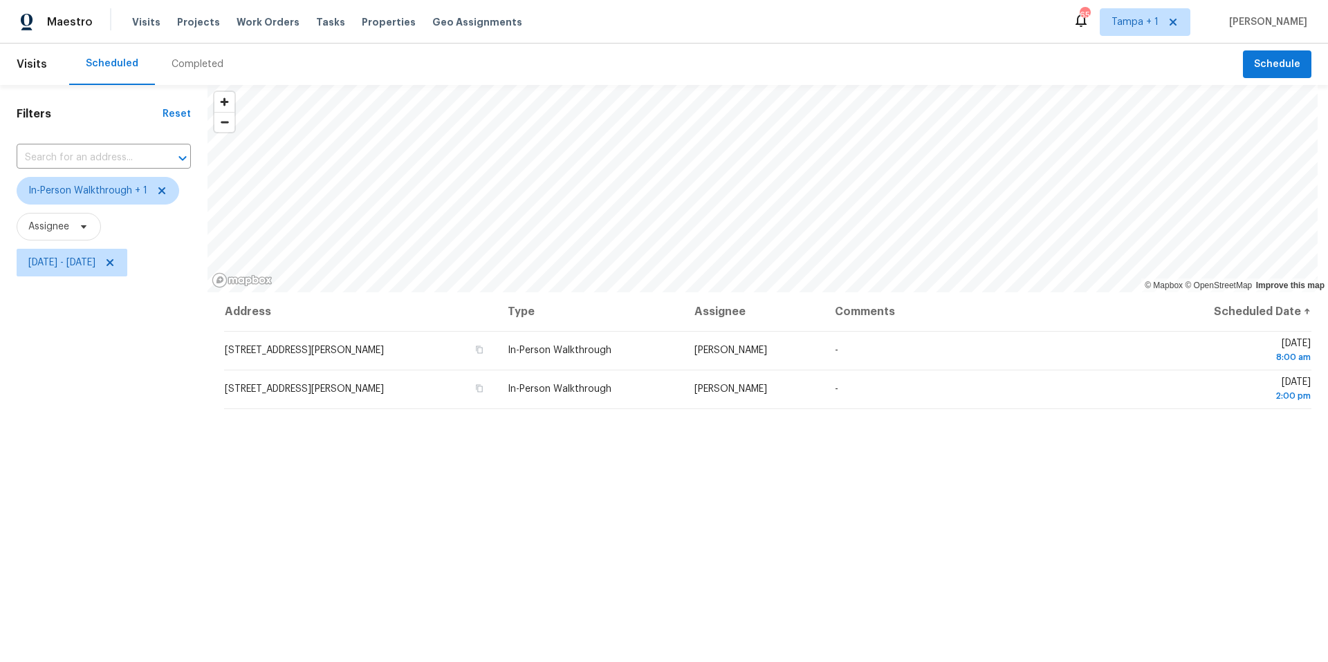
click at [362, 17] on span "Properties" at bounding box center [389, 22] width 54 height 14
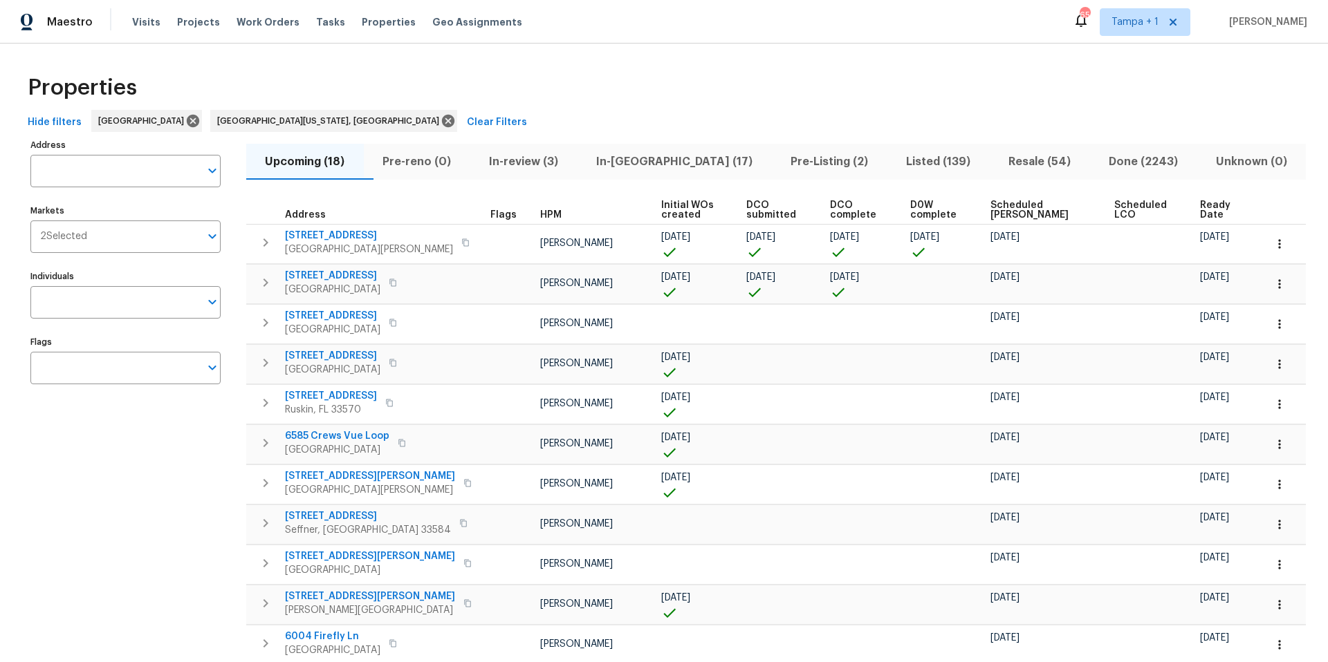
click at [651, 161] on span "In-[GEOGRAPHIC_DATA] (17)" at bounding box center [675, 161] width 178 height 19
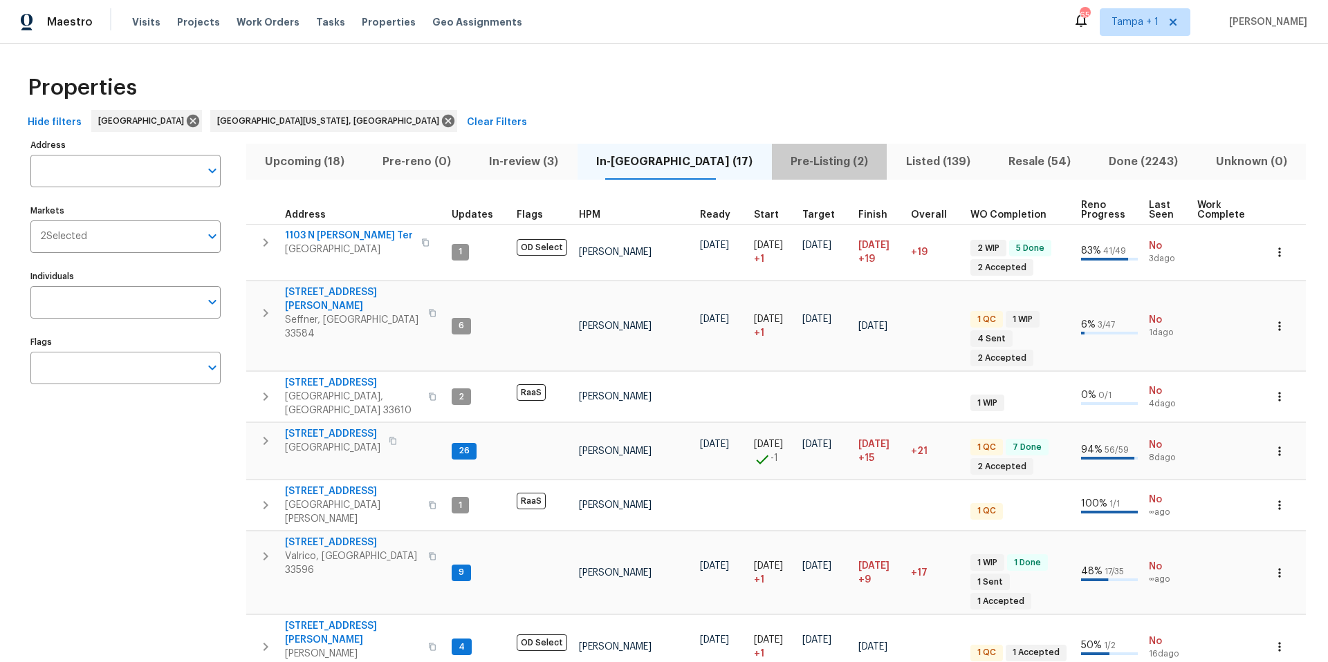
click at [790, 171] on button "Pre-Listing (2)" at bounding box center [829, 162] width 115 height 36
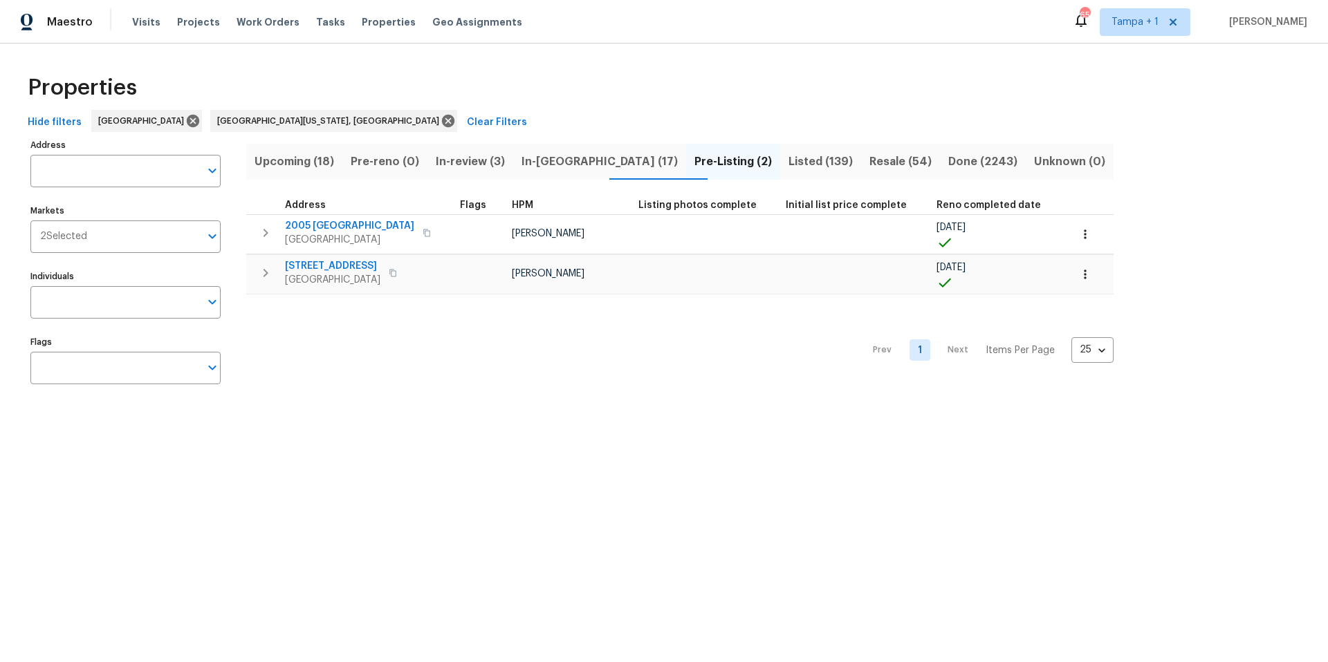
click at [499, 172] on button "In-review (3)" at bounding box center [470, 162] width 86 height 36
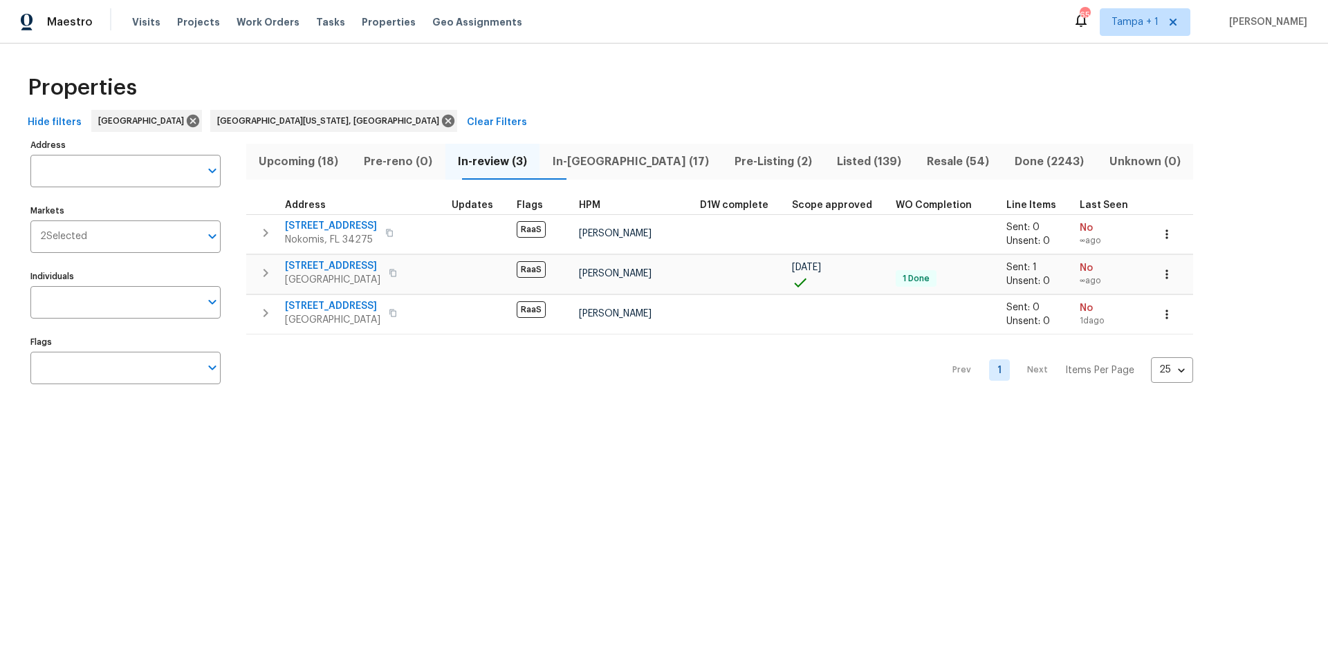
click at [618, 165] on span "In-[GEOGRAPHIC_DATA] (17)" at bounding box center [630, 161] width 165 height 19
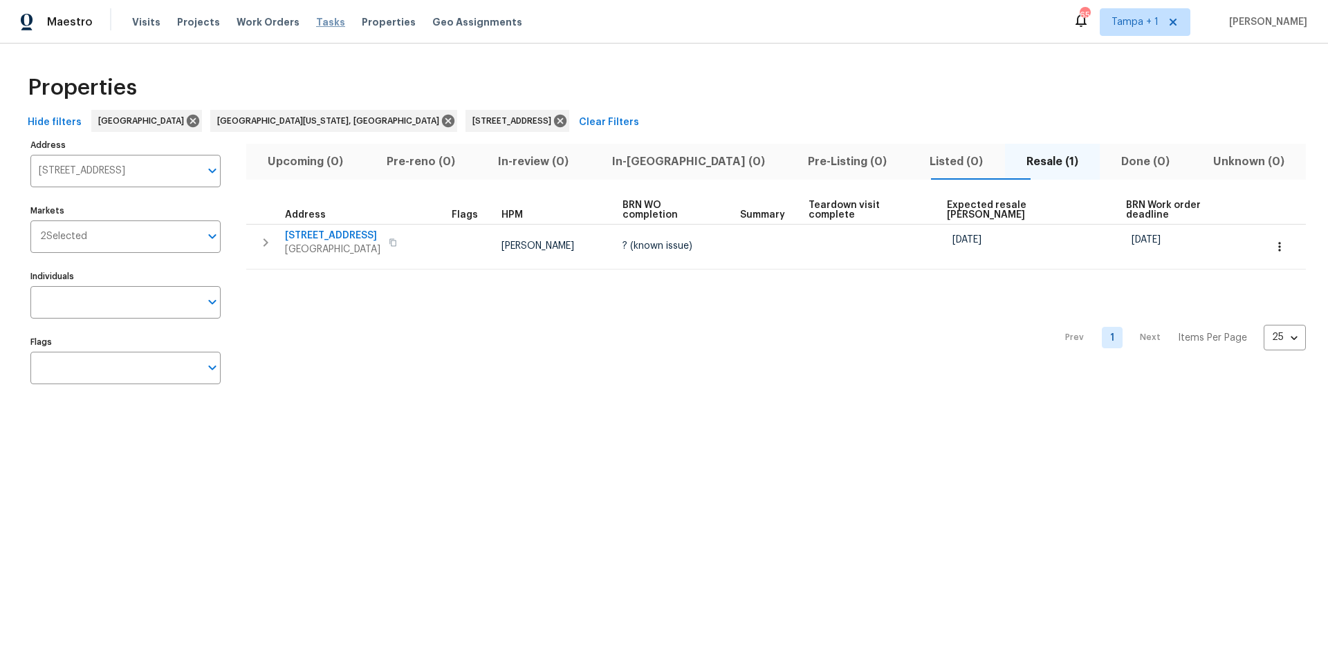
click at [317, 24] on span "Tasks" at bounding box center [330, 22] width 29 height 10
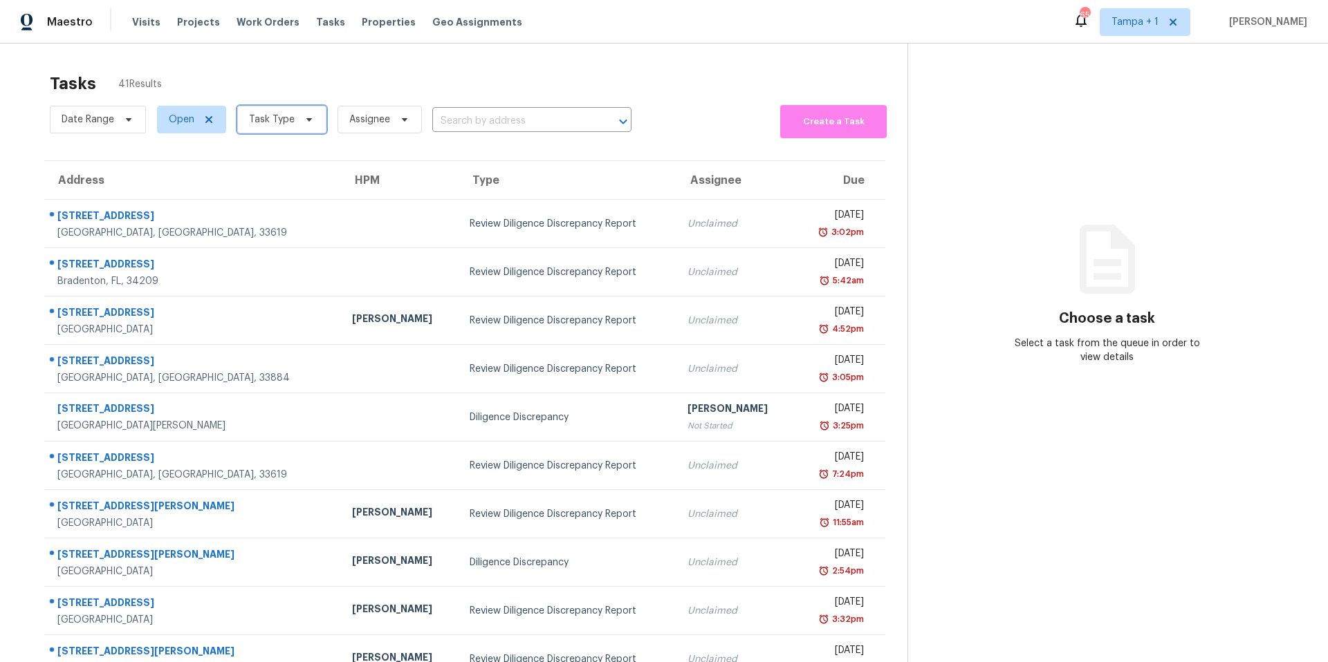
click at [270, 124] on span "Task Type" at bounding box center [272, 120] width 46 height 14
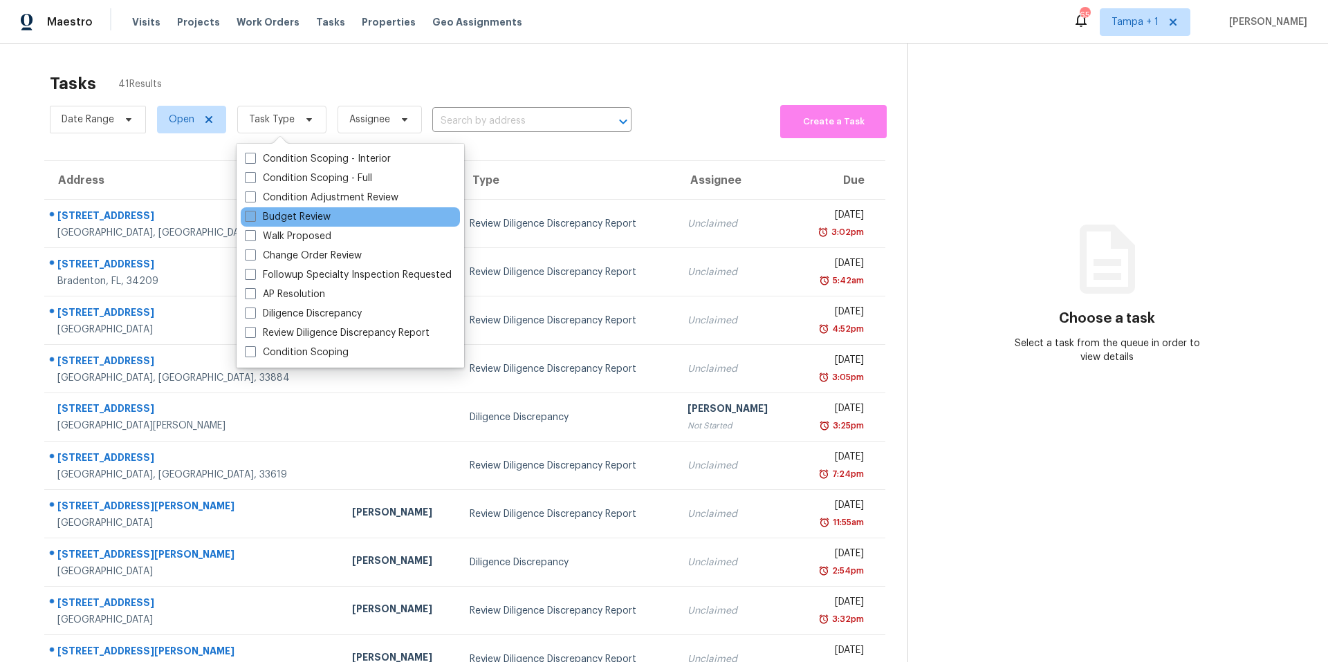
click at [291, 219] on label "Budget Review" at bounding box center [288, 217] width 86 height 14
click at [254, 219] on input "Budget Review" at bounding box center [249, 214] width 9 height 9
checkbox input "true"
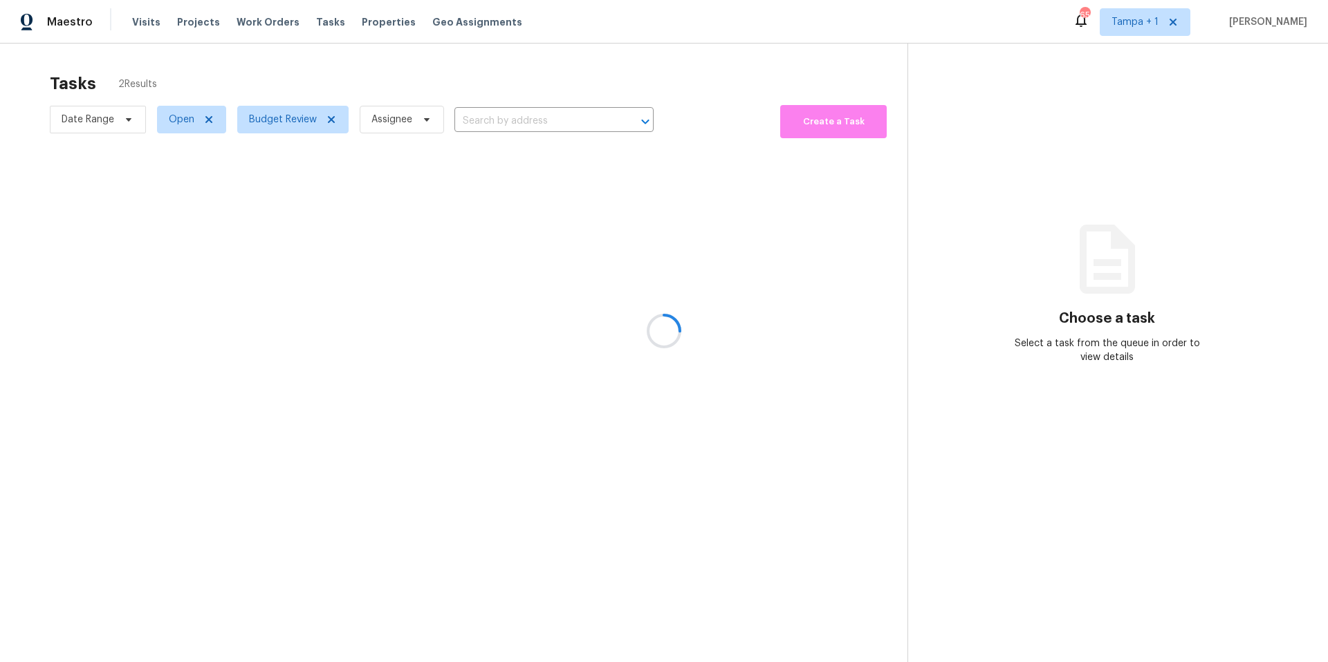
click at [450, 91] on div at bounding box center [664, 331] width 1328 height 662
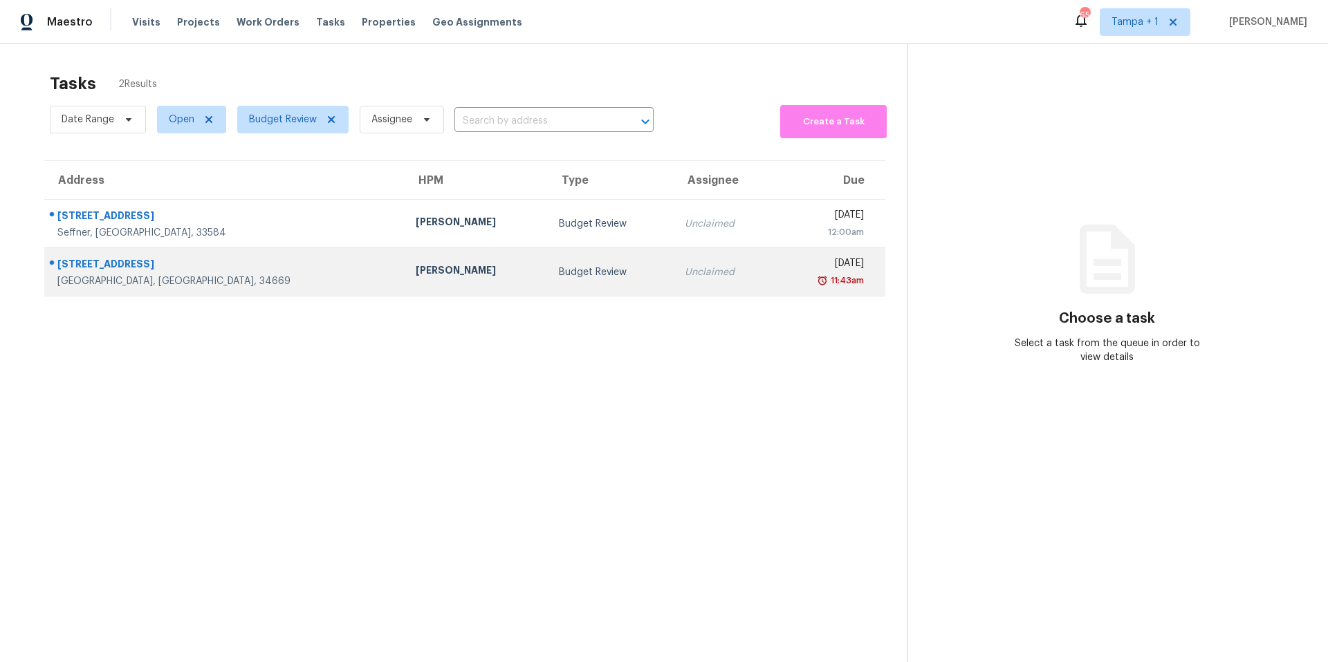
click at [416, 279] on div "[PERSON_NAME]" at bounding box center [476, 271] width 121 height 17
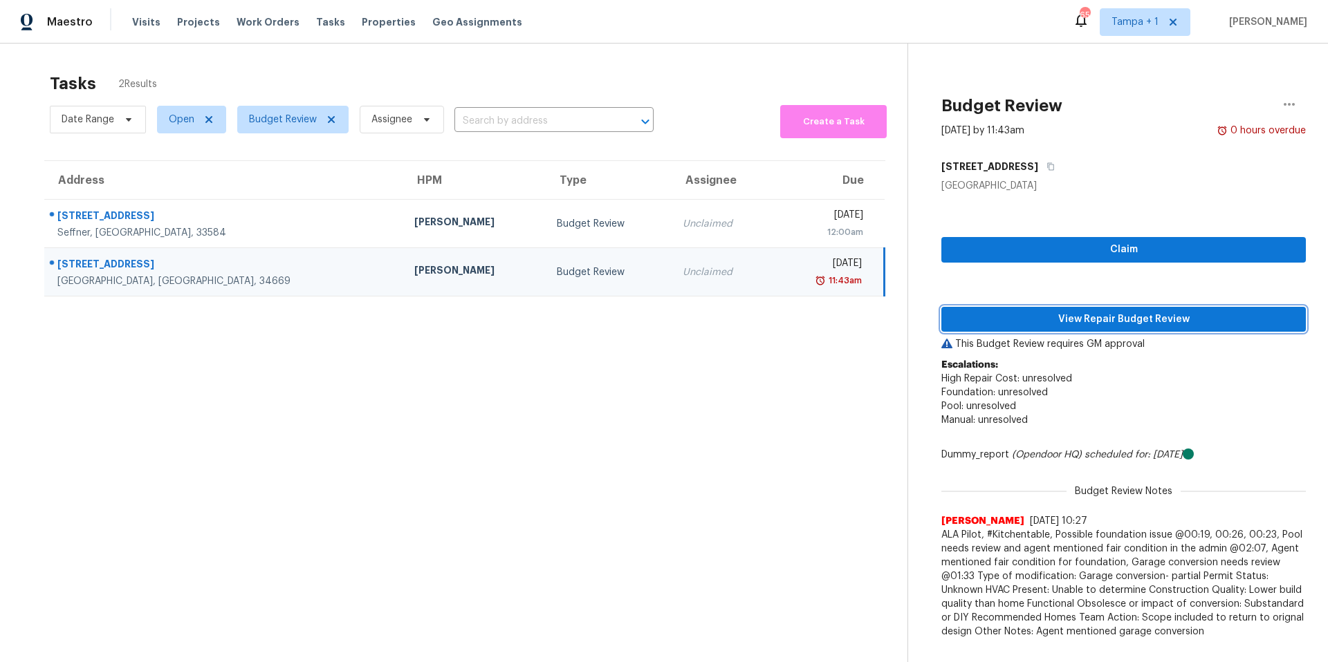
click at [1137, 326] on span "View Repair Budget Review" at bounding box center [1123, 319] width 342 height 17
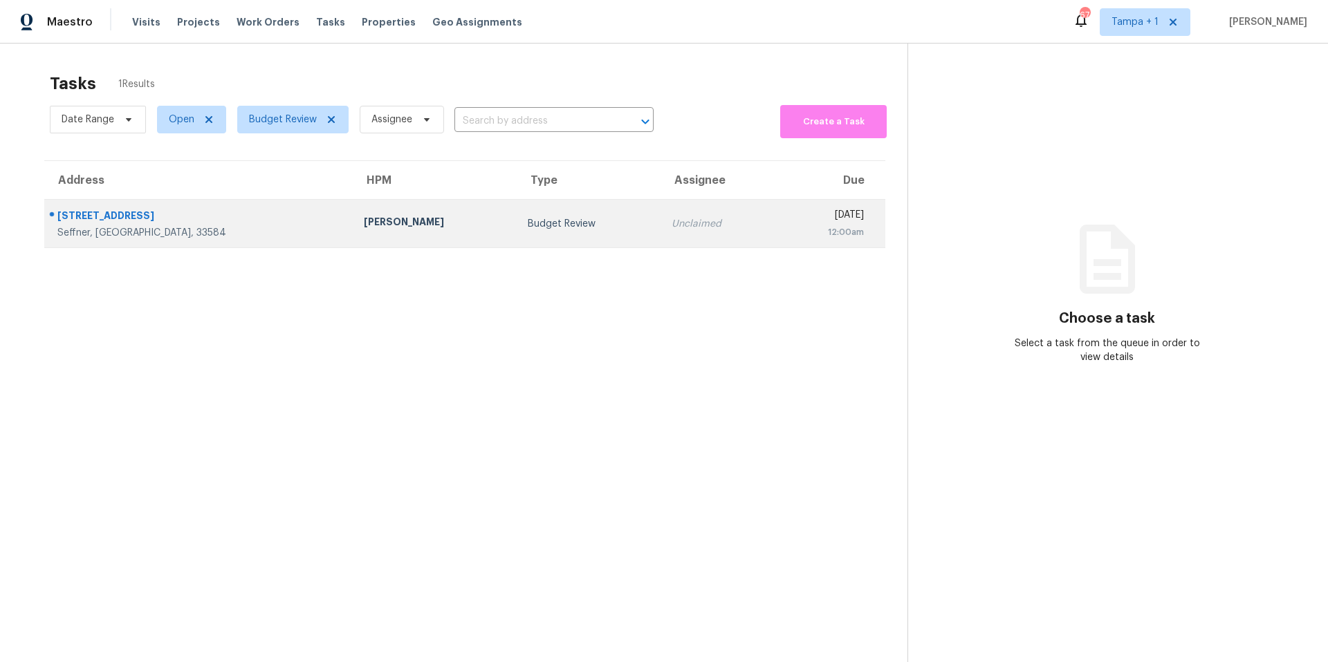
click at [364, 222] on div "[PERSON_NAME]" at bounding box center [435, 223] width 142 height 17
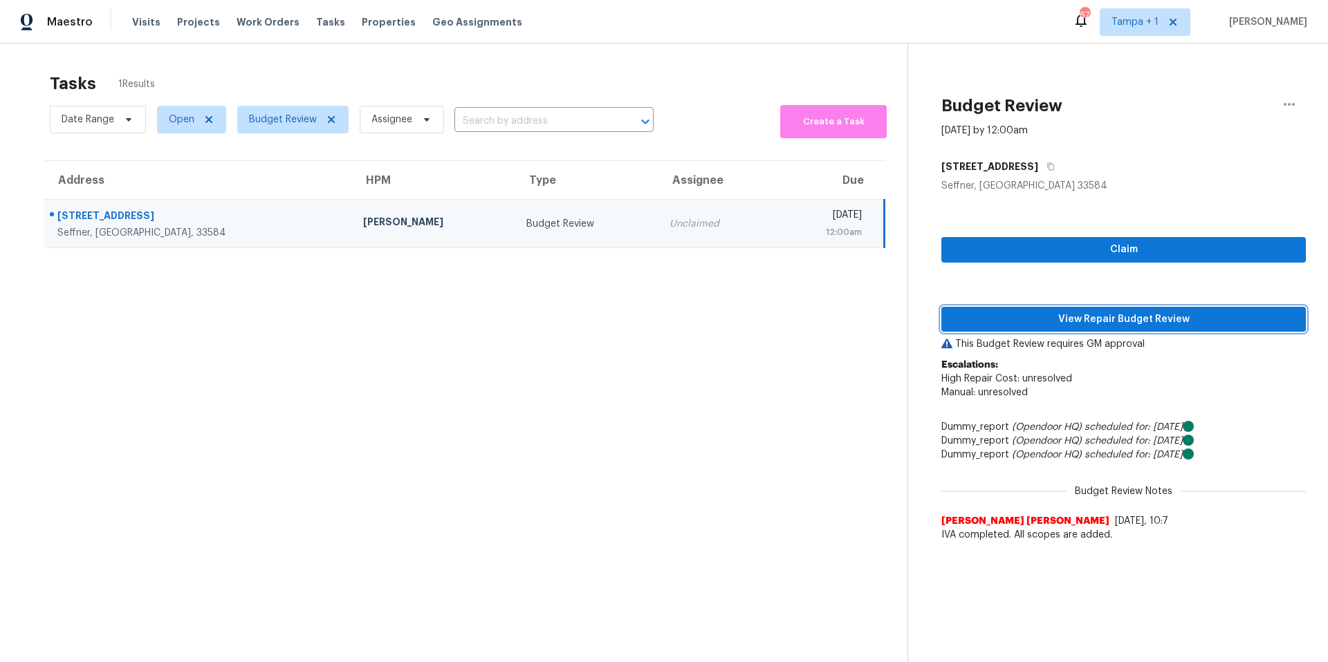
click at [1072, 317] on span "View Repair Budget Review" at bounding box center [1123, 319] width 342 height 17
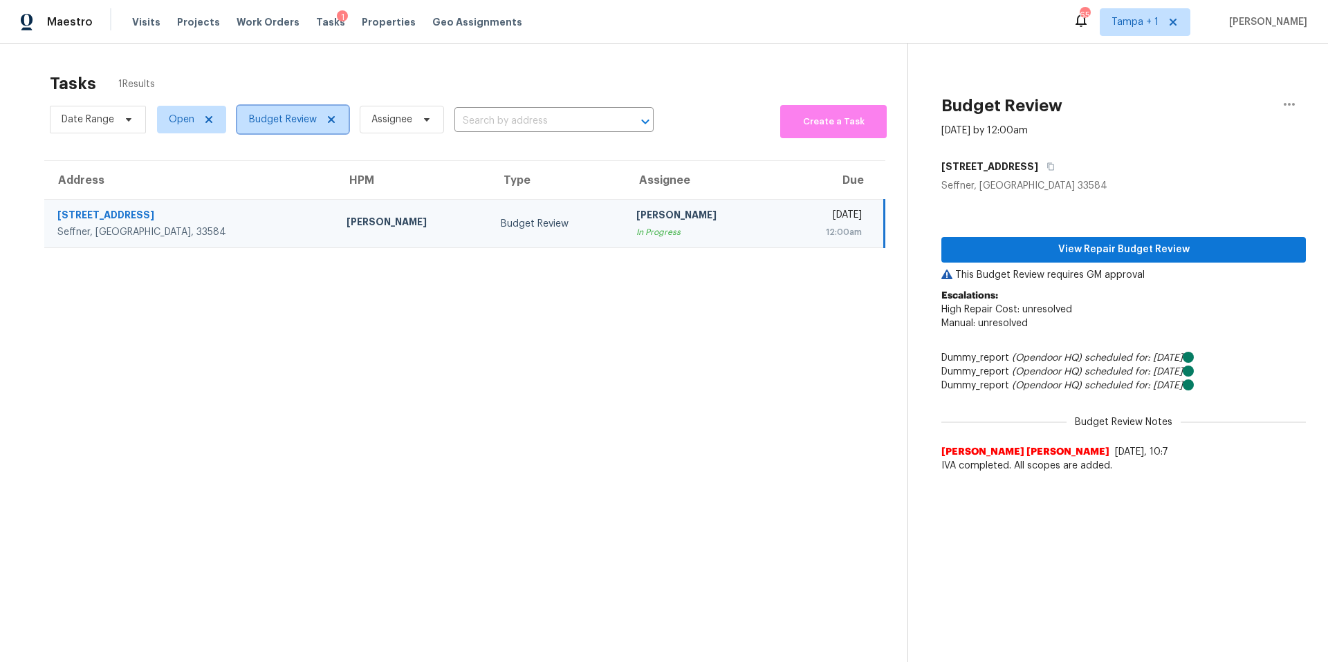
click at [241, 120] on span "Budget Review" at bounding box center [292, 120] width 111 height 28
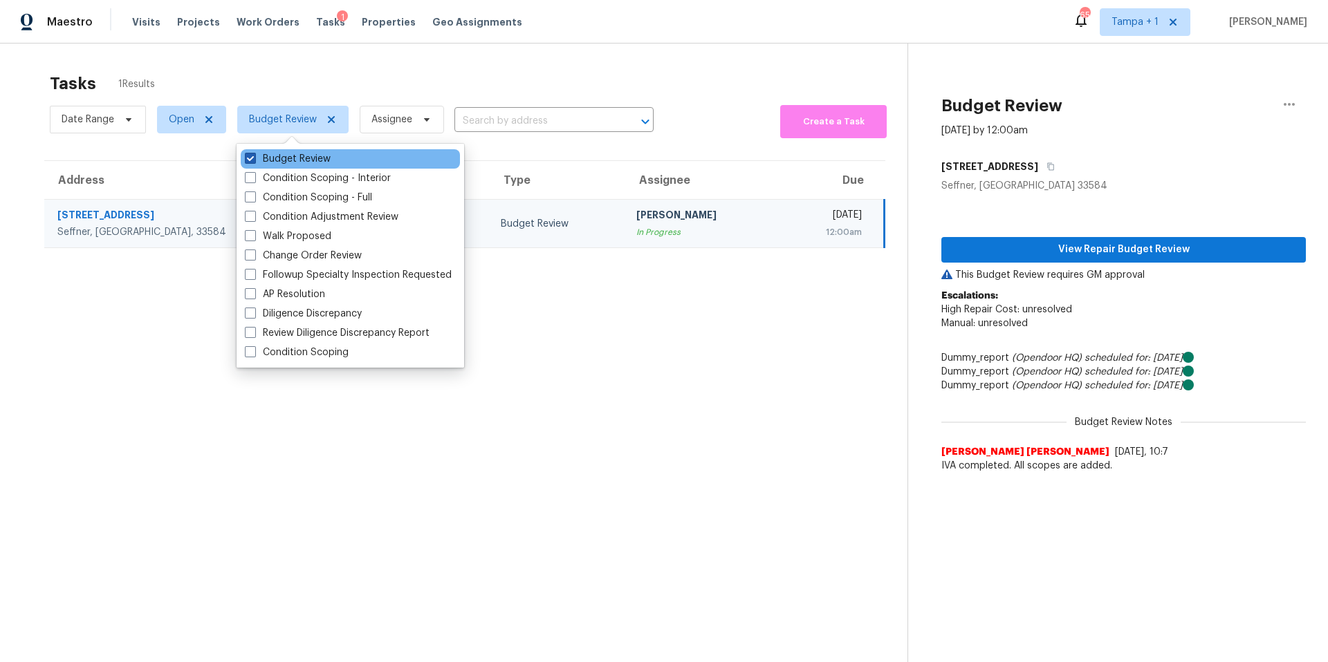
click at [260, 158] on label "Budget Review" at bounding box center [288, 159] width 86 height 14
click at [254, 158] on input "Budget Review" at bounding box center [249, 156] width 9 height 9
checkbox input "false"
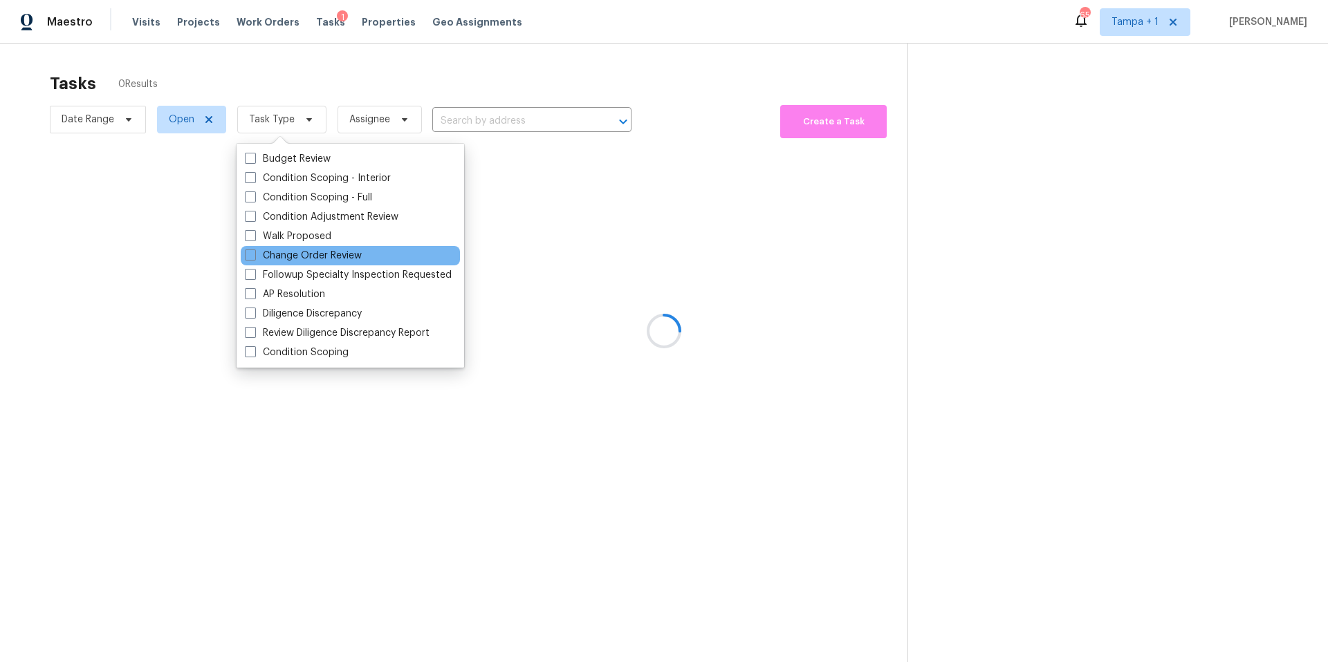
click at [288, 263] on div "Change Order Review" at bounding box center [350, 255] width 219 height 19
click at [288, 256] on label "Change Order Review" at bounding box center [303, 256] width 117 height 14
click at [254, 256] on input "Change Order Review" at bounding box center [249, 253] width 9 height 9
checkbox input "true"
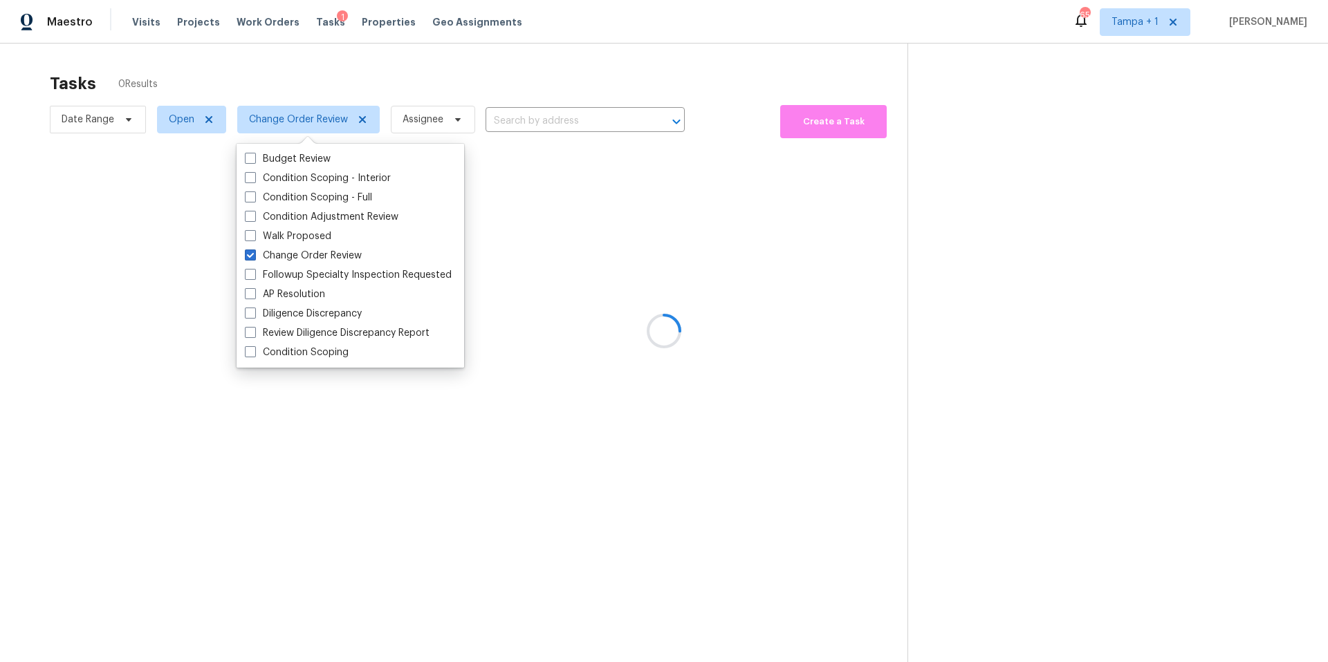
click at [520, 95] on div at bounding box center [664, 331] width 1328 height 662
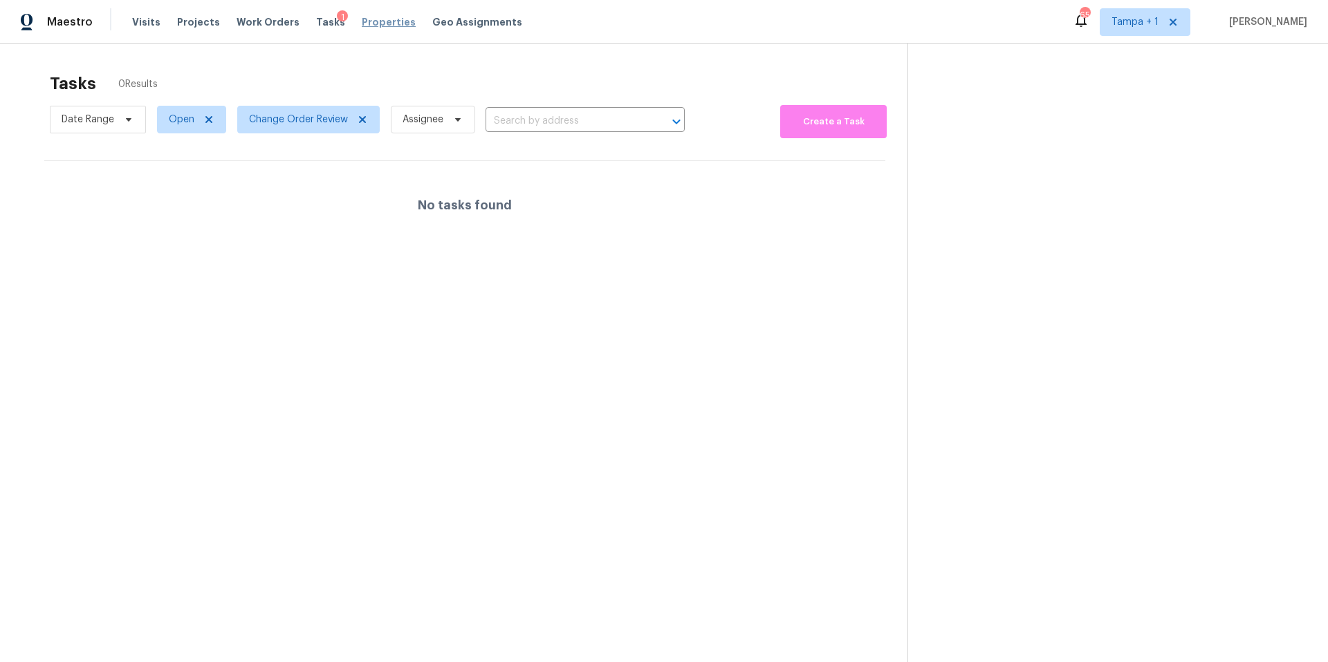
click at [377, 23] on span "Properties" at bounding box center [389, 22] width 54 height 14
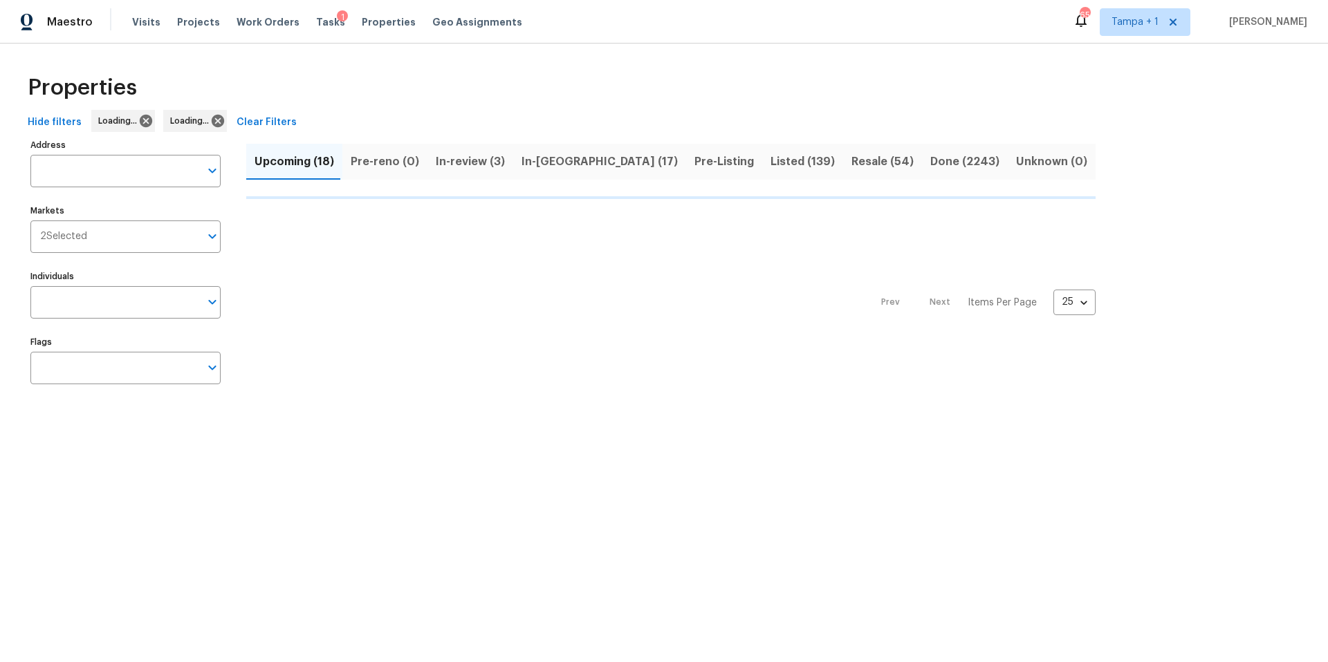
click at [93, 180] on input "Address" at bounding box center [114, 171] width 169 height 32
click at [68, 171] on input "Address" at bounding box center [114, 171] width 169 height 32
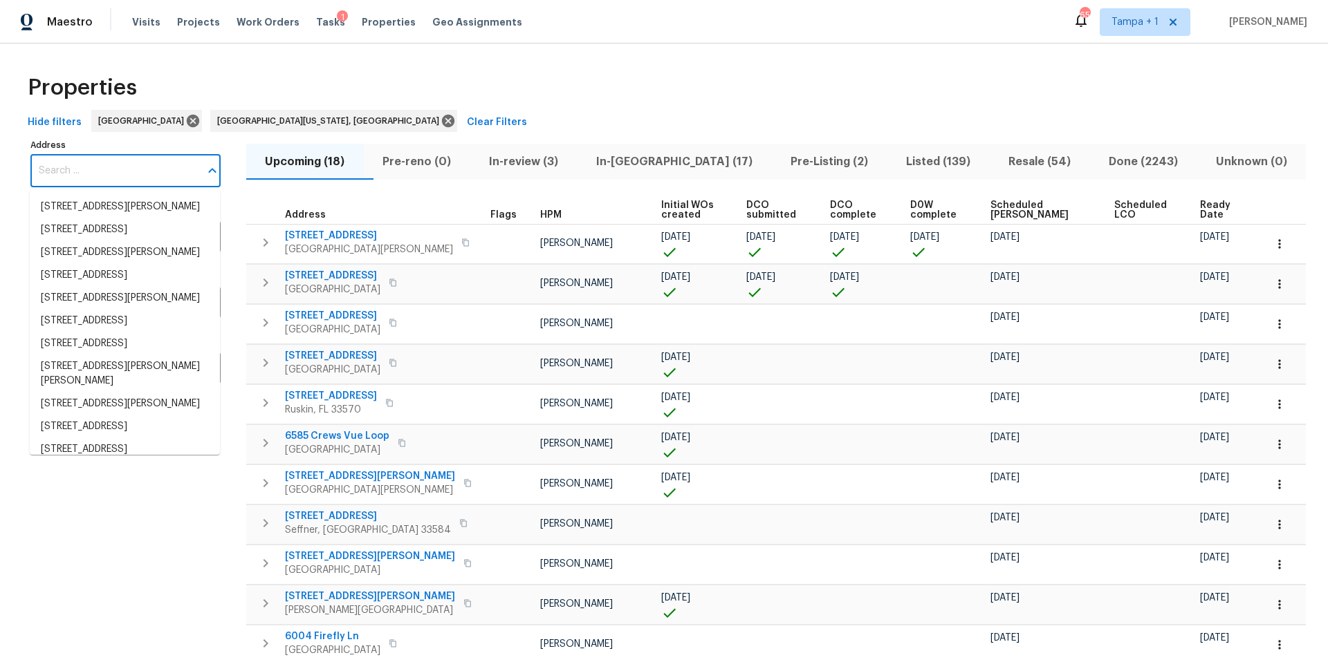
click at [68, 171] on input "Address" at bounding box center [114, 171] width 169 height 32
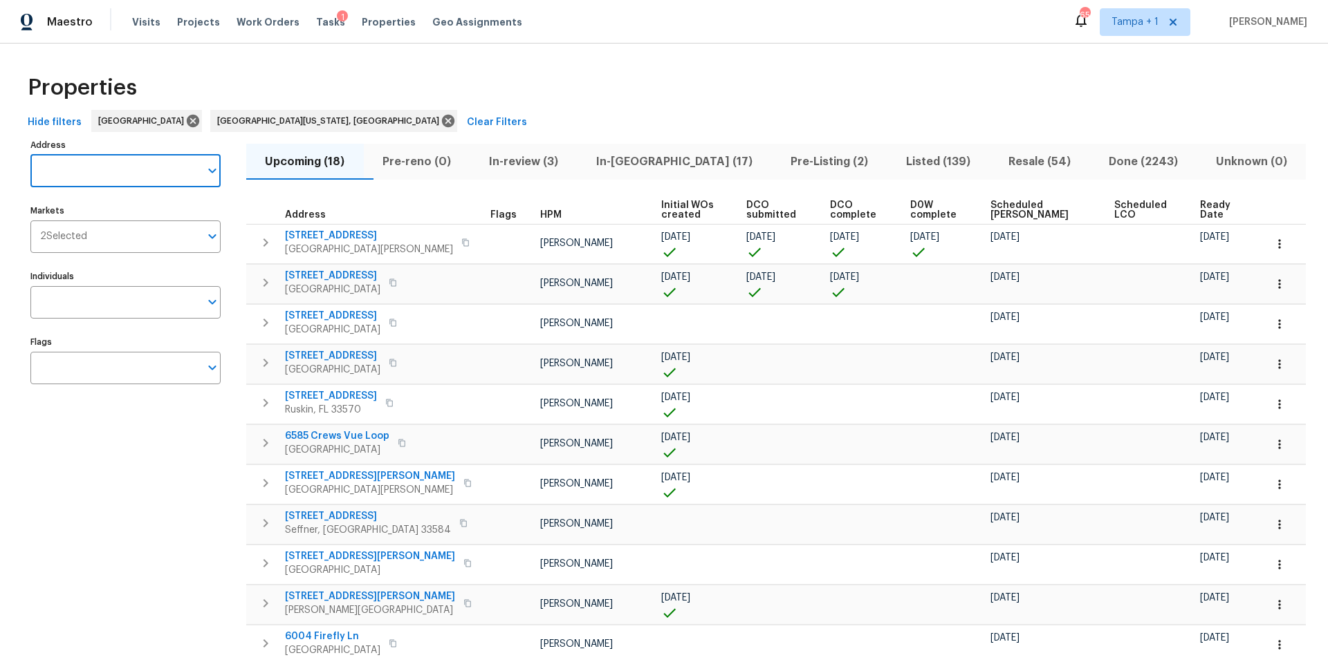
paste input "[STREET_ADDRESS]"
click at [122, 219] on li "1340 Apollo Beach Blvd S Apollo Beach FL 33572" at bounding box center [125, 207] width 190 height 23
type input "1340 Apollo Beach Blvd S Apollo"
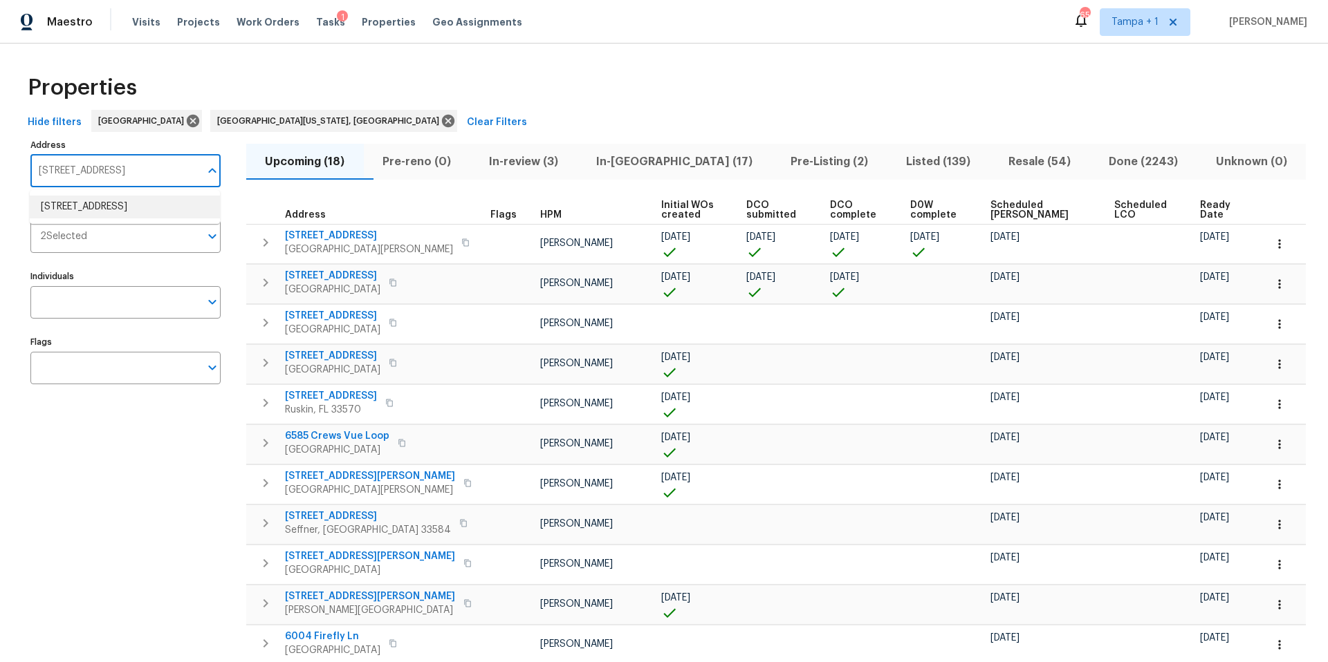
click at [120, 208] on li "1340 Apollo Beach Blvd S Apollo Beach FL 33572" at bounding box center [125, 207] width 190 height 23
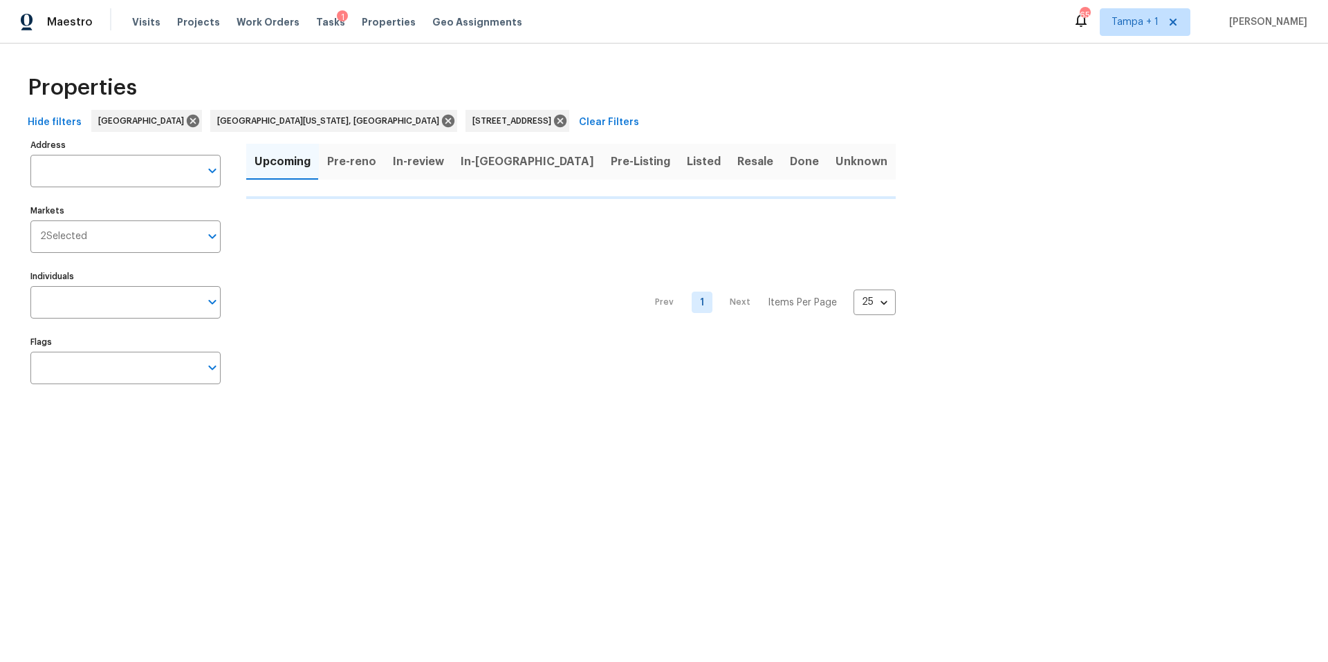
type input "1340 Apollo Beach Blvd S Apollo Beach FL 33572"
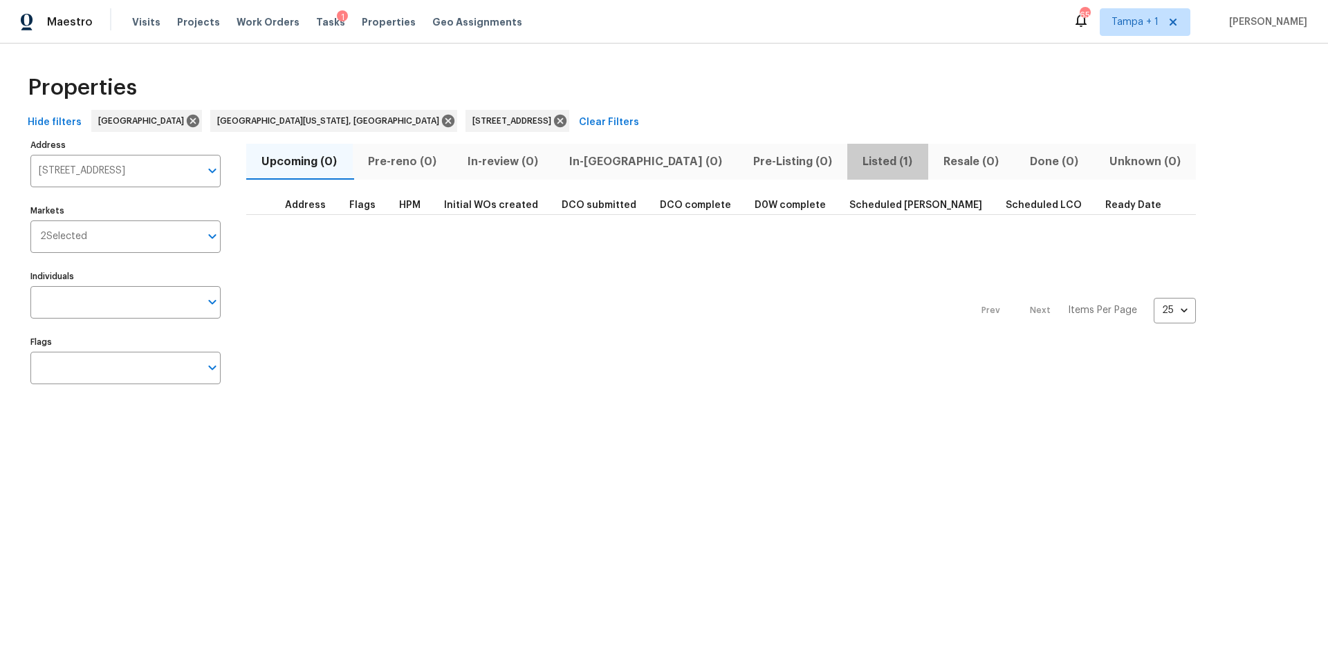
click at [855, 162] on span "Listed (1)" at bounding box center [887, 161] width 64 height 19
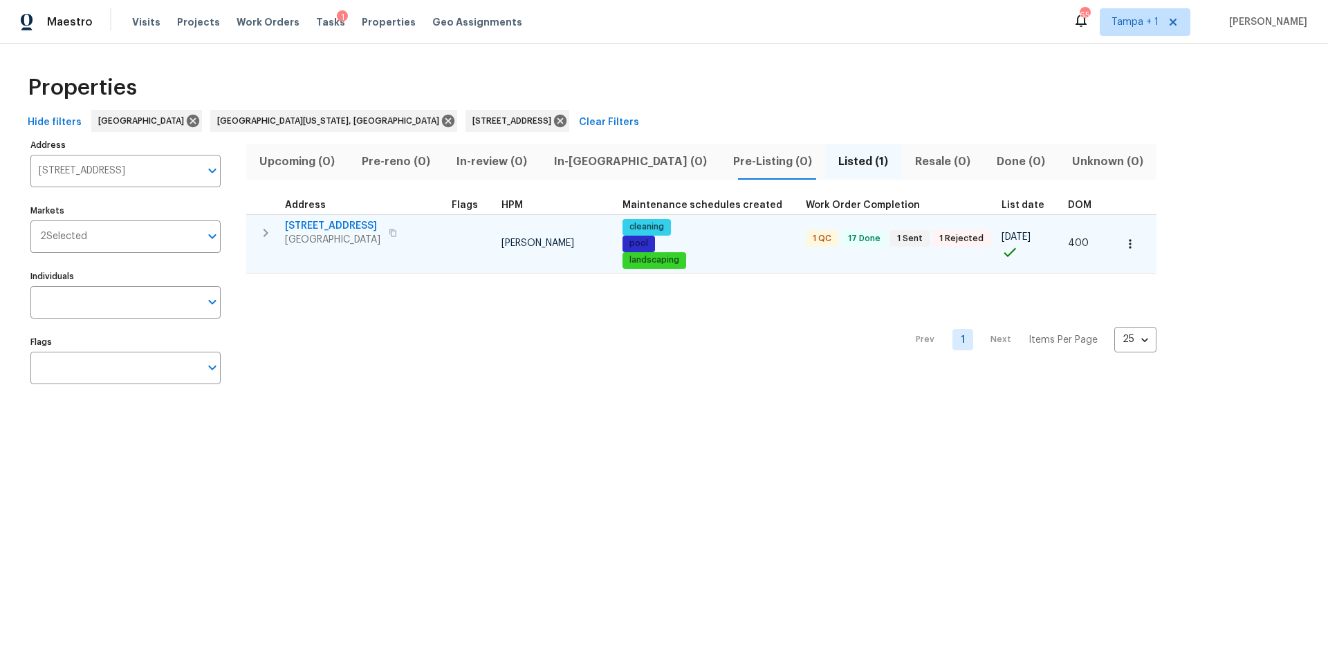
click at [348, 230] on span "[STREET_ADDRESS]" at bounding box center [332, 226] width 95 height 14
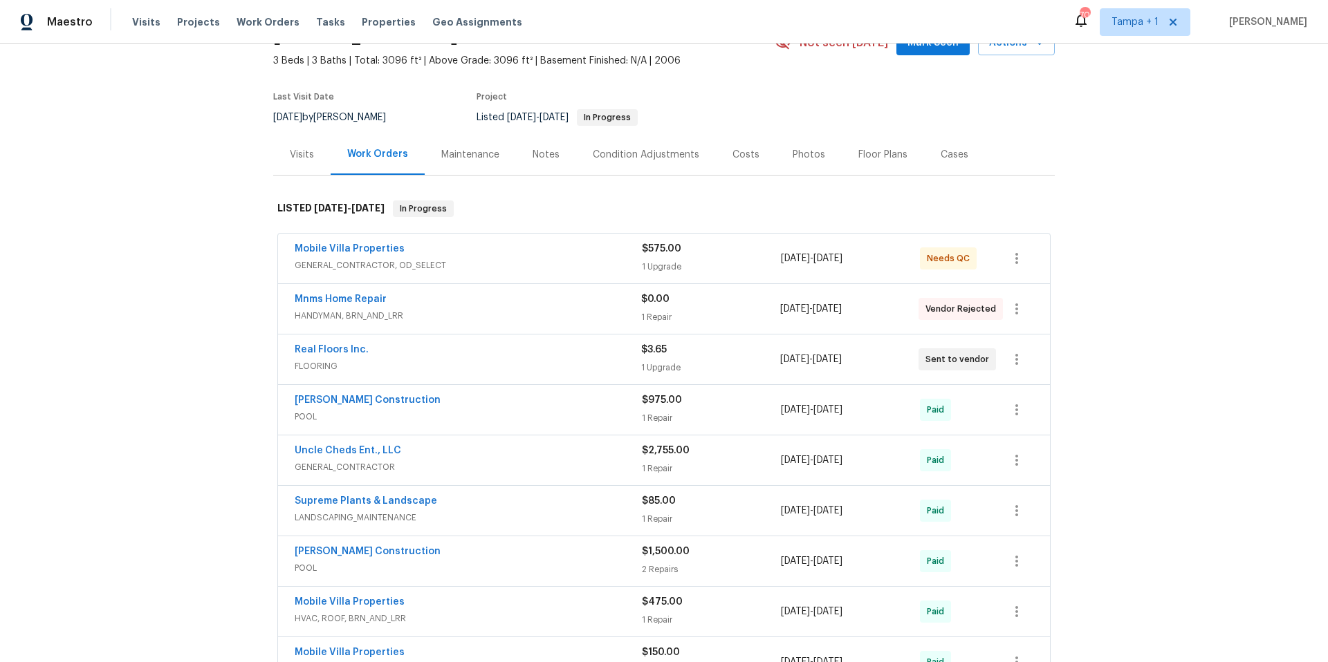
scroll to position [78, 0]
click at [463, 265] on span "GENERAL_CONTRACTOR, OD_SELECT" at bounding box center [468, 263] width 347 height 14
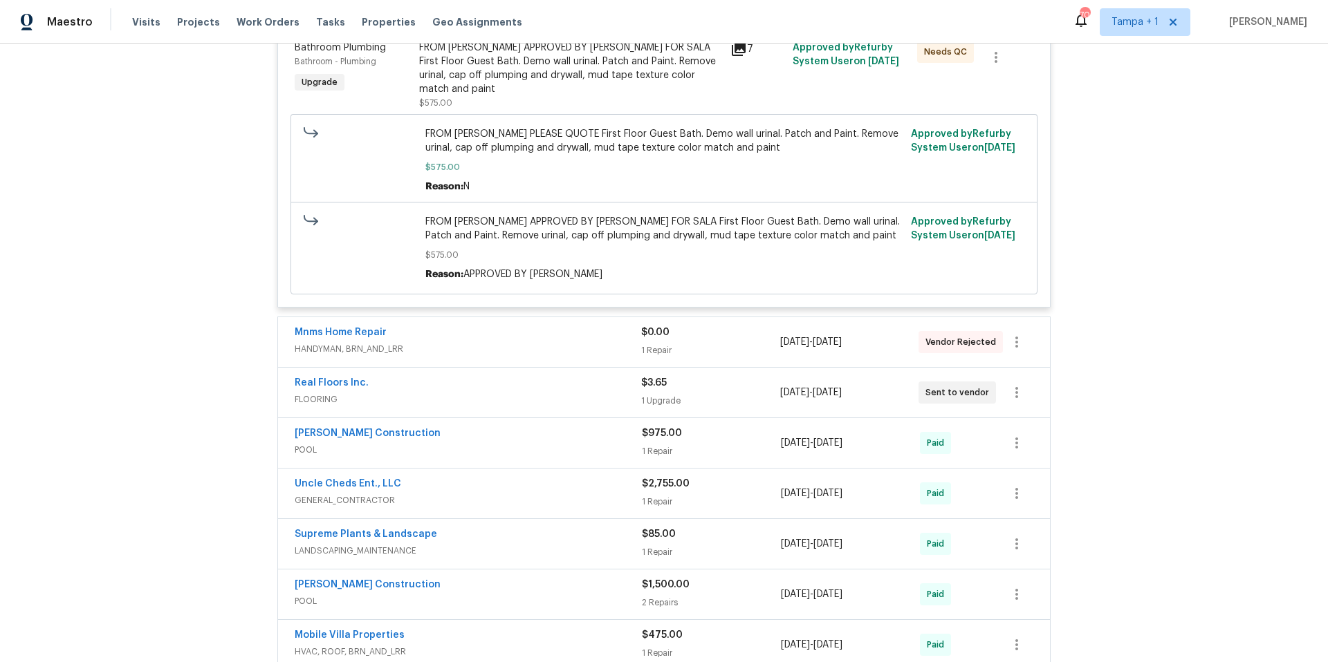
scroll to position [364, 0]
click at [413, 391] on span "FLOORING" at bounding box center [468, 398] width 346 height 14
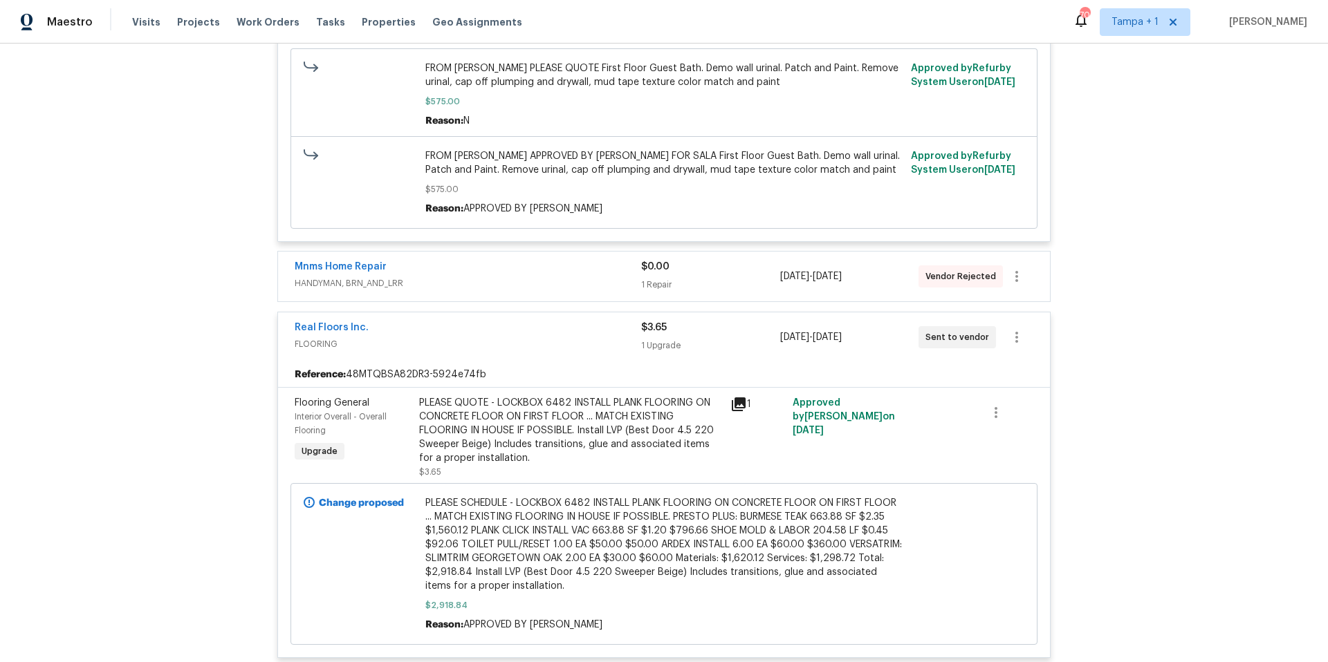
scroll to position [429, 0]
click at [331, 322] on link "Real Floors Inc." at bounding box center [332, 327] width 74 height 10
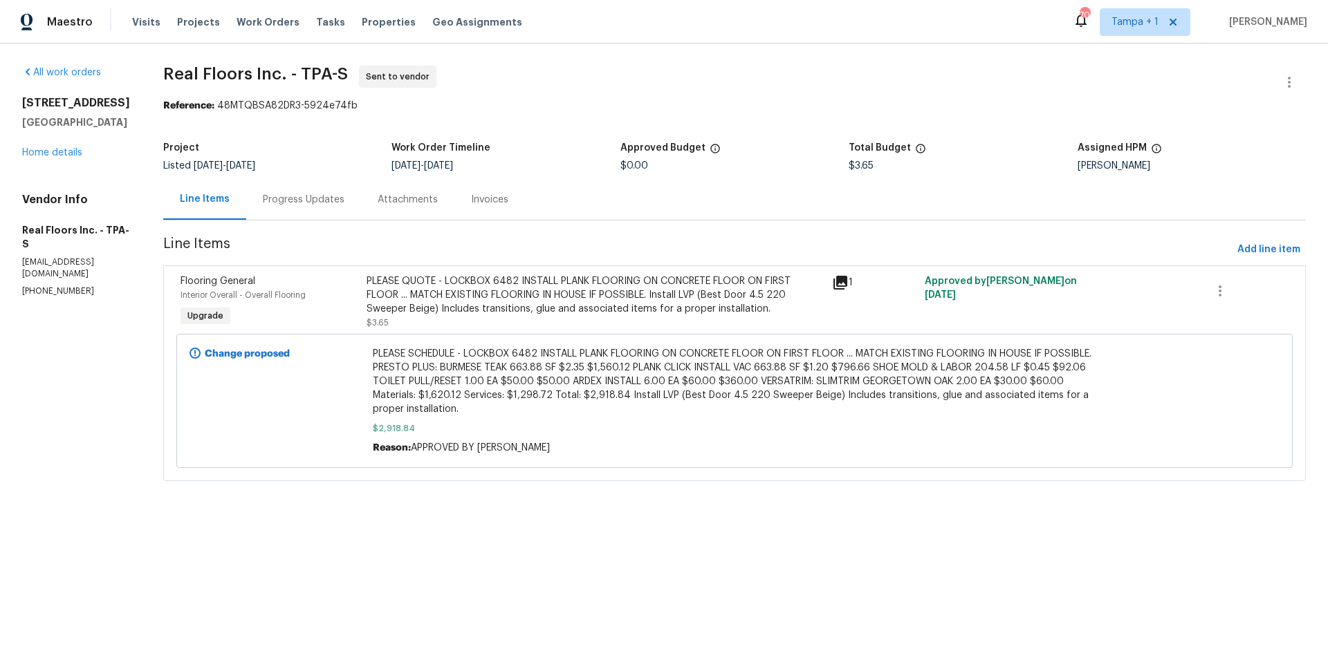
click at [553, 289] on div "PLEASE QUOTE - LOCKBOX 6482 INSTALL PLANK FLOORING ON CONCRETE FLOOR ON FIRST F…" at bounding box center [594, 295] width 457 height 41
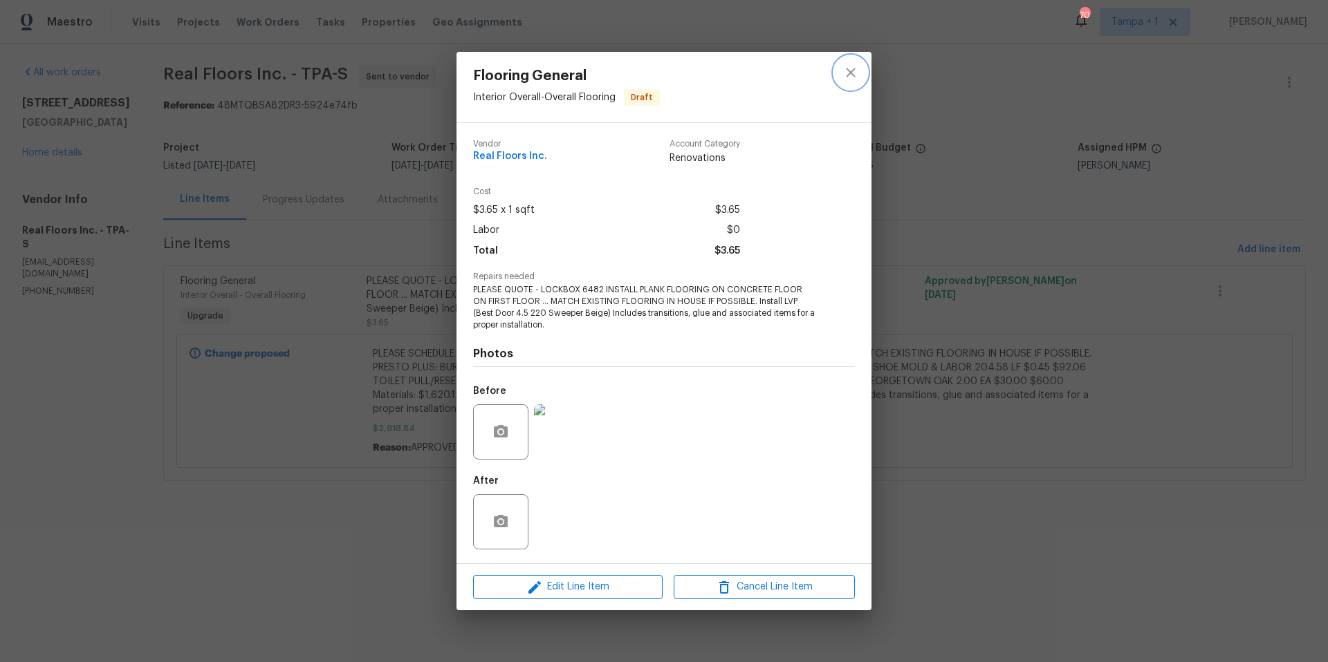
click at [844, 73] on icon "close" at bounding box center [850, 72] width 17 height 17
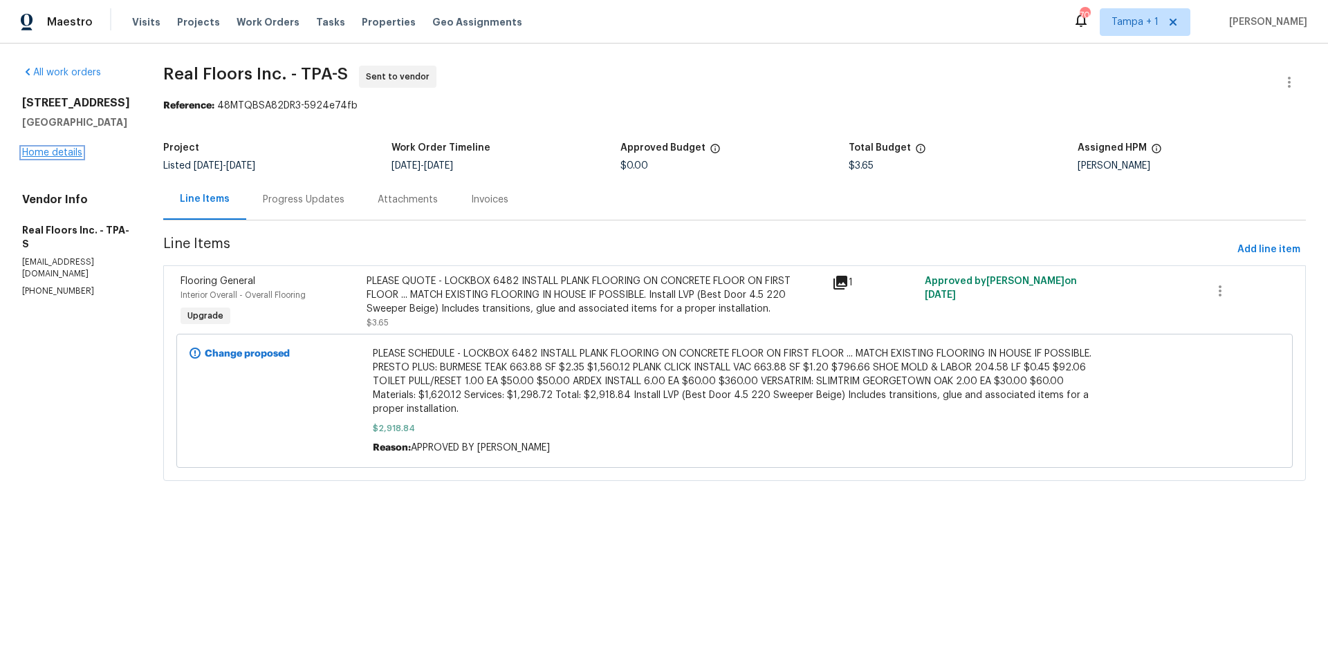
click at [66, 158] on link "Home details" at bounding box center [52, 153] width 60 height 10
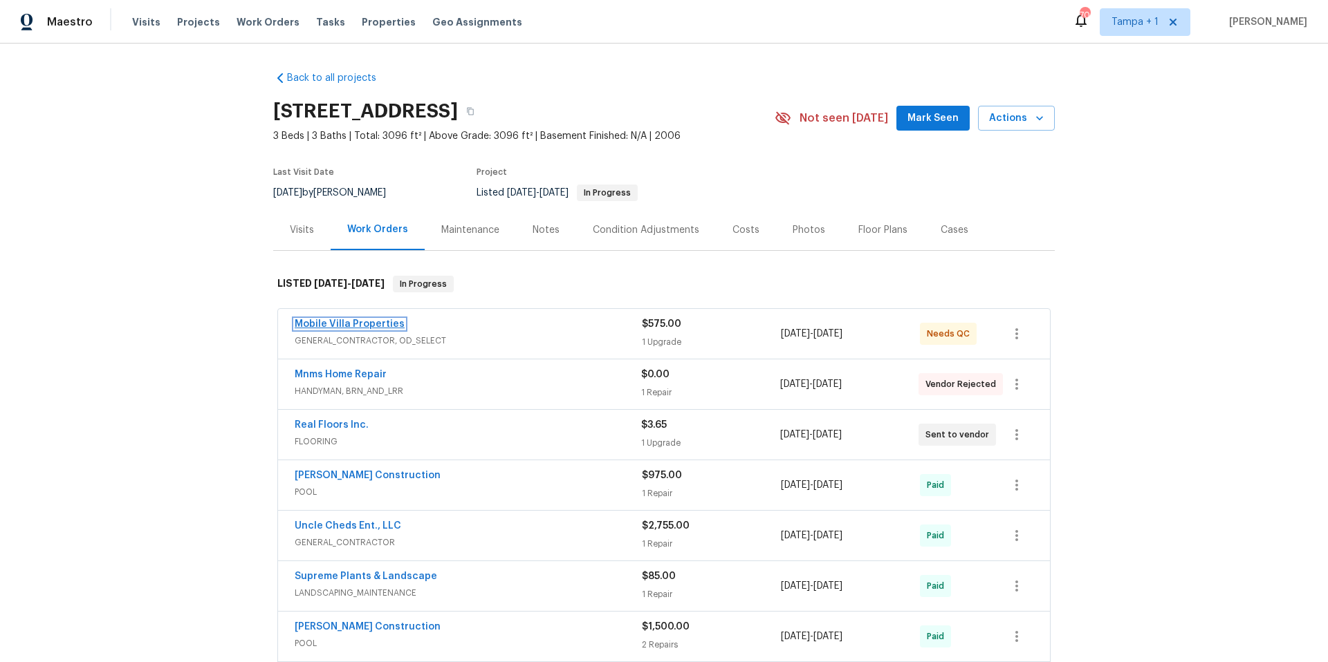
click at [343, 324] on link "Mobile Villa Properties" at bounding box center [350, 324] width 110 height 10
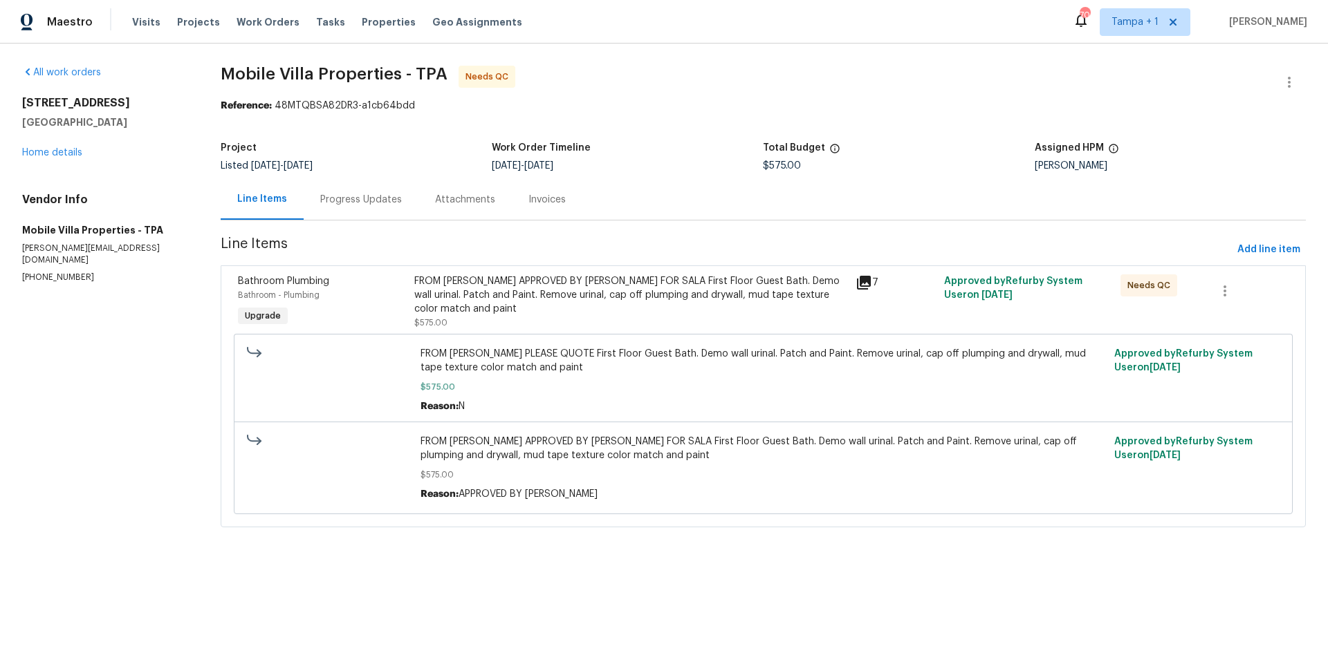
click at [354, 187] on div "Progress Updates" at bounding box center [361, 199] width 115 height 41
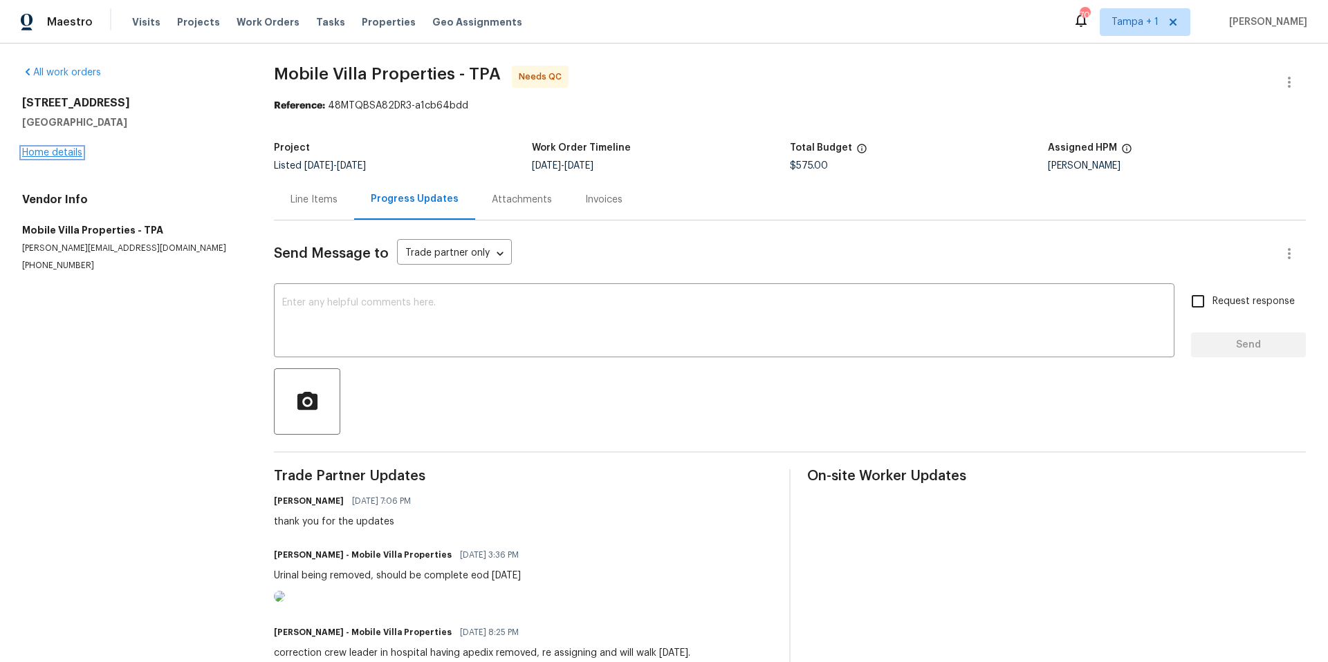
click at [65, 150] on link "Home details" at bounding box center [52, 153] width 60 height 10
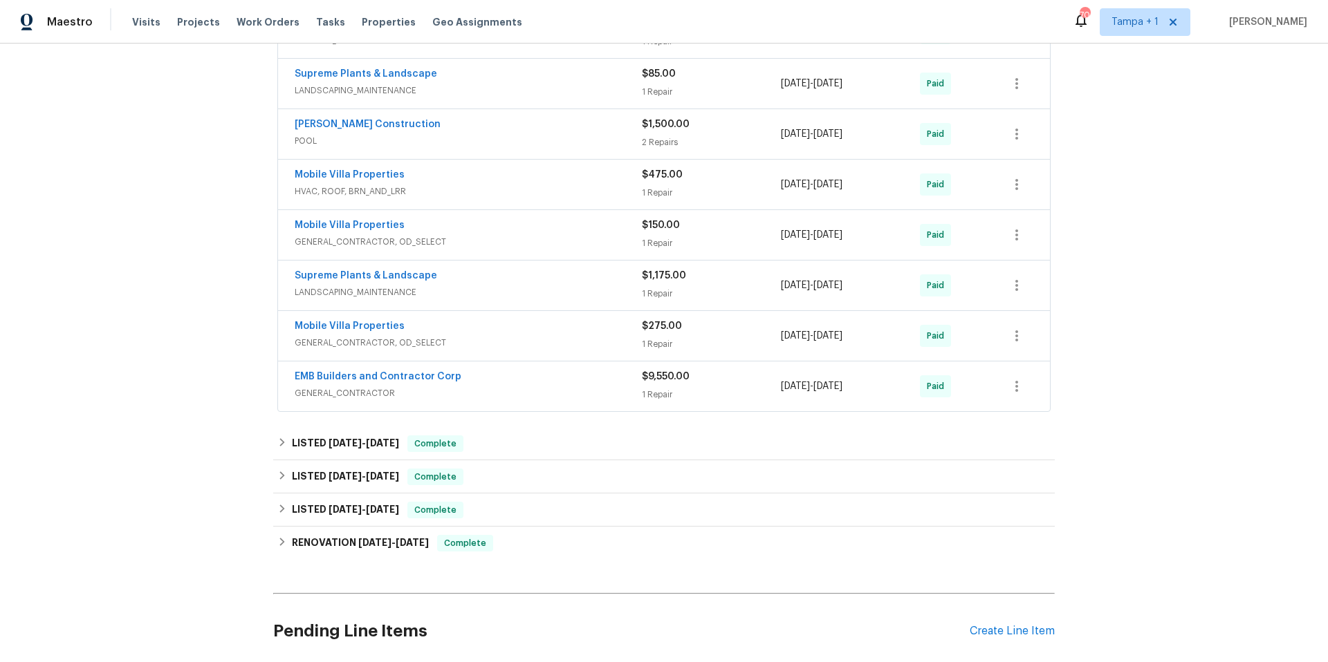
scroll to position [37, 0]
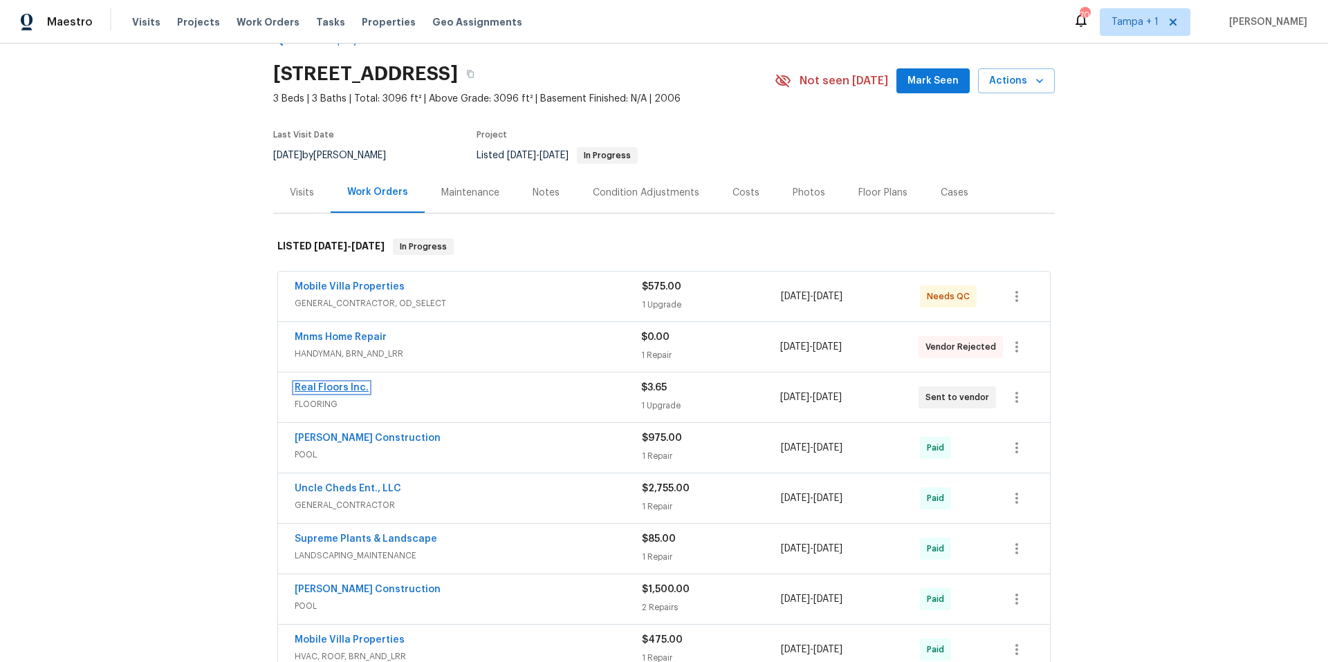
click at [311, 389] on link "Real Floors Inc." at bounding box center [332, 388] width 74 height 10
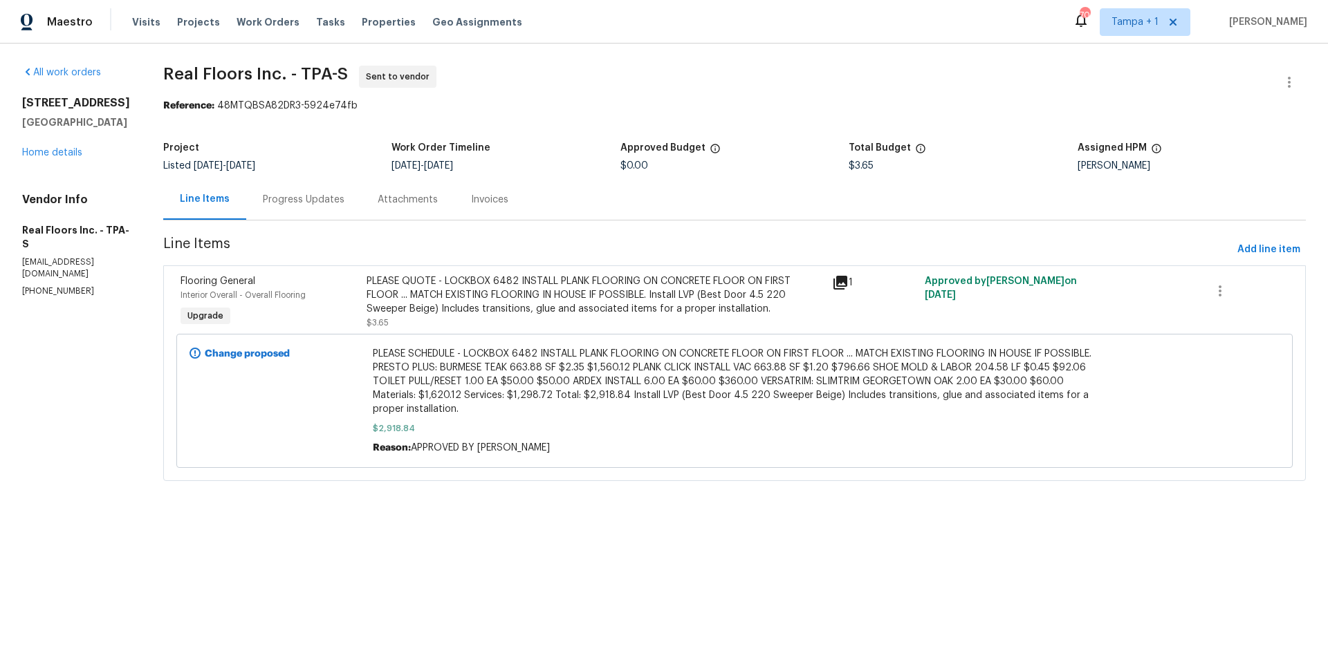
click at [64, 159] on div "[STREET_ADDRESS] Home details" at bounding box center [76, 128] width 108 height 64
click at [64, 158] on link "Home details" at bounding box center [52, 153] width 60 height 10
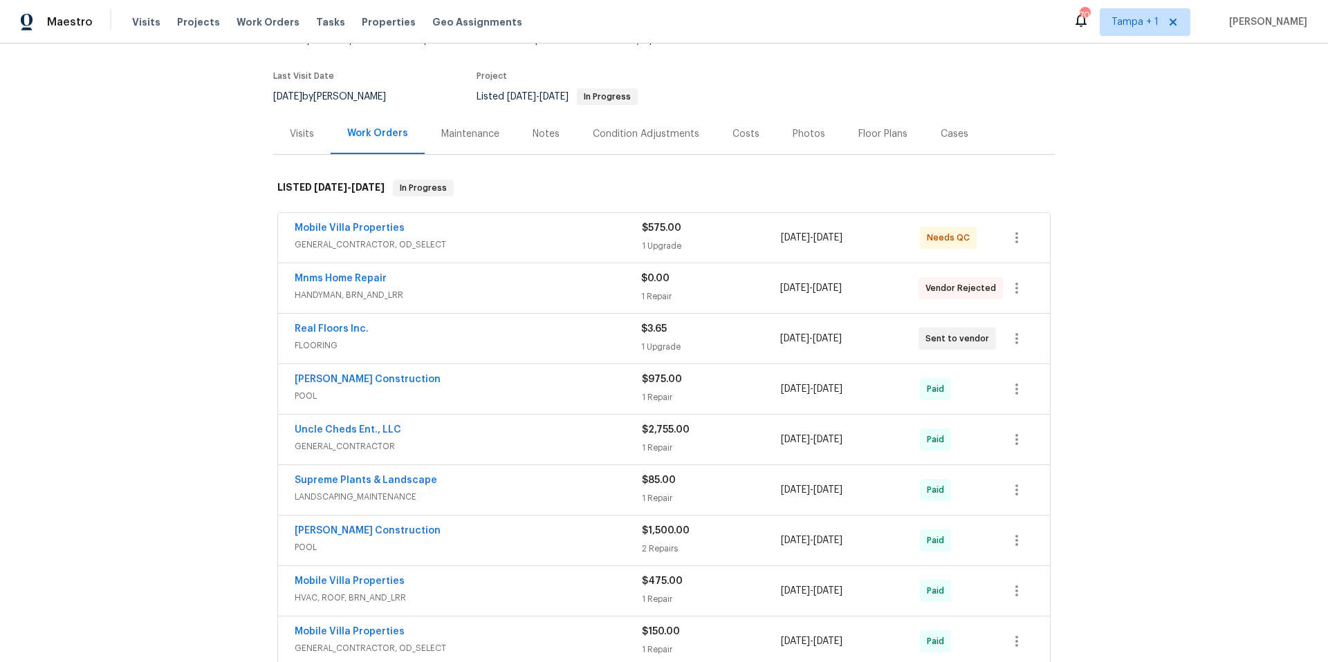
scroll to position [153, 0]
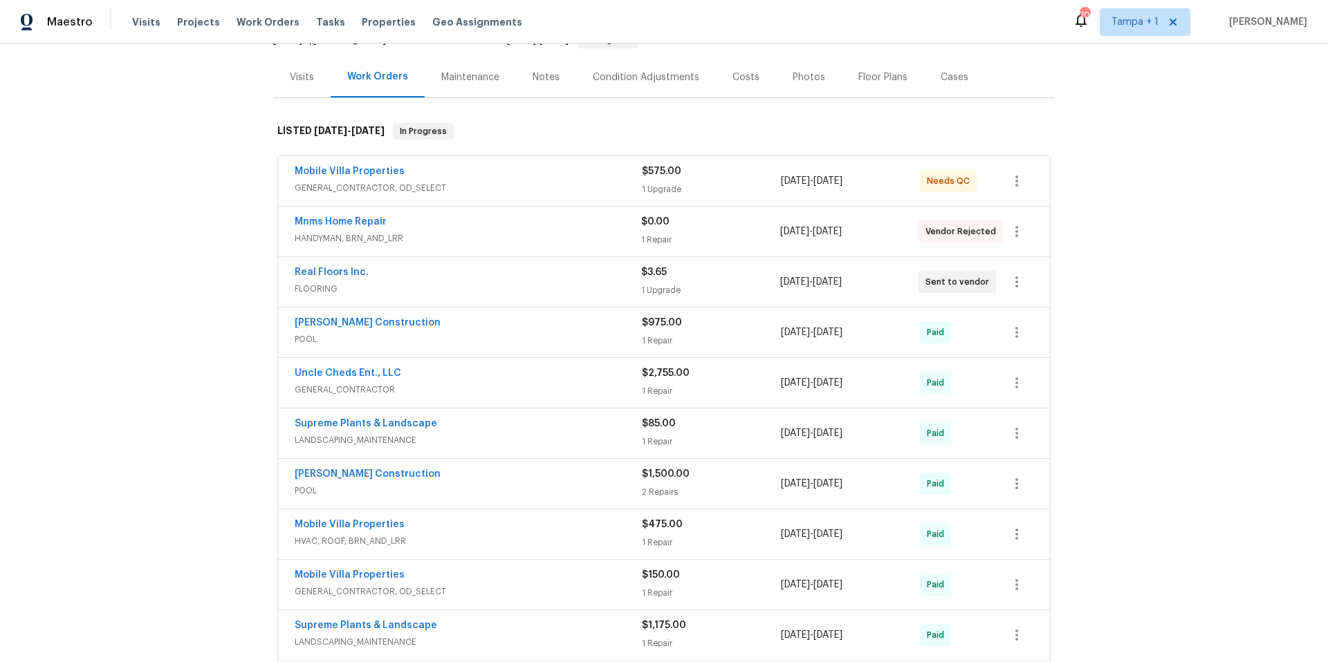
click at [473, 178] on div "Mobile Villa Properties" at bounding box center [468, 173] width 347 height 17
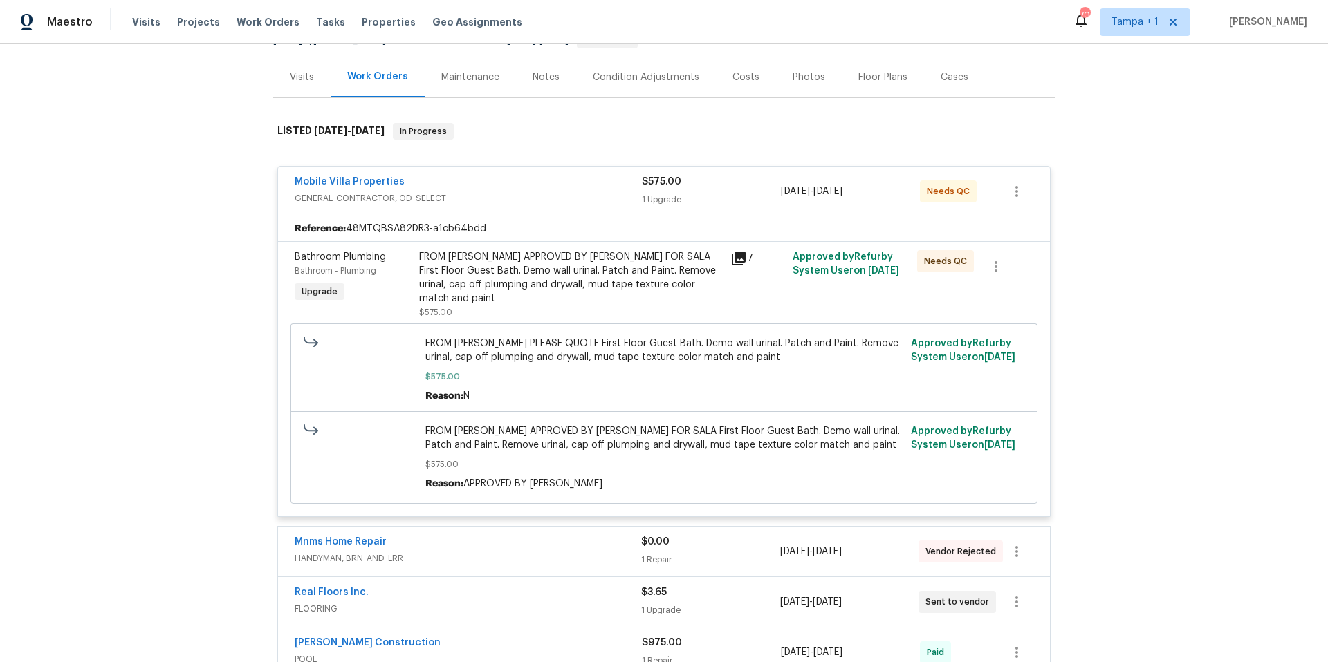
click at [486, 192] on span "GENERAL_CONTRACTOR, OD_SELECT" at bounding box center [468, 199] width 347 height 14
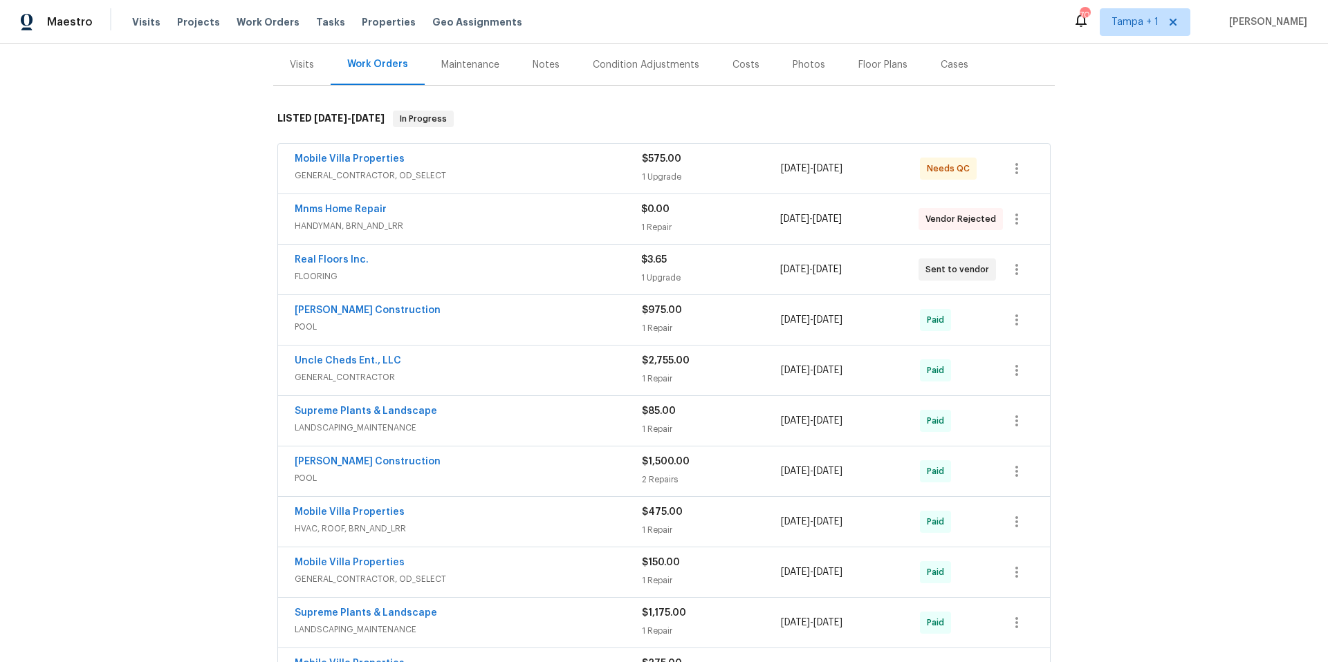
scroll to position [196, 0]
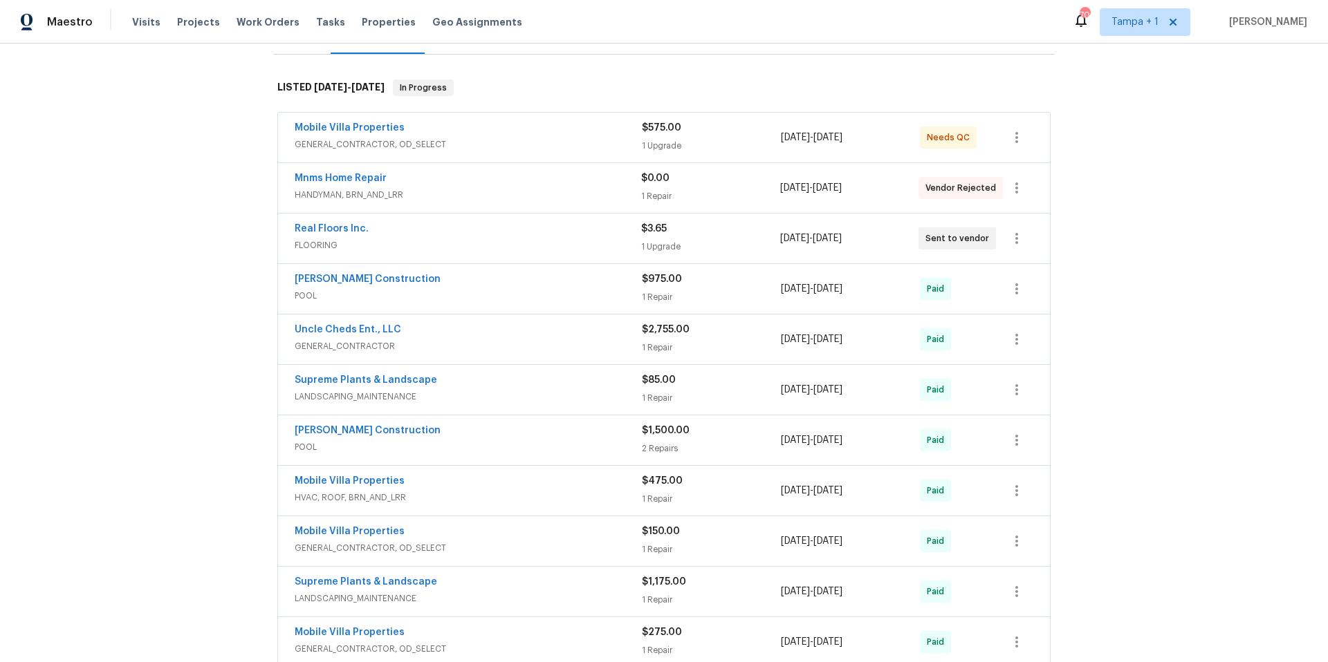
click at [344, 234] on span "Real Floors Inc." at bounding box center [332, 229] width 74 height 14
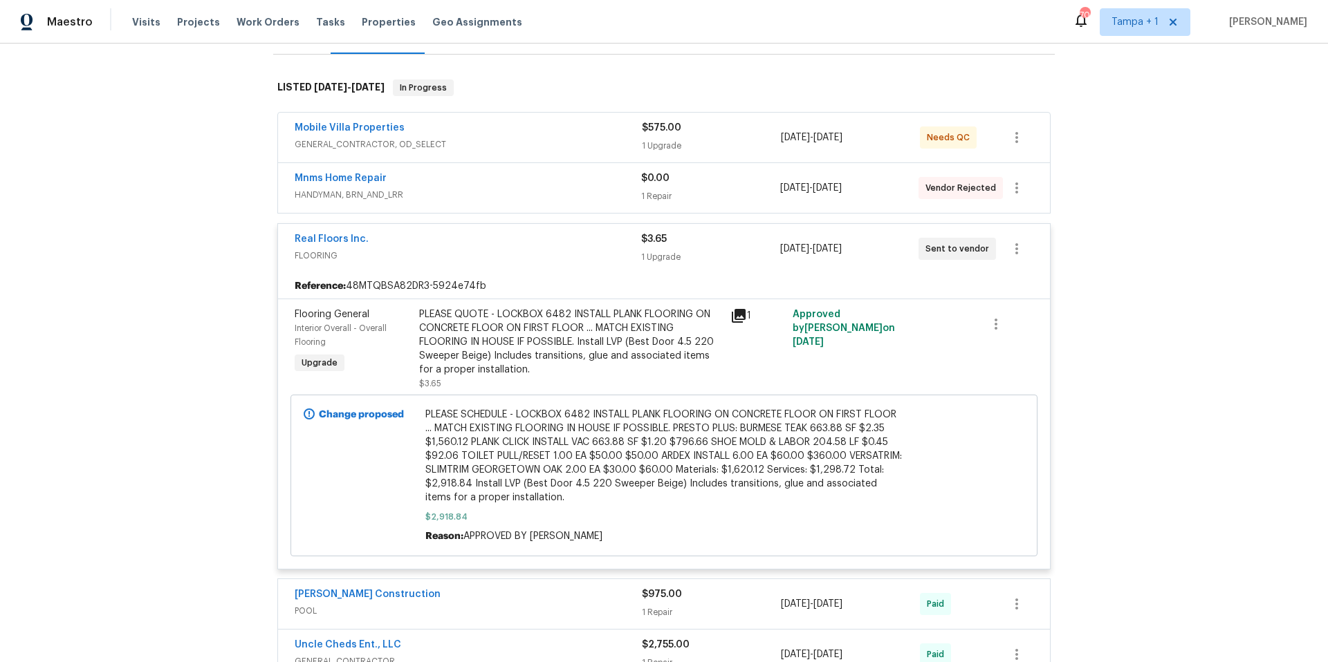
click at [558, 250] on span "FLOORING" at bounding box center [468, 256] width 346 height 14
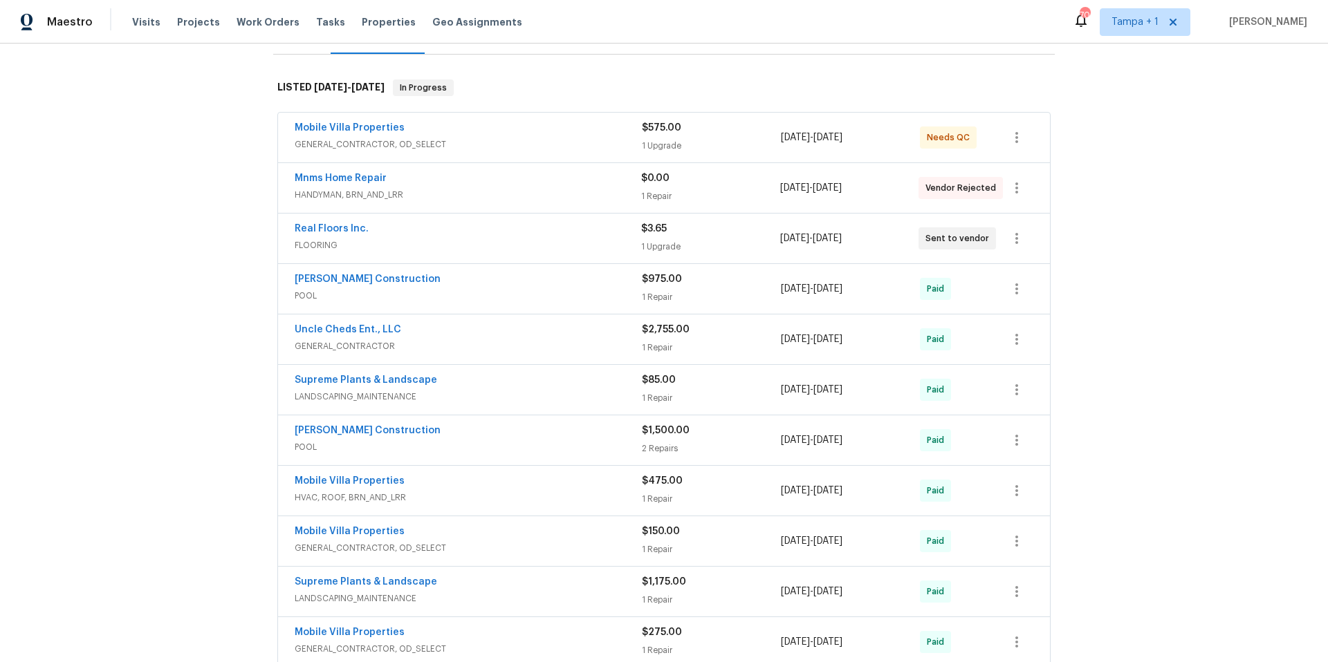
click at [559, 246] on span "FLOORING" at bounding box center [468, 246] width 346 height 14
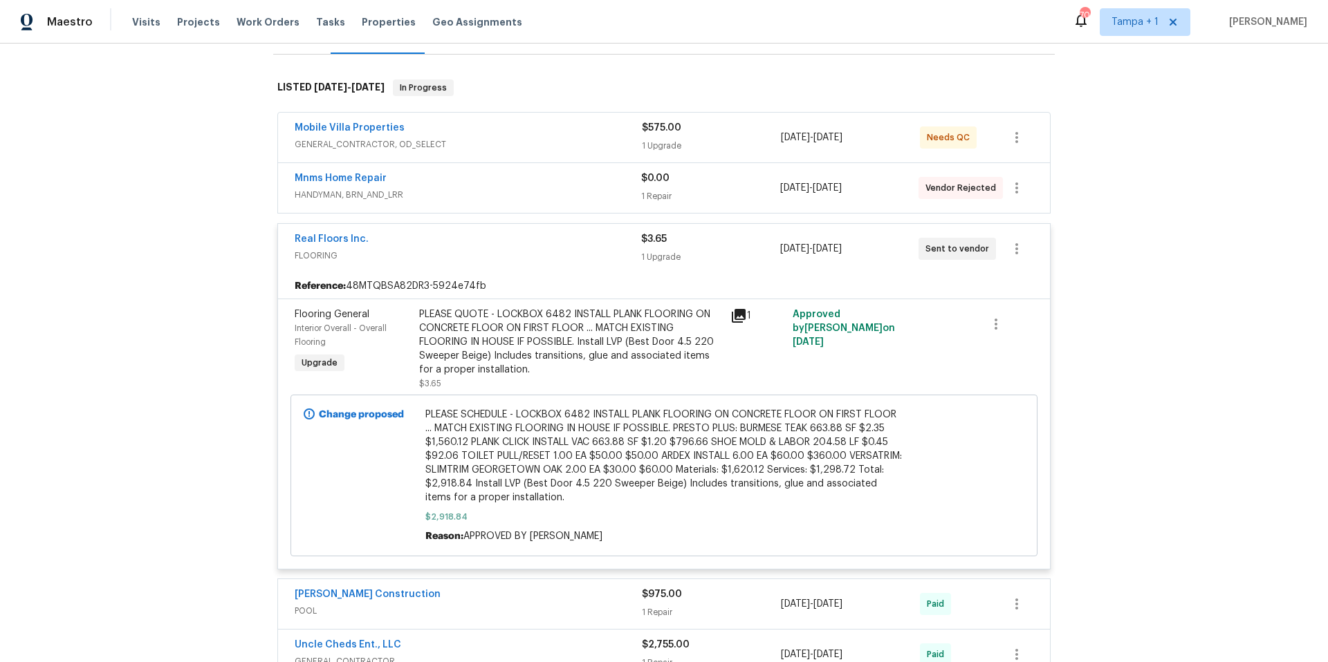
click at [543, 337] on div "PLEASE QUOTE - LOCKBOX 6482 INSTALL PLANK FLOORING ON CONCRETE FLOOR ON FIRST F…" at bounding box center [570, 342] width 303 height 69
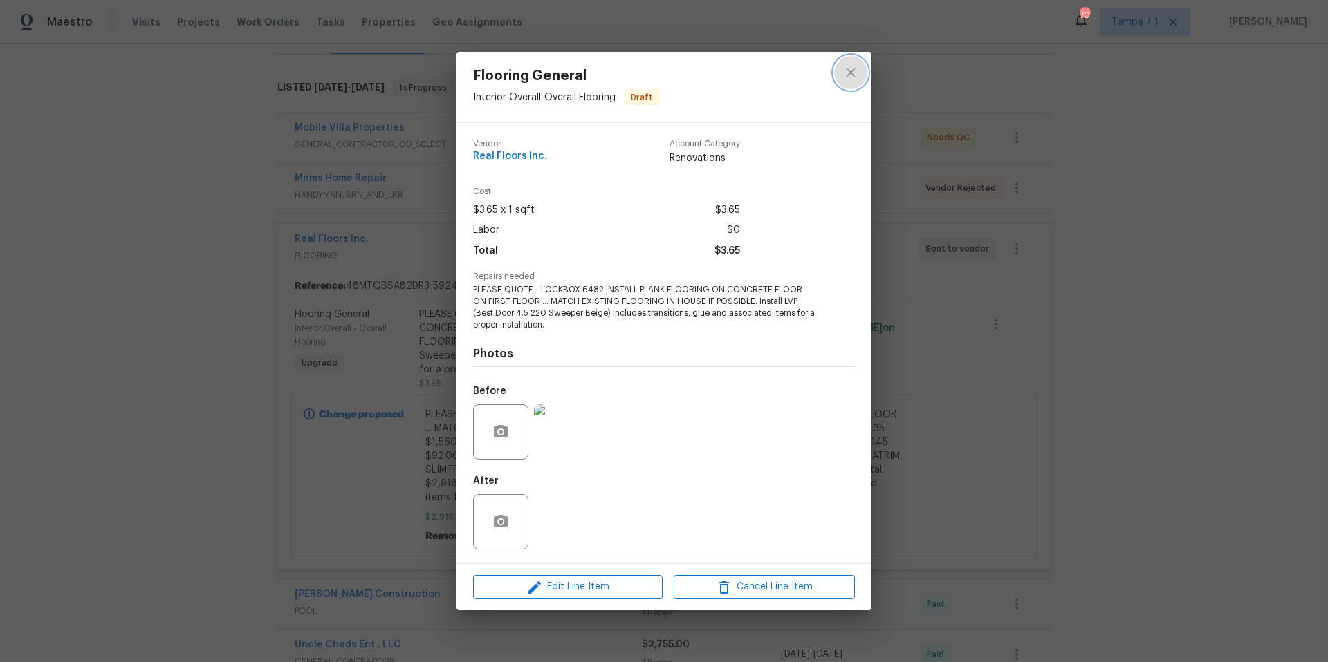
click at [859, 64] on button "close" at bounding box center [850, 72] width 33 height 33
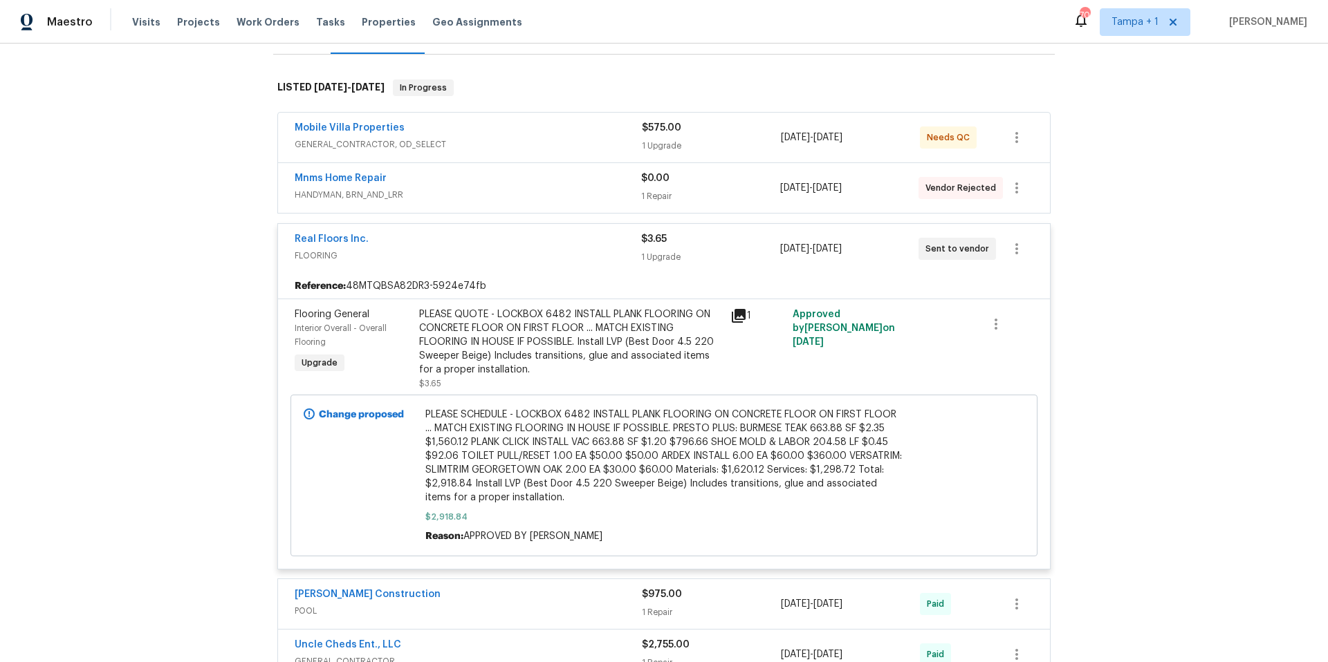
click at [539, 353] on div "PLEASE QUOTE - LOCKBOX 6482 INSTALL PLANK FLOORING ON CONCRETE FLOOR ON FIRST F…" at bounding box center [570, 342] width 303 height 69
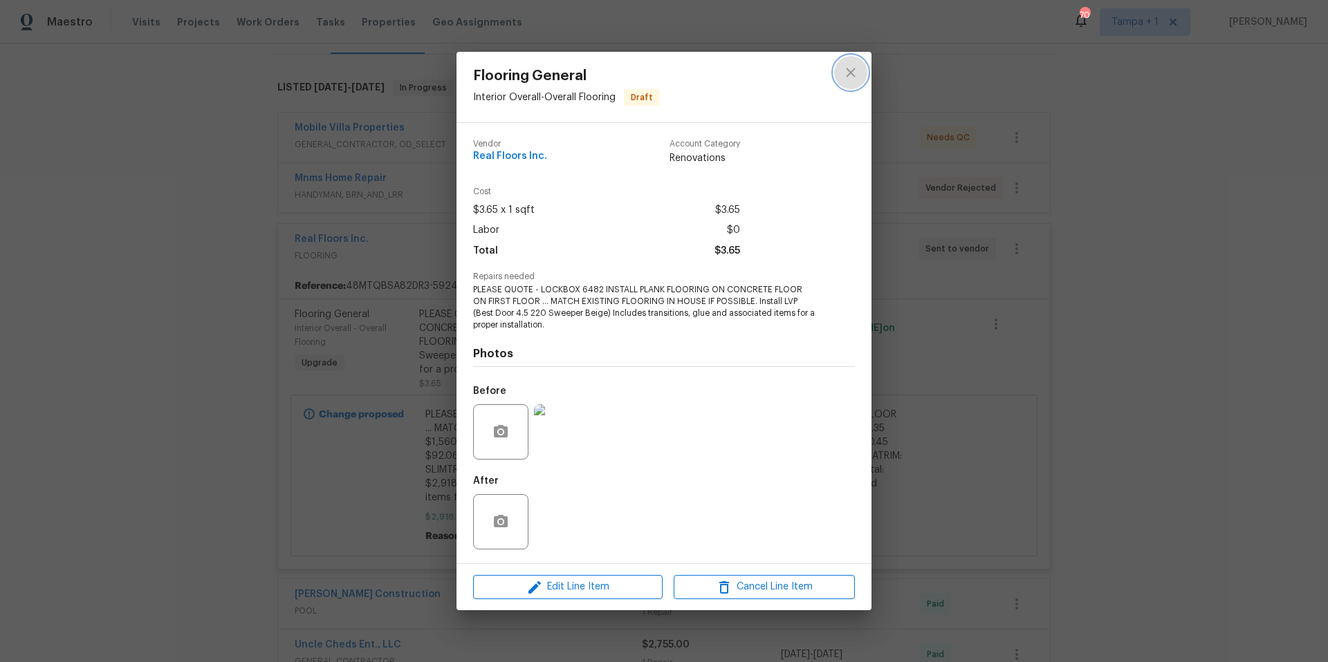
click at [854, 64] on icon "close" at bounding box center [850, 72] width 17 height 17
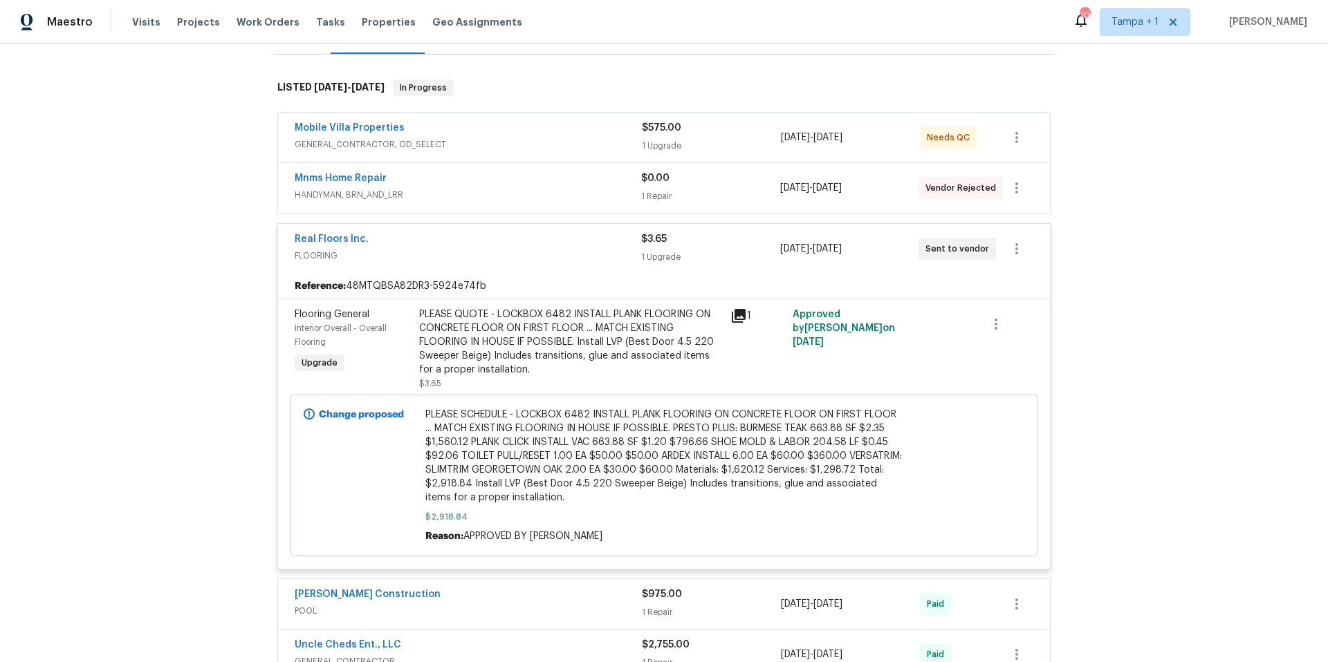
click at [558, 438] on span "PLEASE SCHEDULE - LOCKBOX 6482 INSTALL PLANK FLOORING ON CONCRETE FLOOR ON FIRS…" at bounding box center [664, 456] width 478 height 97
click at [548, 366] on div "PLEASE QUOTE - LOCKBOX 6482 INSTALL PLANK FLOORING ON CONCRETE FLOOR ON FIRST F…" at bounding box center [570, 342] width 303 height 69
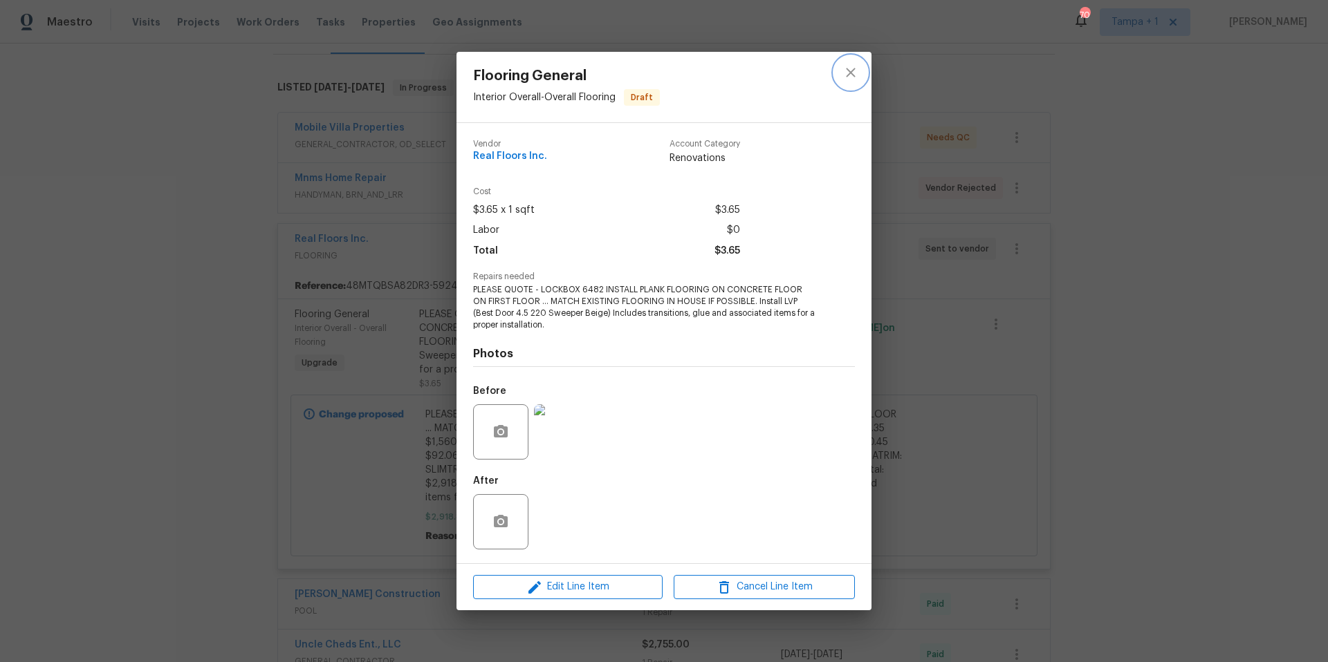
click at [851, 77] on icon "close" at bounding box center [850, 72] width 17 height 17
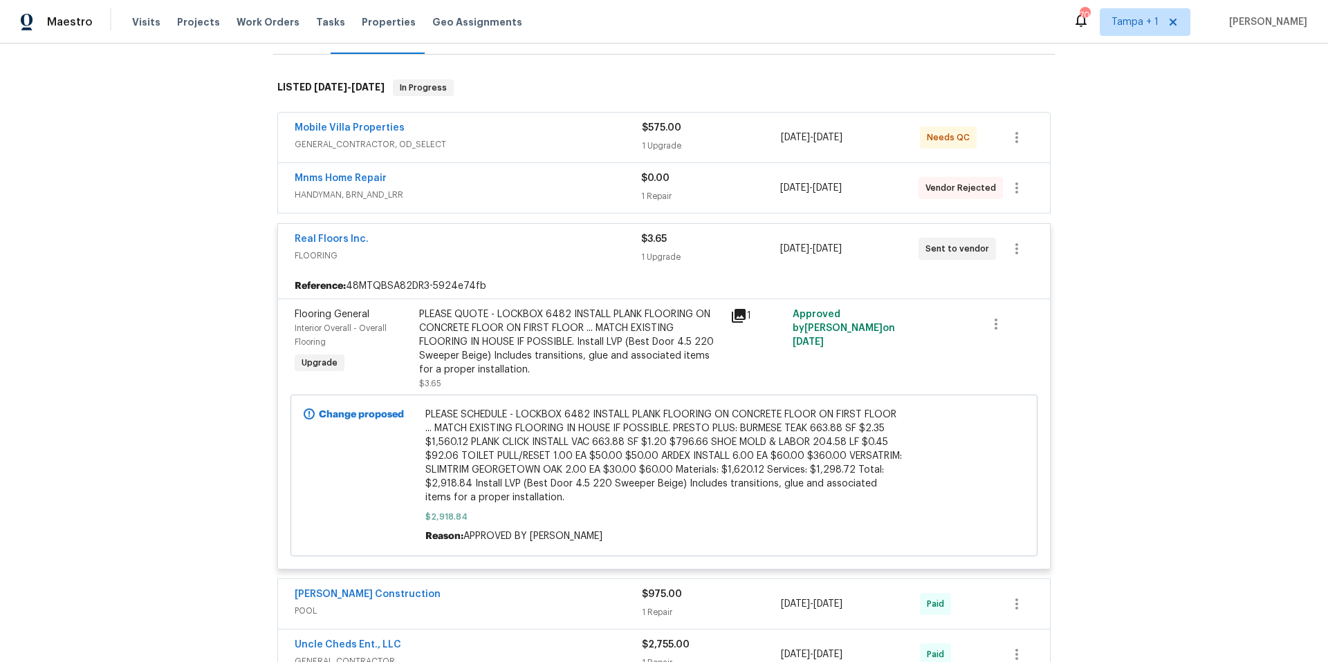
click at [534, 262] on span "FLOORING" at bounding box center [468, 256] width 346 height 14
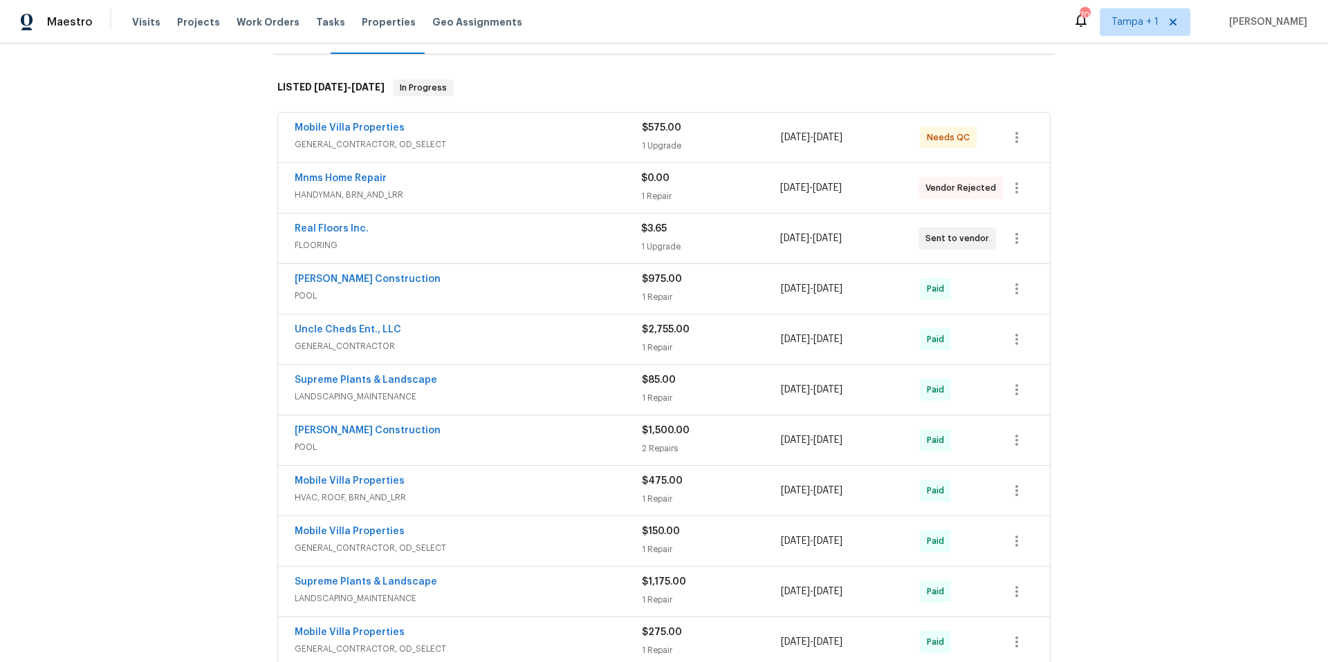
click at [544, 247] on span "FLOORING" at bounding box center [468, 246] width 346 height 14
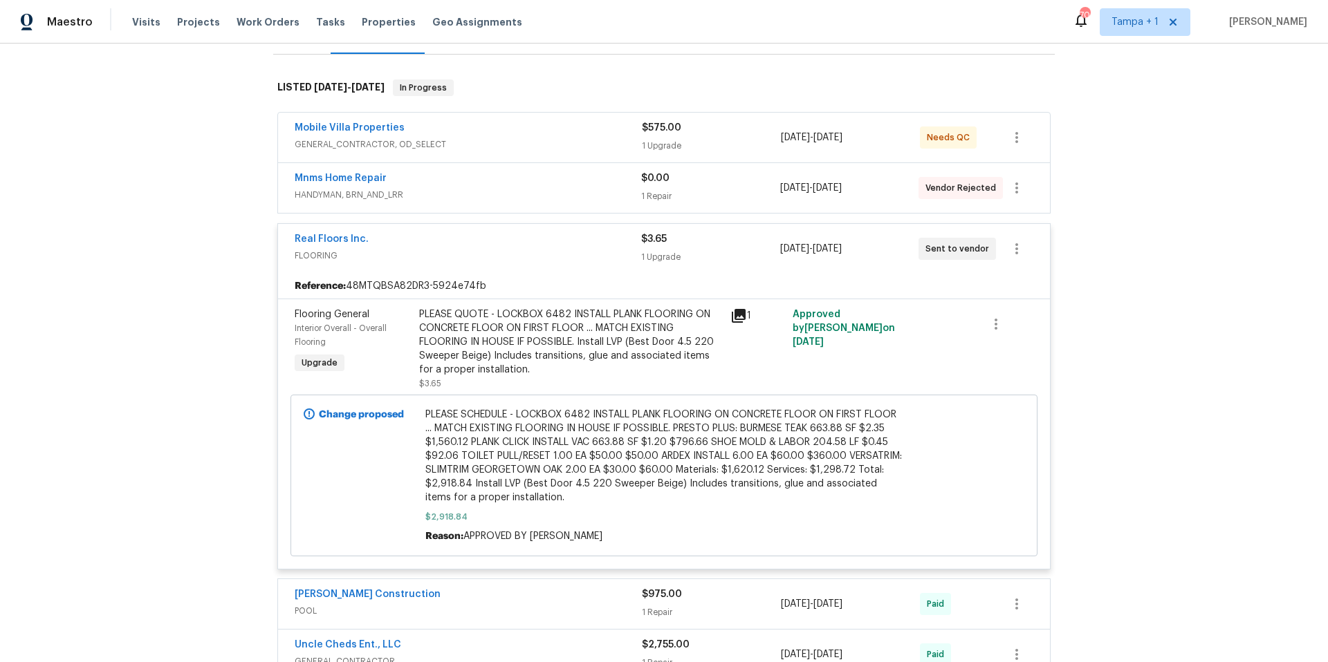
click at [536, 347] on div "PLEASE QUOTE - LOCKBOX 6482 INSTALL PLANK FLOORING ON CONCRETE FLOOR ON FIRST F…" at bounding box center [570, 342] width 303 height 69
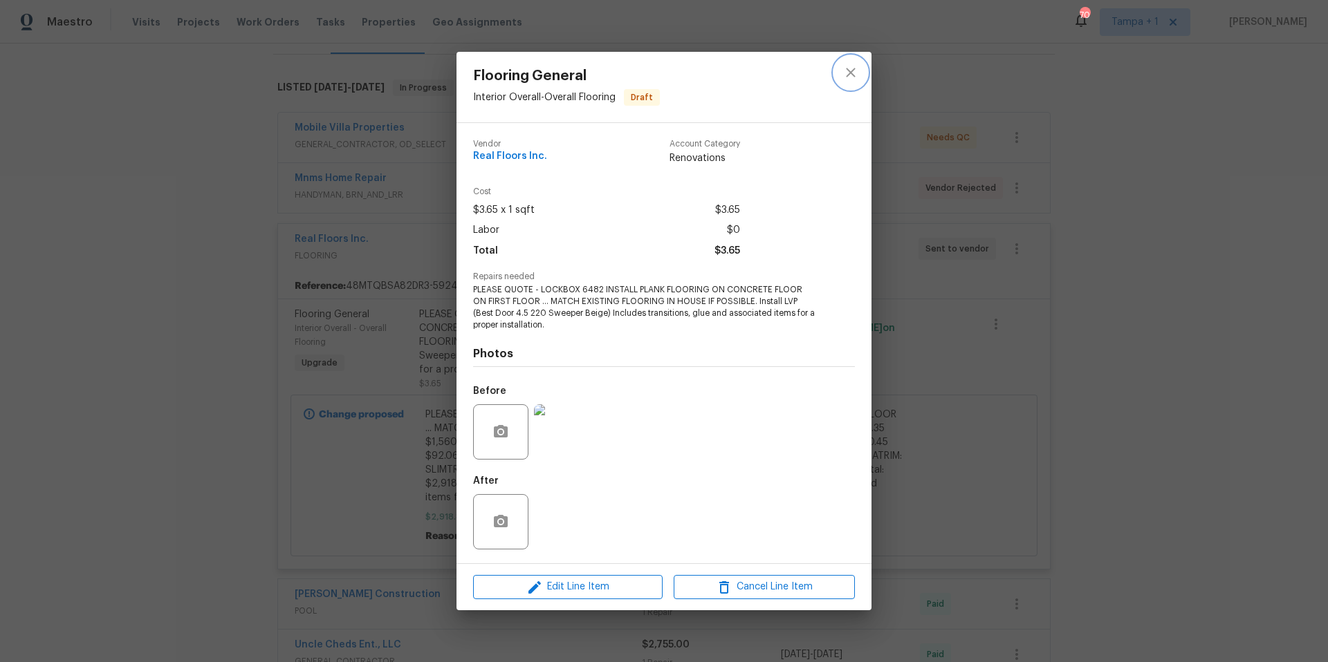
click at [849, 82] on button "close" at bounding box center [850, 72] width 33 height 33
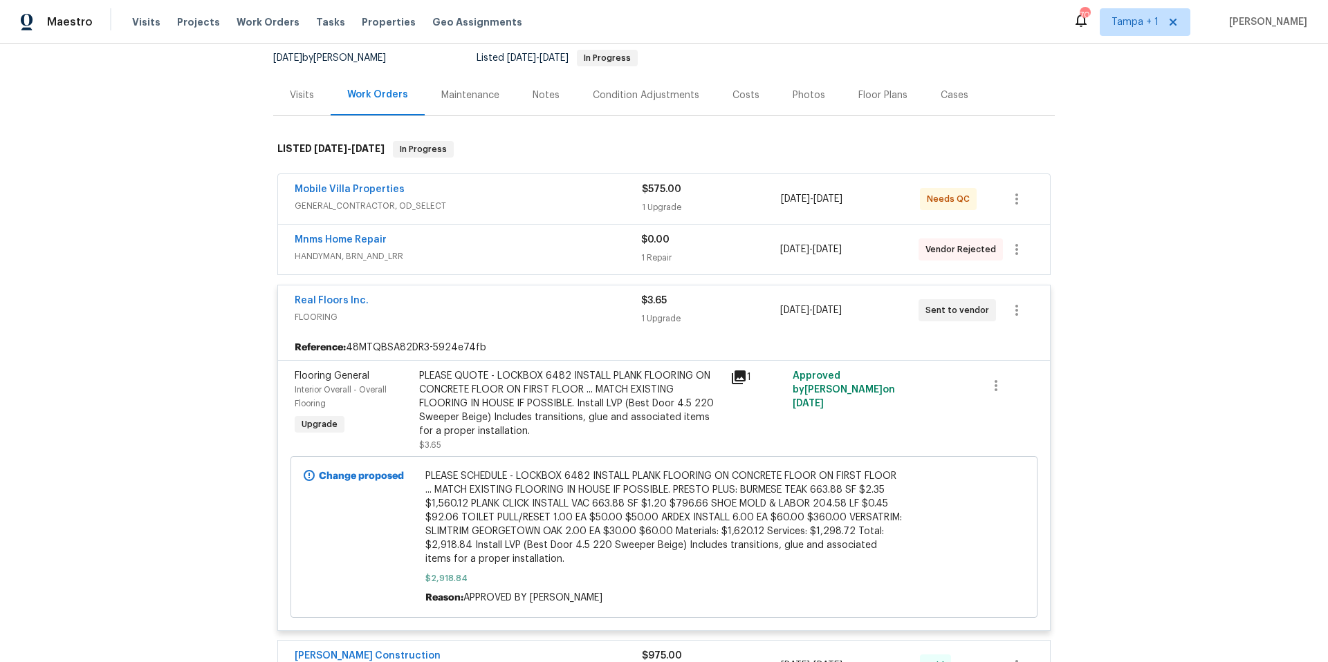
scroll to position [0, 0]
